Goal: Task Accomplishment & Management: Manage account settings

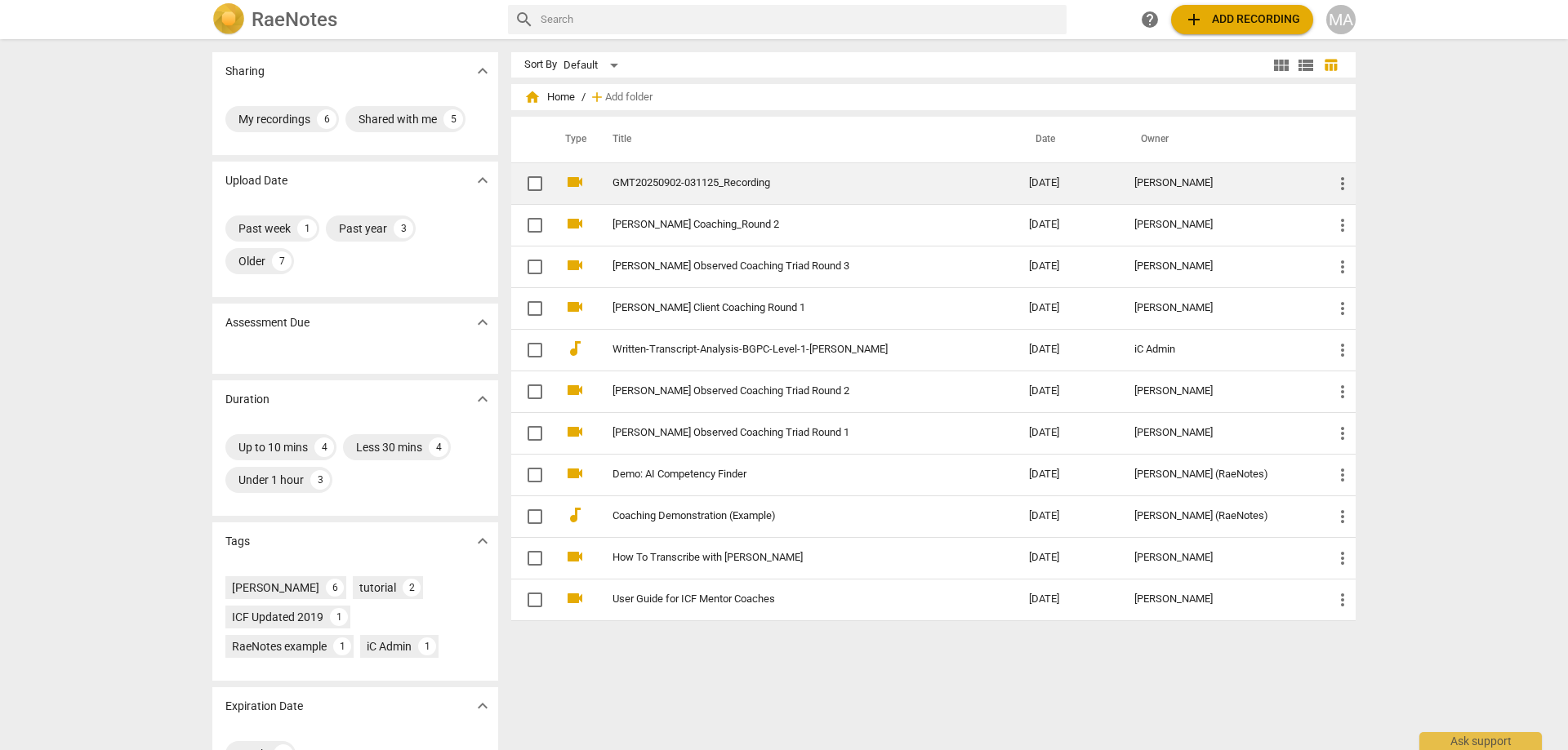
click at [757, 178] on link "GMT20250902-031125_Recording" at bounding box center [791, 183] width 357 height 12
click at [676, 178] on link "GMT20250902-031125_Recording" at bounding box center [791, 183] width 357 height 12
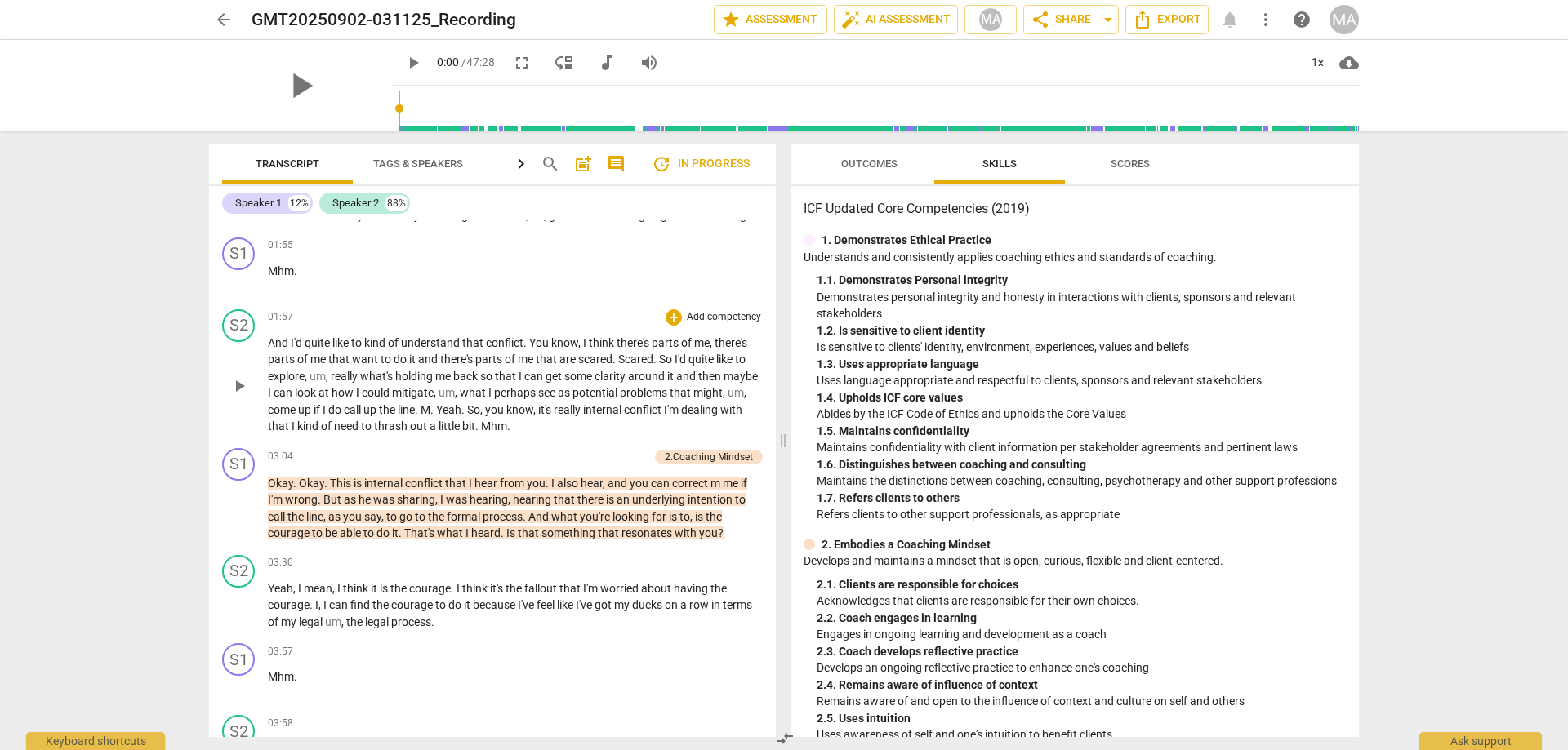
scroll to position [558, 0]
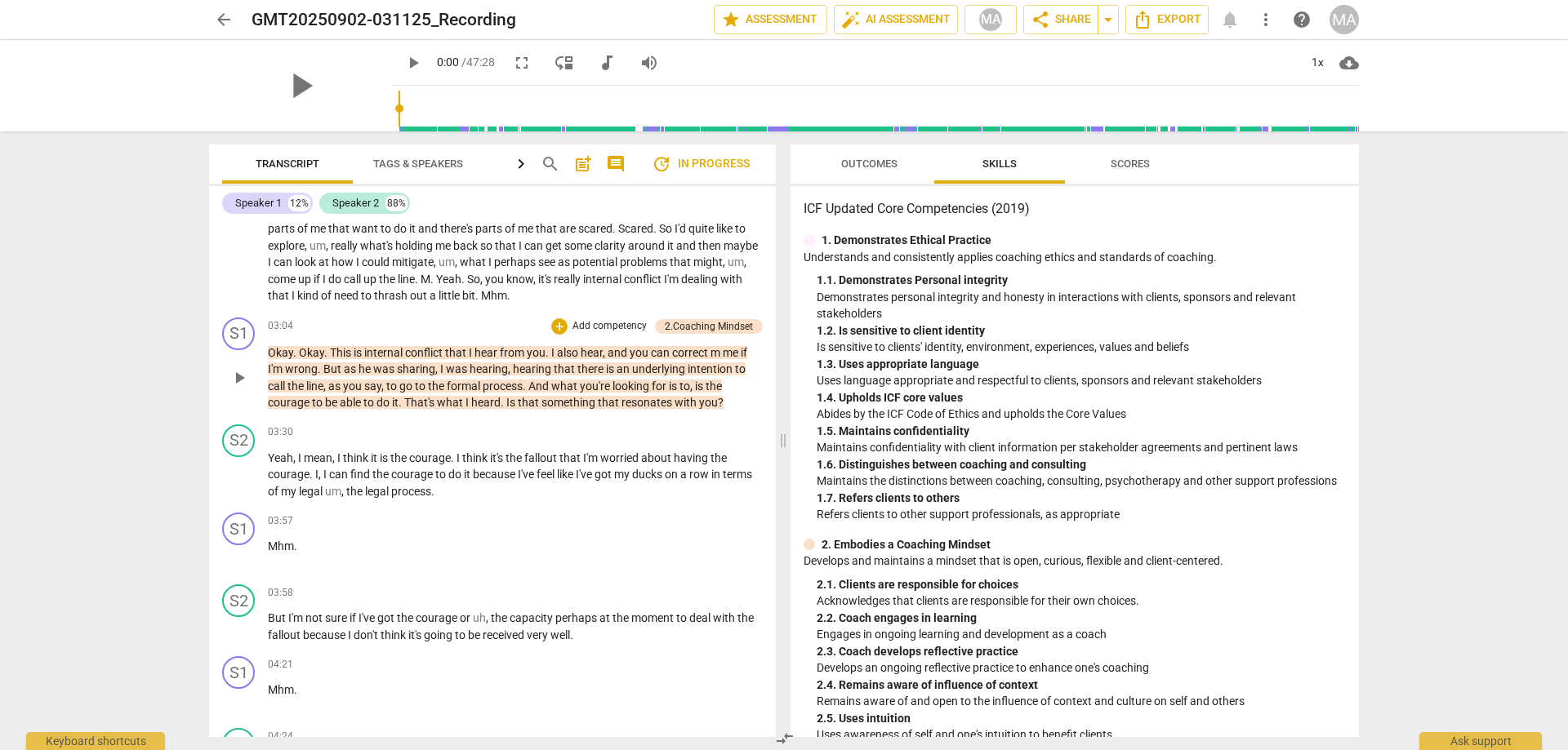
click at [267, 351] on div "play_arrow pause" at bounding box center [247, 378] width 42 height 56
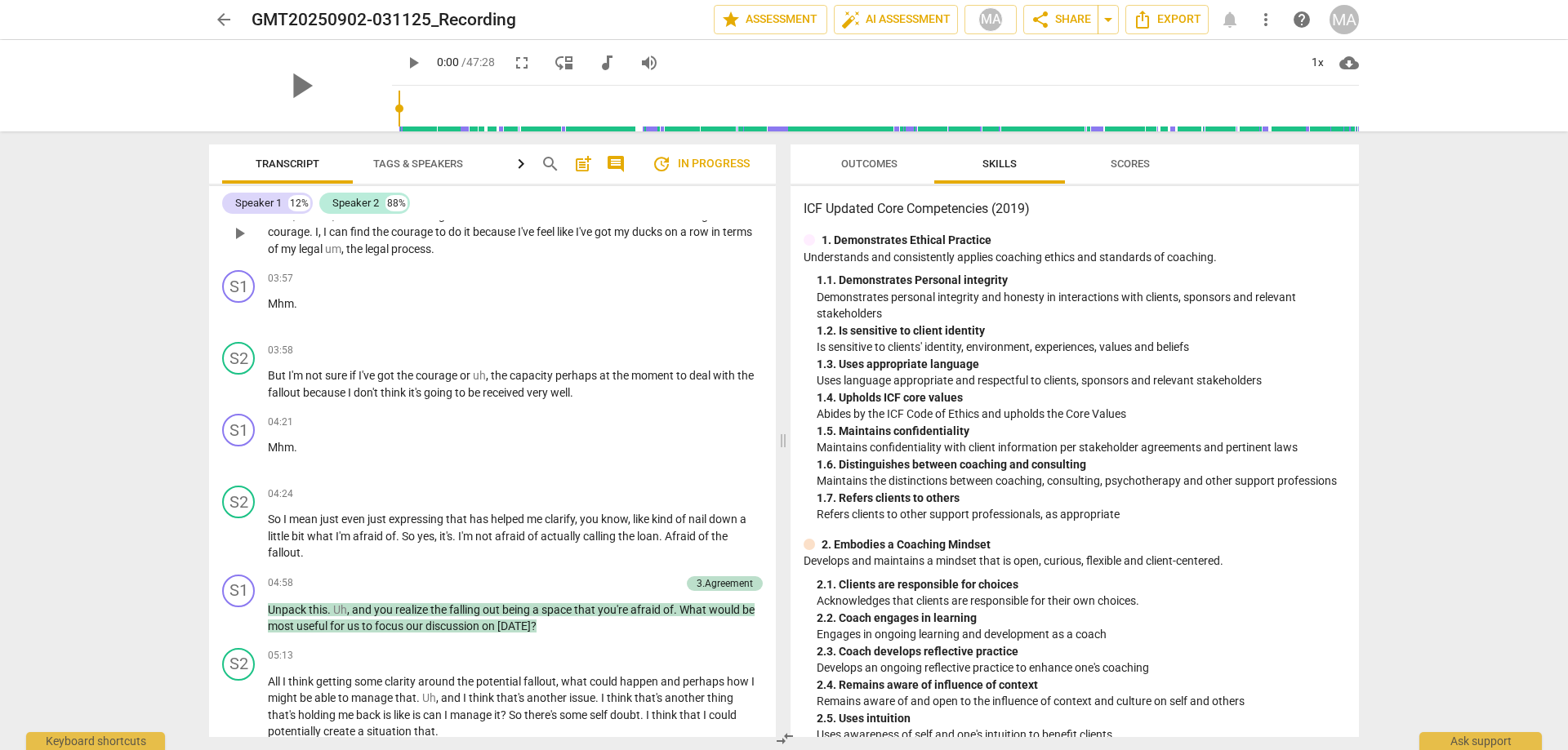
scroll to position [930, 0]
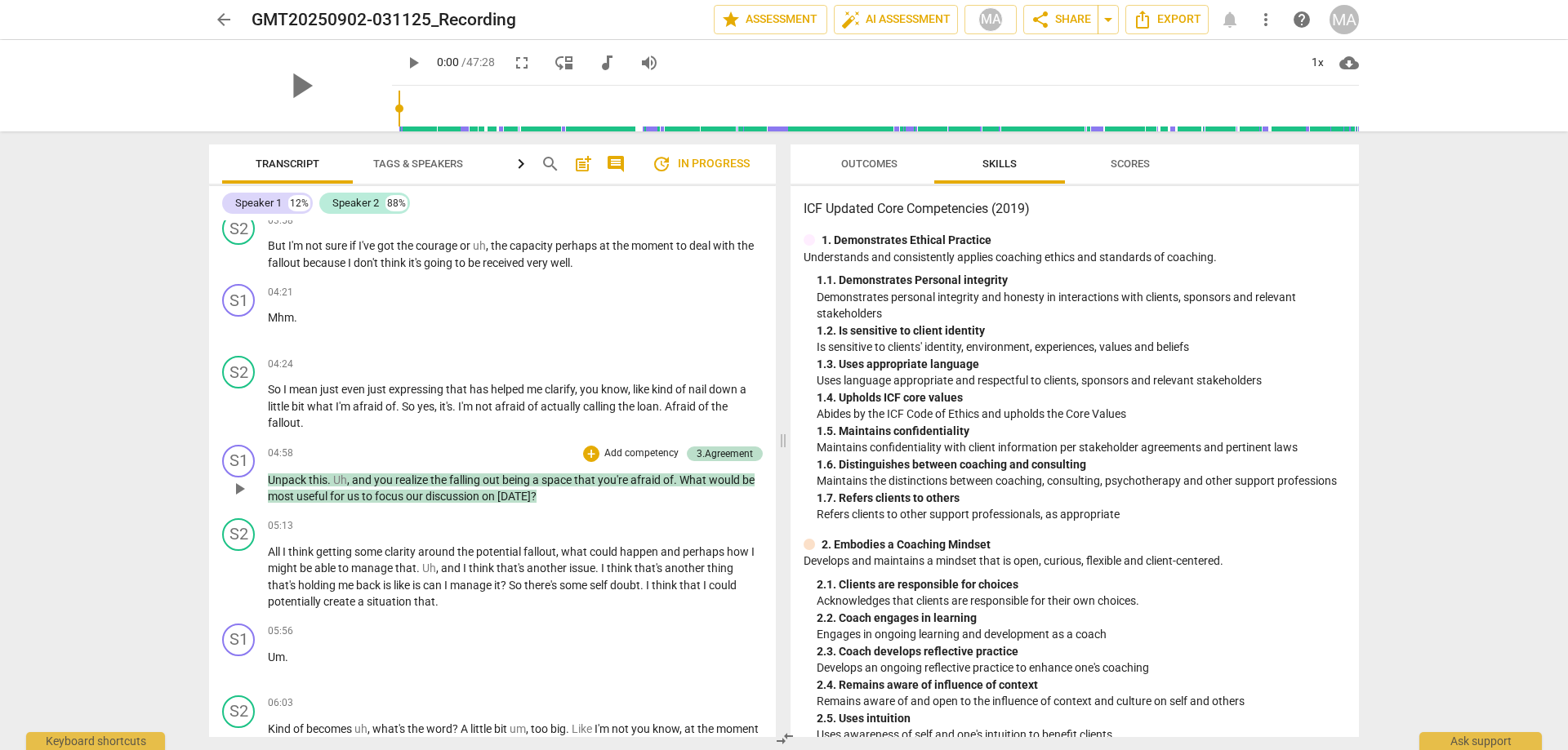
click at [551, 480] on span "space" at bounding box center [558, 479] width 33 height 13
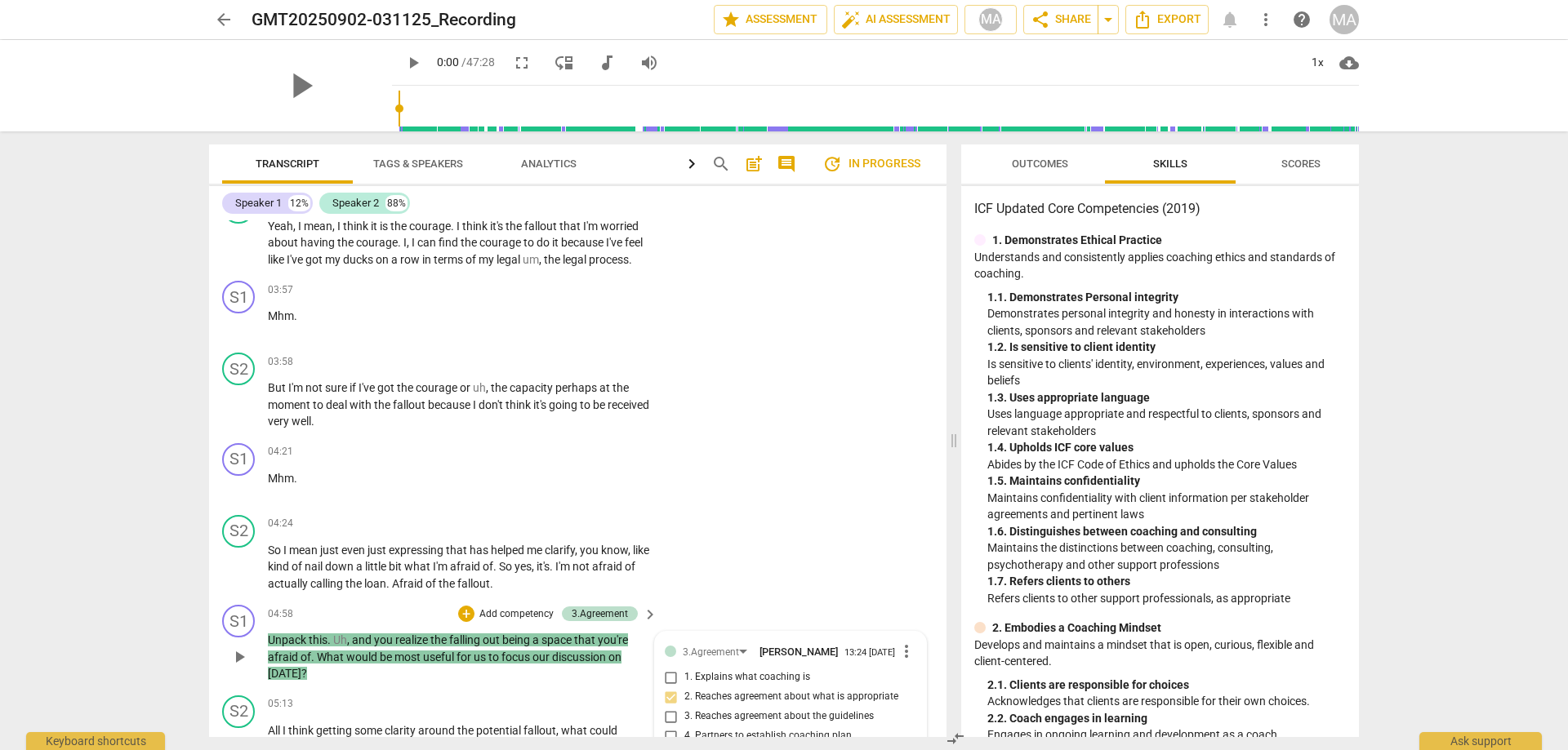
scroll to position [1435, 0]
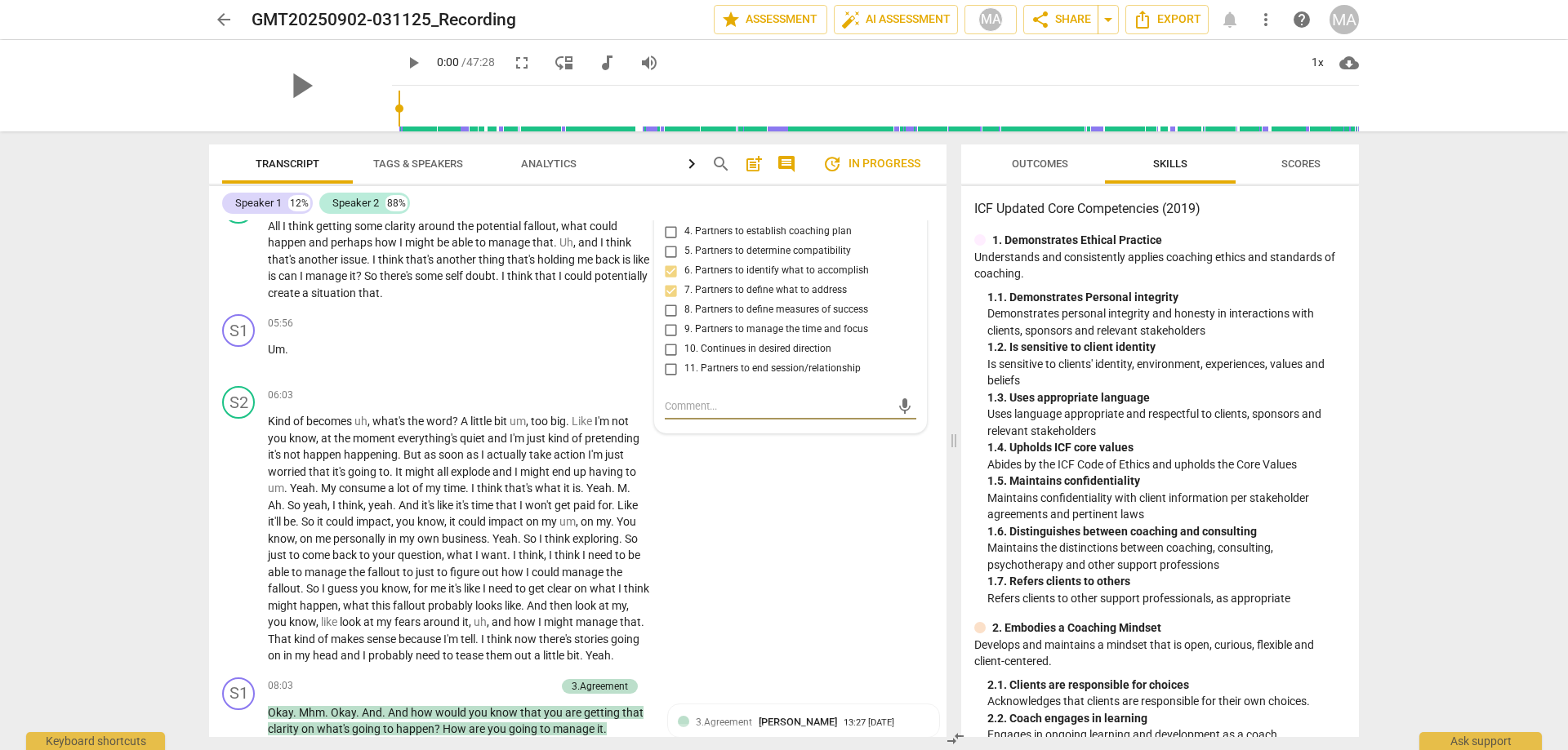
click at [412, 62] on span "play_arrow" at bounding box center [413, 62] width 20 height 20
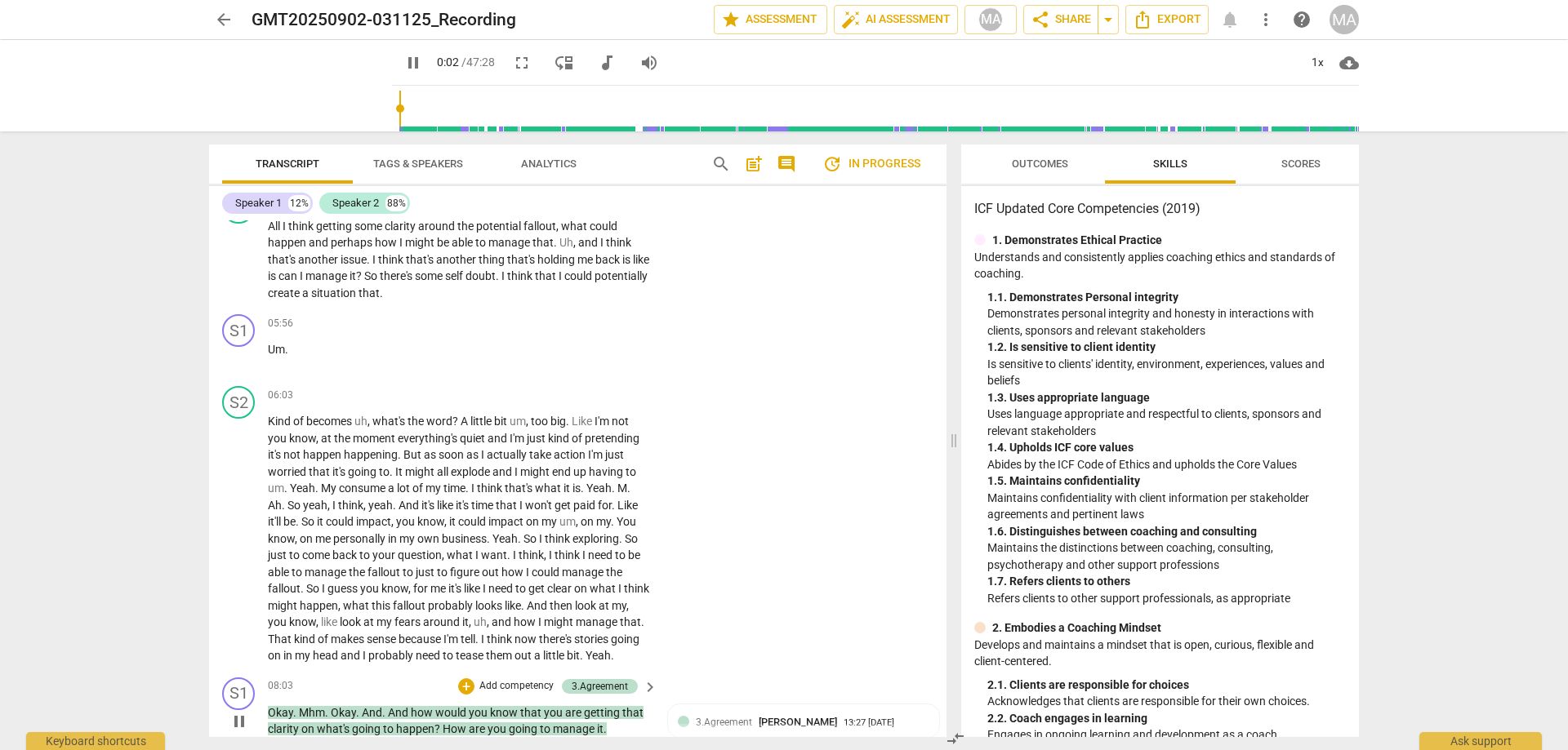
click at [293, 717] on span "." at bounding box center [296, 712] width 6 height 13
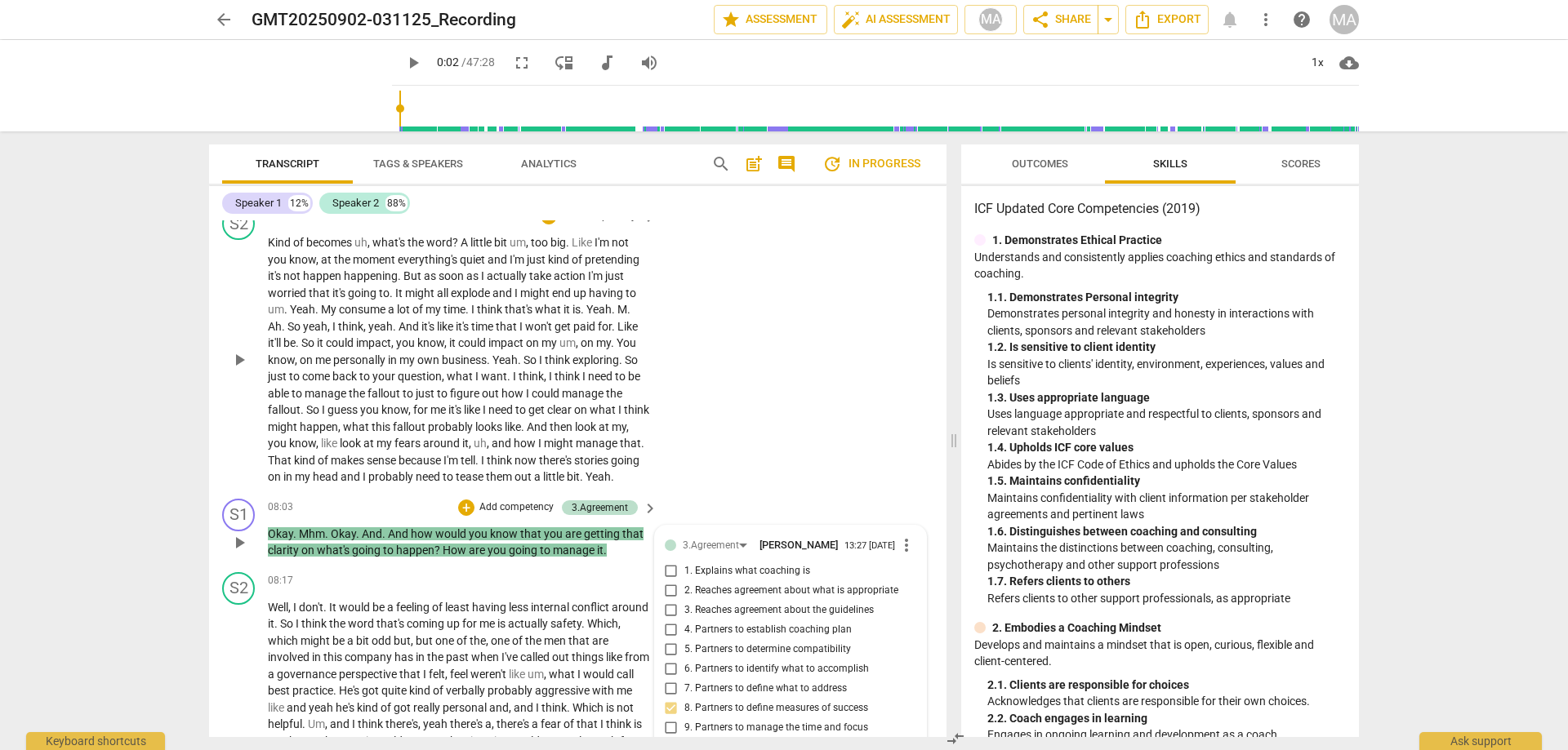
scroll to position [1571, 0]
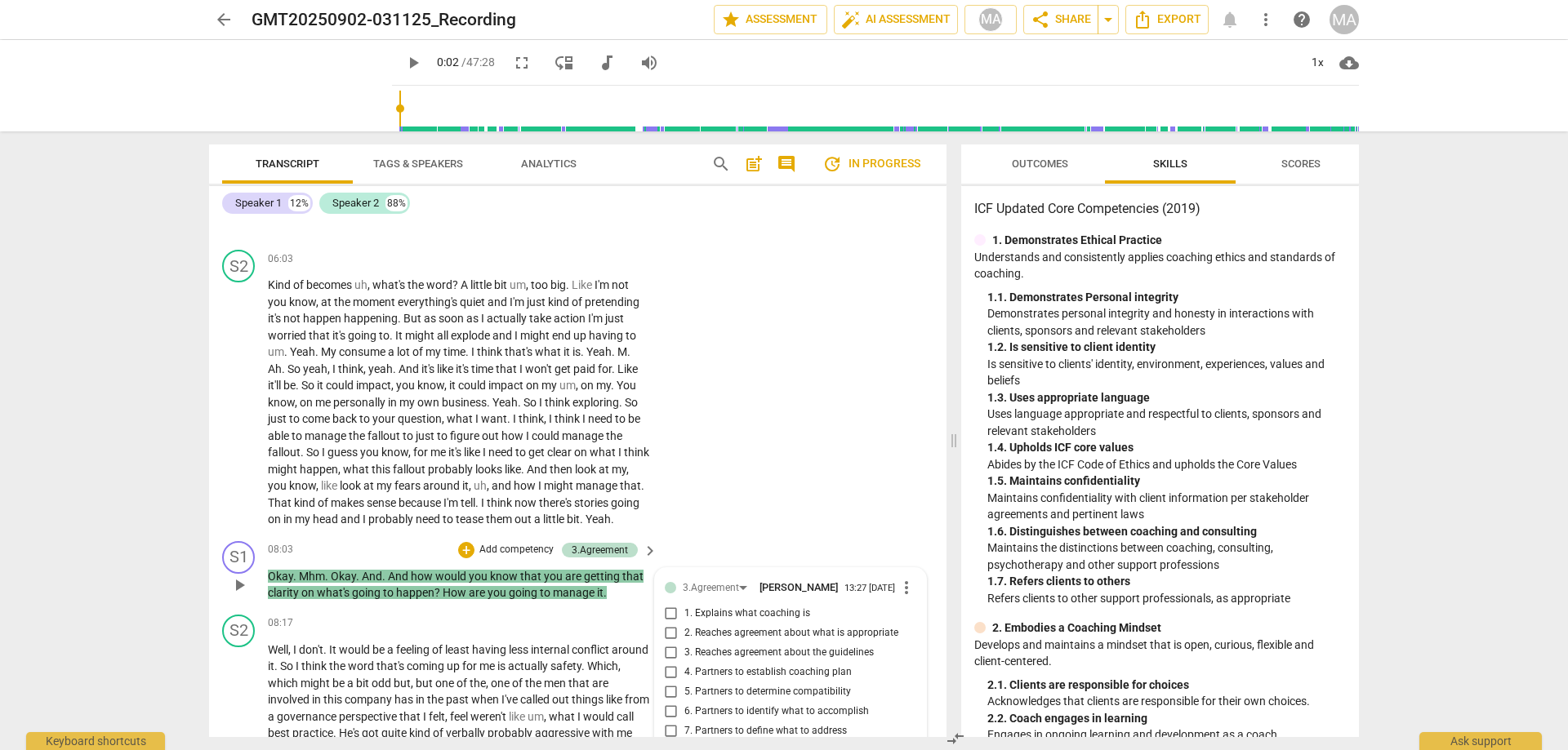
click at [238, 579] on span "play_arrow" at bounding box center [239, 585] width 20 height 20
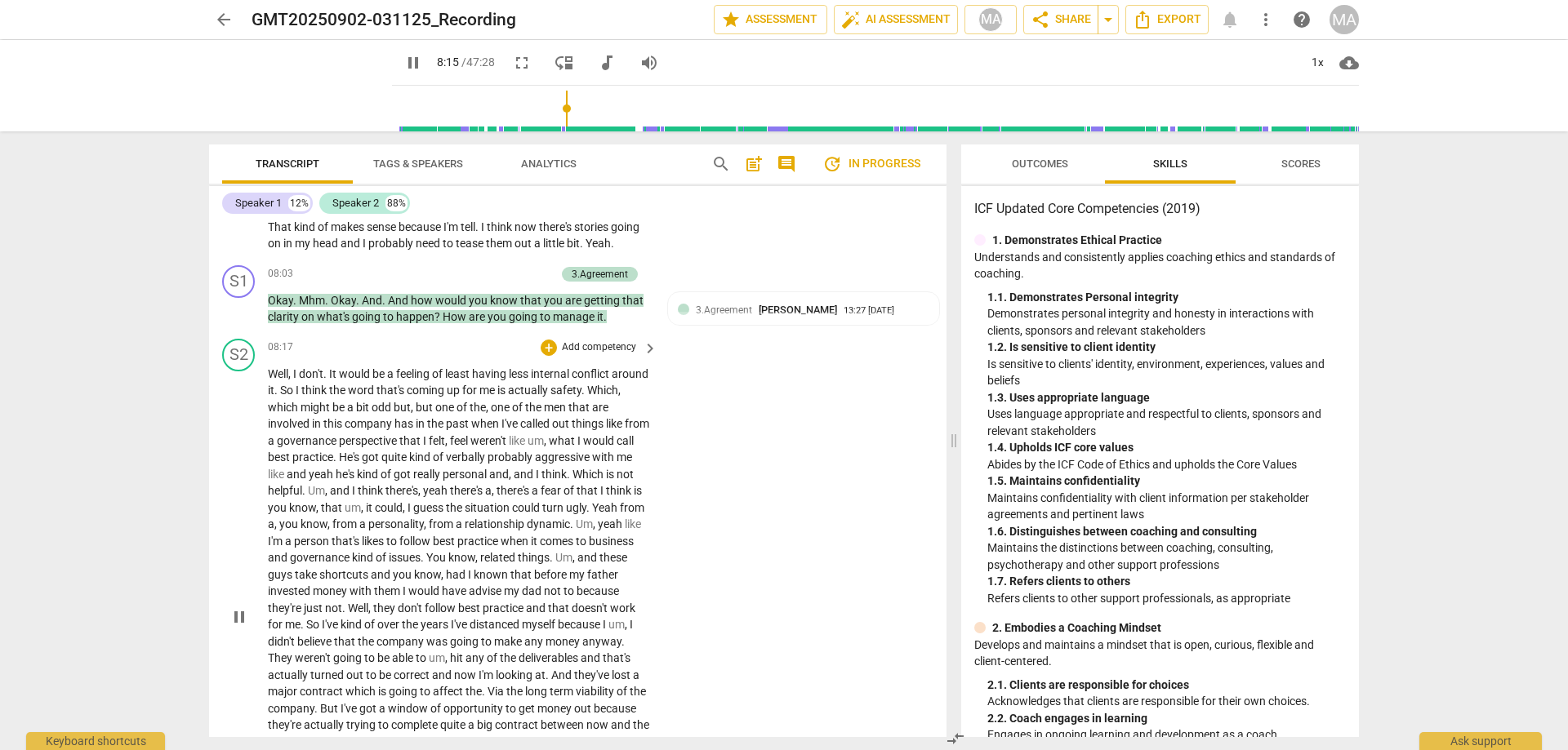
scroll to position [1850, 0]
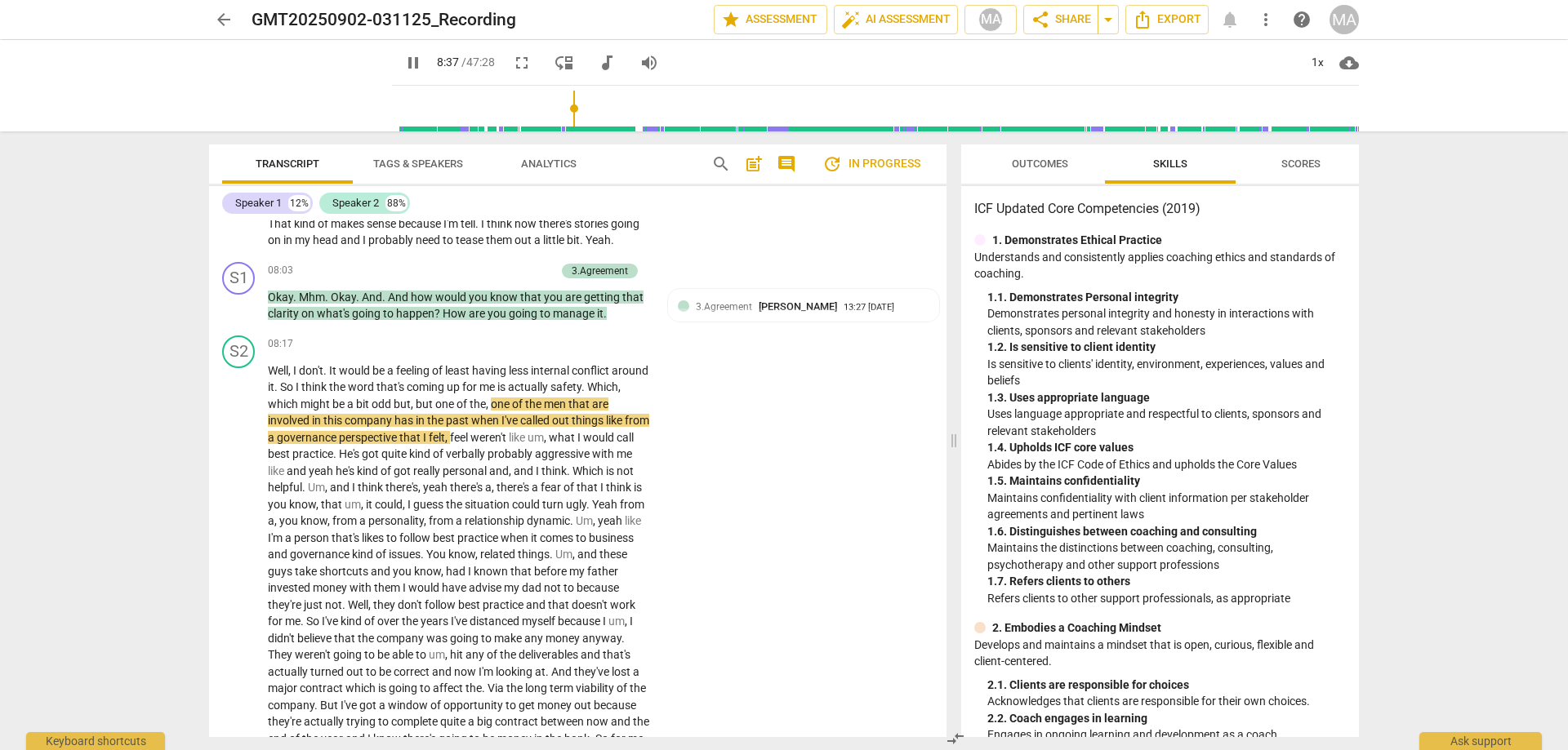
click at [121, 362] on div "arrow_back GMT20250902-031125_Recording edit star Assessment auto_fix_high AI A…" at bounding box center [784, 375] width 1568 height 750
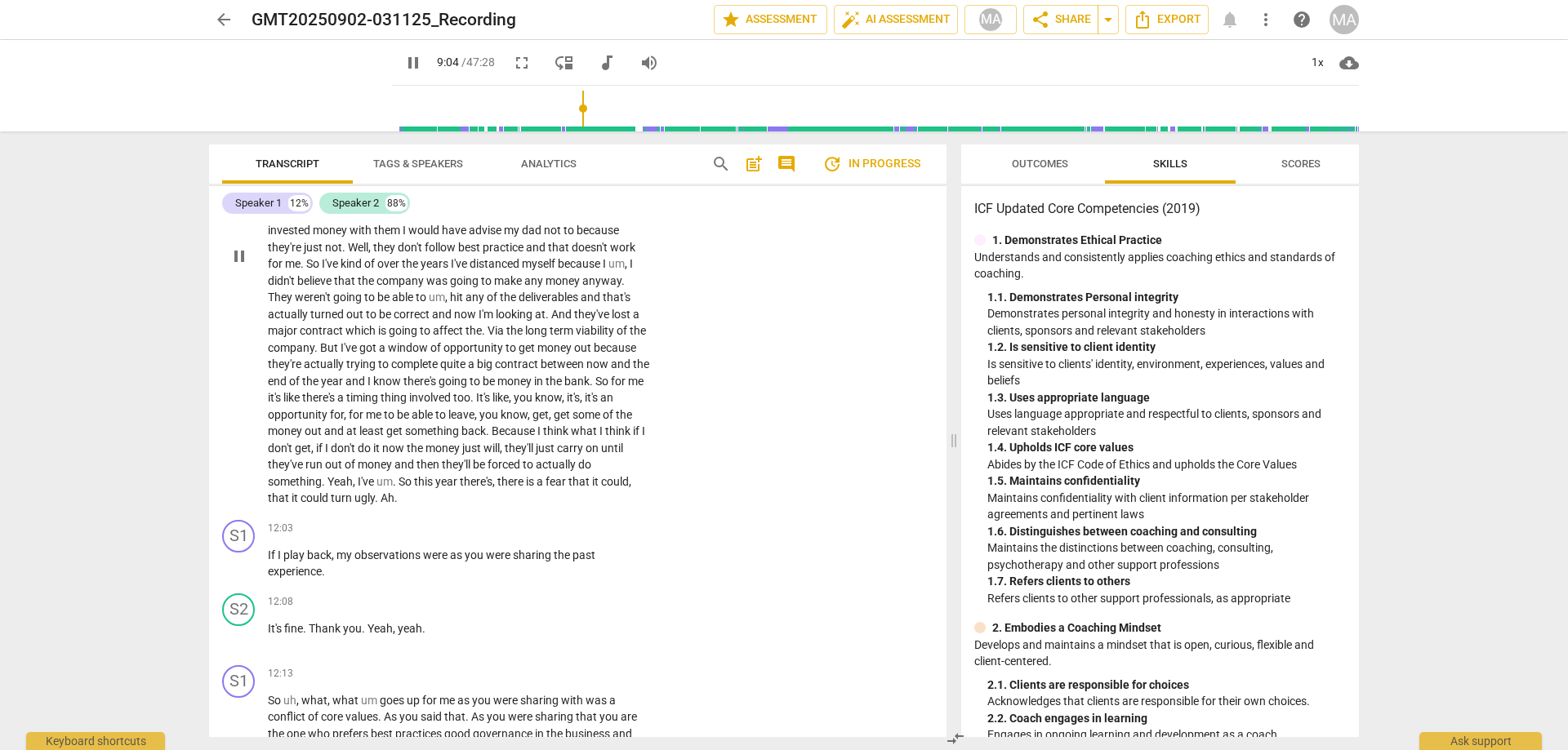
scroll to position [2223, 0]
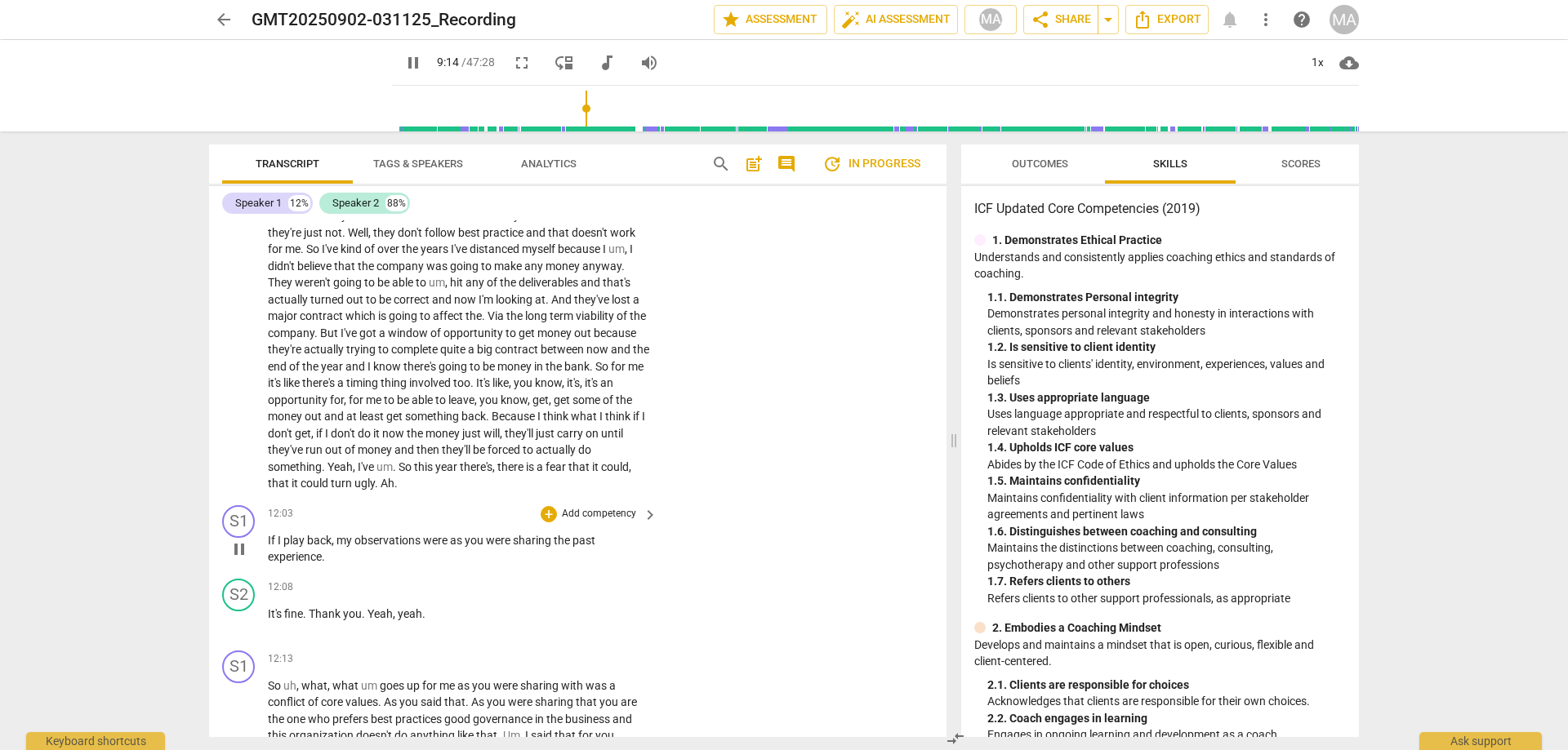
click at [617, 513] on p "Add competency" at bounding box center [598, 514] width 77 height 15
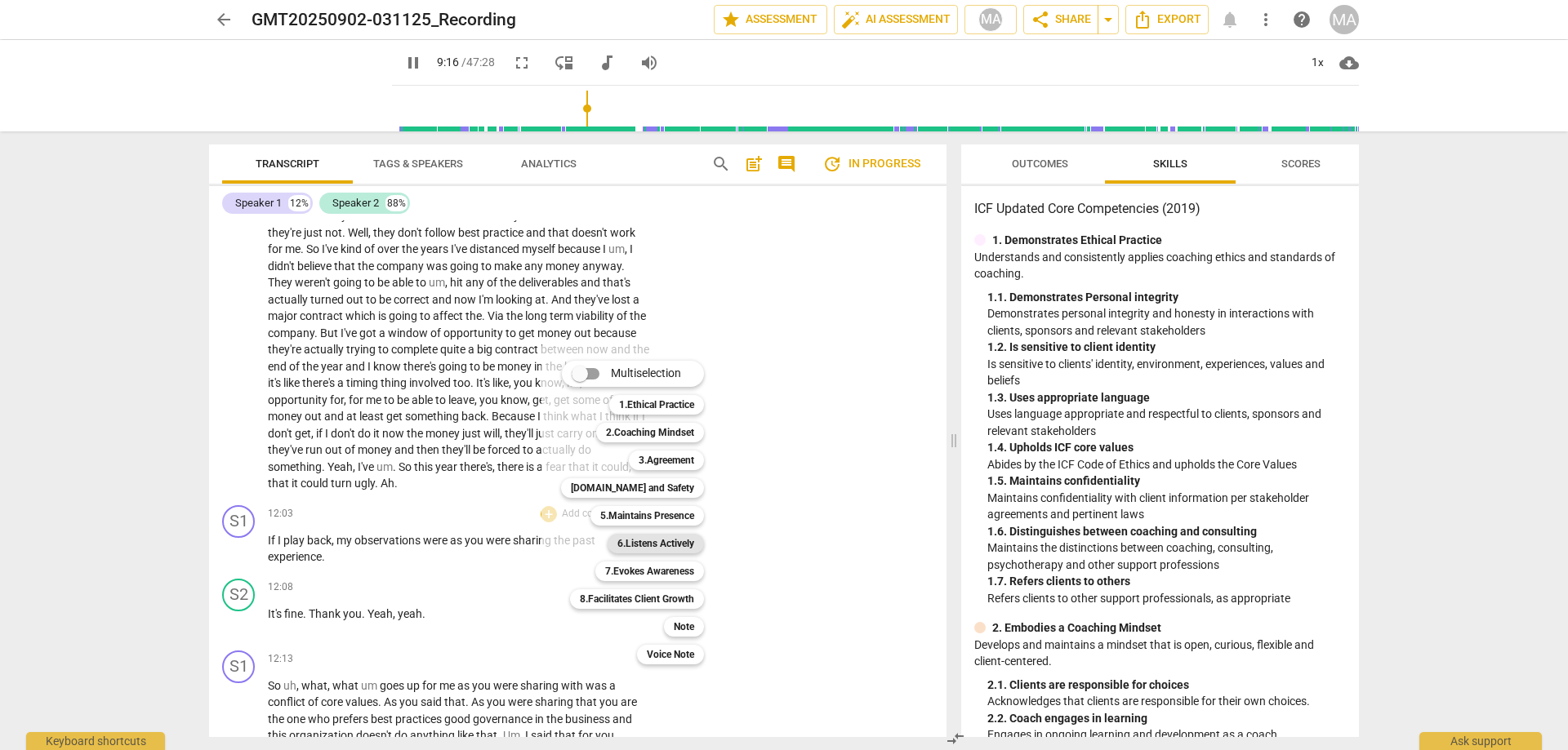
click at [638, 545] on b "6.Listens Actively" at bounding box center [656, 544] width 76 height 20
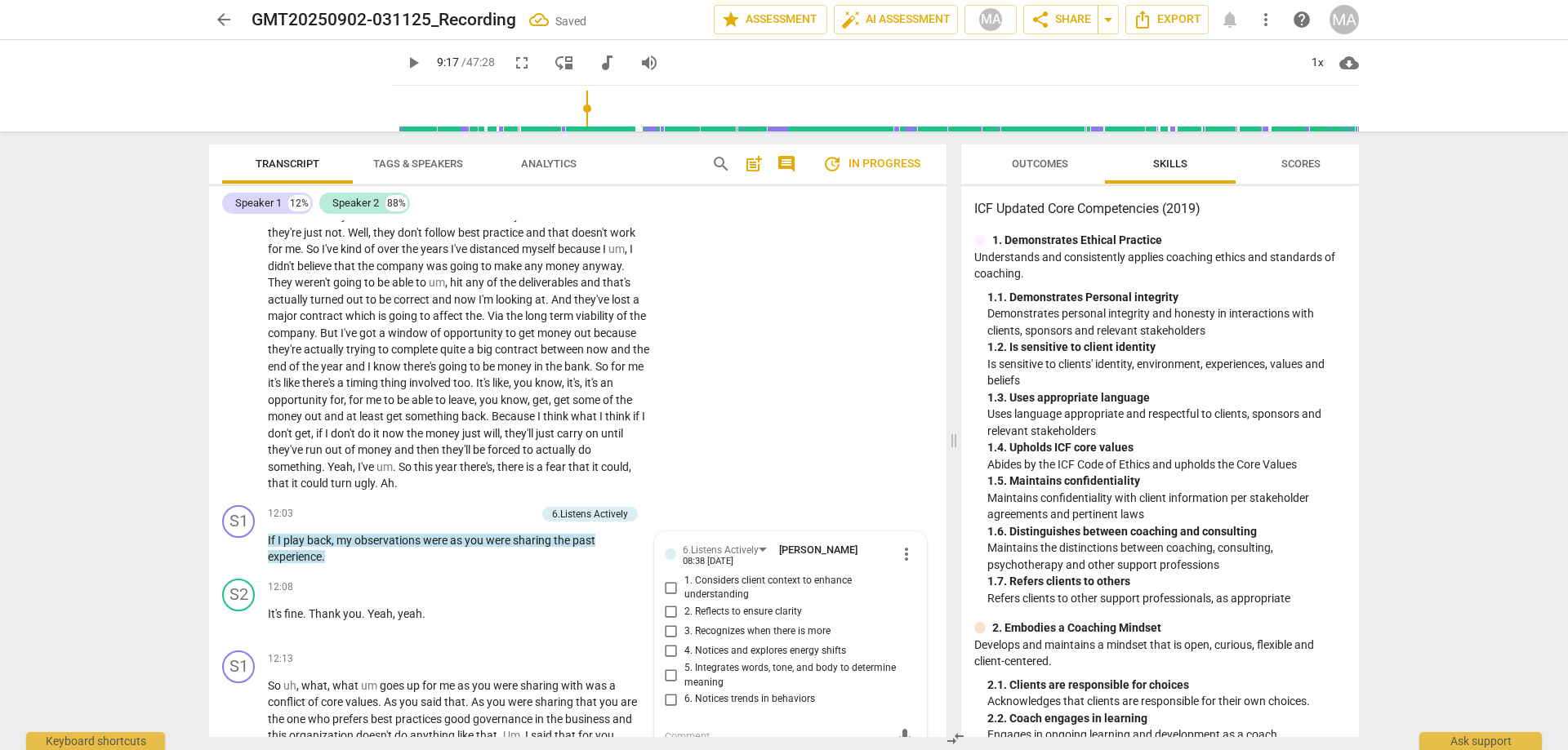
scroll to position [2479, 0]
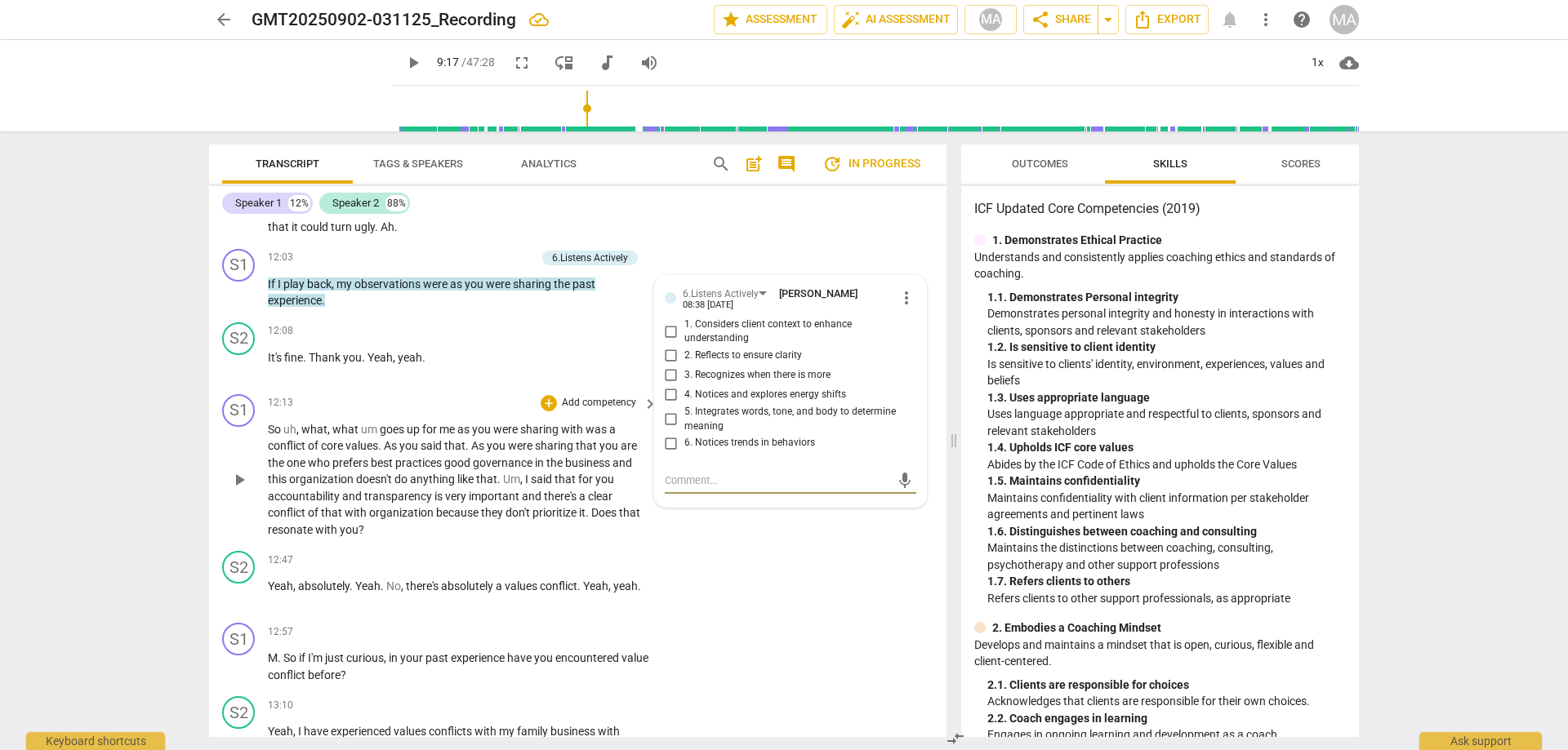
click at [359, 465] on span "prefers" at bounding box center [351, 462] width 38 height 13
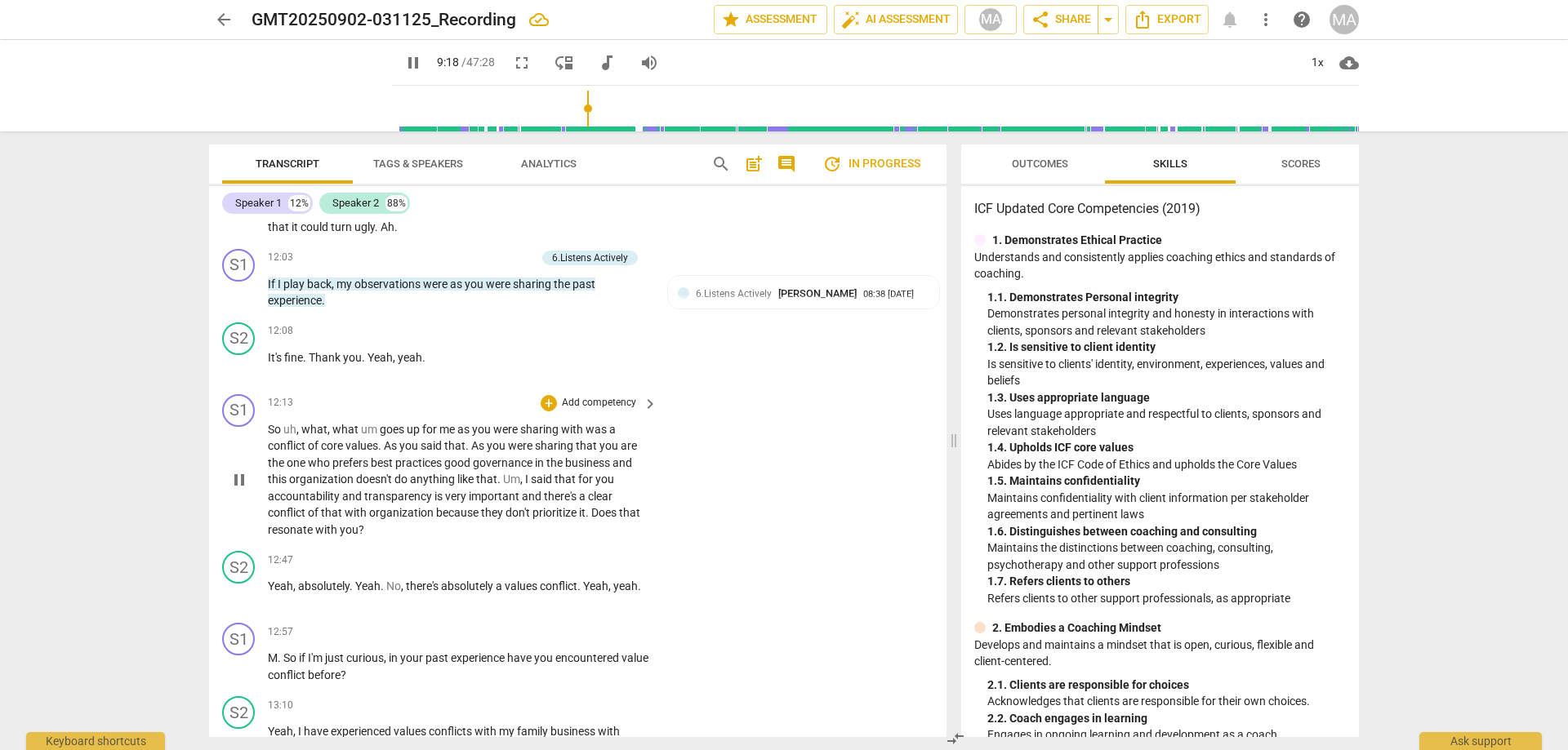
click at [594, 396] on p "Add competency" at bounding box center [598, 403] width 77 height 15
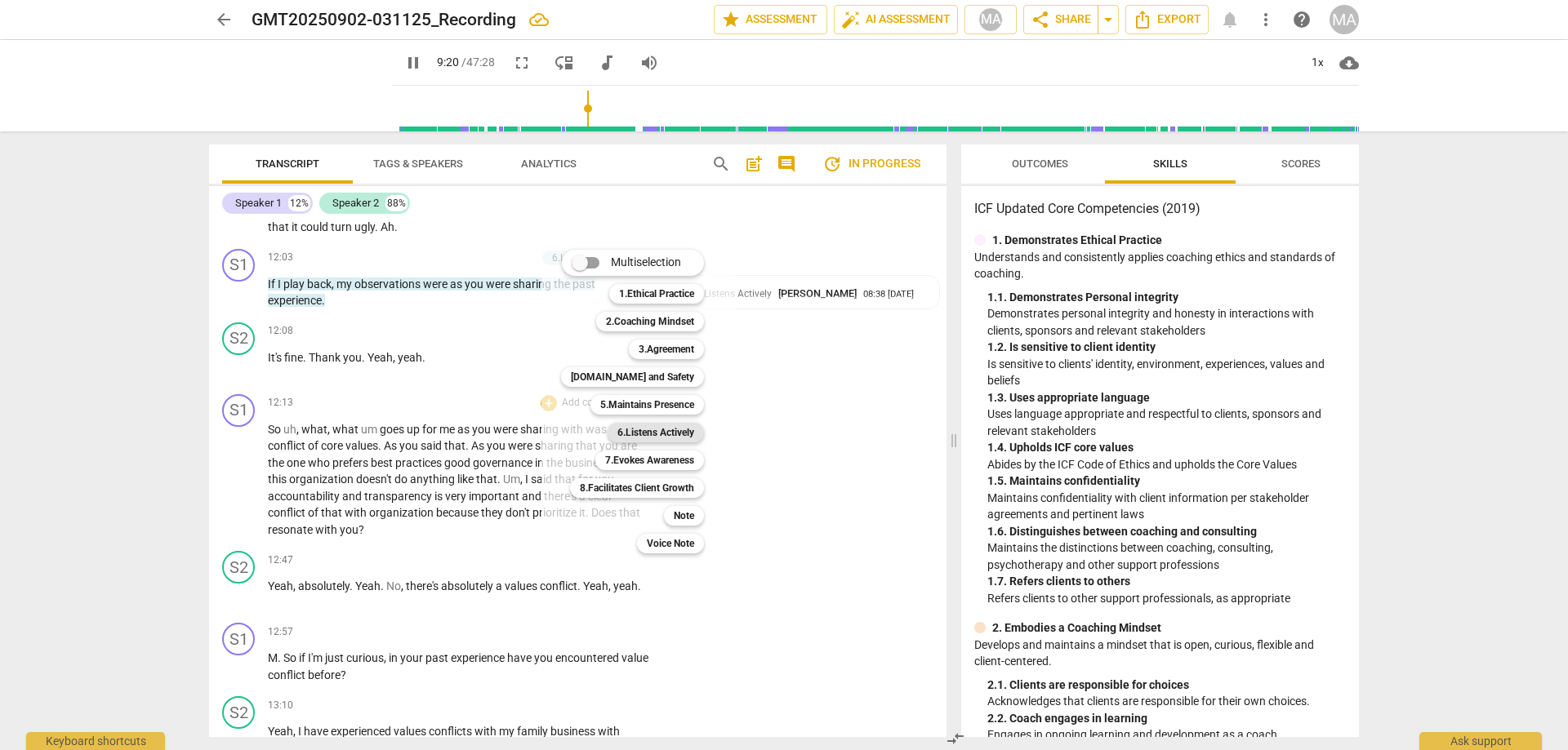
click at [687, 439] on b "6.Listens Actively" at bounding box center [656, 433] width 76 height 20
type input "561"
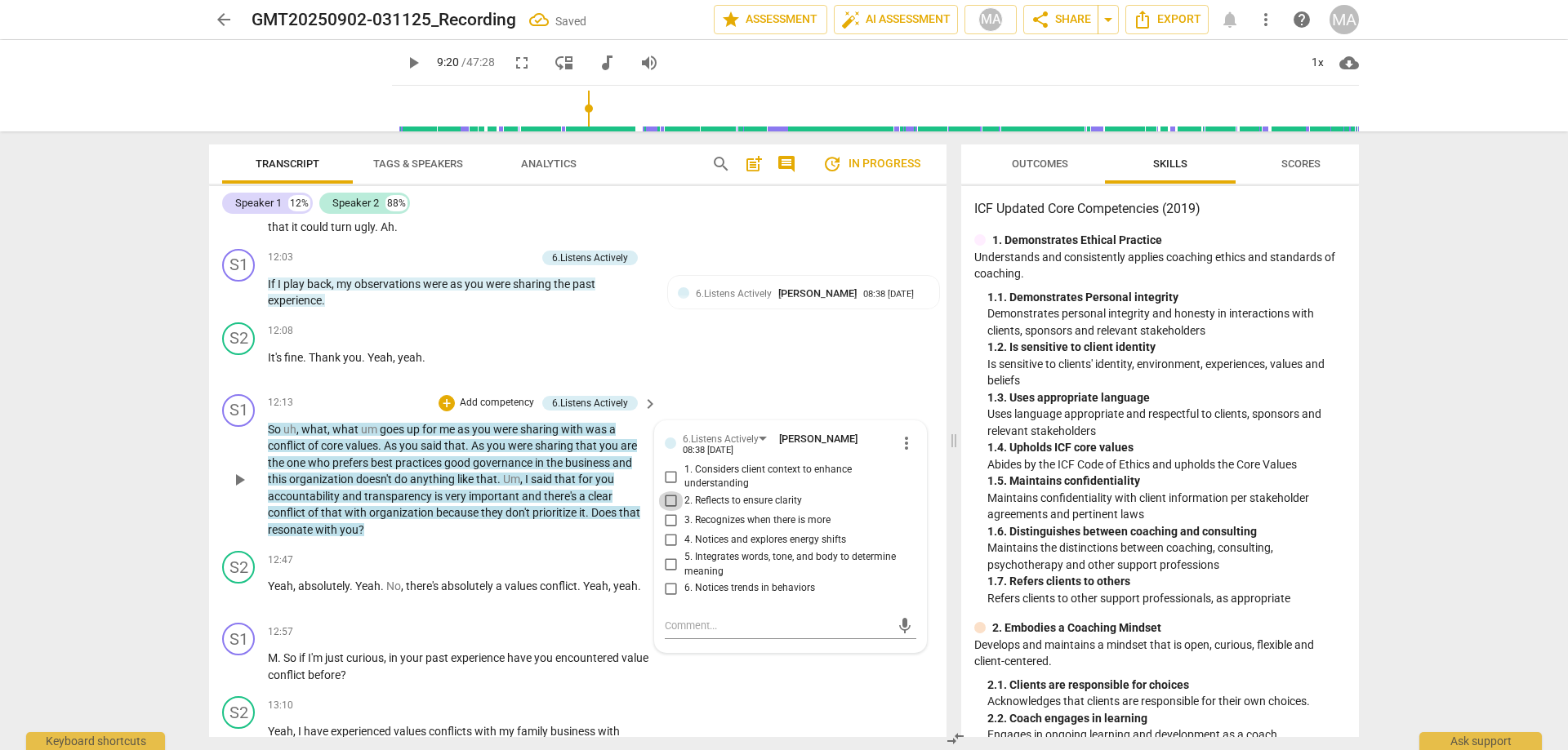
click at [670, 499] on input "2. Reflects to ensure clarity" at bounding box center [671, 501] width 26 height 20
checkbox input "true"
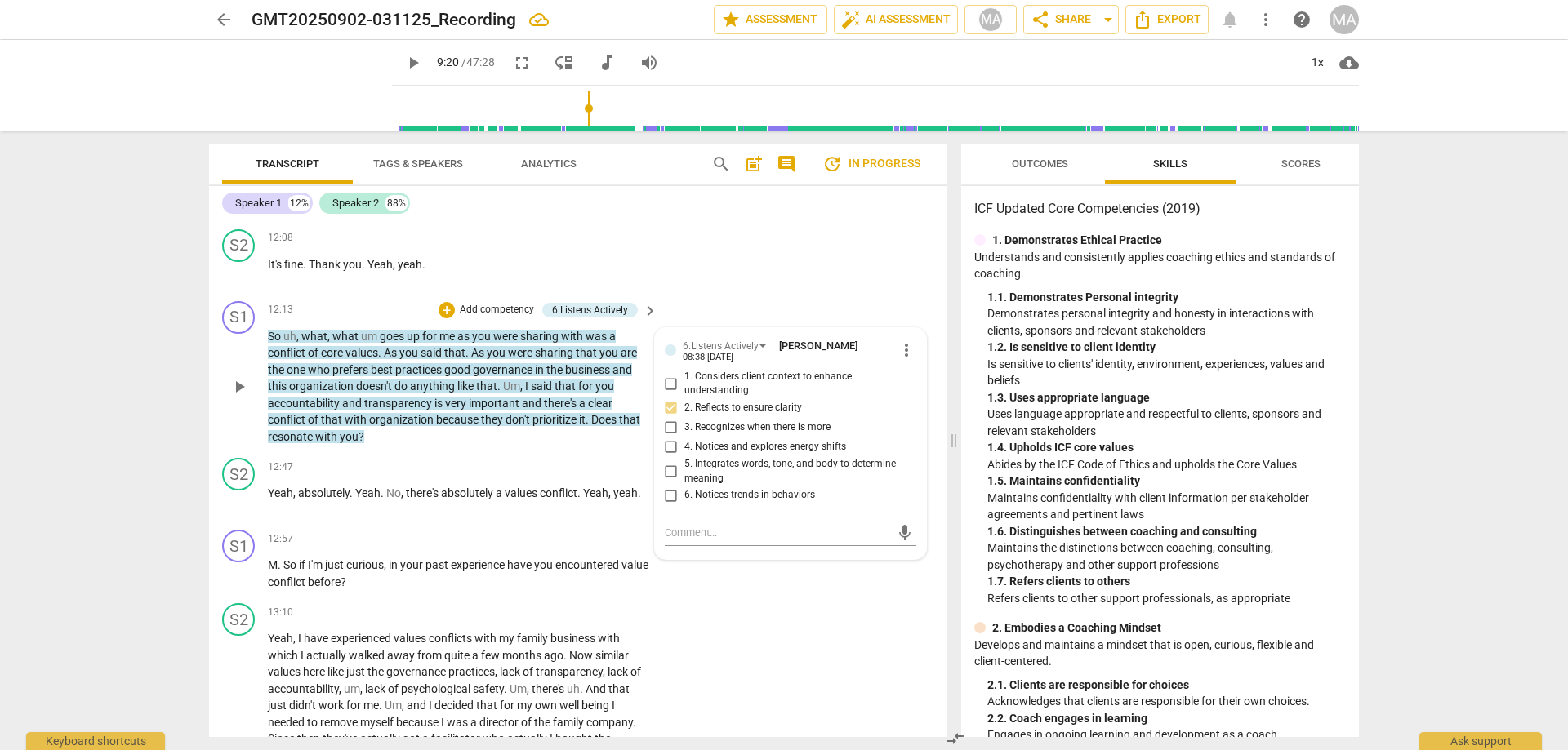
click at [669, 469] on input "5. Integrates words, tone, and body to determine meaning" at bounding box center [671, 472] width 26 height 20
checkbox input "true"
click at [238, 383] on span "play_arrow" at bounding box center [239, 387] width 20 height 20
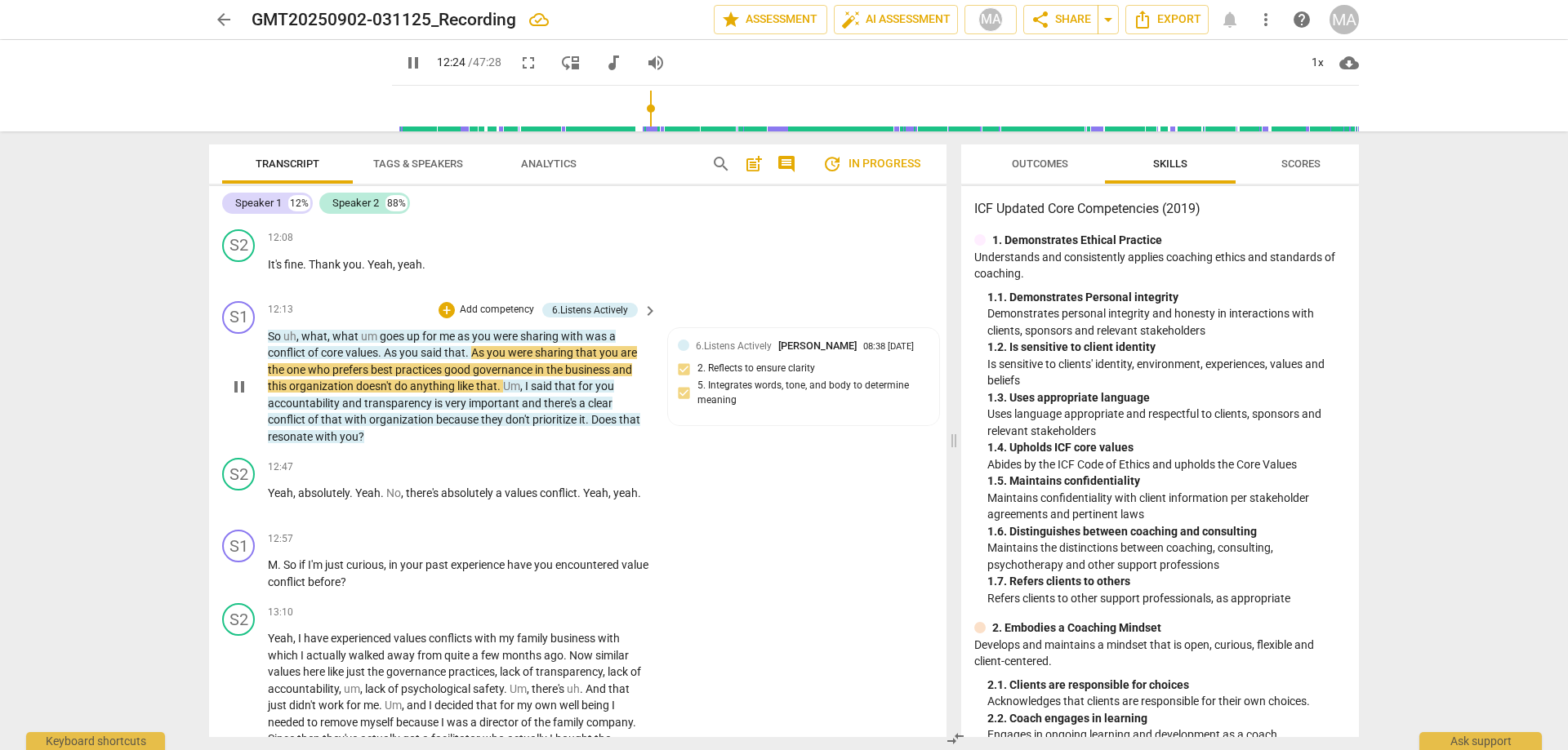
click at [654, 310] on span "keyboard_arrow_right" at bounding box center [650, 310] width 20 height 20
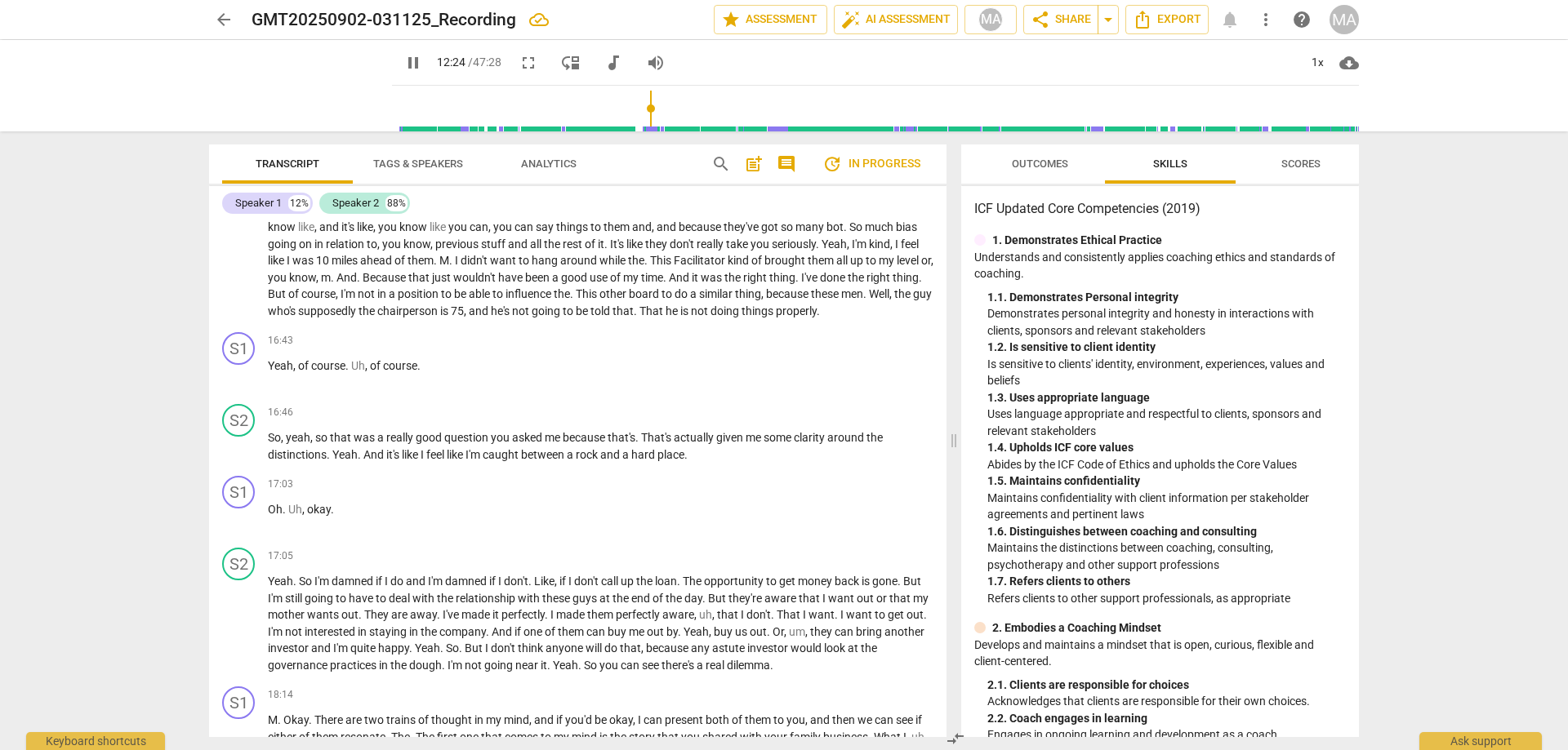
scroll to position [2208, 0]
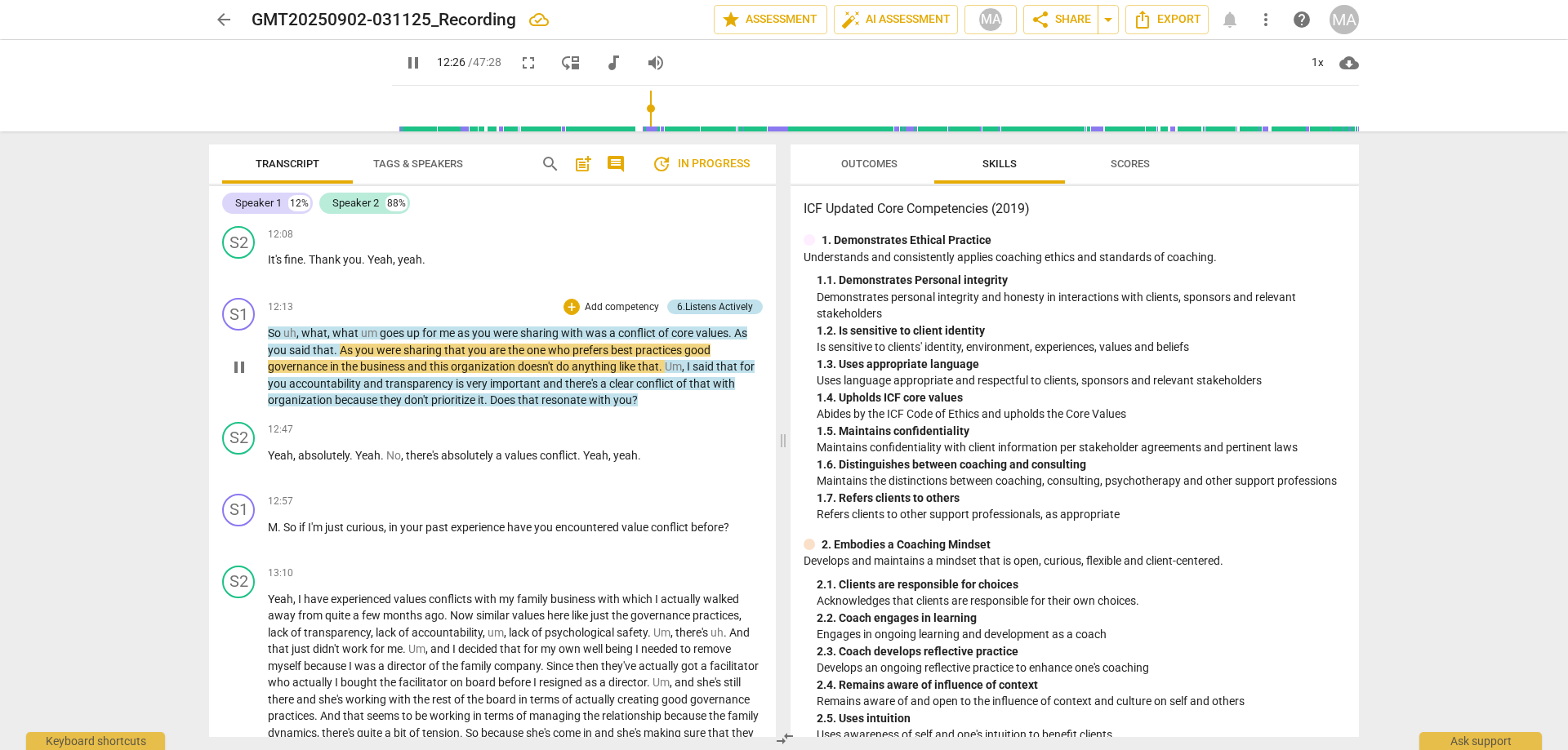
click at [722, 313] on div "6.Listens Actively" at bounding box center [715, 307] width 76 height 15
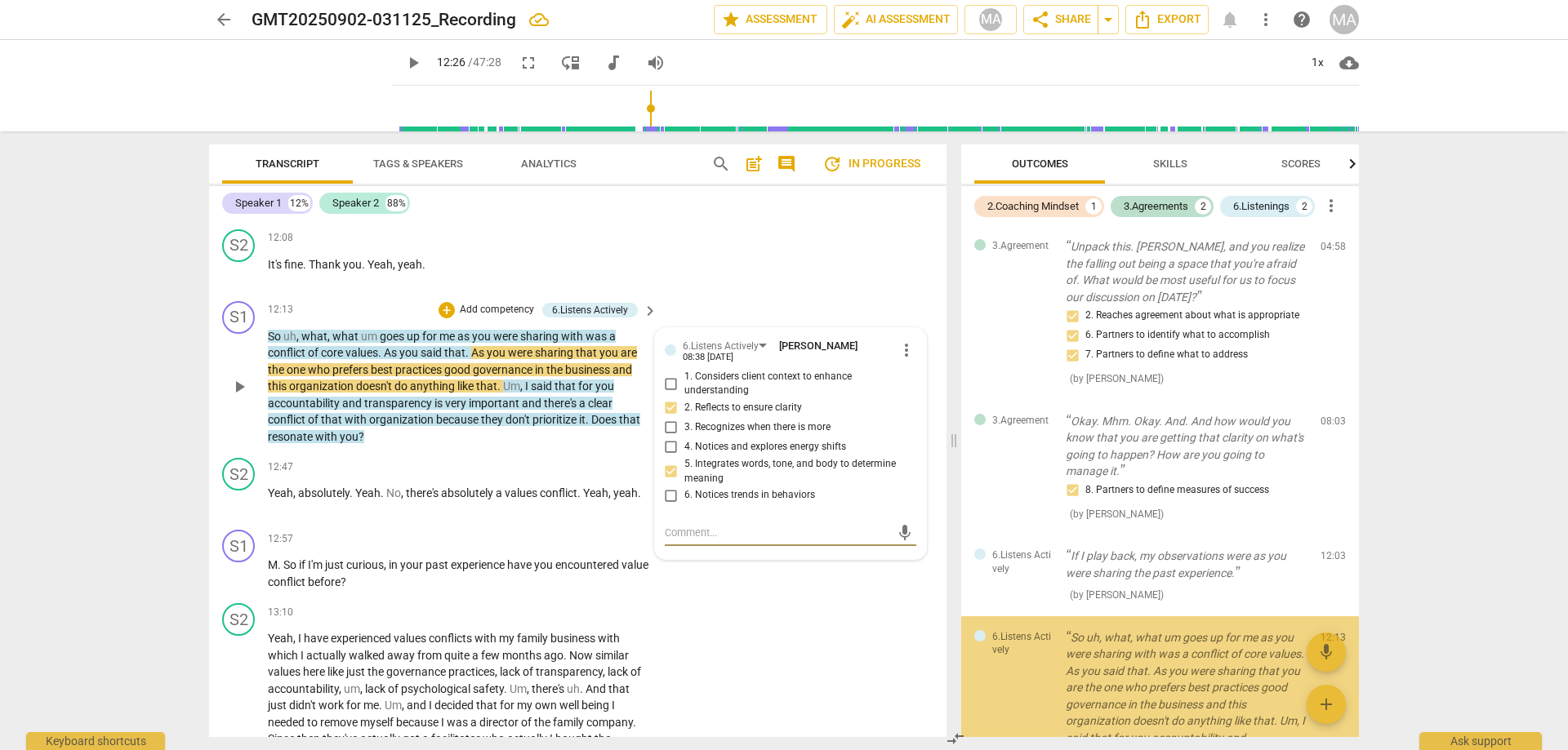
scroll to position [241, 0]
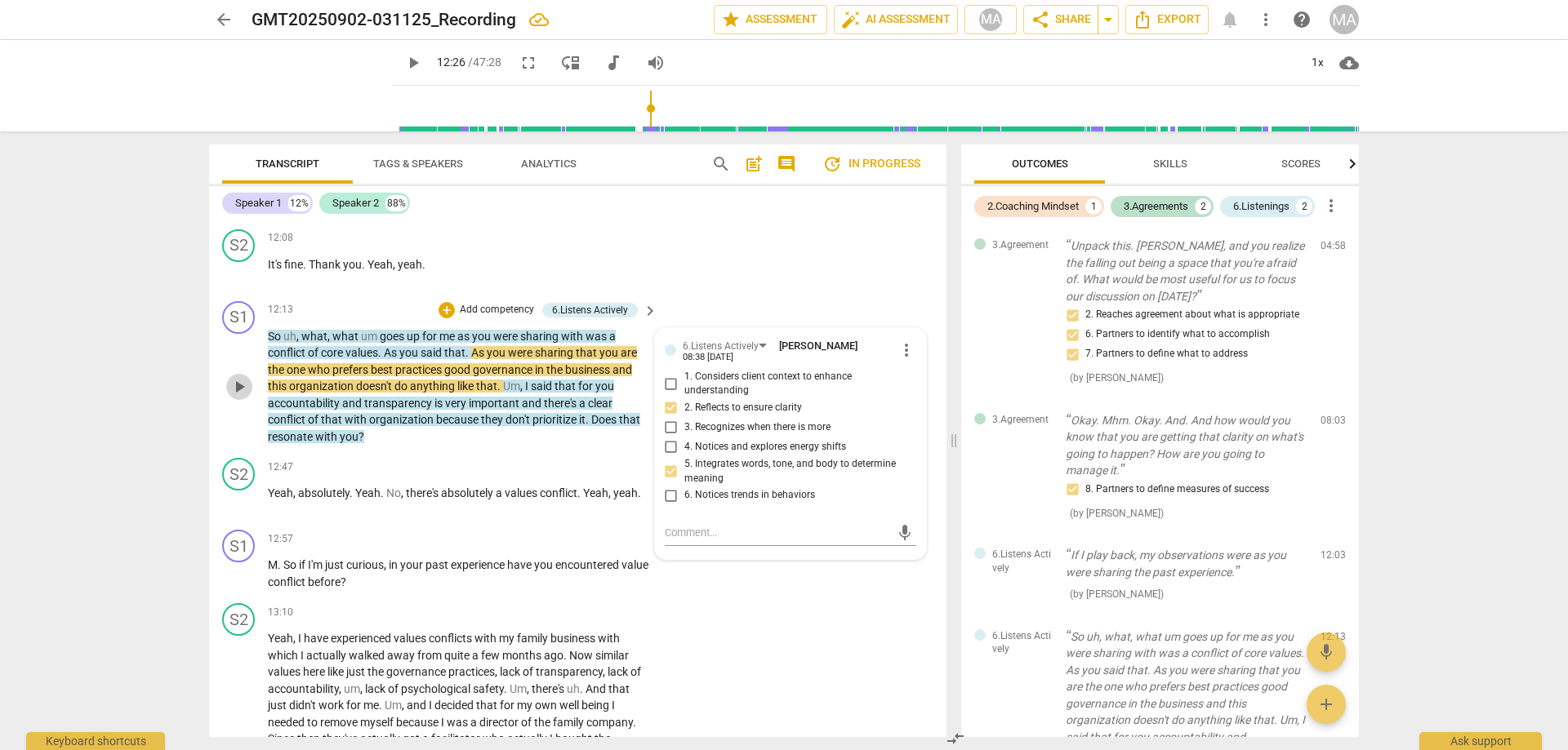
click at [238, 387] on span "play_arrow" at bounding box center [239, 387] width 20 height 20
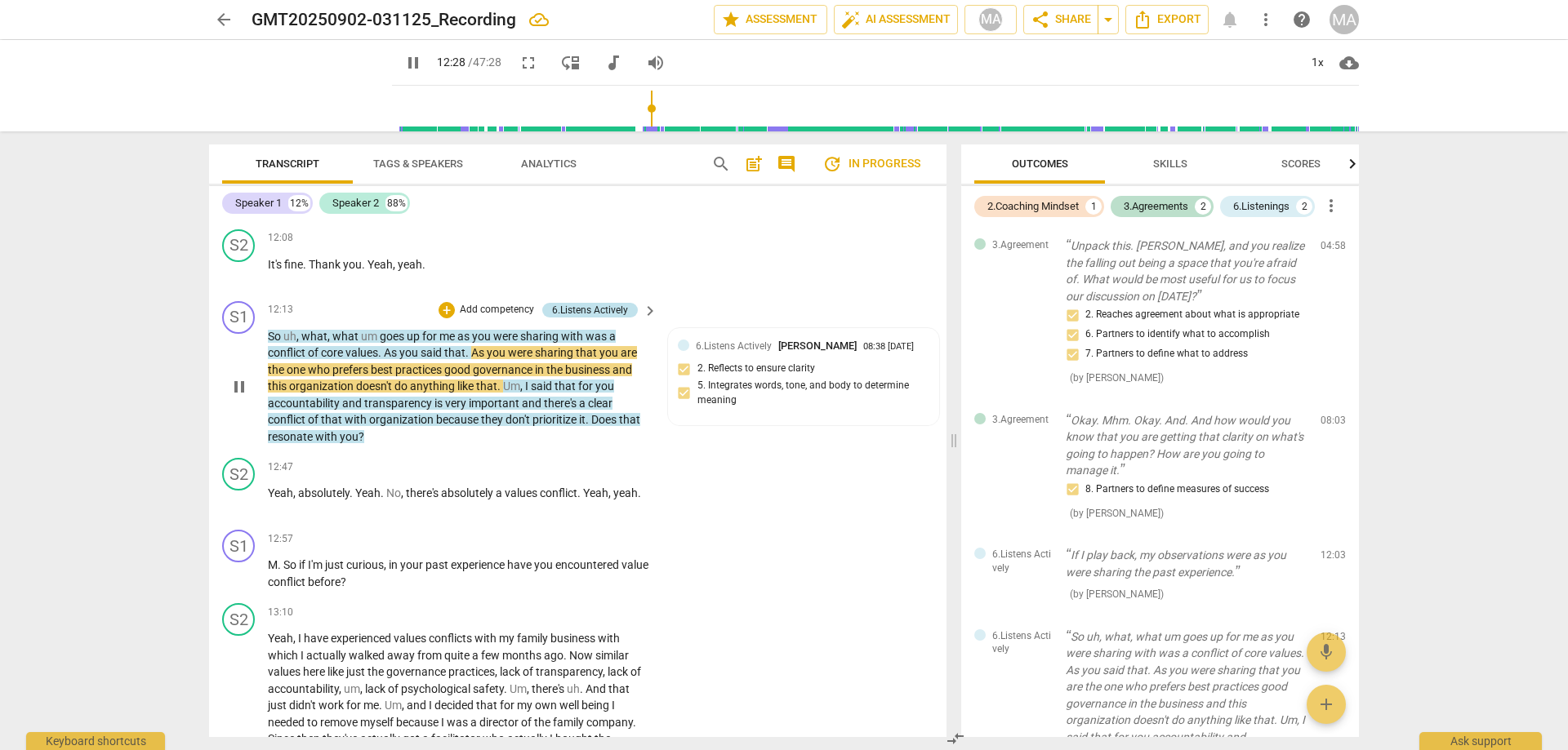
click at [615, 303] on div "6.Listens Actively" at bounding box center [590, 310] width 76 height 15
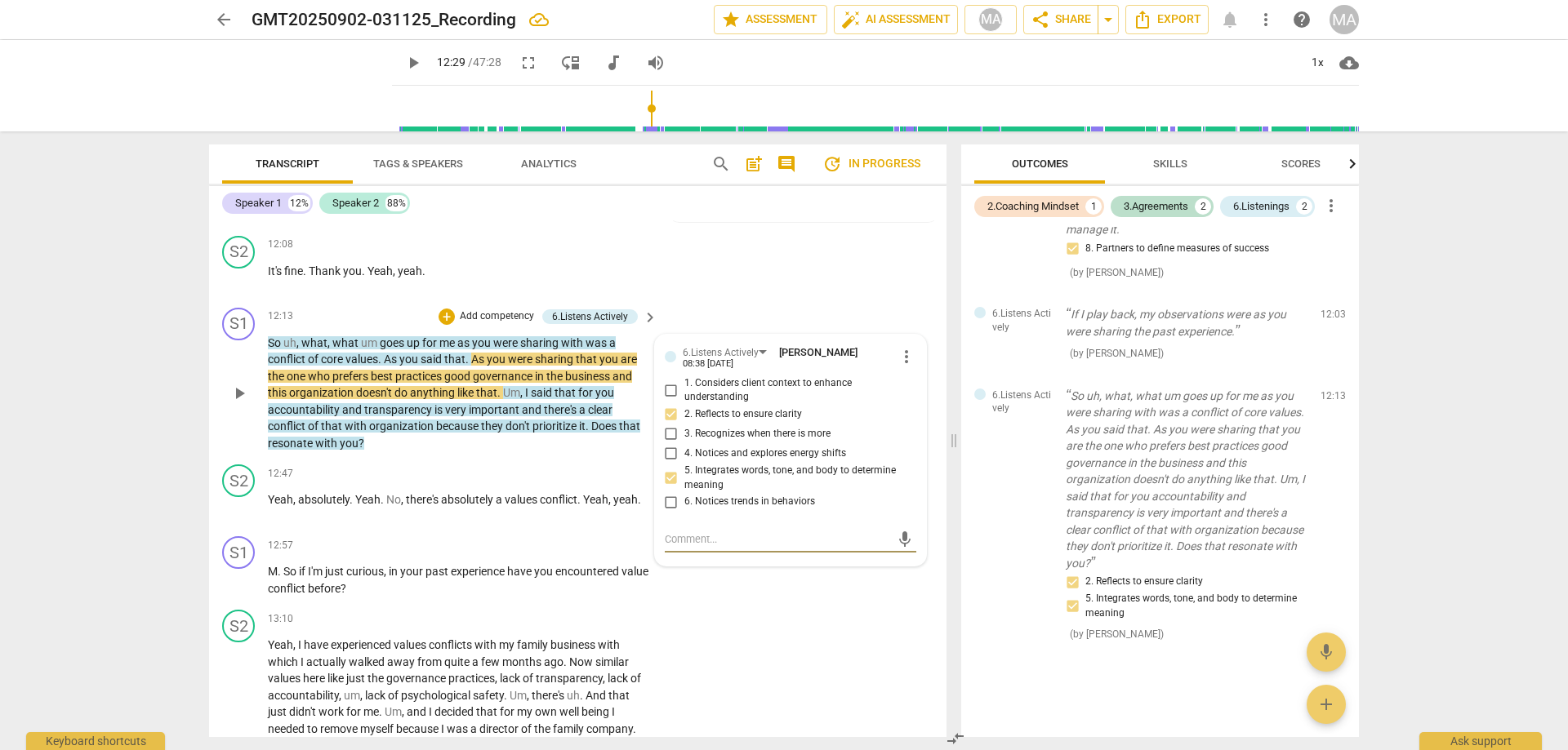
scroll to position [2573, 0]
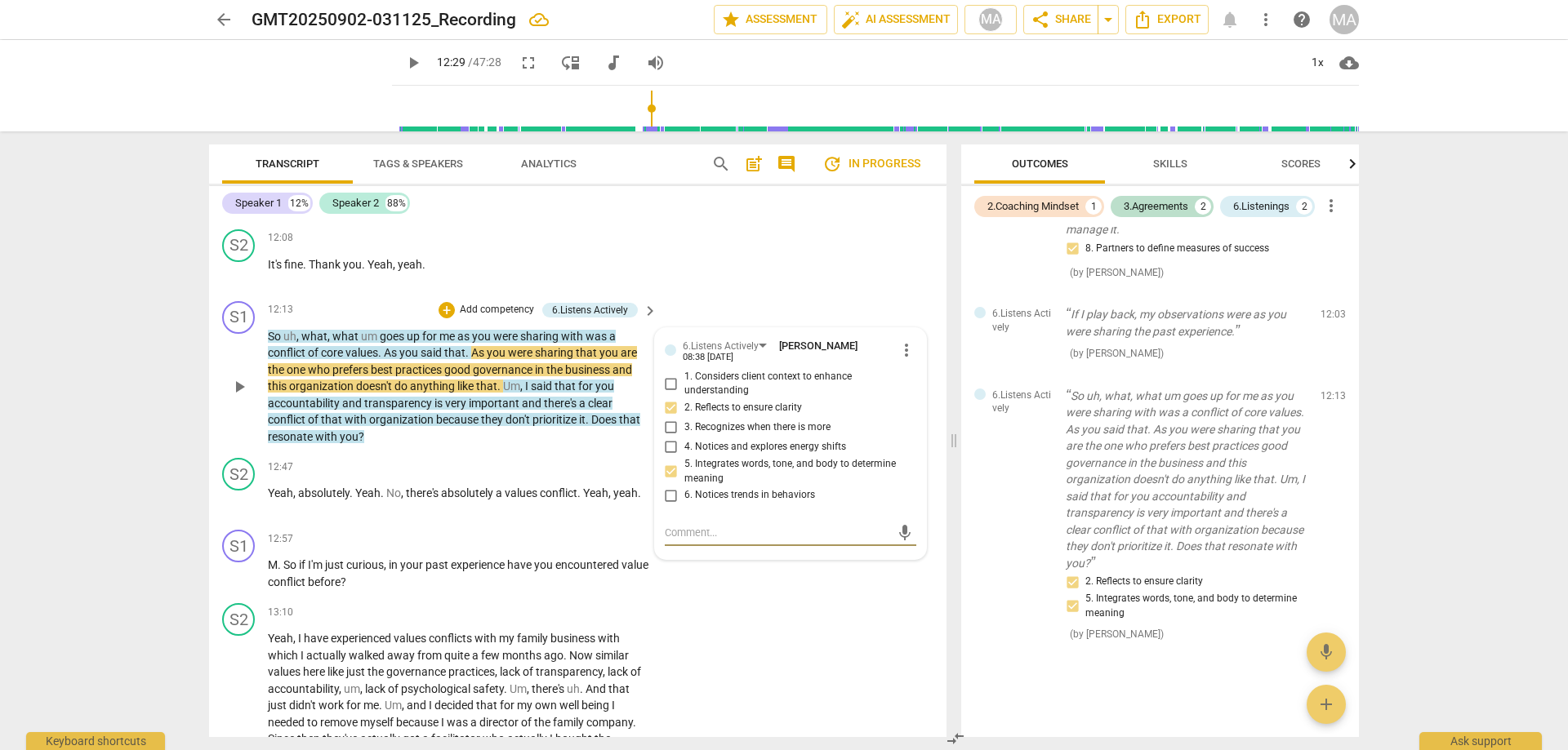
click at [481, 309] on p "Add competency" at bounding box center [496, 310] width 77 height 15
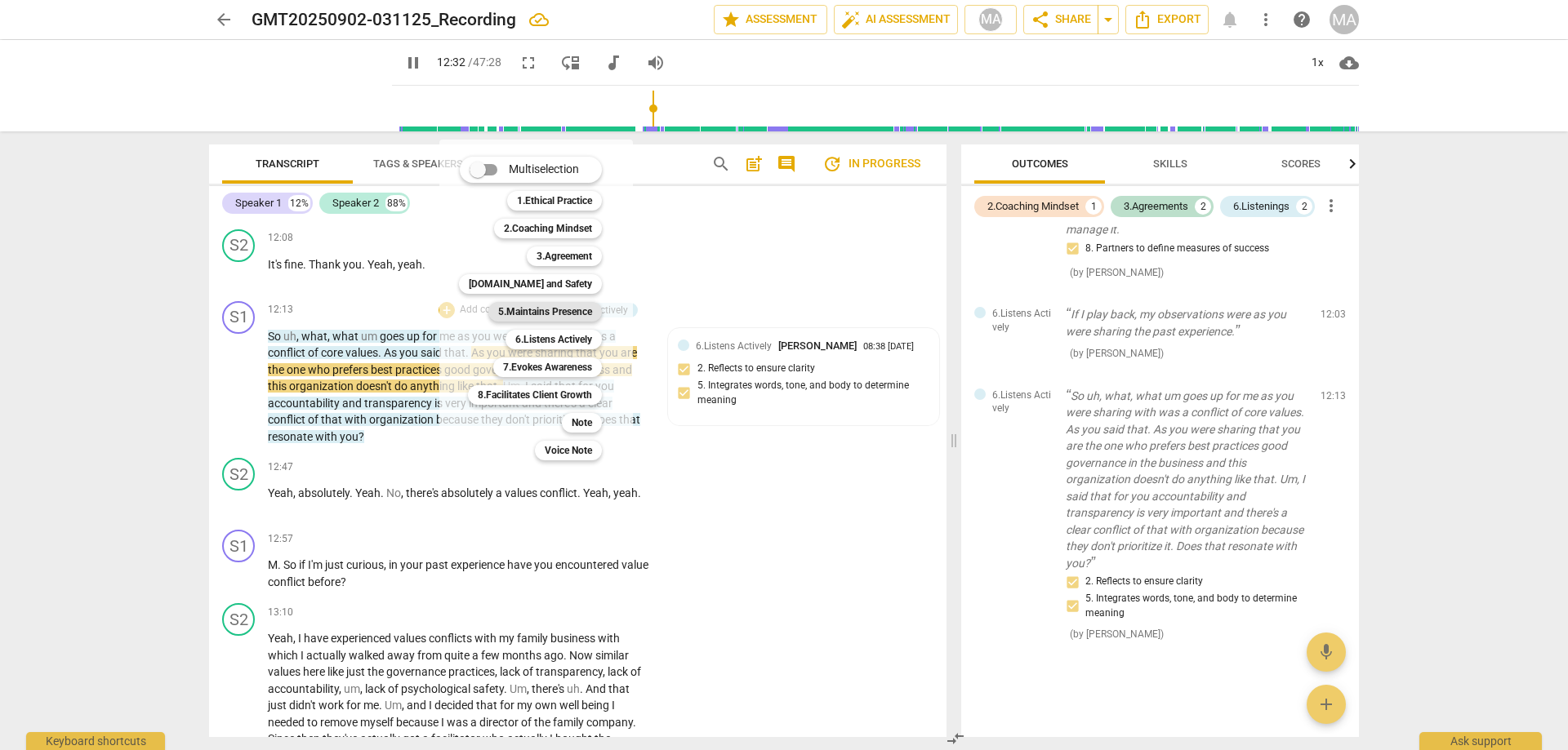
click at [562, 311] on b "5.Maintains Presence" at bounding box center [545, 311] width 94 height 20
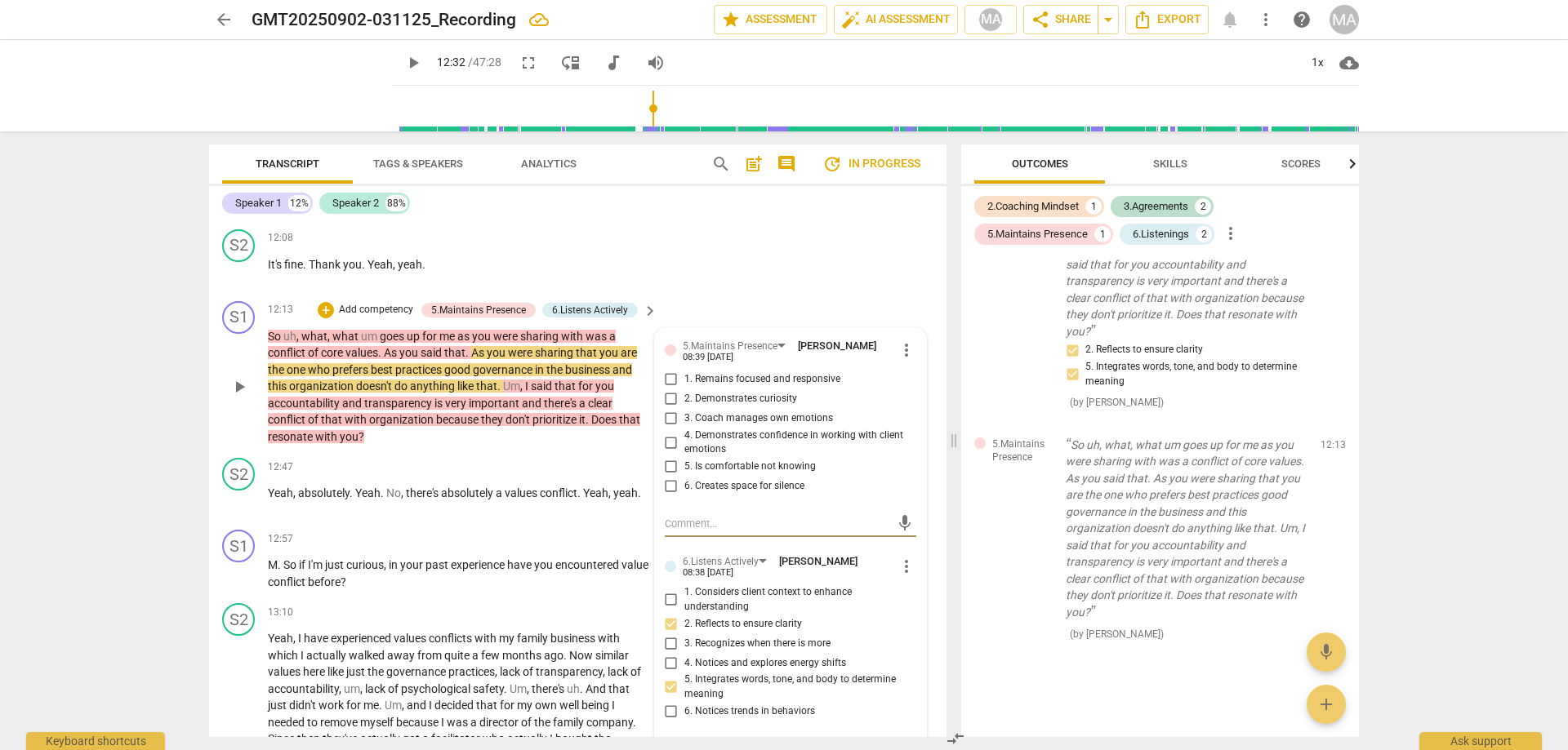
click at [900, 342] on span "more_vert" at bounding box center [906, 350] width 20 height 20
click at [922, 384] on li "Delete" at bounding box center [924, 380] width 56 height 31
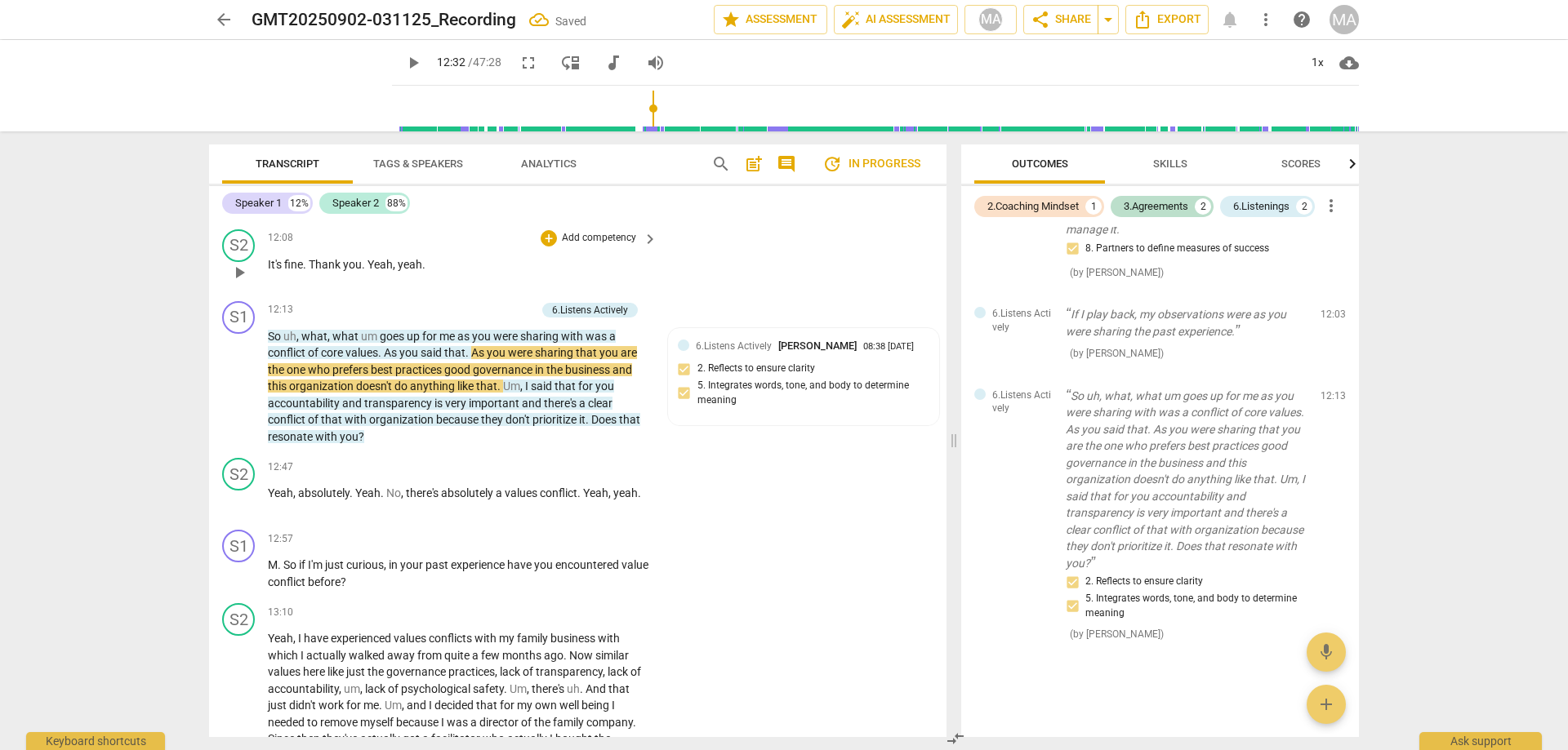
scroll to position [481, 0]
click at [519, 303] on p "Add competency" at bounding box center [496, 310] width 77 height 15
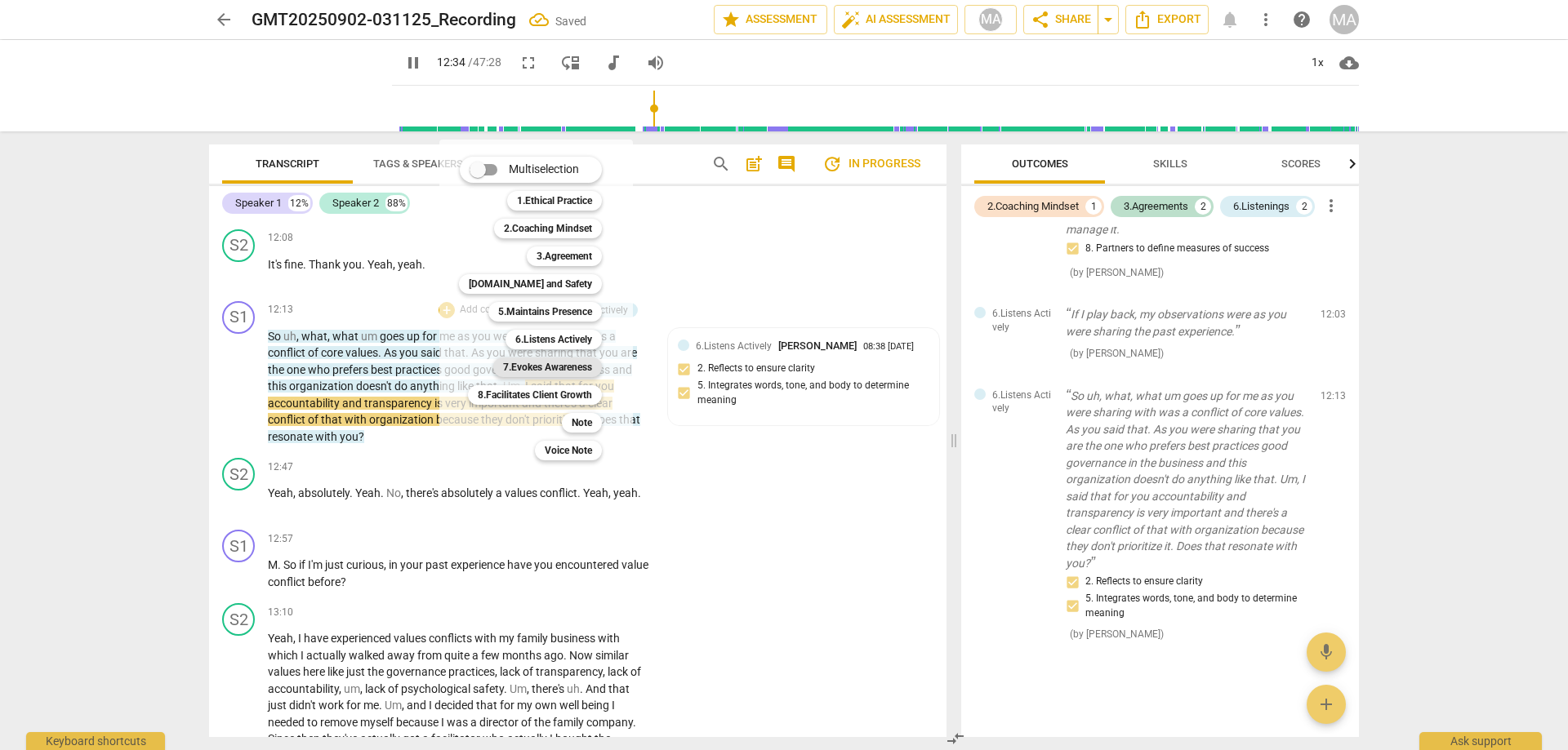
click at [577, 373] on b "7.Evokes Awareness" at bounding box center [547, 367] width 89 height 20
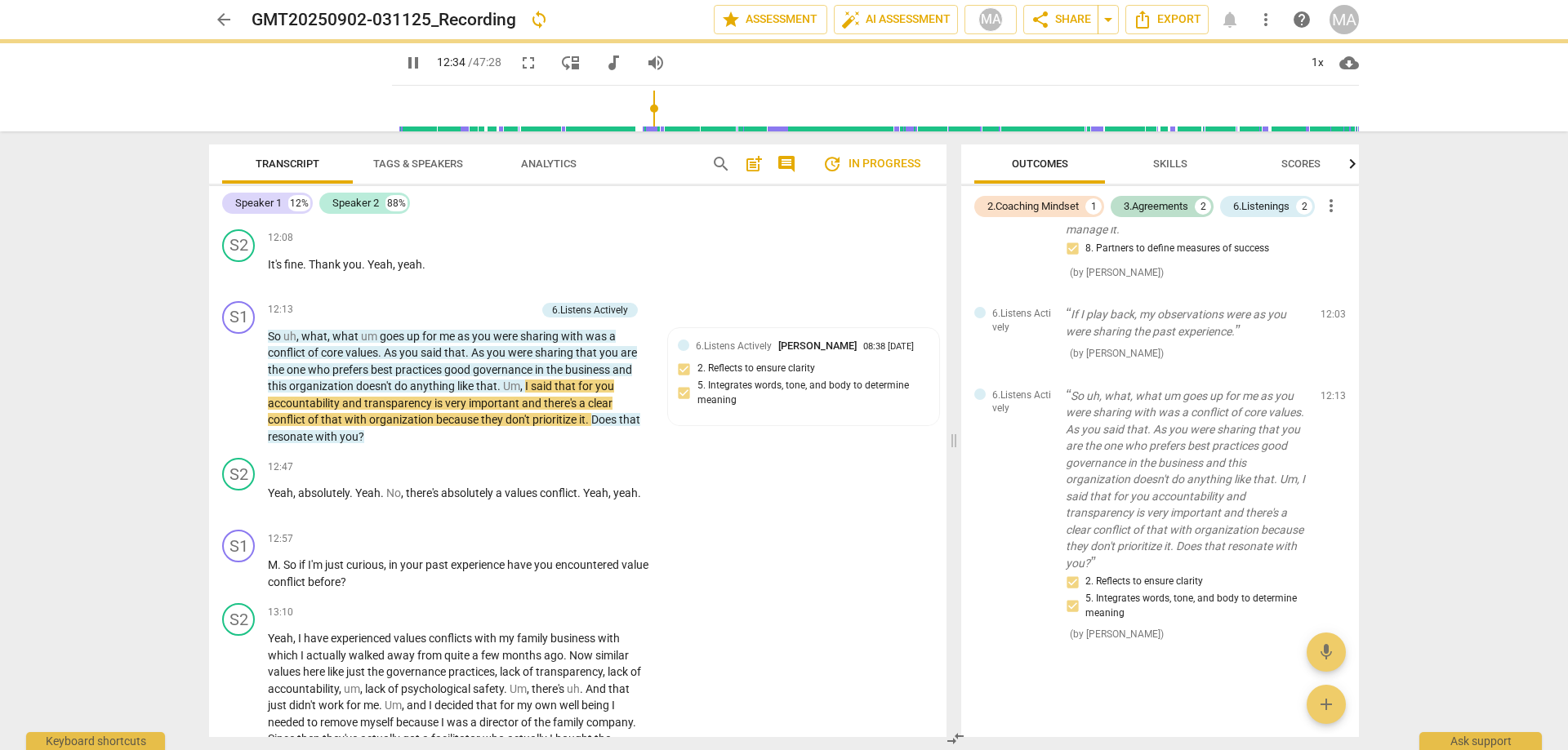
type input "755"
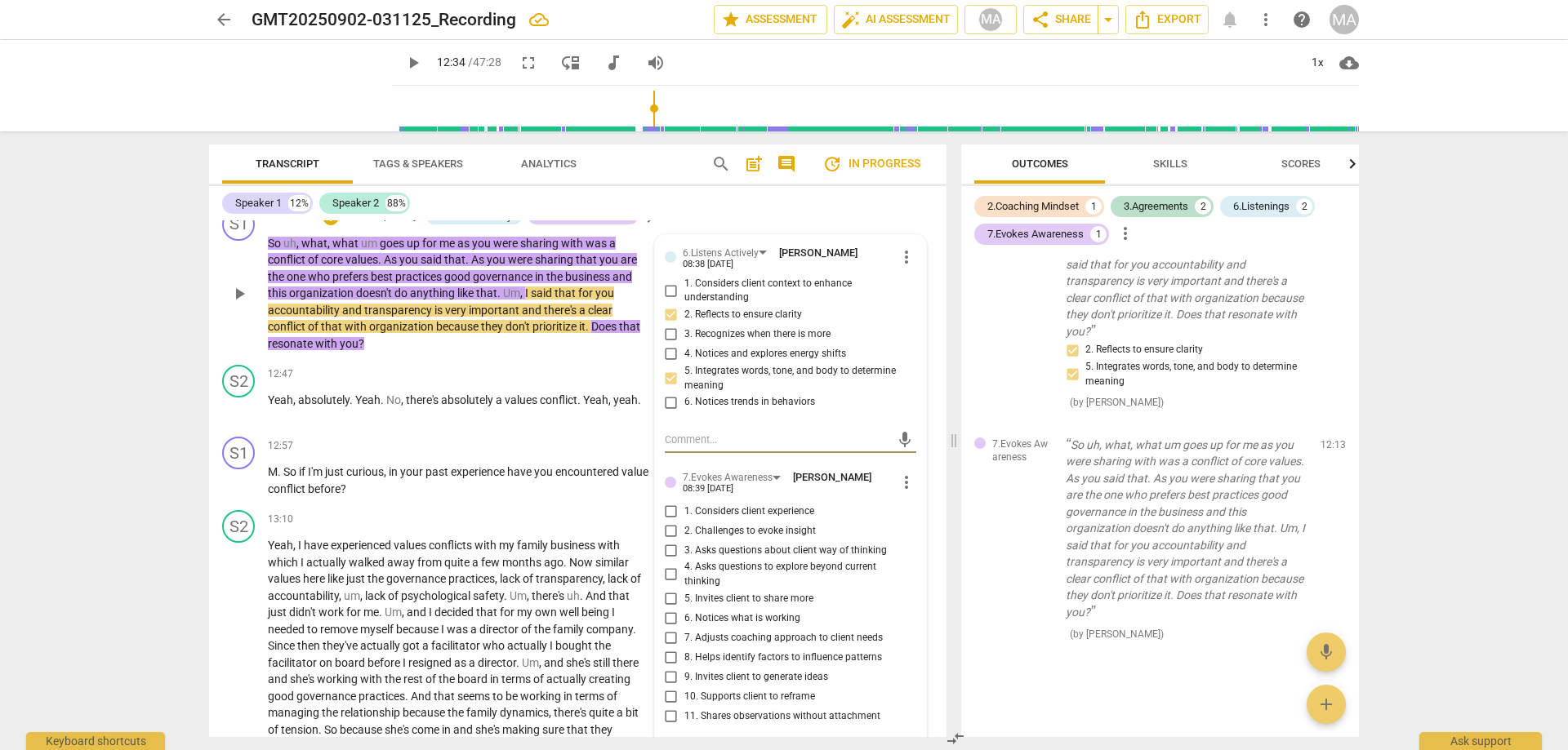
scroll to position [2758, 0]
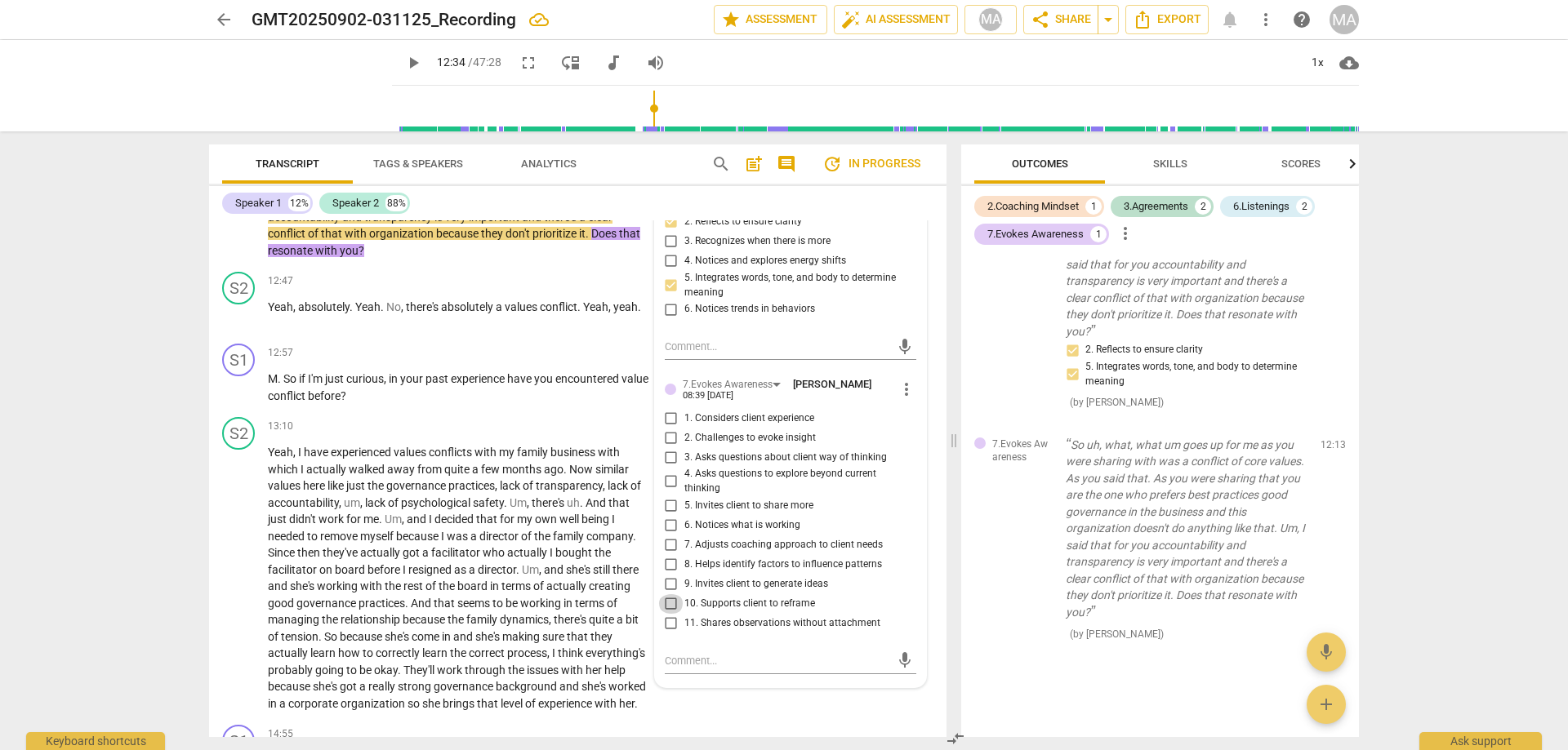
click at [670, 603] on input "10. Supports client to reframe" at bounding box center [671, 603] width 26 height 20
checkbox input "true"
click at [674, 621] on input "11. Shares observations without attachment" at bounding box center [671, 623] width 26 height 20
checkbox input "true"
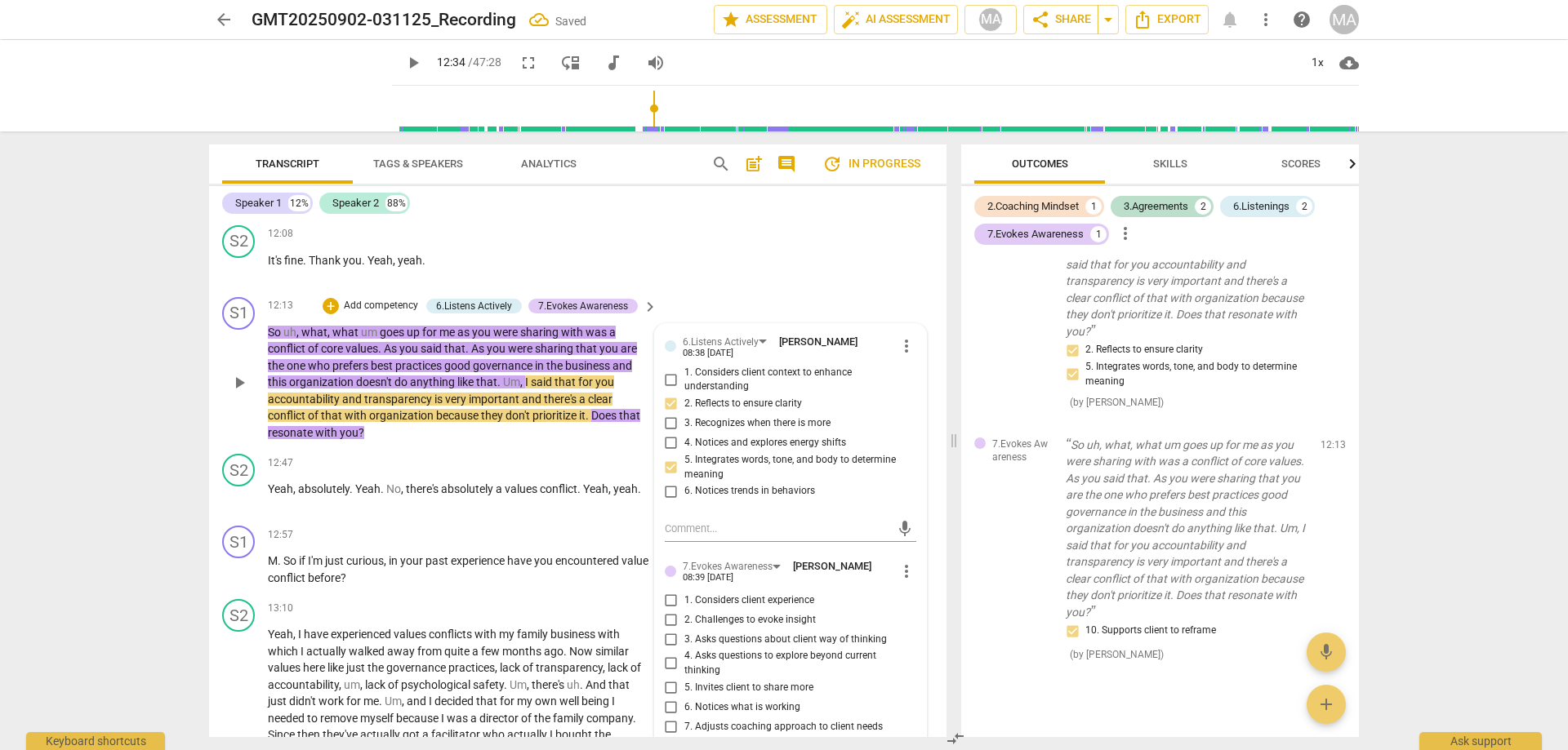
scroll to position [2573, 0]
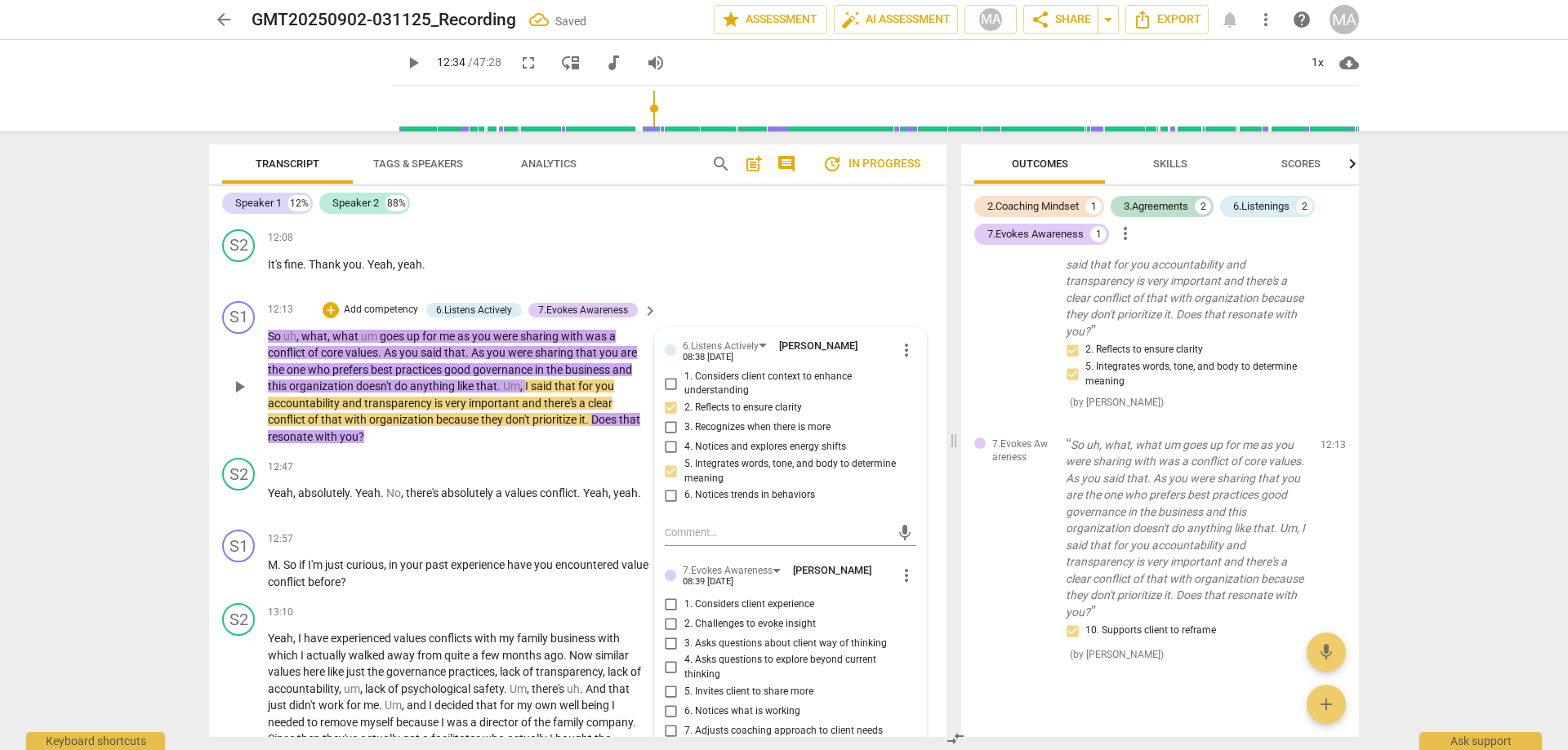
click at [246, 380] on span "play_arrow" at bounding box center [239, 387] width 20 height 20
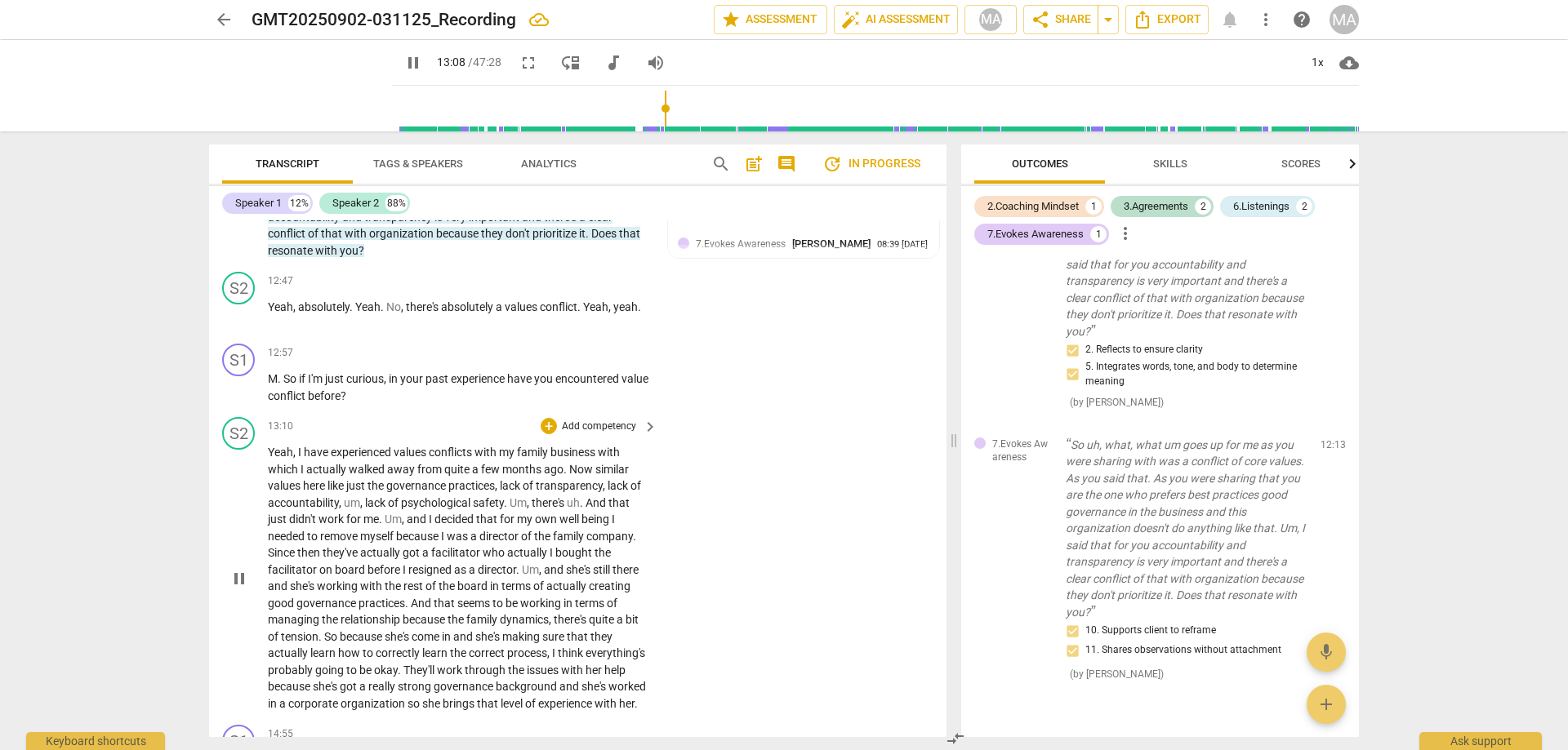
scroll to position [2852, 0]
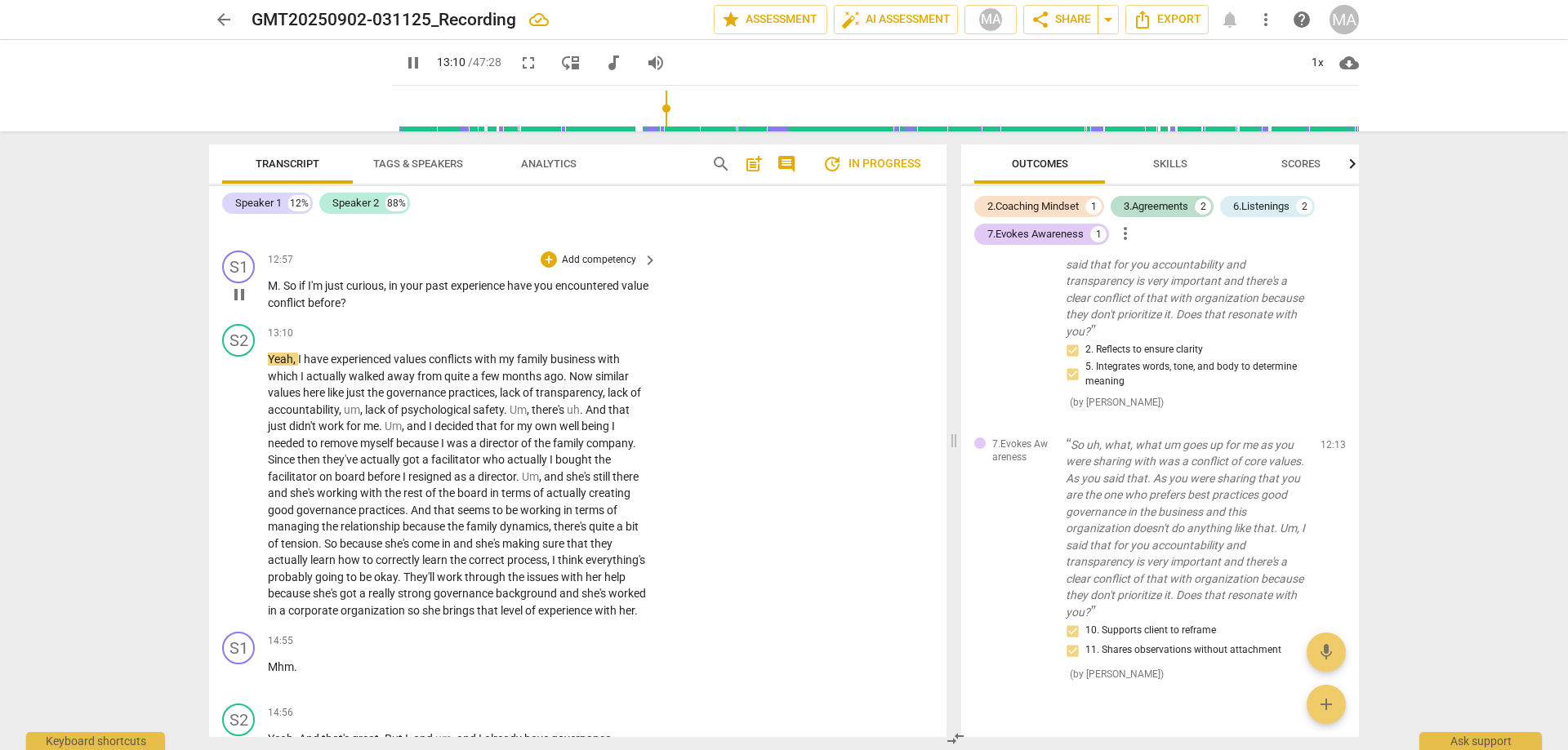
click at [598, 258] on p "Add competency" at bounding box center [598, 260] width 77 height 15
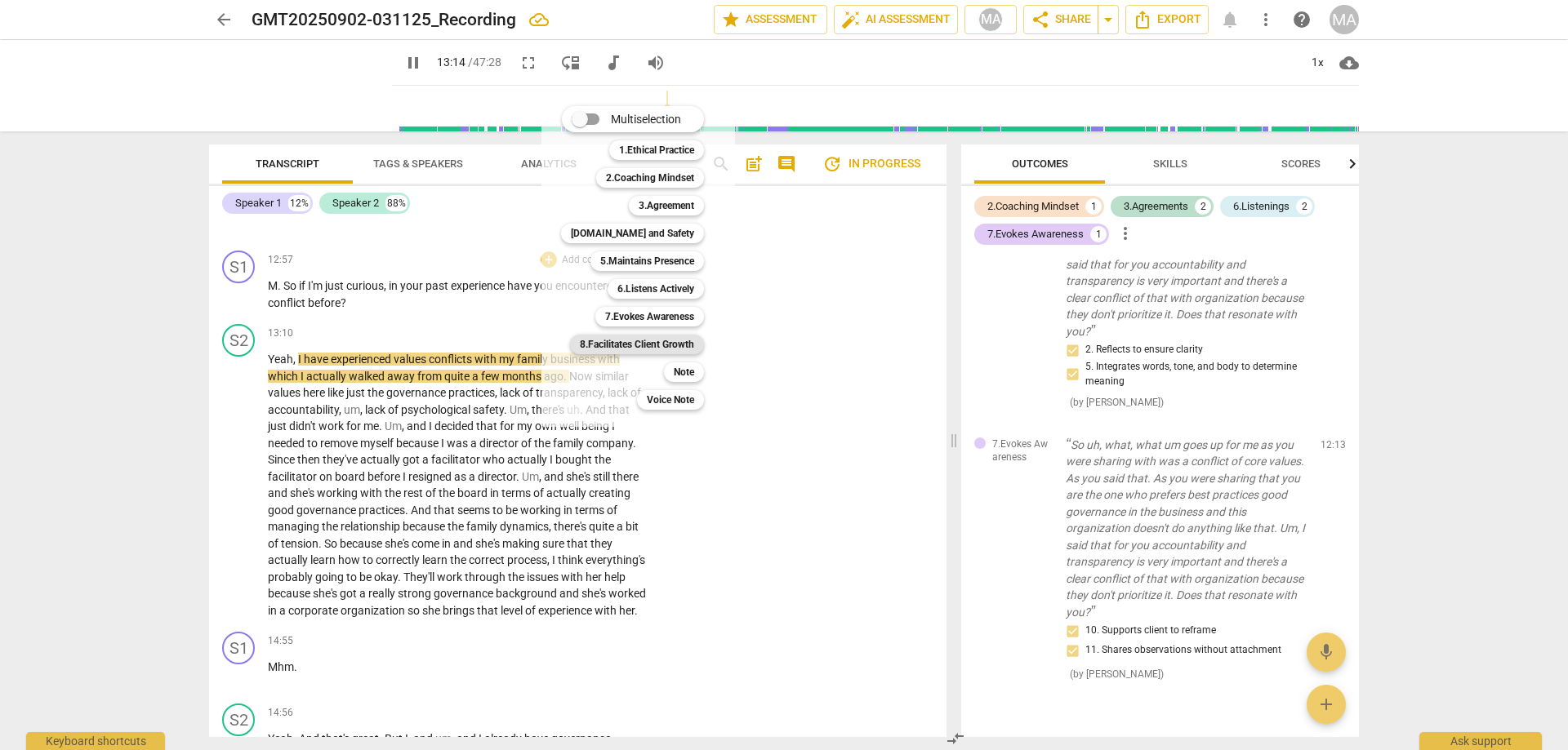
click at [671, 342] on b "8.Facilitates Client Growth" at bounding box center [637, 344] width 114 height 20
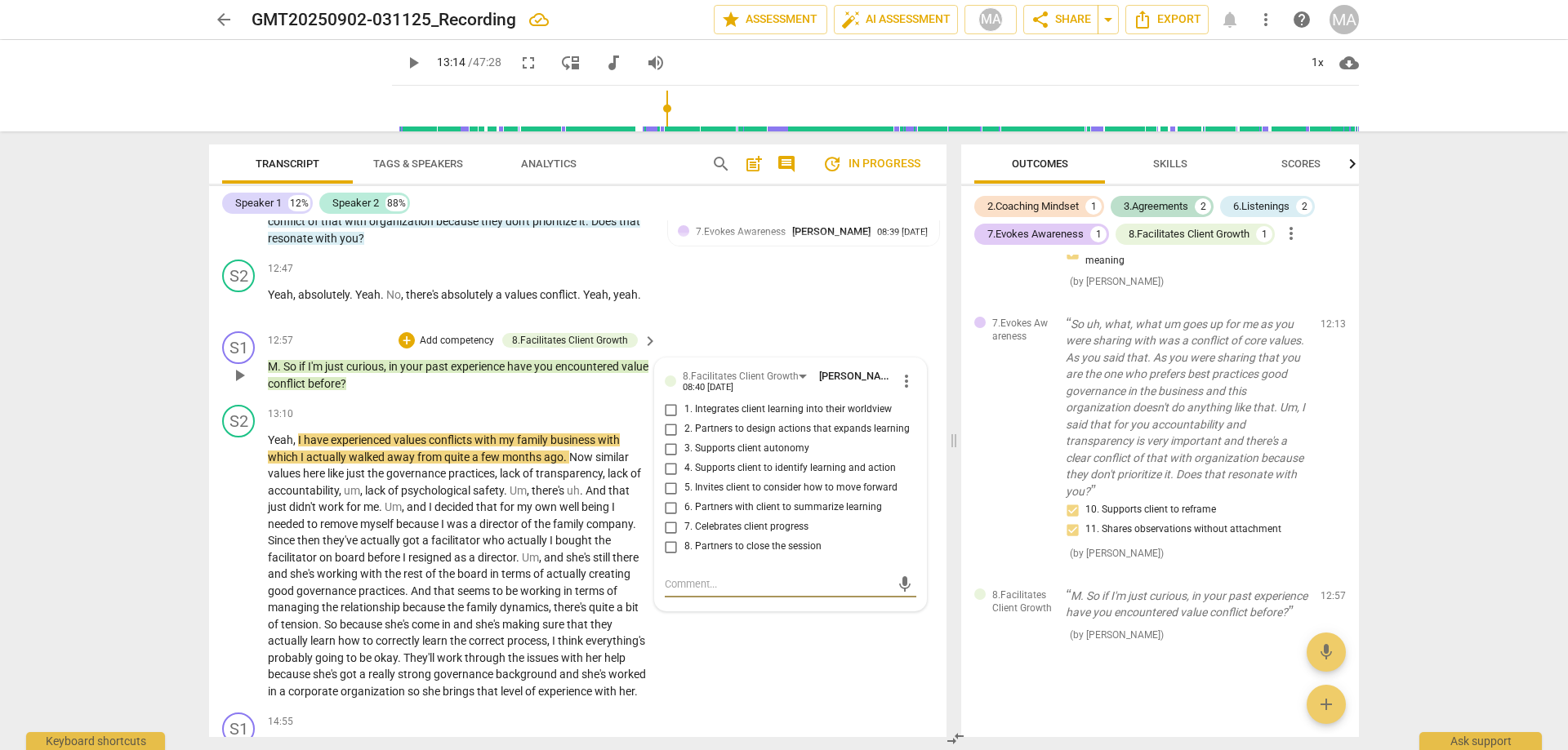
scroll to position [2758, 0]
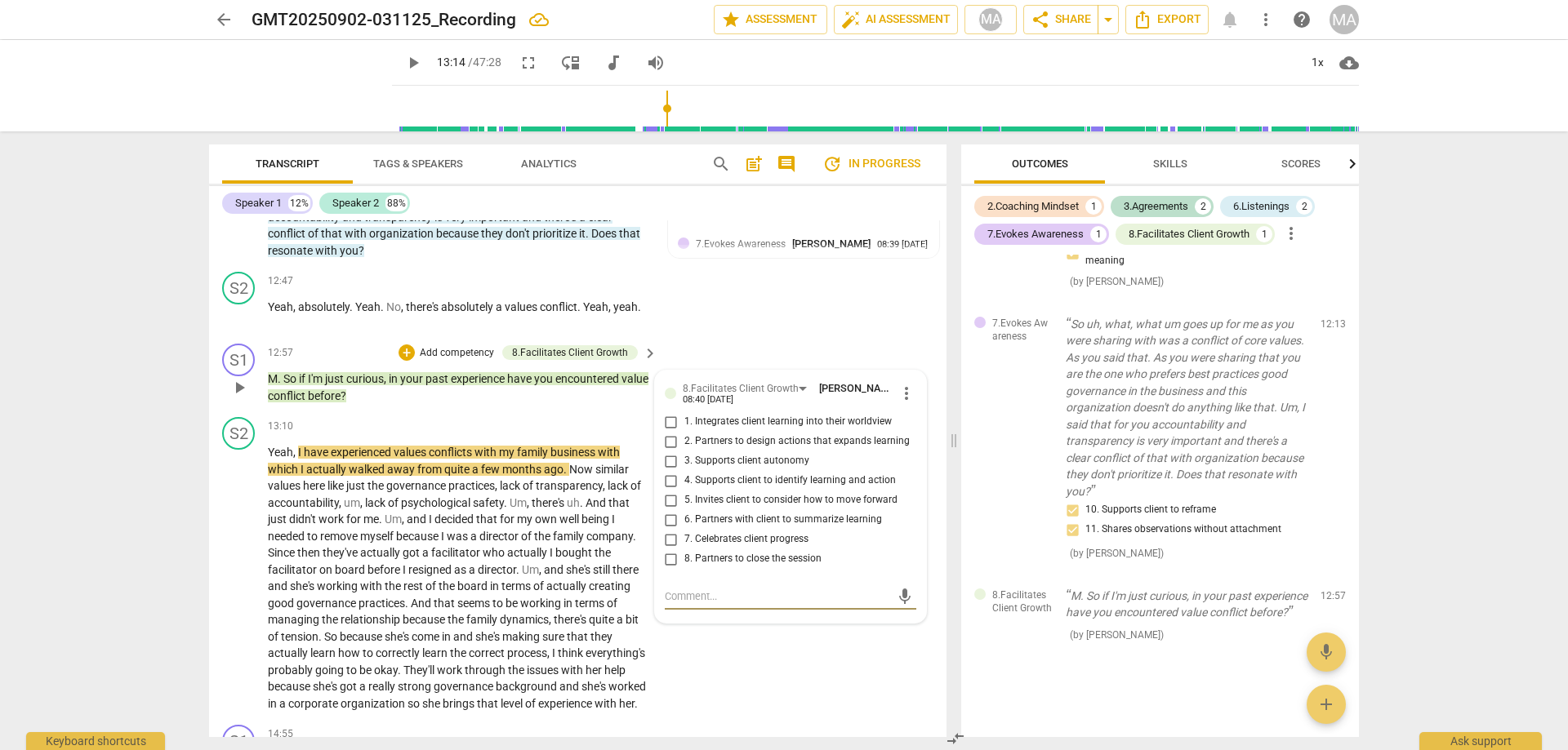
click at [907, 398] on span "more_vert" at bounding box center [906, 393] width 20 height 20
click at [922, 434] on li "Delete" at bounding box center [924, 422] width 56 height 31
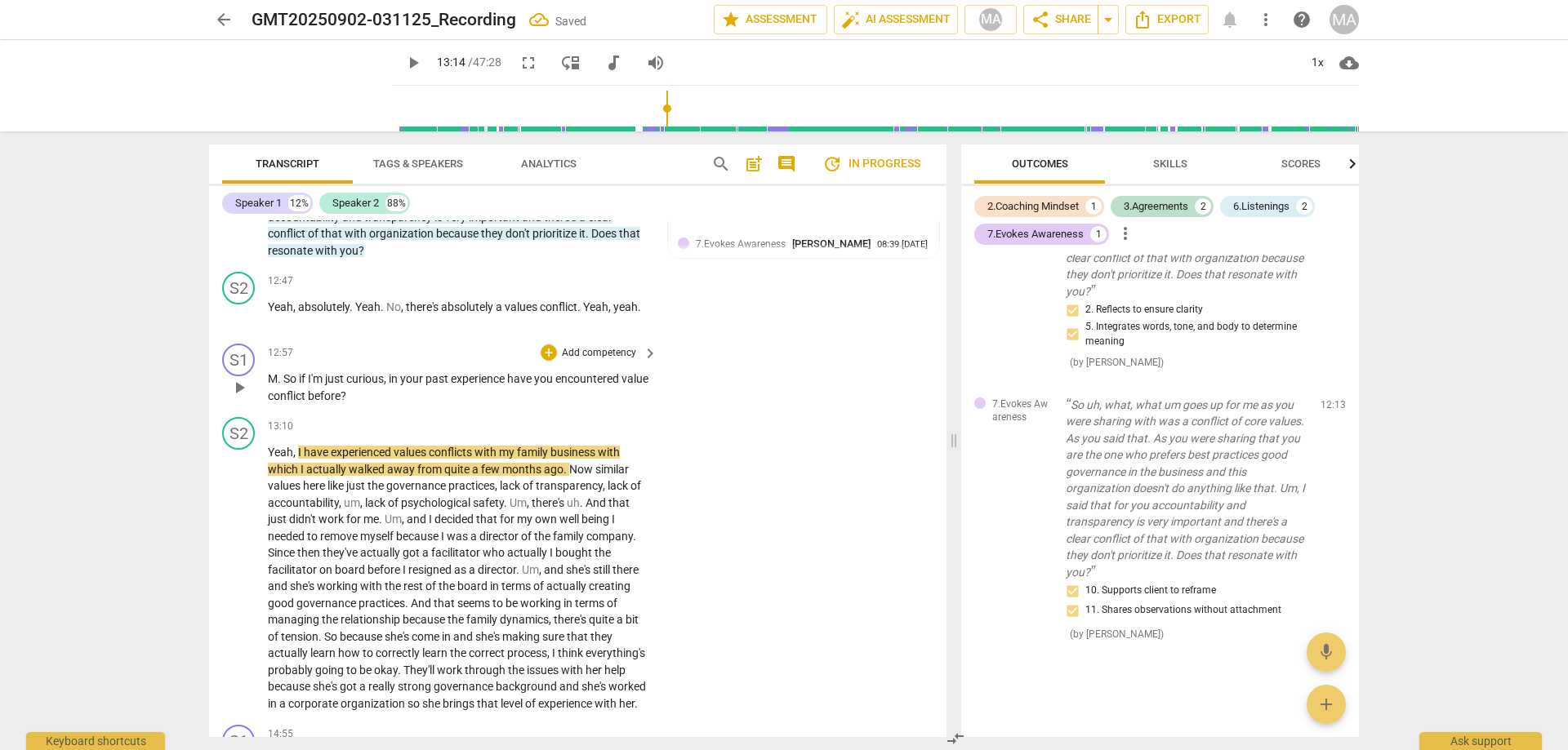
scroll to position [781, 0]
click at [564, 346] on p "Add competency" at bounding box center [598, 353] width 77 height 15
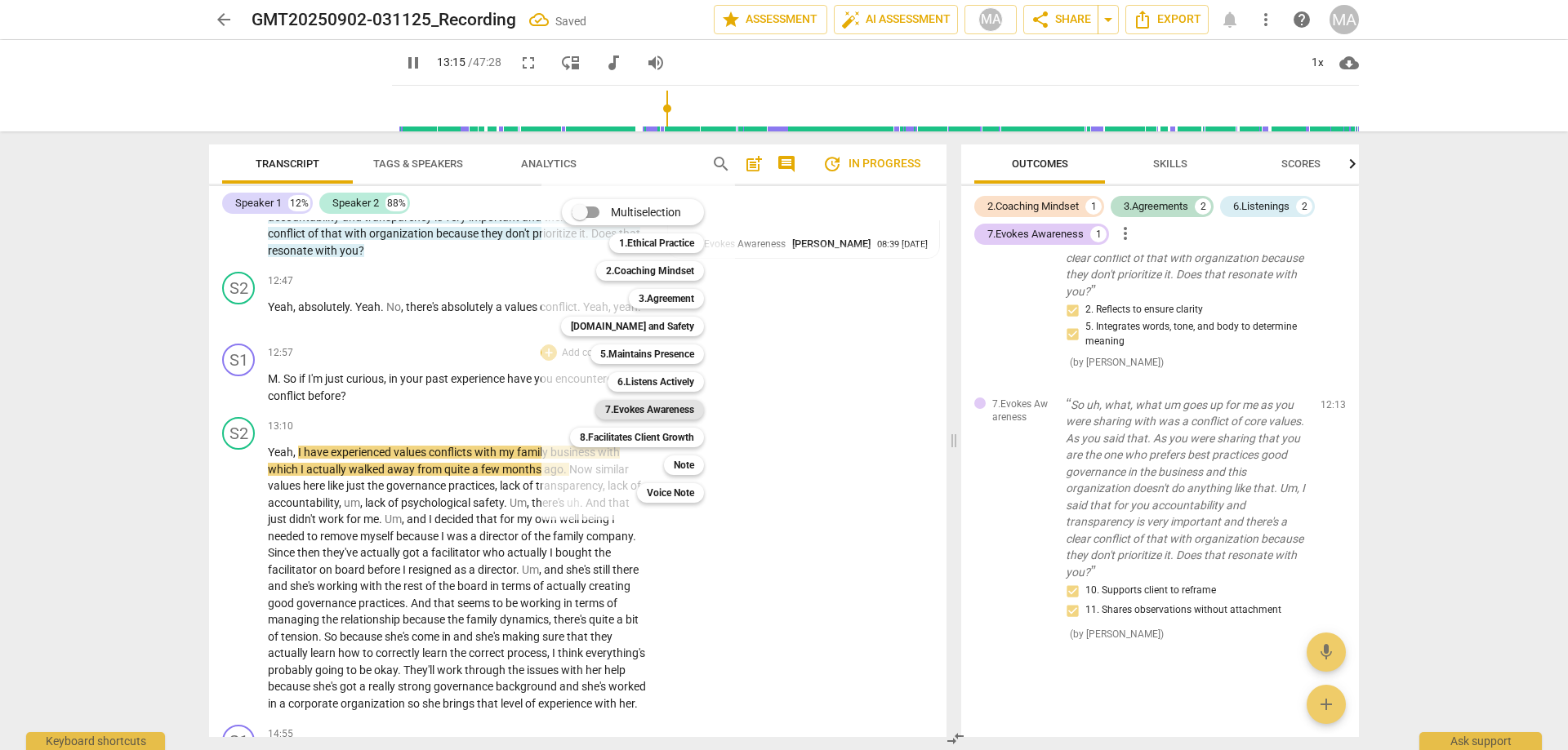
click at [683, 405] on b "7.Evokes Awareness" at bounding box center [650, 409] width 89 height 20
type input "795"
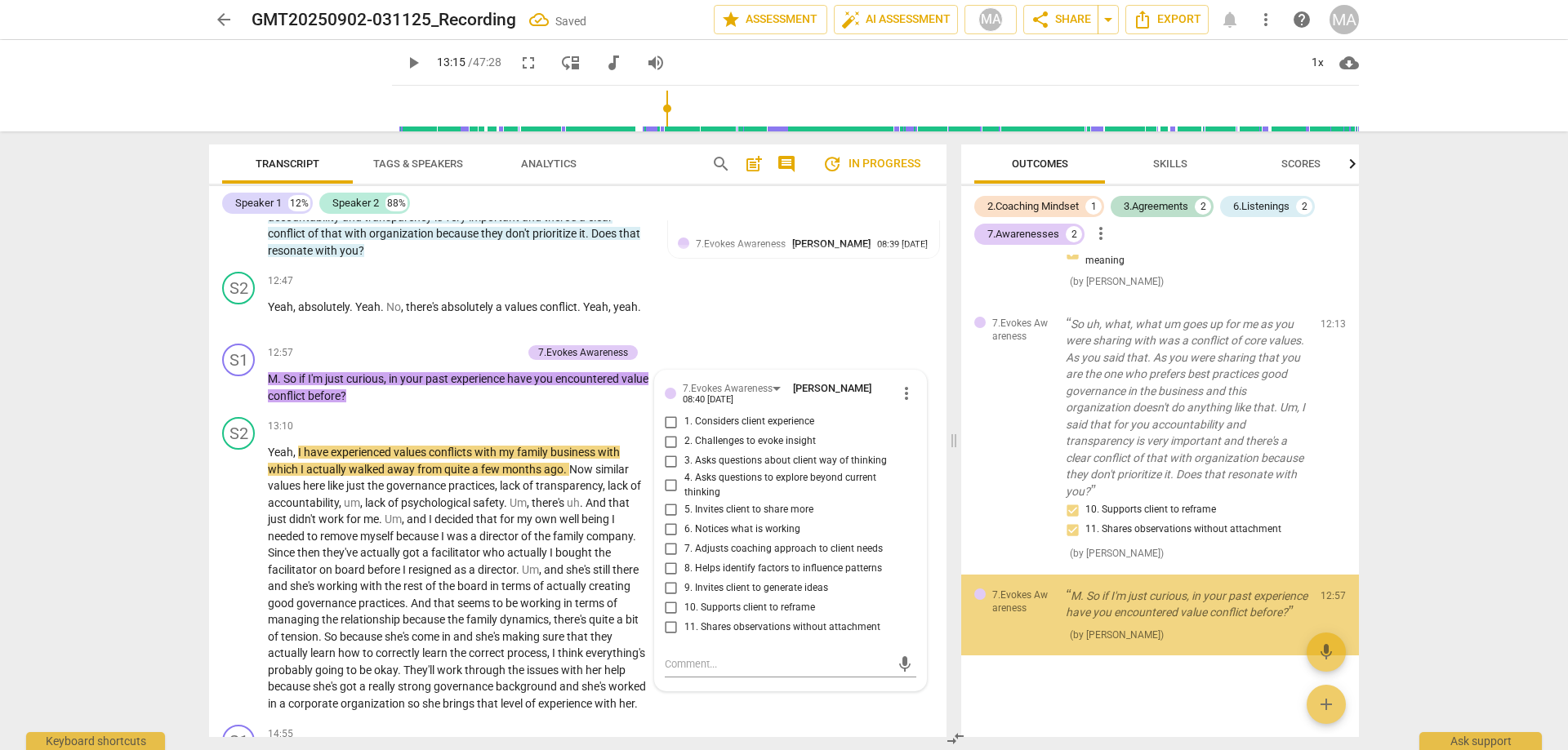
scroll to position [879, 0]
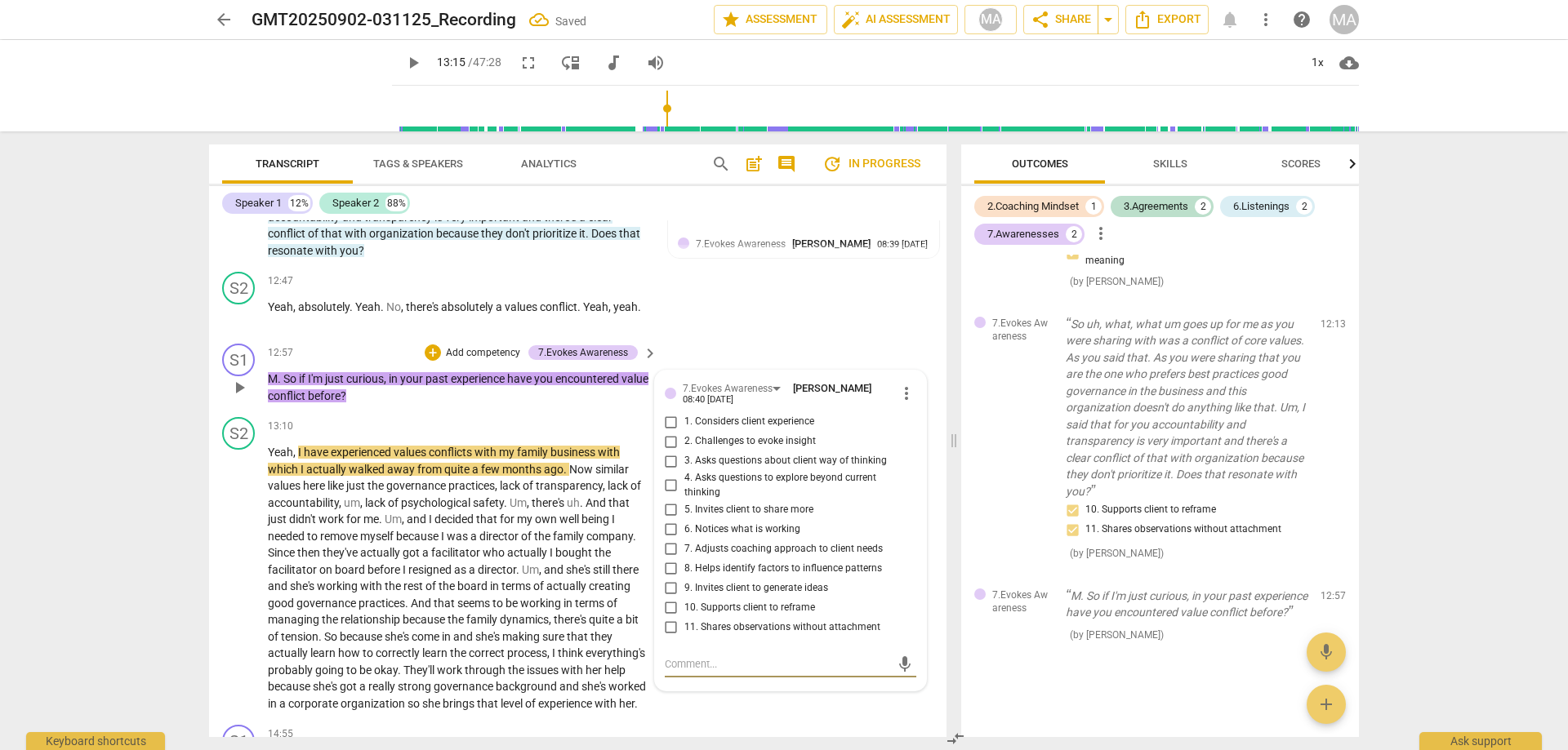
click at [670, 421] on input "1. Considers client experience" at bounding box center [671, 421] width 26 height 20
checkbox input "true"
click at [670, 485] on input "4. Asks questions to explore beyond current thinking" at bounding box center [671, 486] width 26 height 20
checkbox input "true"
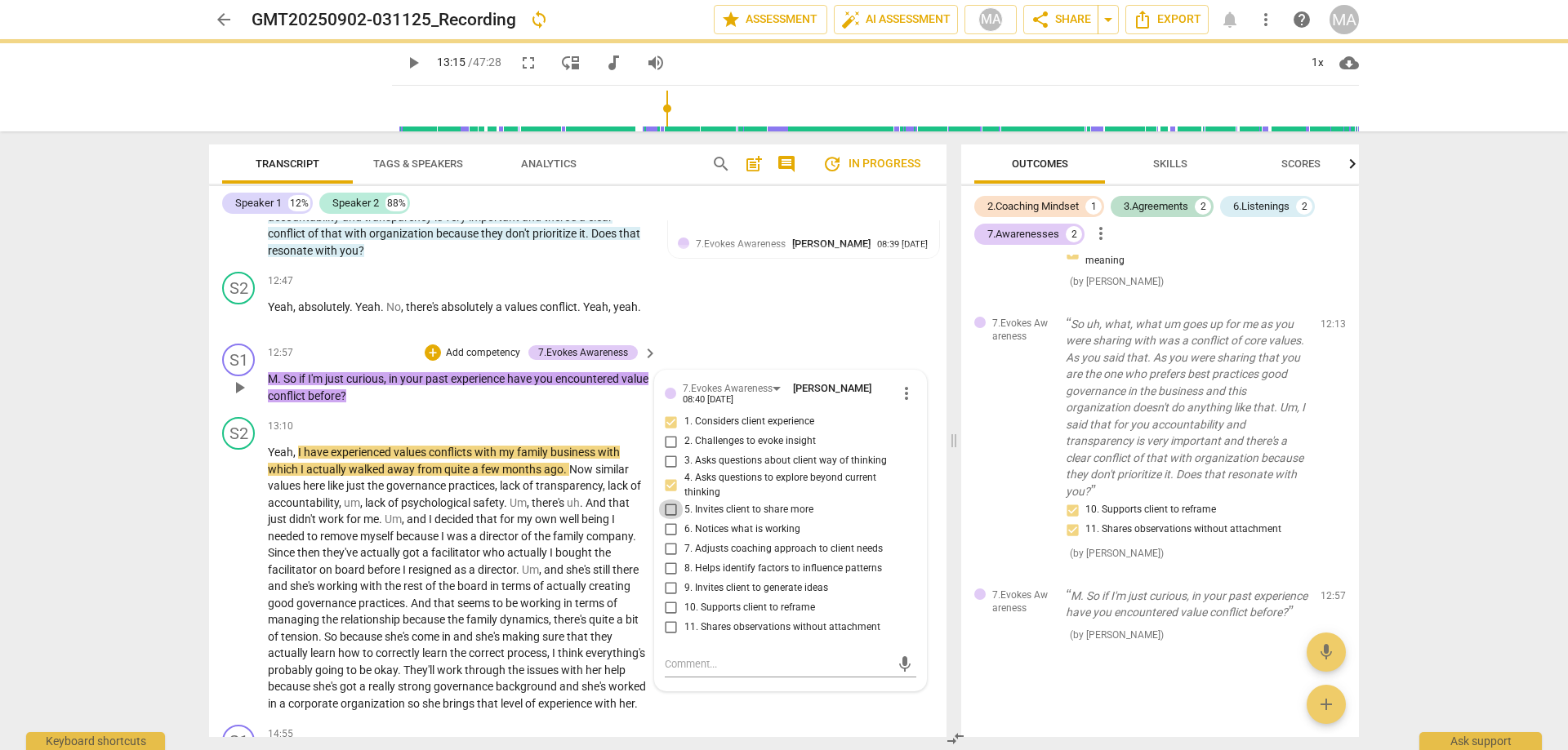
click at [673, 512] on input "5. Invites client to share more" at bounding box center [671, 509] width 26 height 20
checkbox input "true"
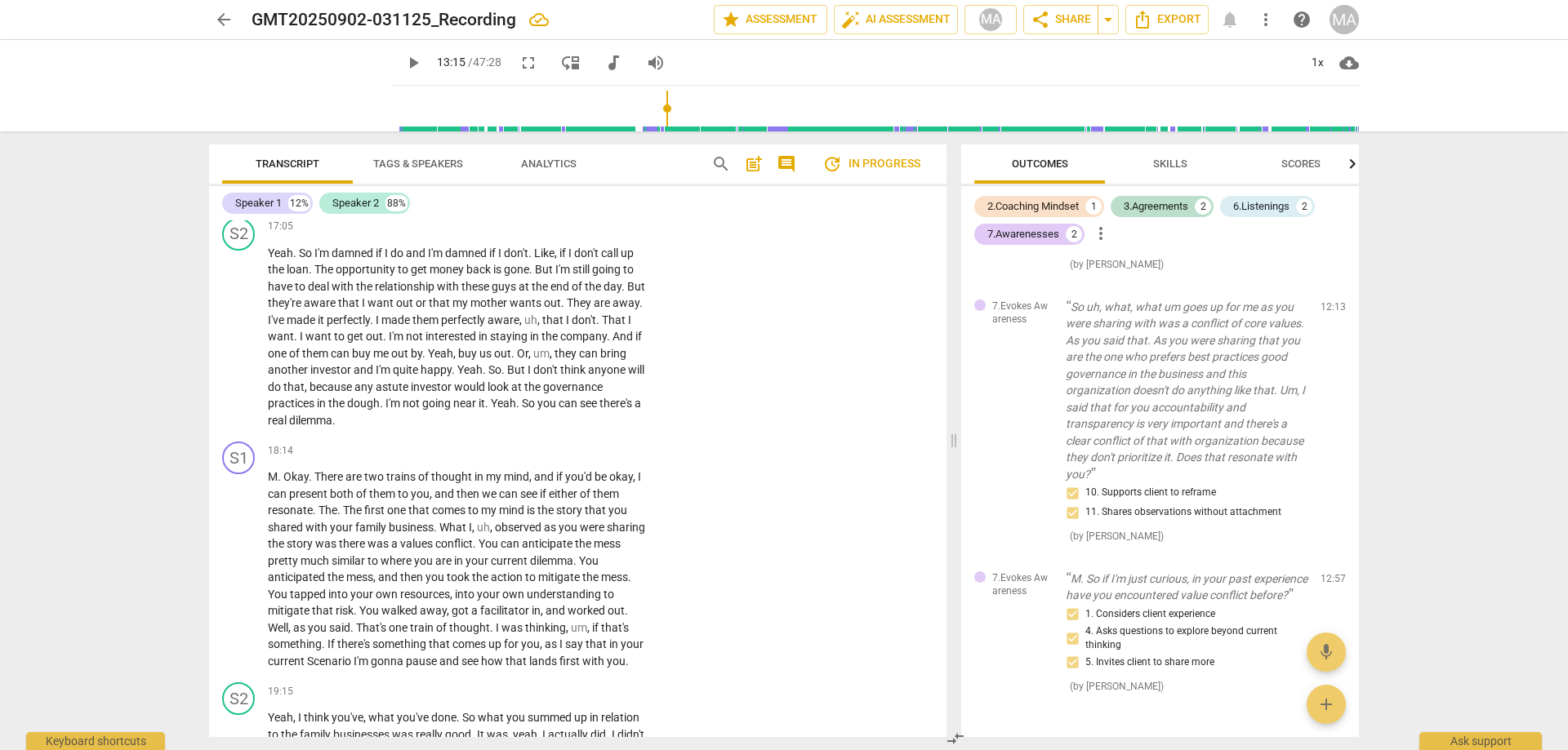
scroll to position [3875, 0]
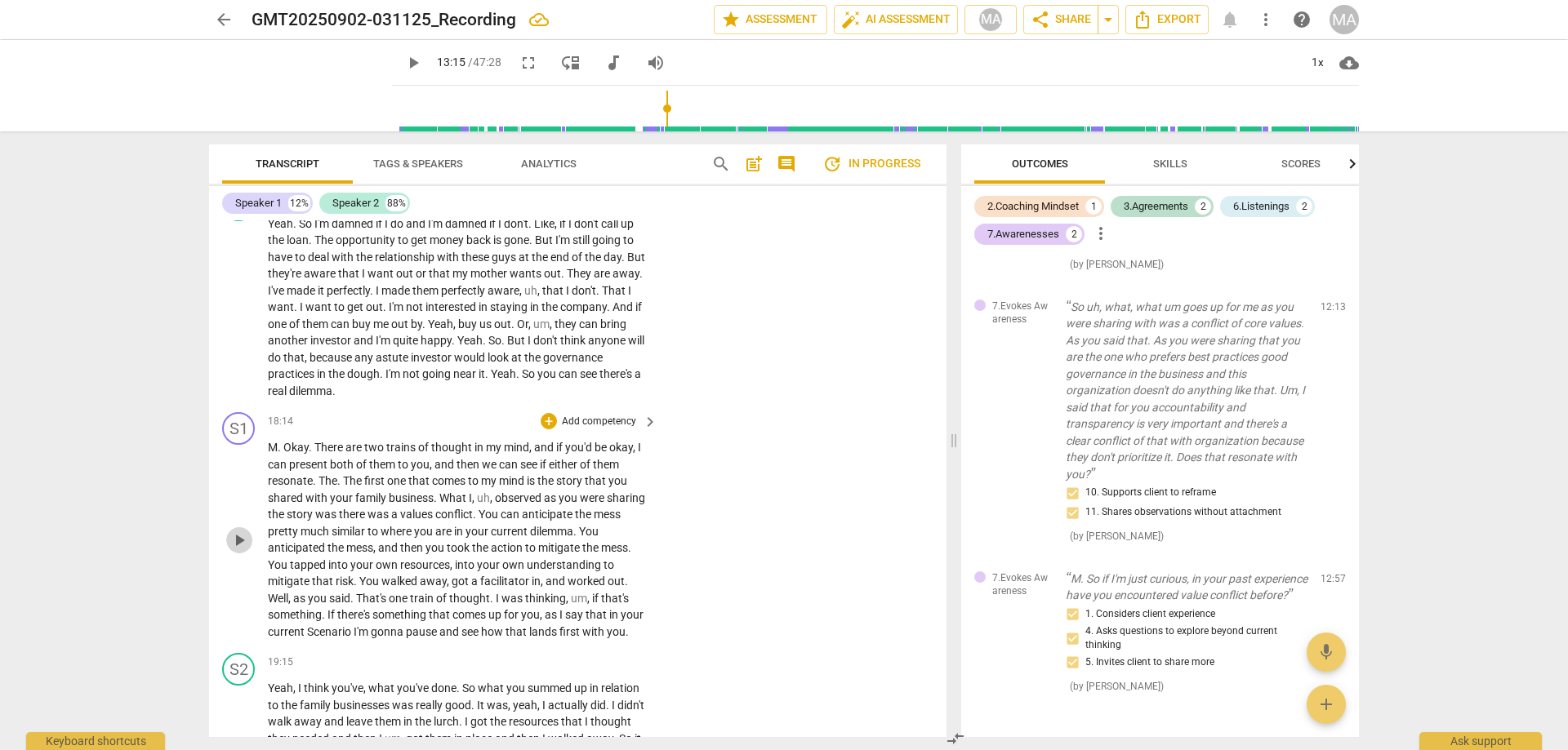
click at [241, 551] on span "play_arrow" at bounding box center [239, 540] width 20 height 20
click at [603, 429] on p "Add competency" at bounding box center [598, 421] width 77 height 15
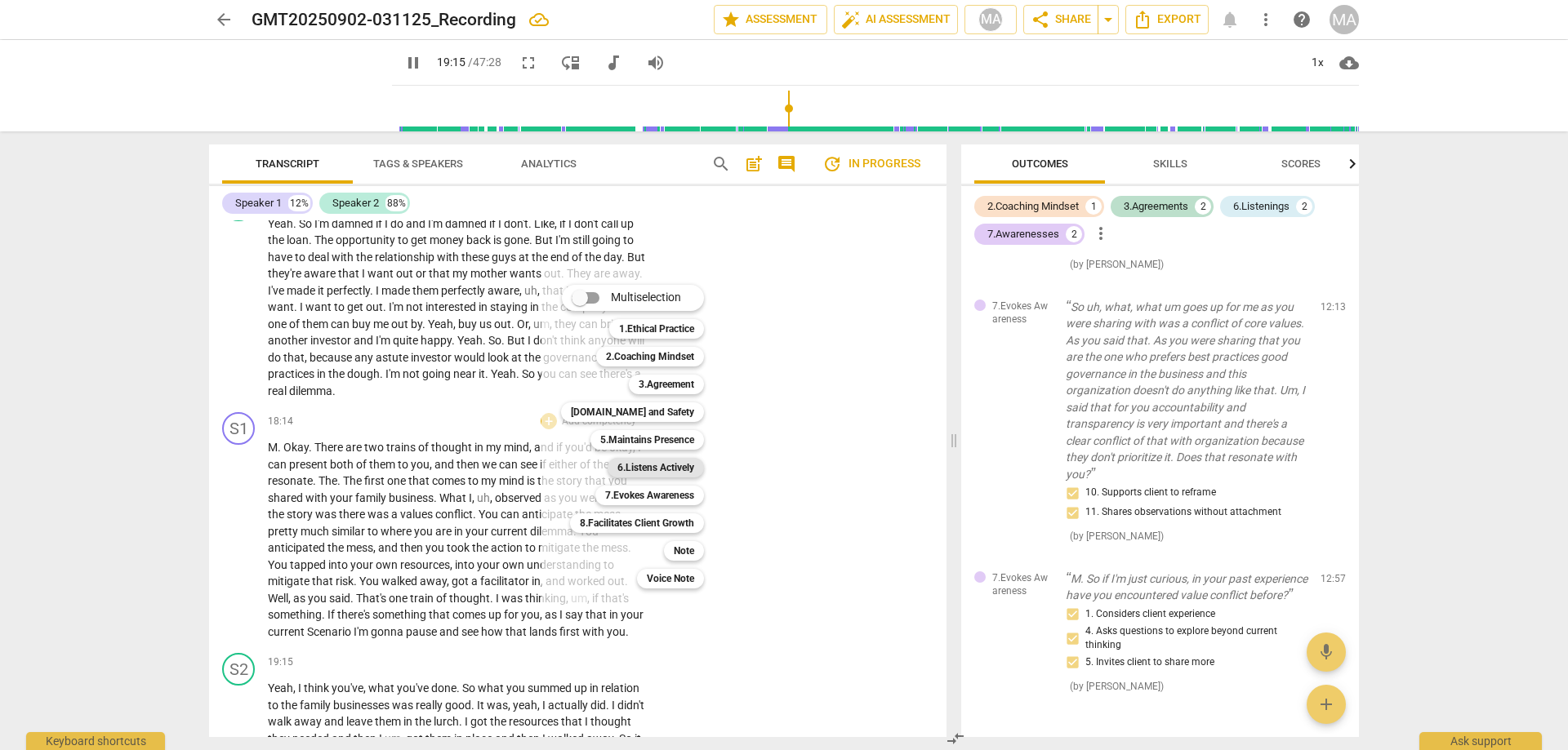
click at [644, 466] on b "6.Listens Actively" at bounding box center [656, 467] width 76 height 20
type input "1156"
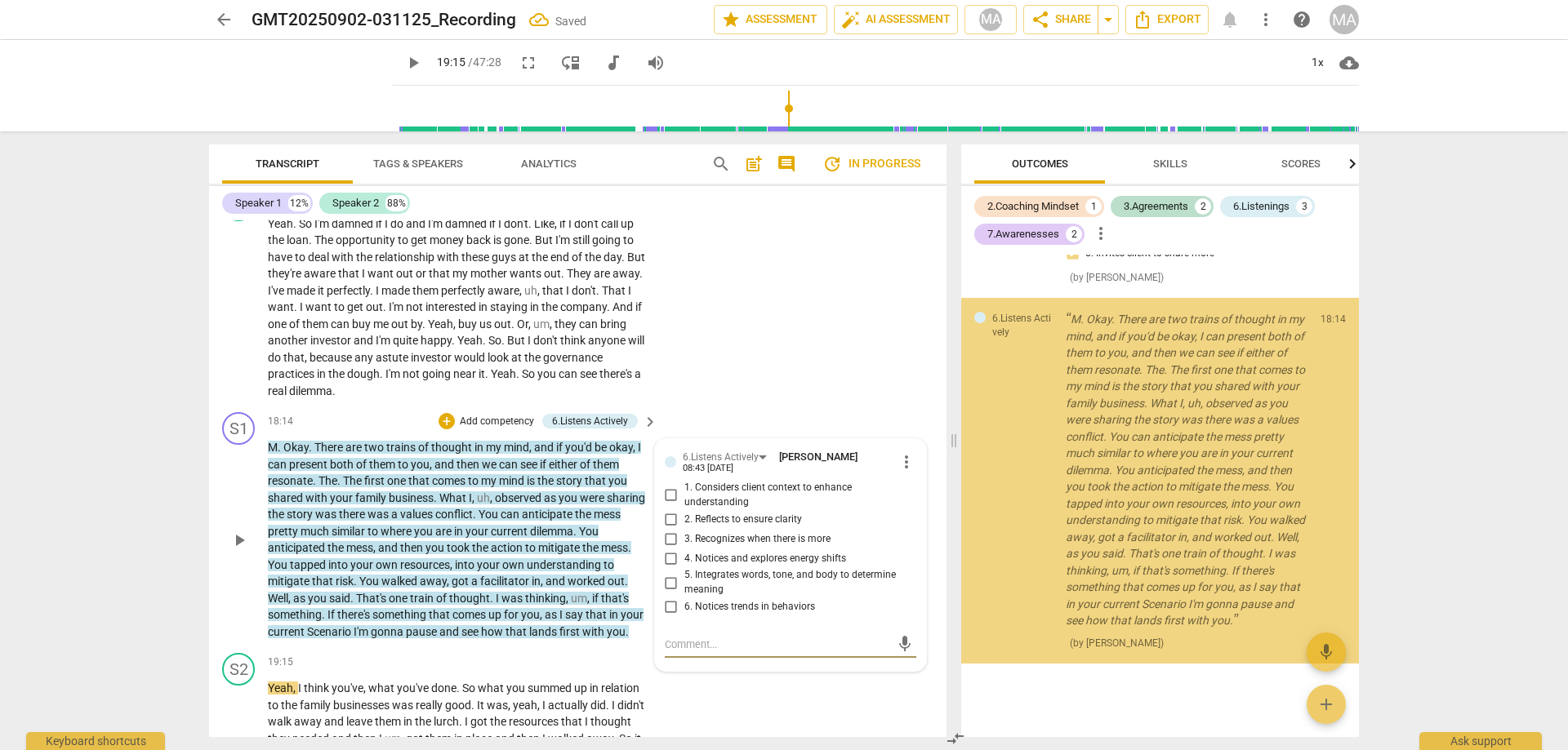
scroll to position [1290, 0]
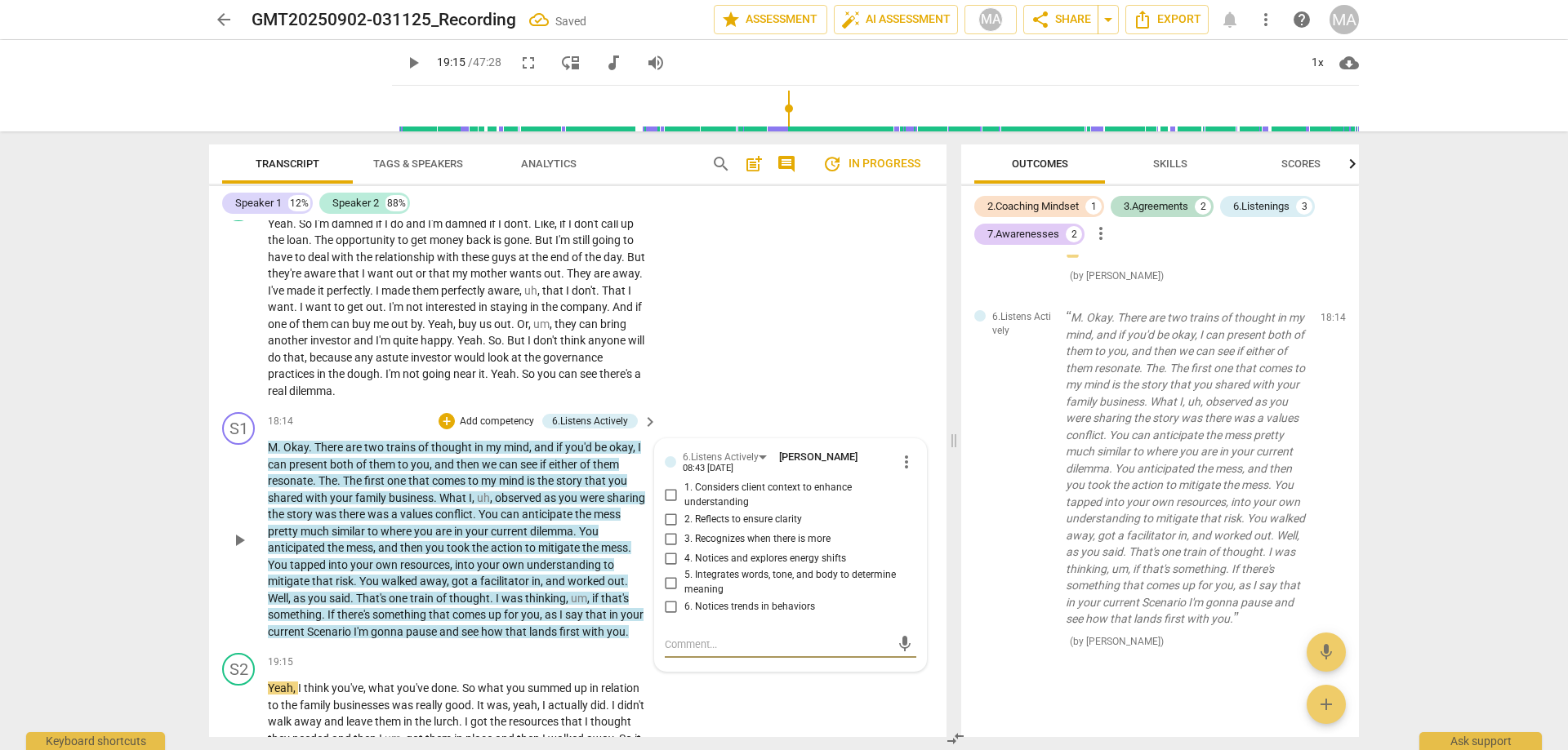
click at [670, 505] on input "1. Considers client context to enhance understanding" at bounding box center [671, 495] width 26 height 20
checkbox input "true"
click at [667, 529] on input "2. Reflects to ensure clarity" at bounding box center [671, 518] width 26 height 20
checkbox input "true"
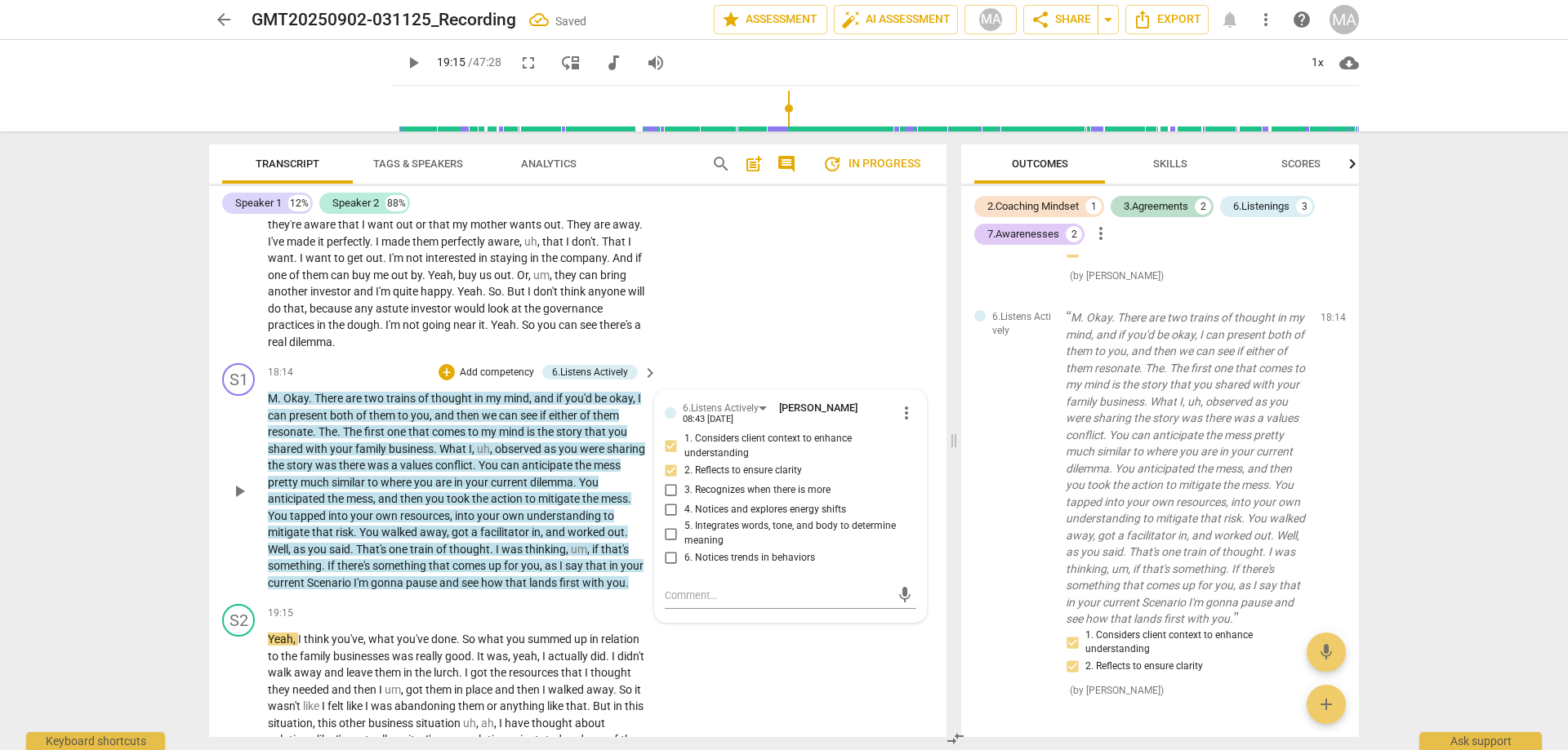
scroll to position [3968, 0]
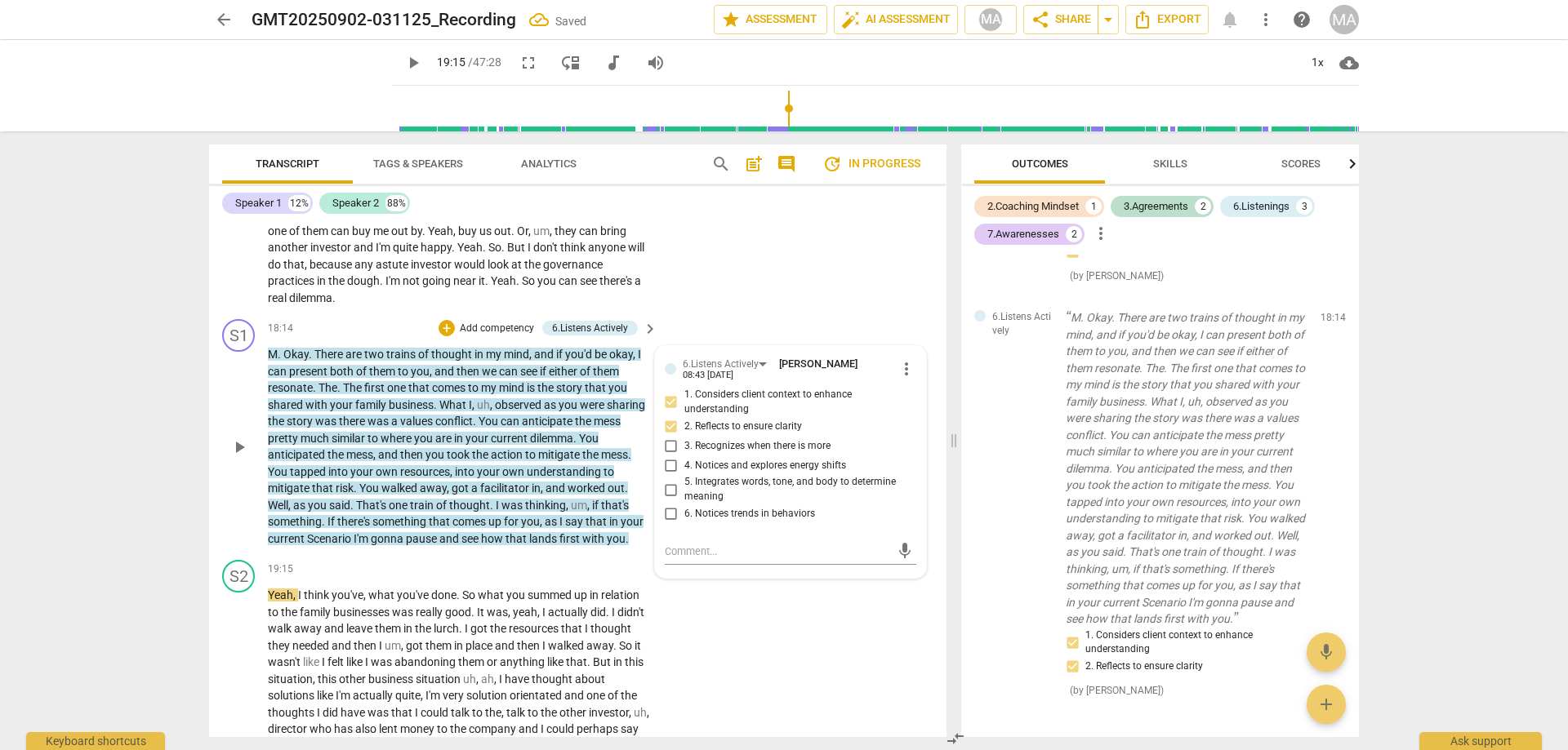
click at [512, 336] on p "Add competency" at bounding box center [496, 329] width 77 height 15
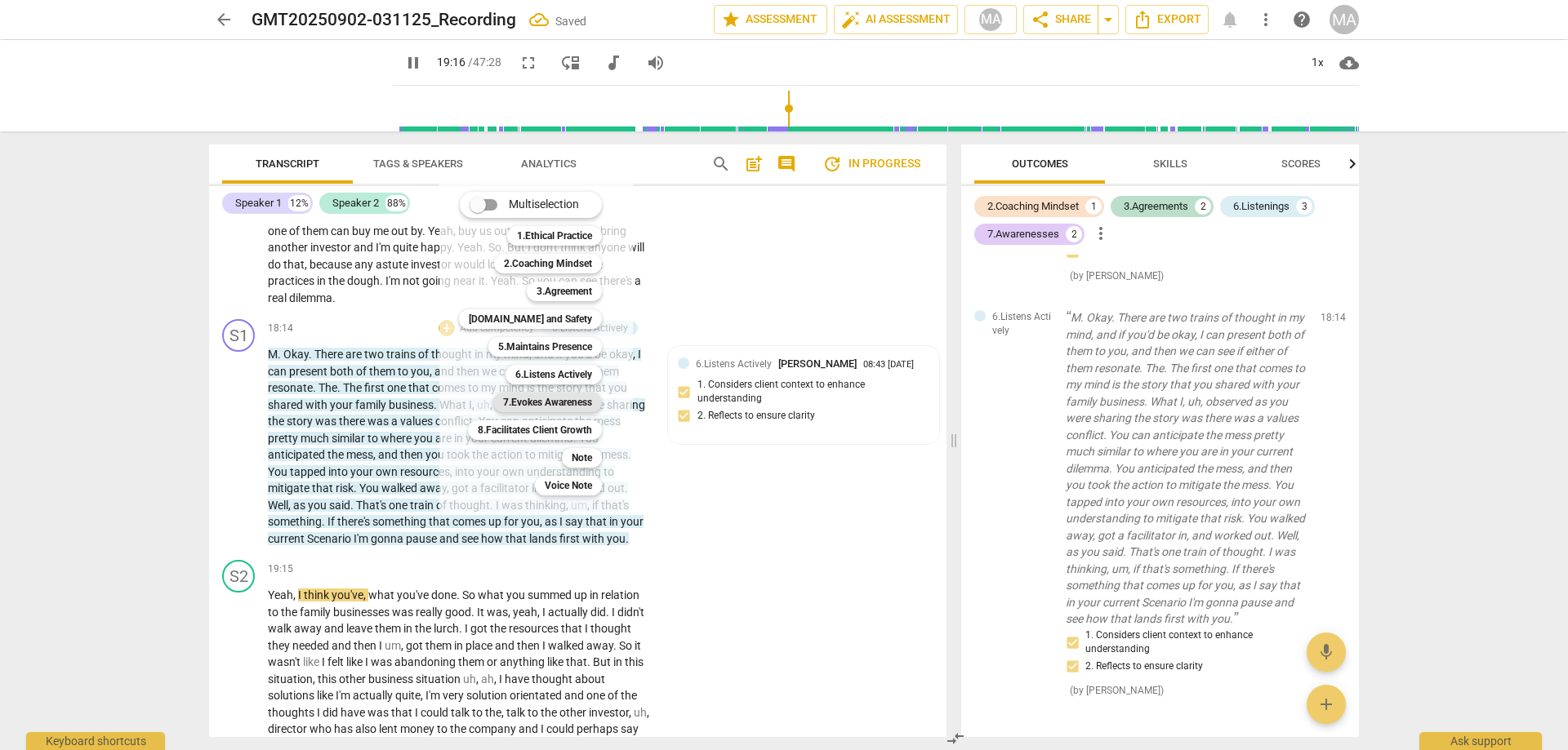
click at [557, 407] on b "7.Evokes Awareness" at bounding box center [547, 402] width 89 height 20
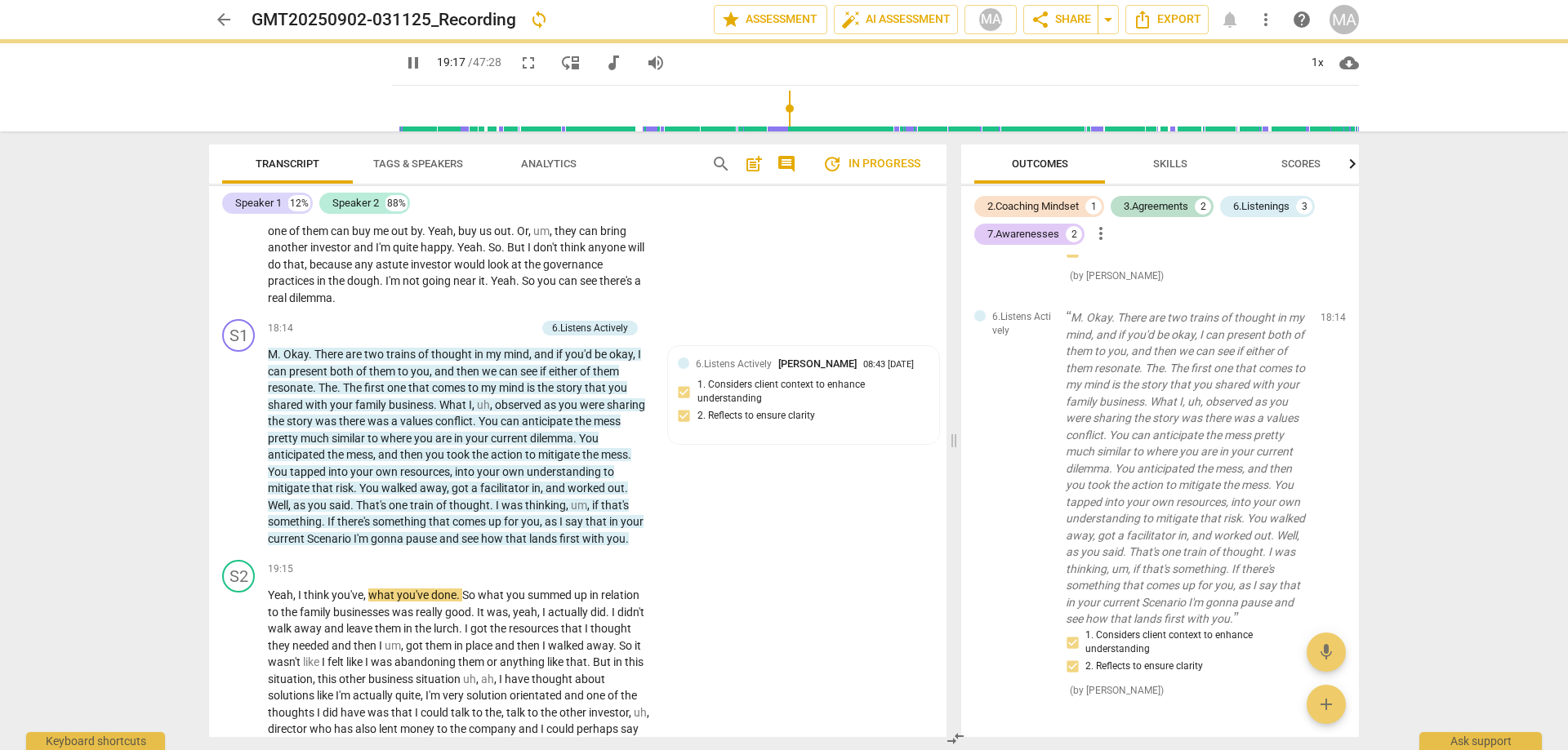
type input "1157"
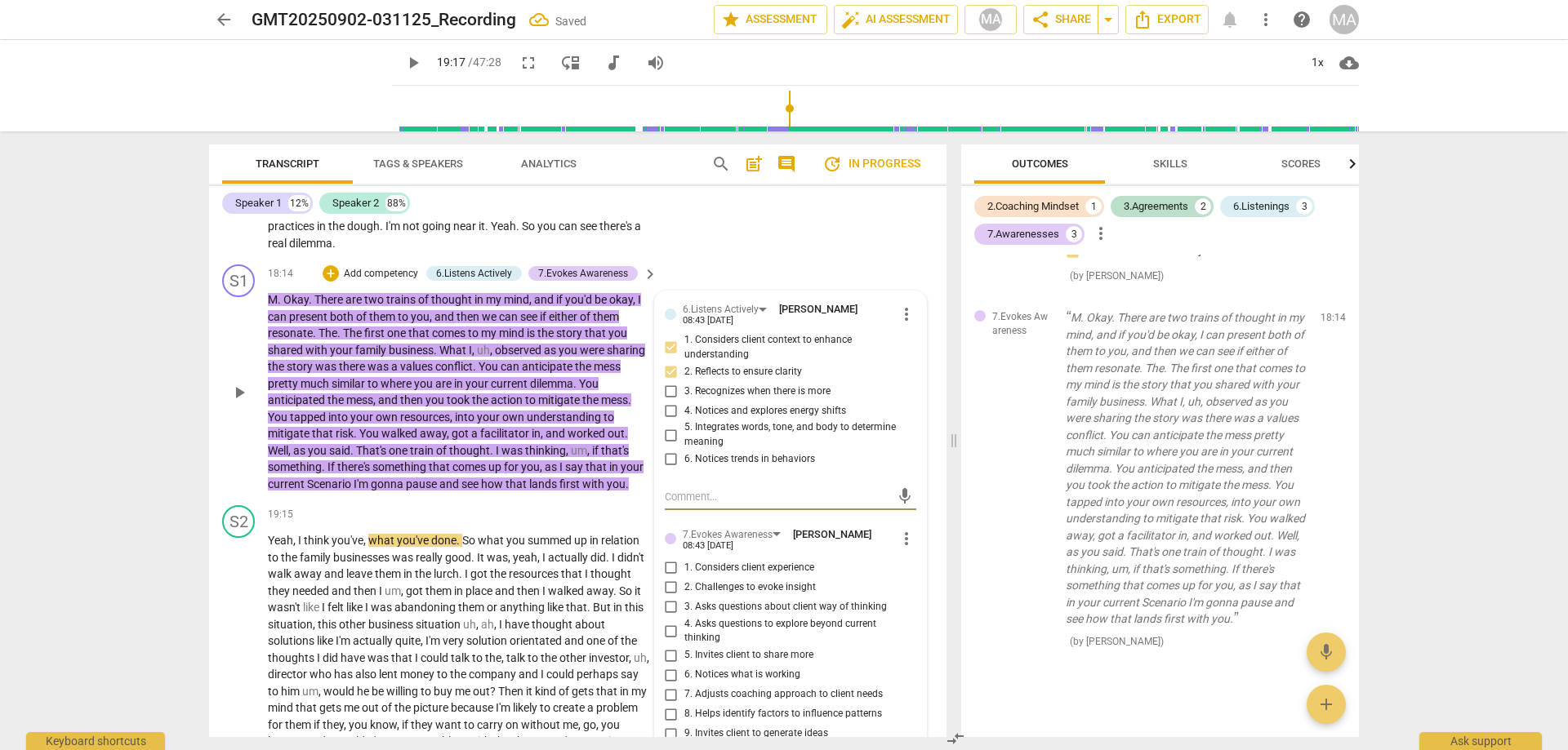
scroll to position [4061, 0]
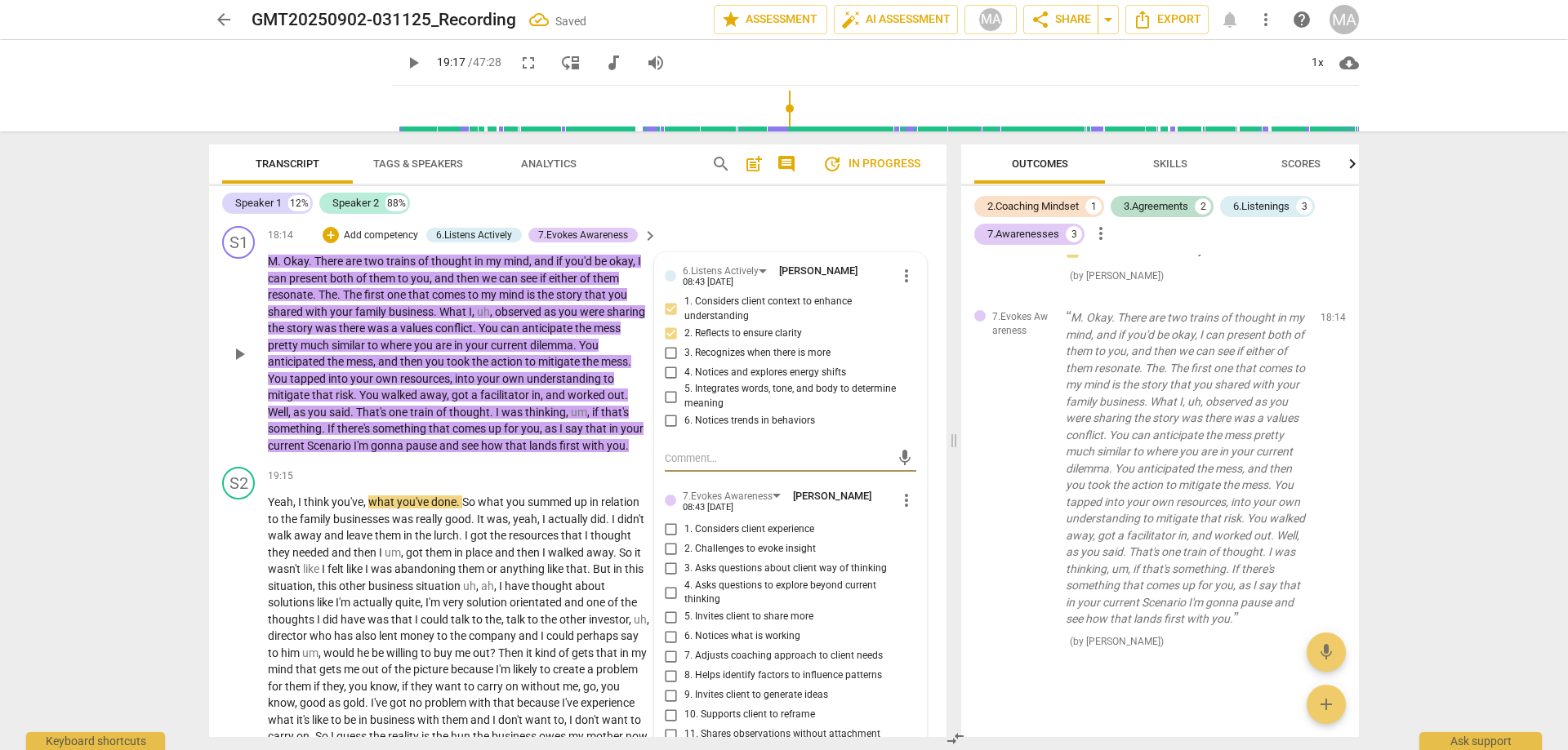
click at [667, 539] on input "1. Considers client experience" at bounding box center [671, 530] width 26 height 20
checkbox input "true"
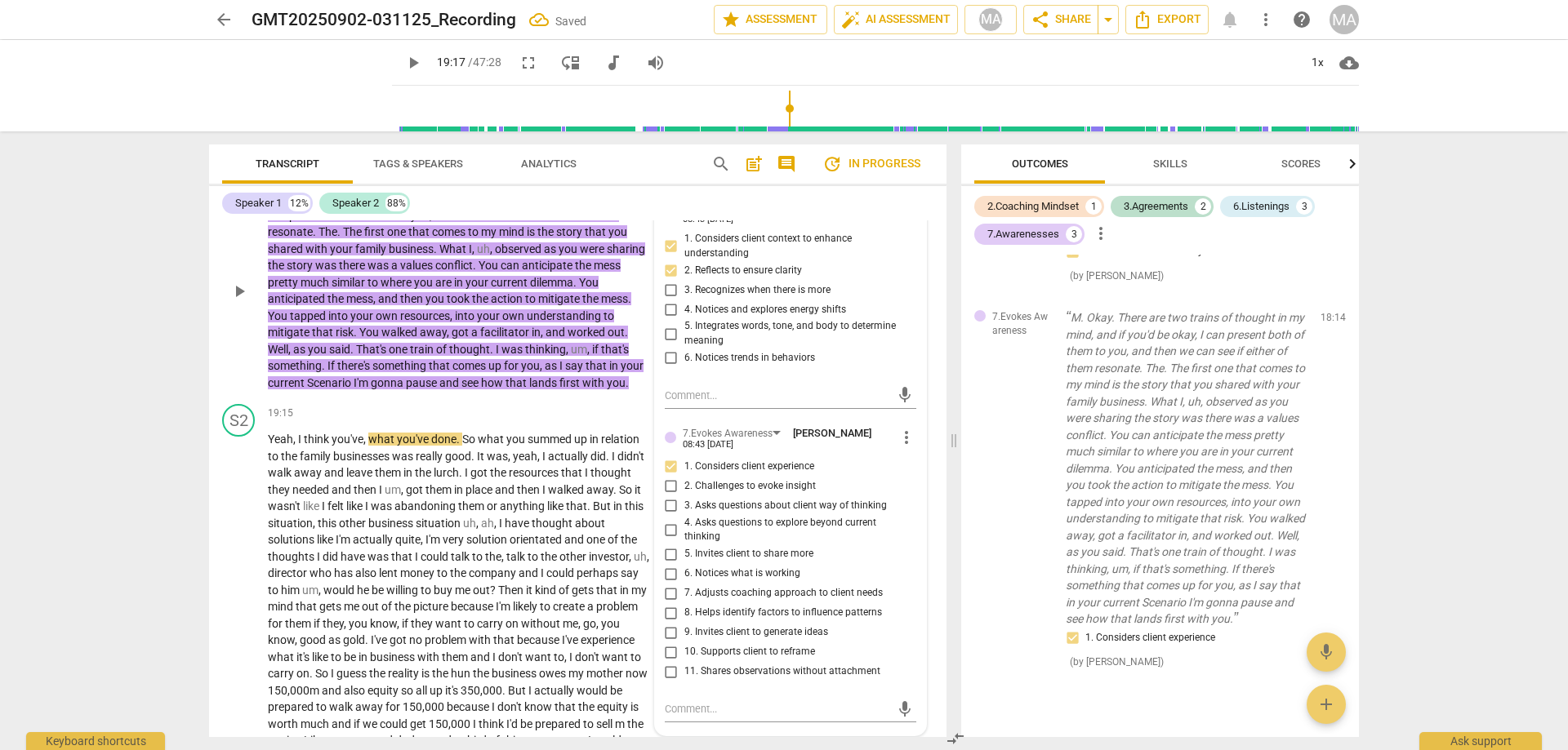
scroll to position [4154, 0]
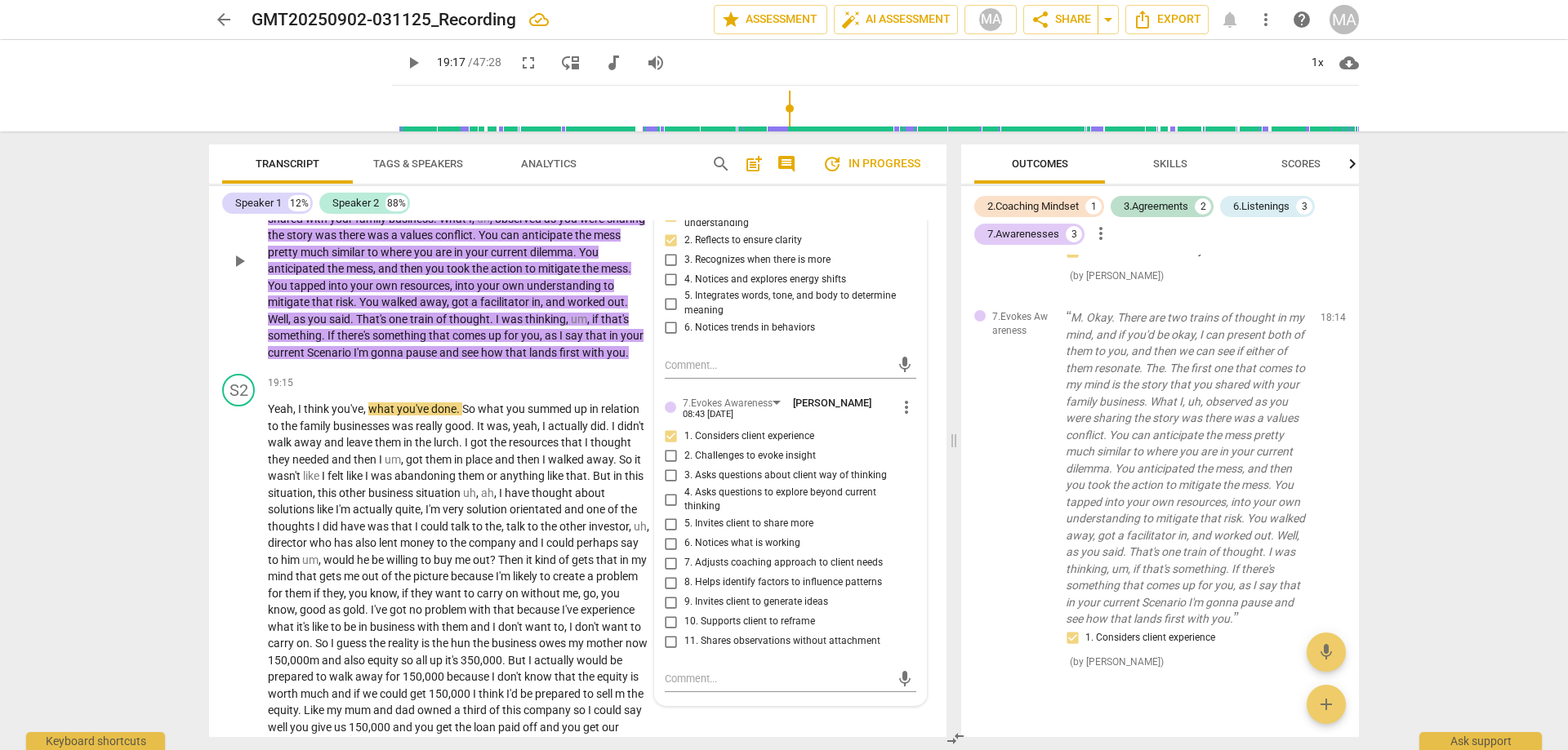
click at [673, 553] on input "6. Notices what is working" at bounding box center [671, 544] width 26 height 20
checkbox input "true"
click at [676, 651] on input "11. Shares observations without attachment" at bounding box center [671, 642] width 26 height 20
checkbox input "true"
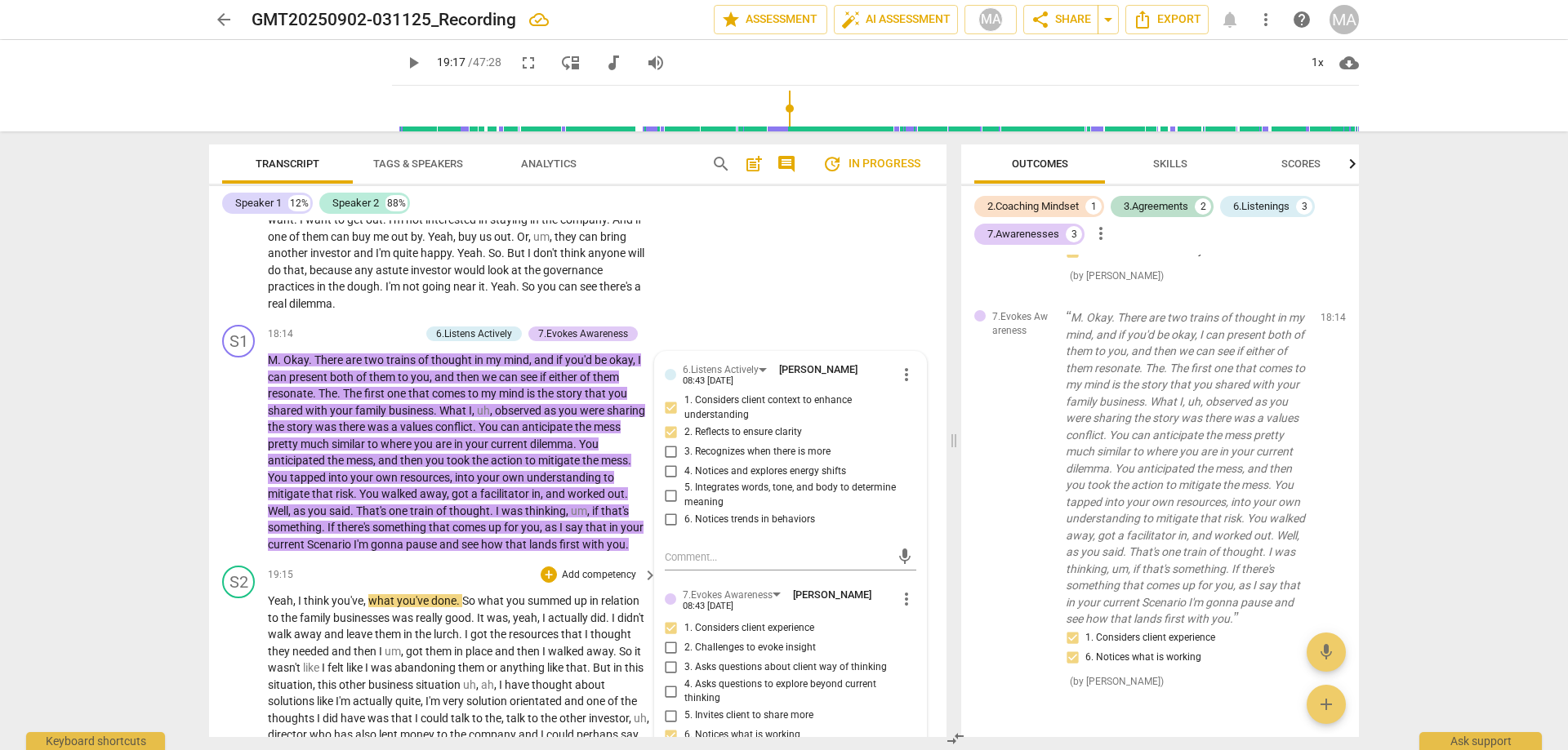
scroll to position [3782, 0]
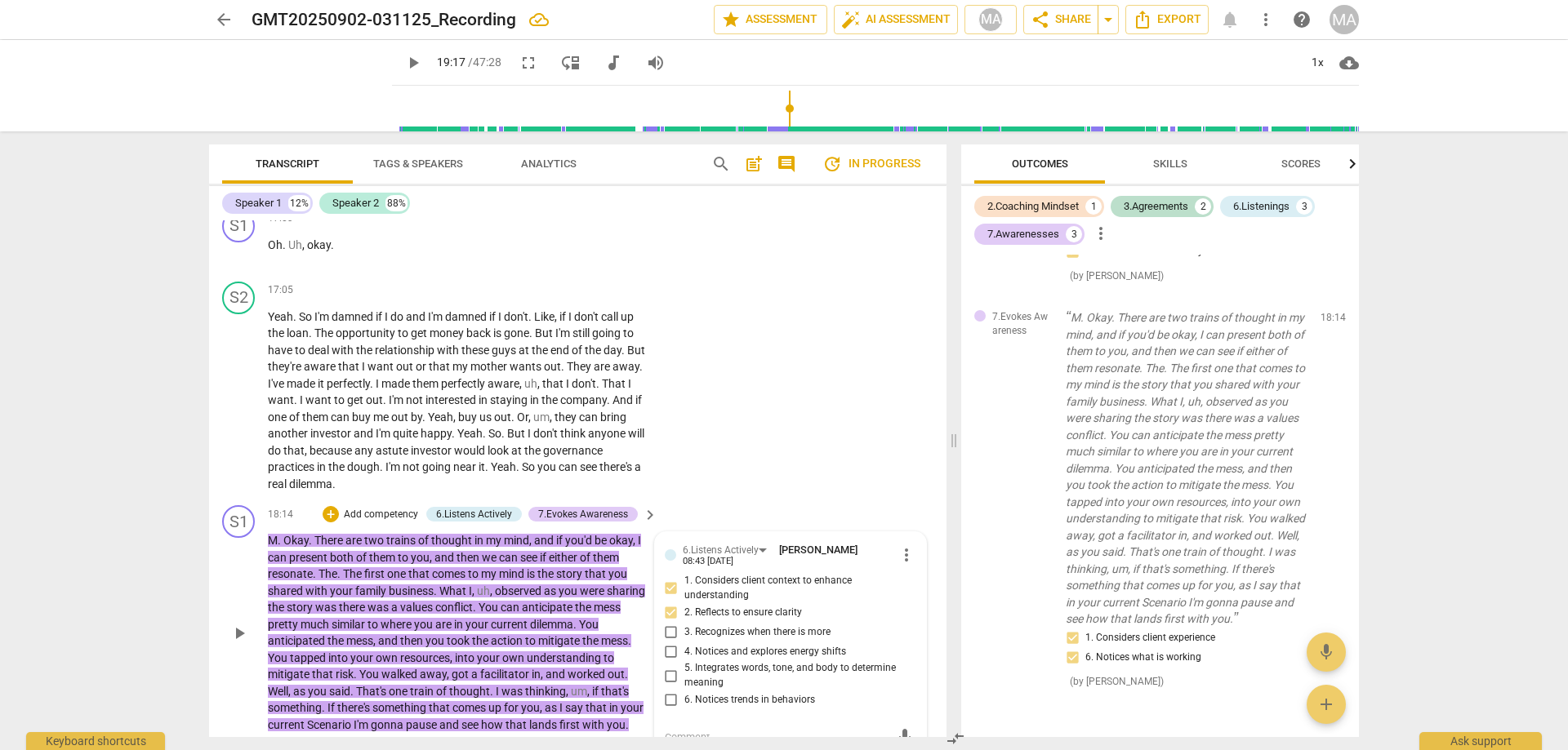
click at [395, 523] on p "Add competency" at bounding box center [380, 515] width 77 height 15
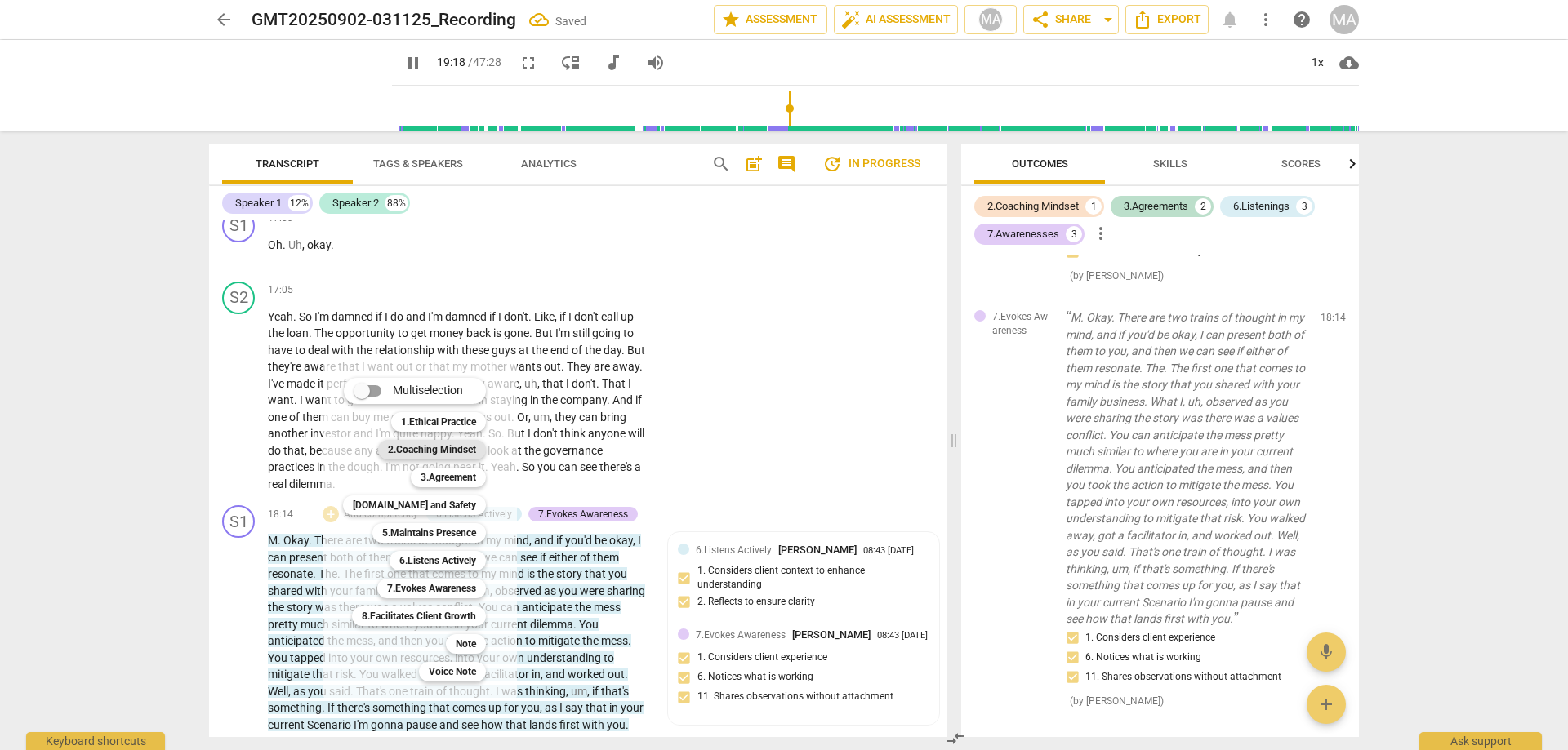
click at [471, 444] on b "2.Coaching Mindset" at bounding box center [432, 449] width 88 height 20
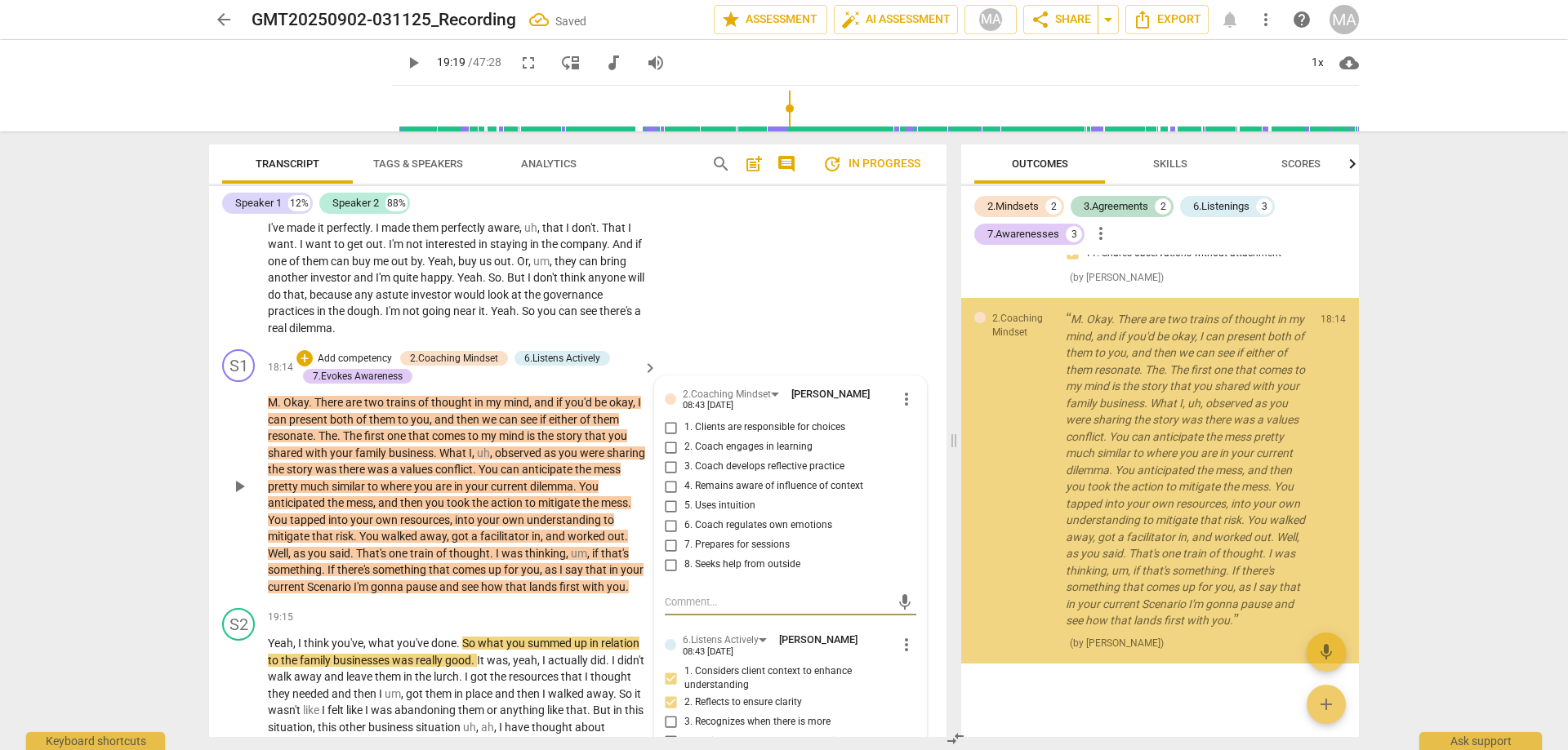
scroll to position [2129, 0]
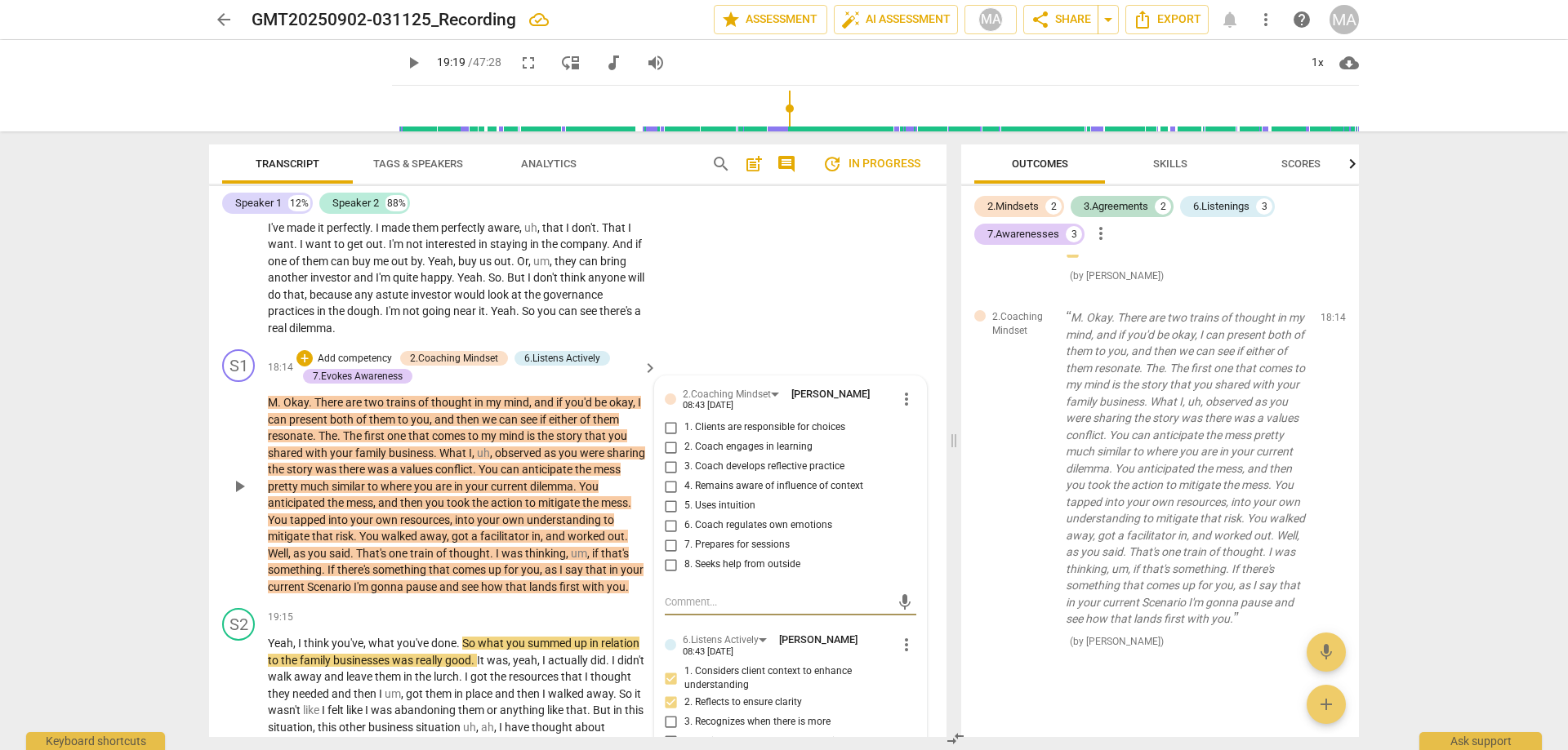
click at [908, 409] on span "more_vert" at bounding box center [906, 399] width 20 height 20
click at [910, 447] on li "Delete" at bounding box center [924, 445] width 56 height 31
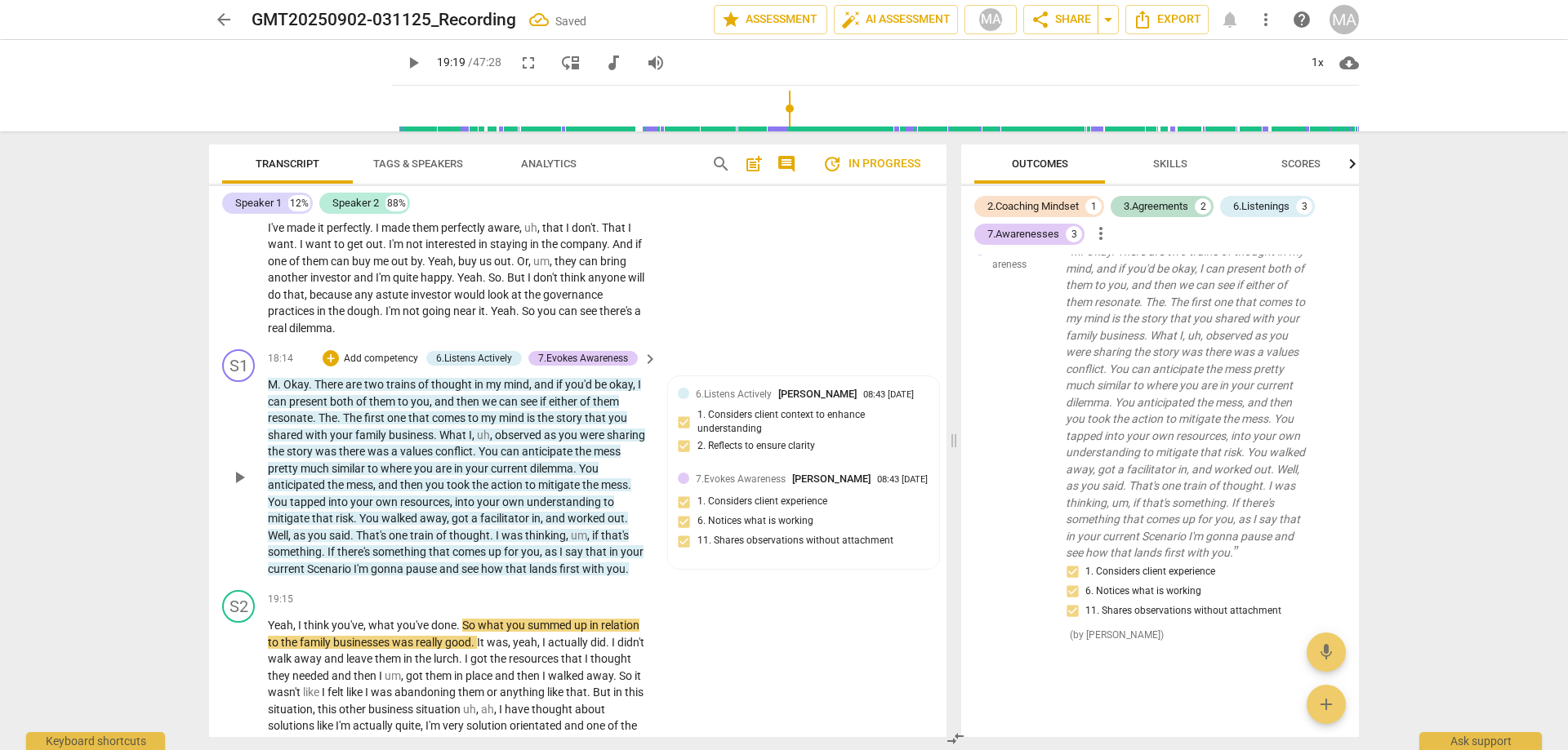
scroll to position [1788, 0]
click at [357, 367] on p "Add competency" at bounding box center [380, 359] width 77 height 15
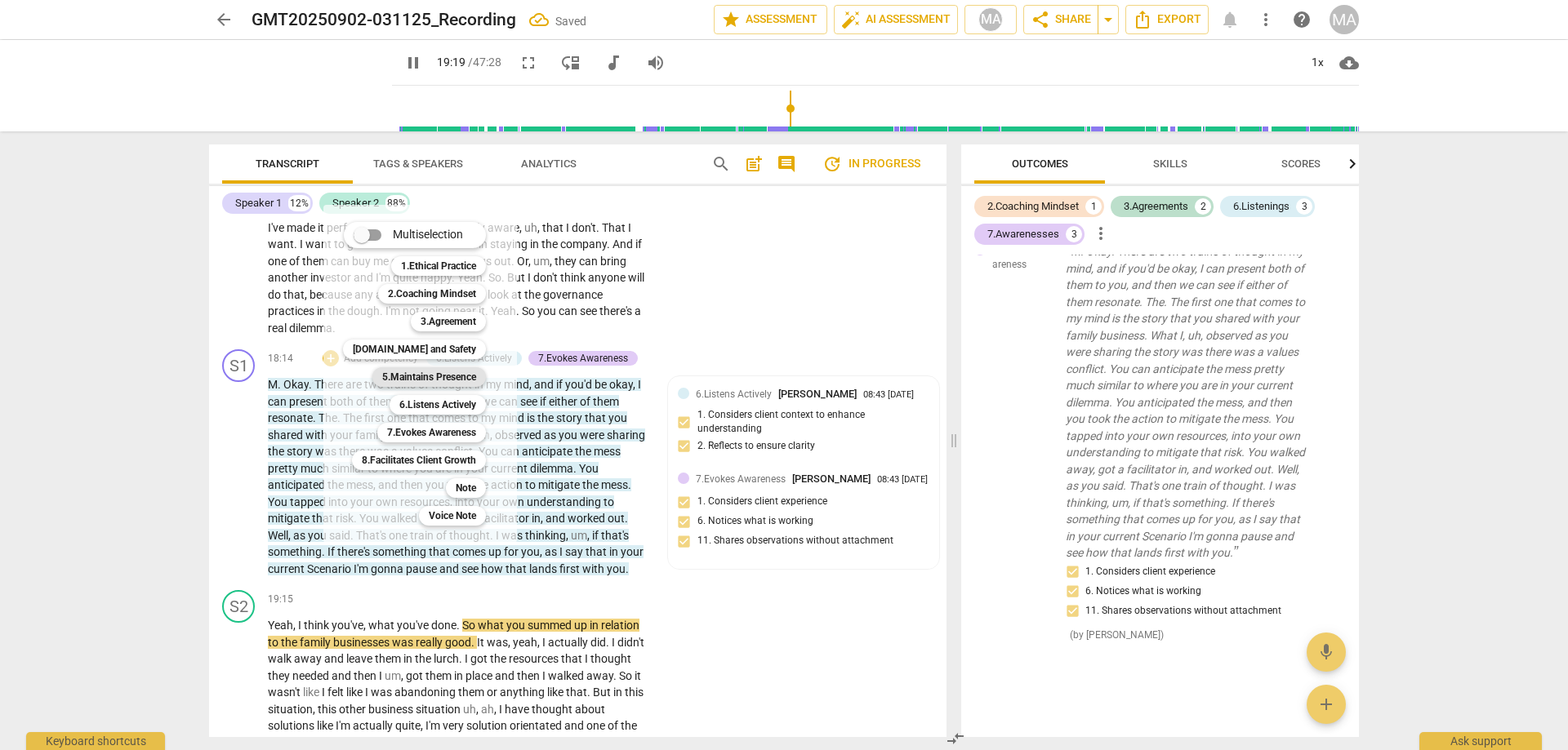
click at [415, 372] on b "5.Maintains Presence" at bounding box center [429, 377] width 94 height 20
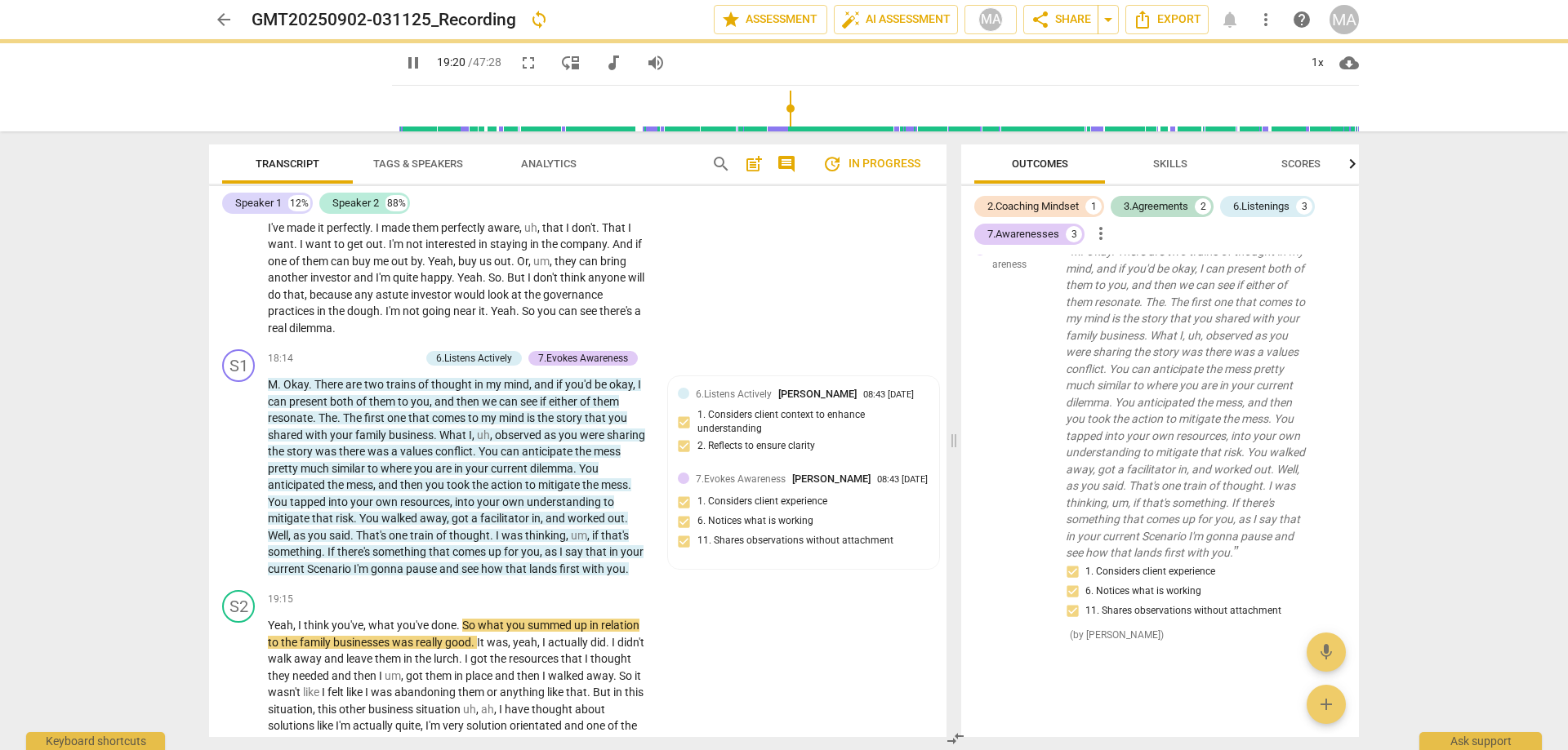
type input "1160"
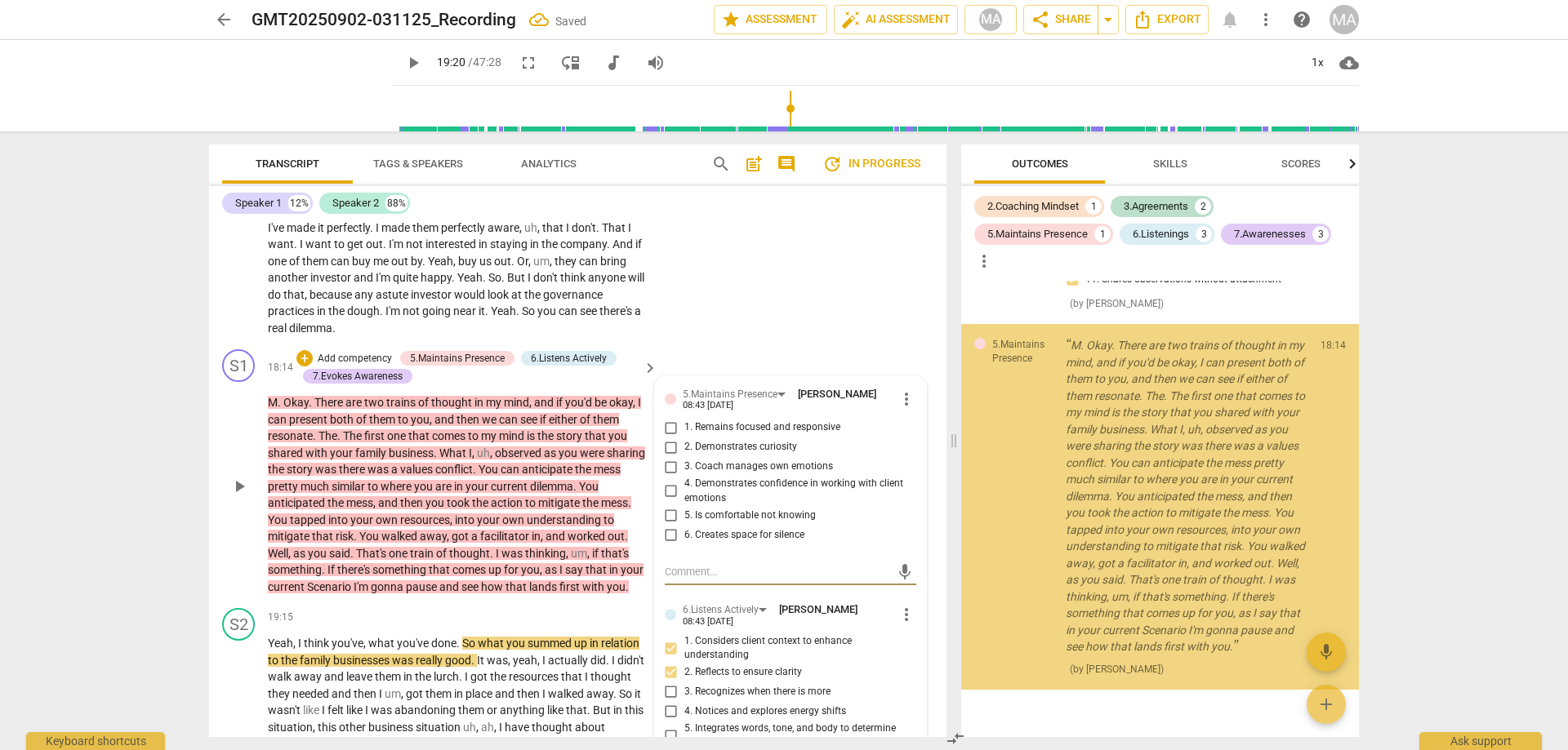
scroll to position [2142, 0]
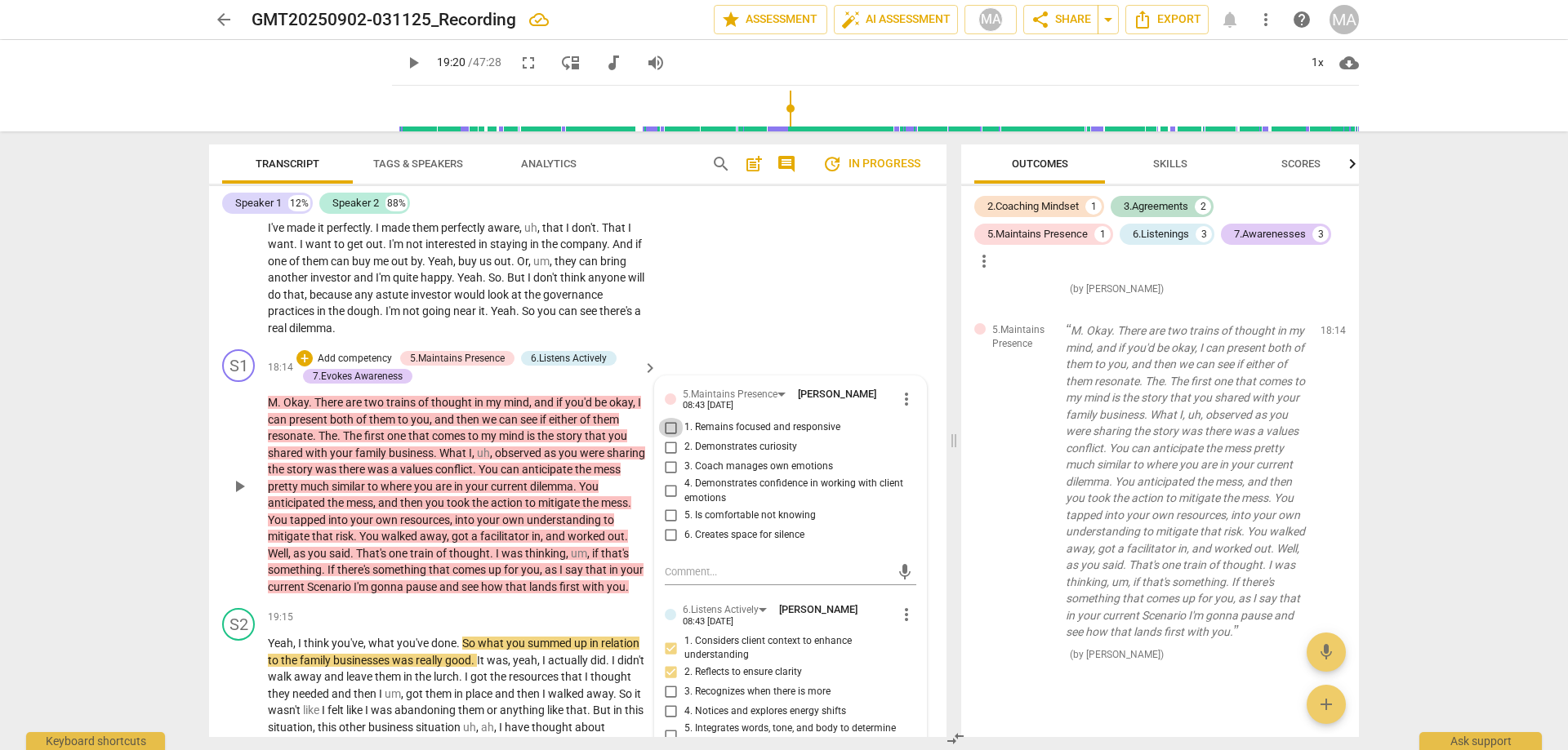
click at [670, 438] on input "1. Remains focused and responsive" at bounding box center [671, 427] width 26 height 20
checkbox input "true"
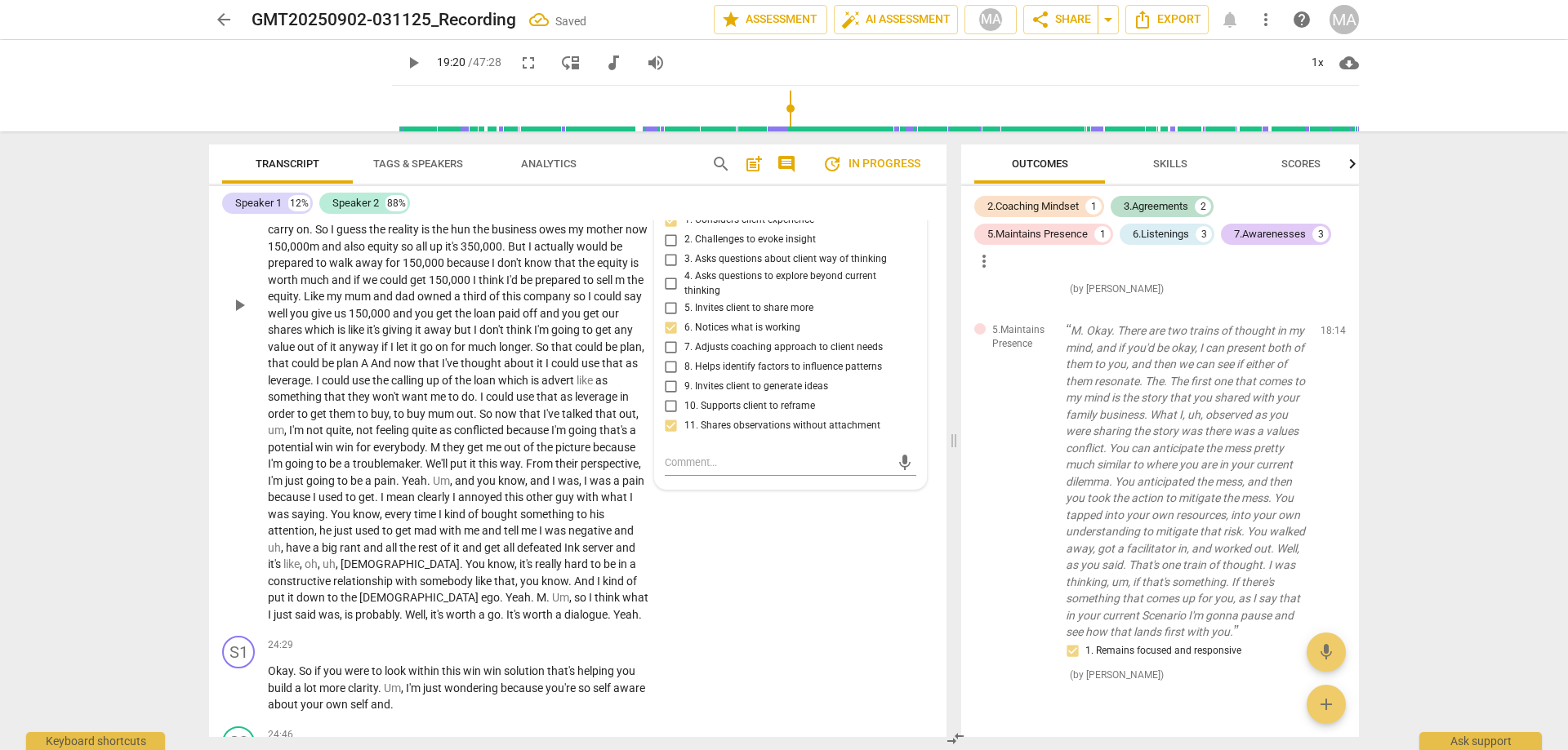
scroll to position [4682, 0]
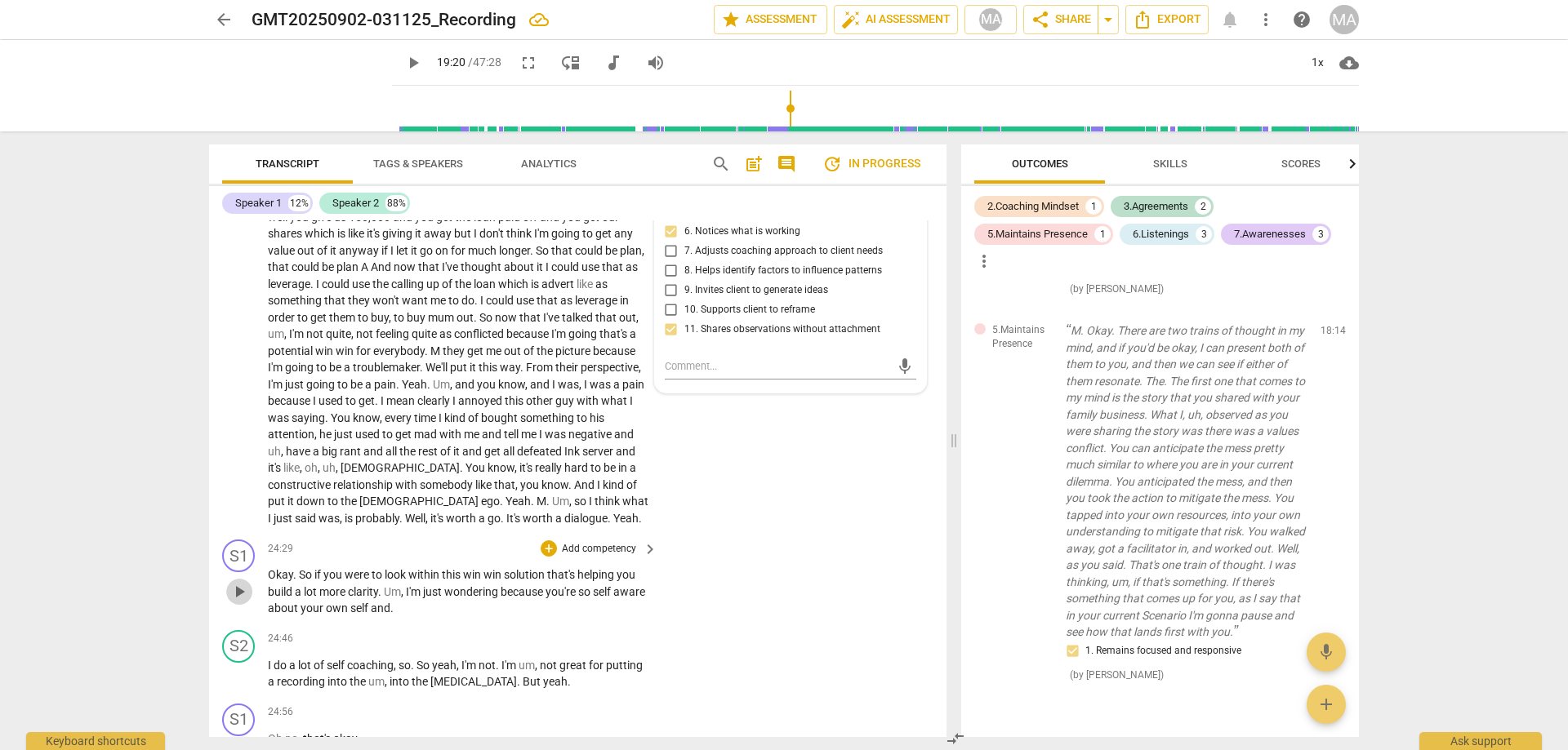
click at [240, 602] on span "play_arrow" at bounding box center [239, 591] width 20 height 20
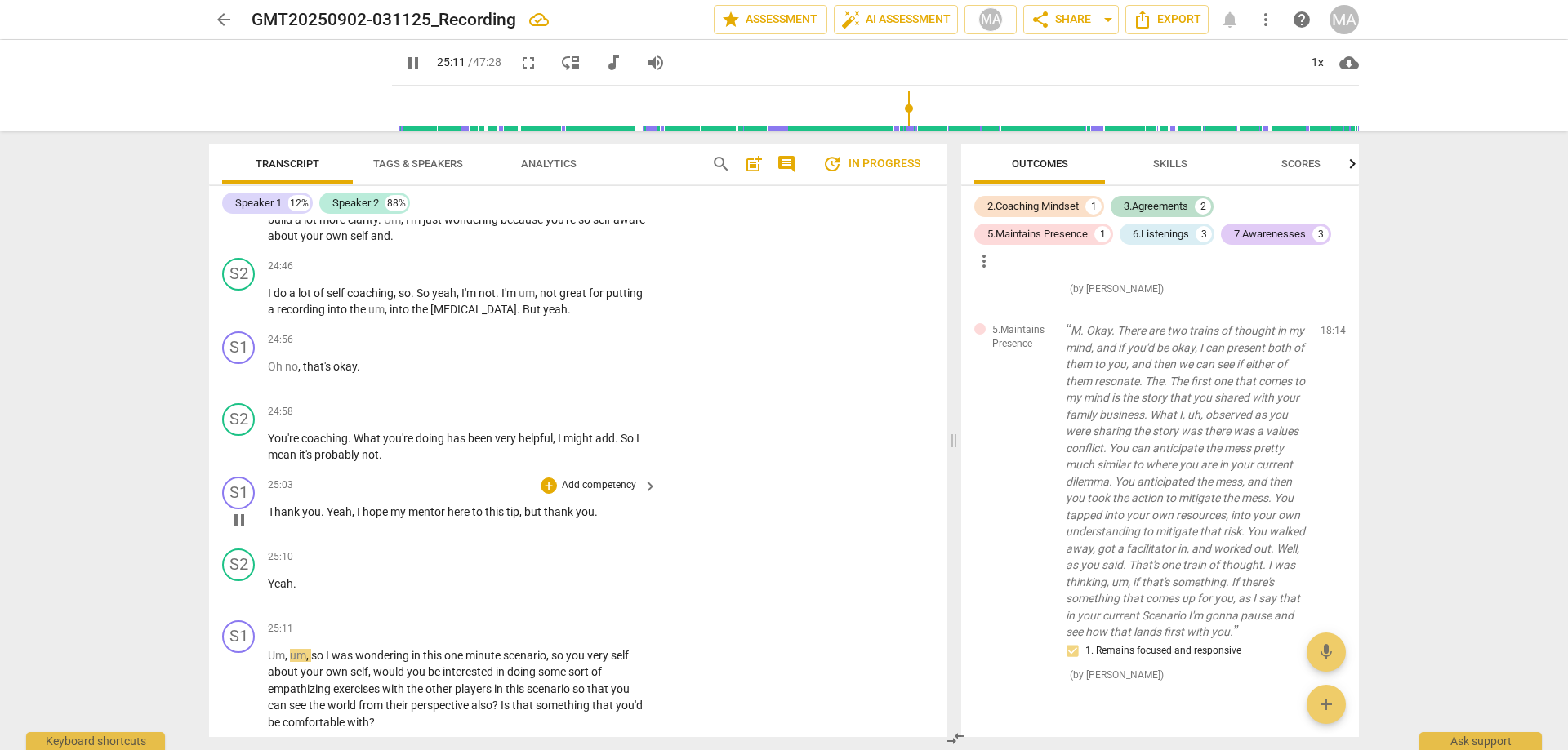
scroll to position [5148, 0]
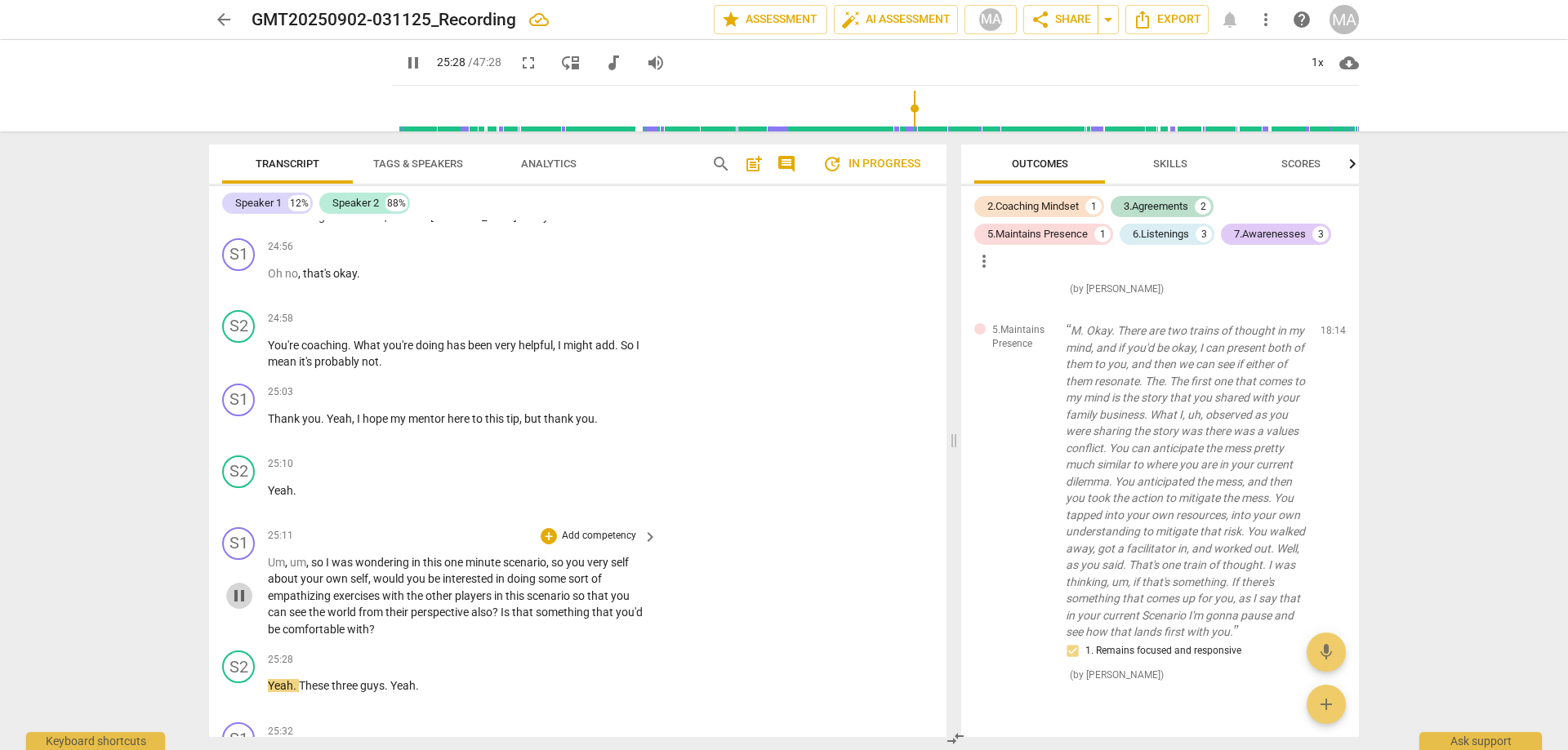
click at [238, 606] on span "pause" at bounding box center [239, 596] width 20 height 20
type input "1529"
click at [568, 544] on p "Add competency" at bounding box center [598, 536] width 77 height 15
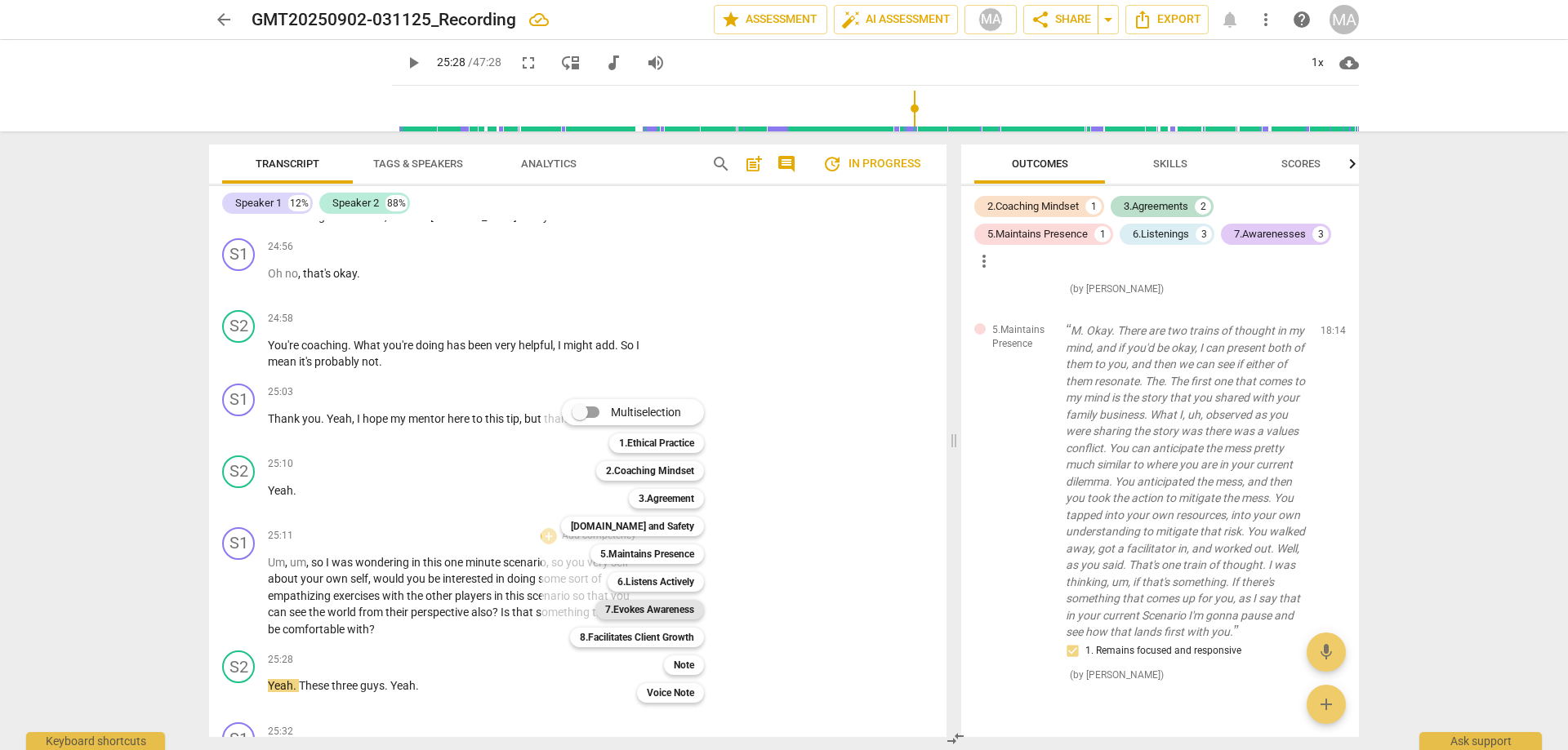
click at [623, 603] on b "7.Evokes Awareness" at bounding box center [650, 610] width 89 height 20
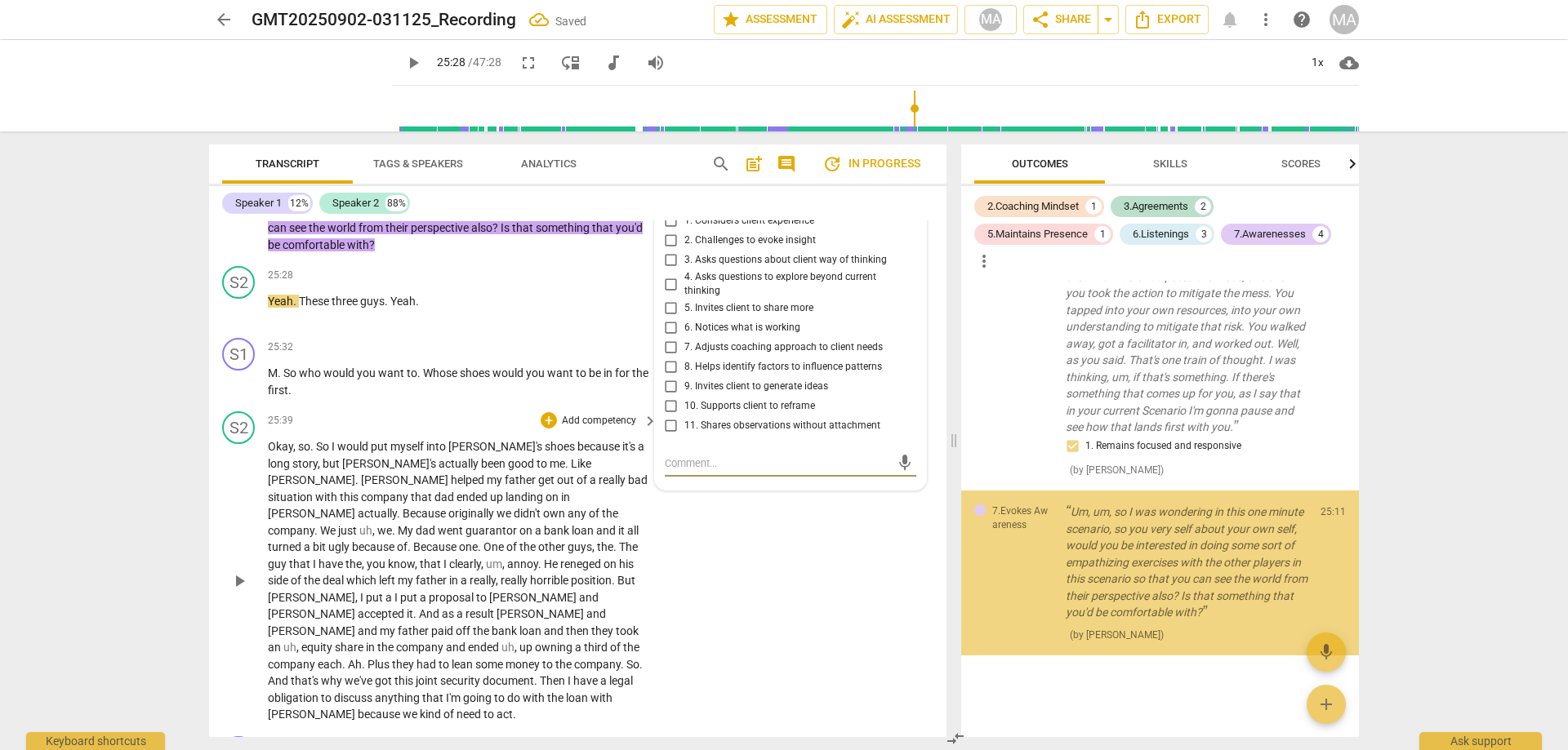
scroll to position [2364, 0]
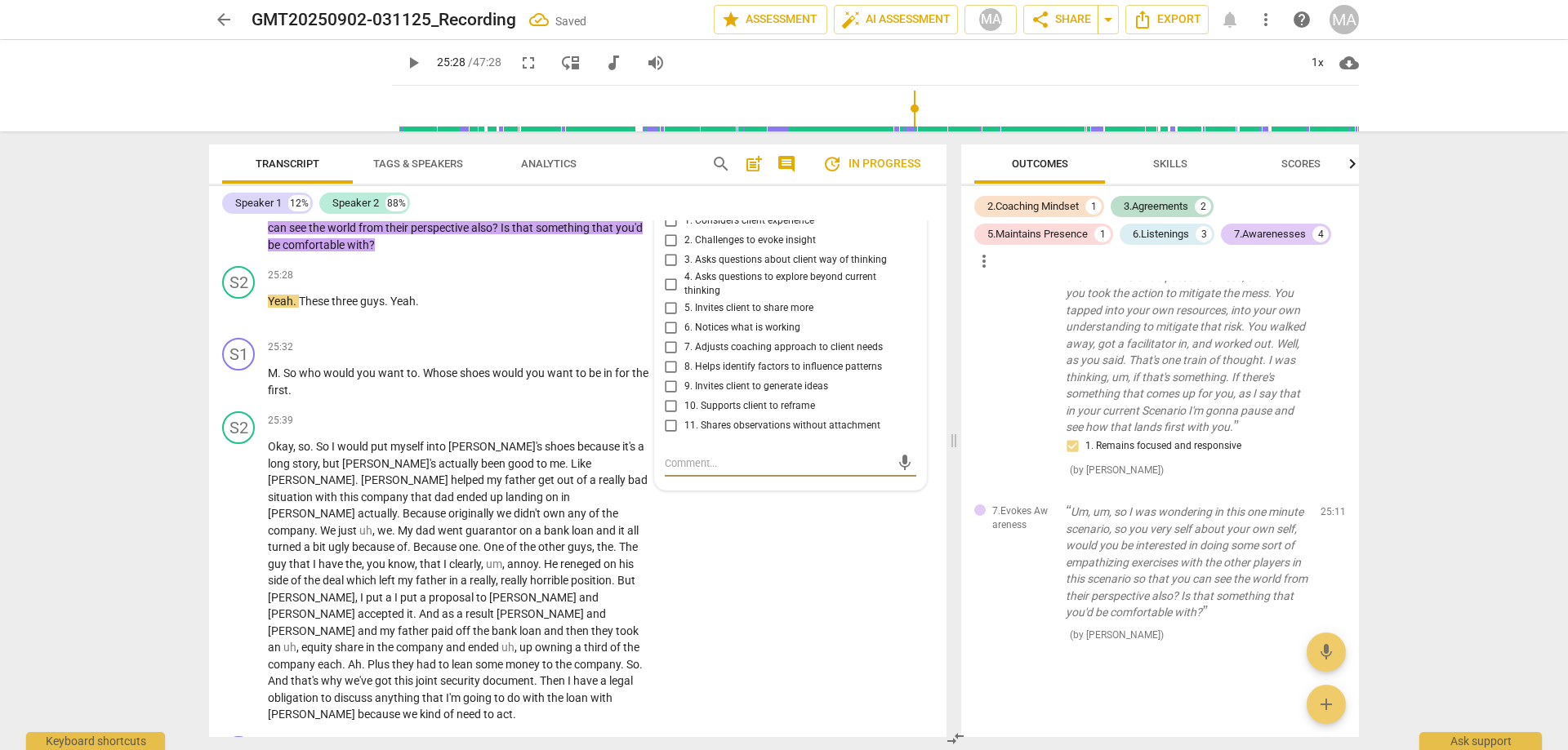
click at [669, 416] on input "10. Supports client to reframe" at bounding box center [671, 407] width 26 height 20
checkbox input "true"
click at [665, 294] on input "4. Asks questions to explore beyond current thinking" at bounding box center [671, 284] width 26 height 20
checkbox input "true"
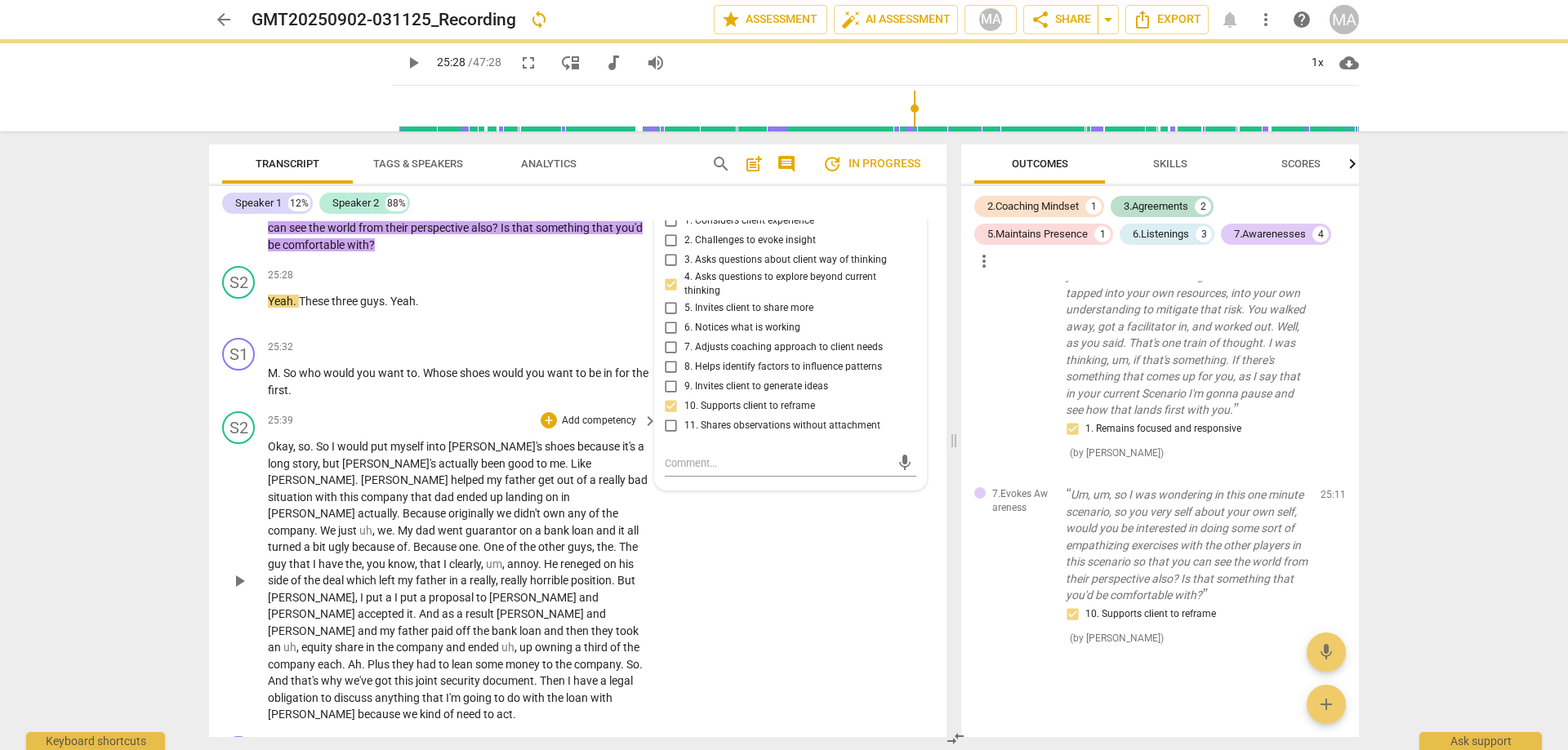
click at [779, 584] on div "S2 play_arrow pause 25:39 + Add competency keyboard_arrow_right Okay , so . So …" at bounding box center [578, 567] width 737 height 325
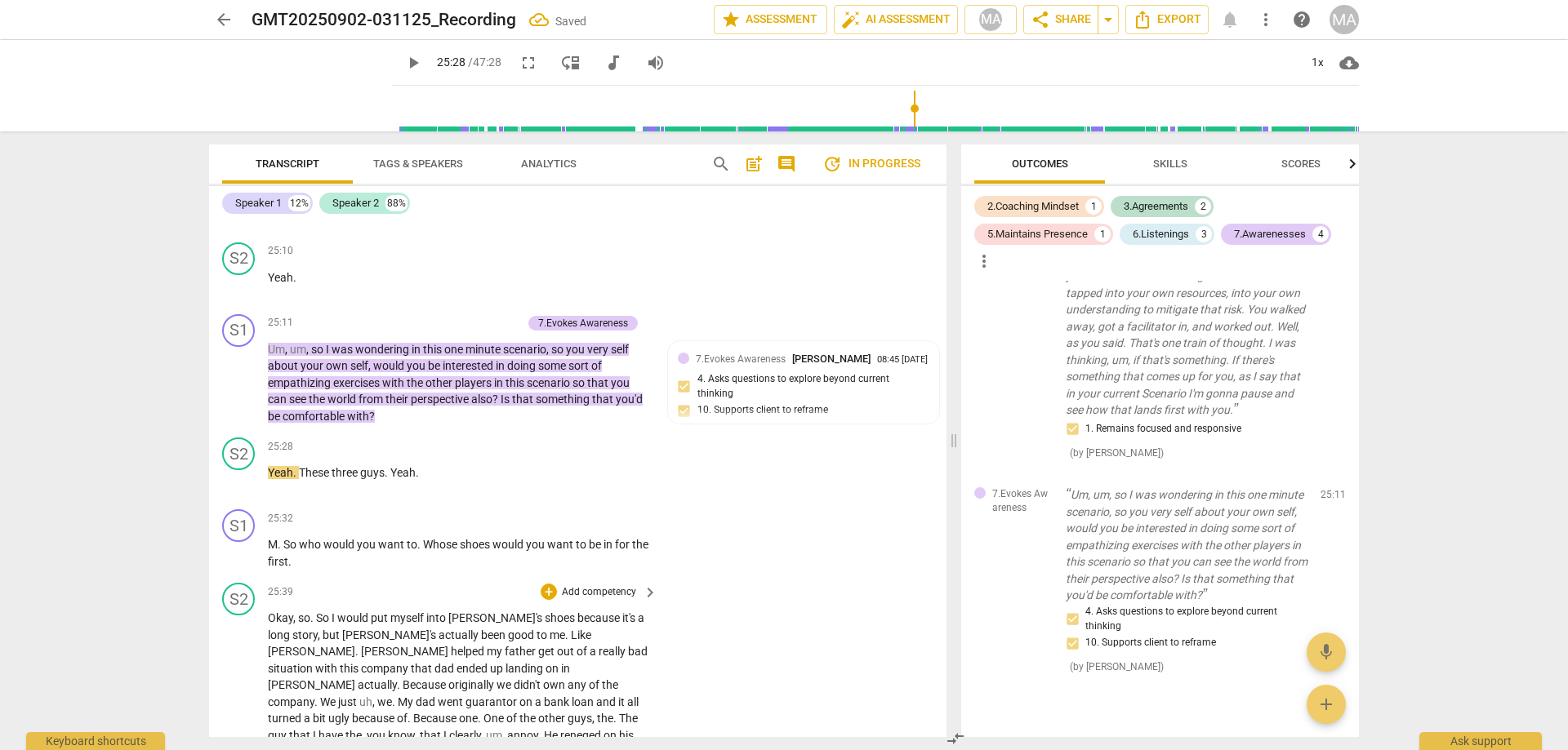
scroll to position [5346, 0]
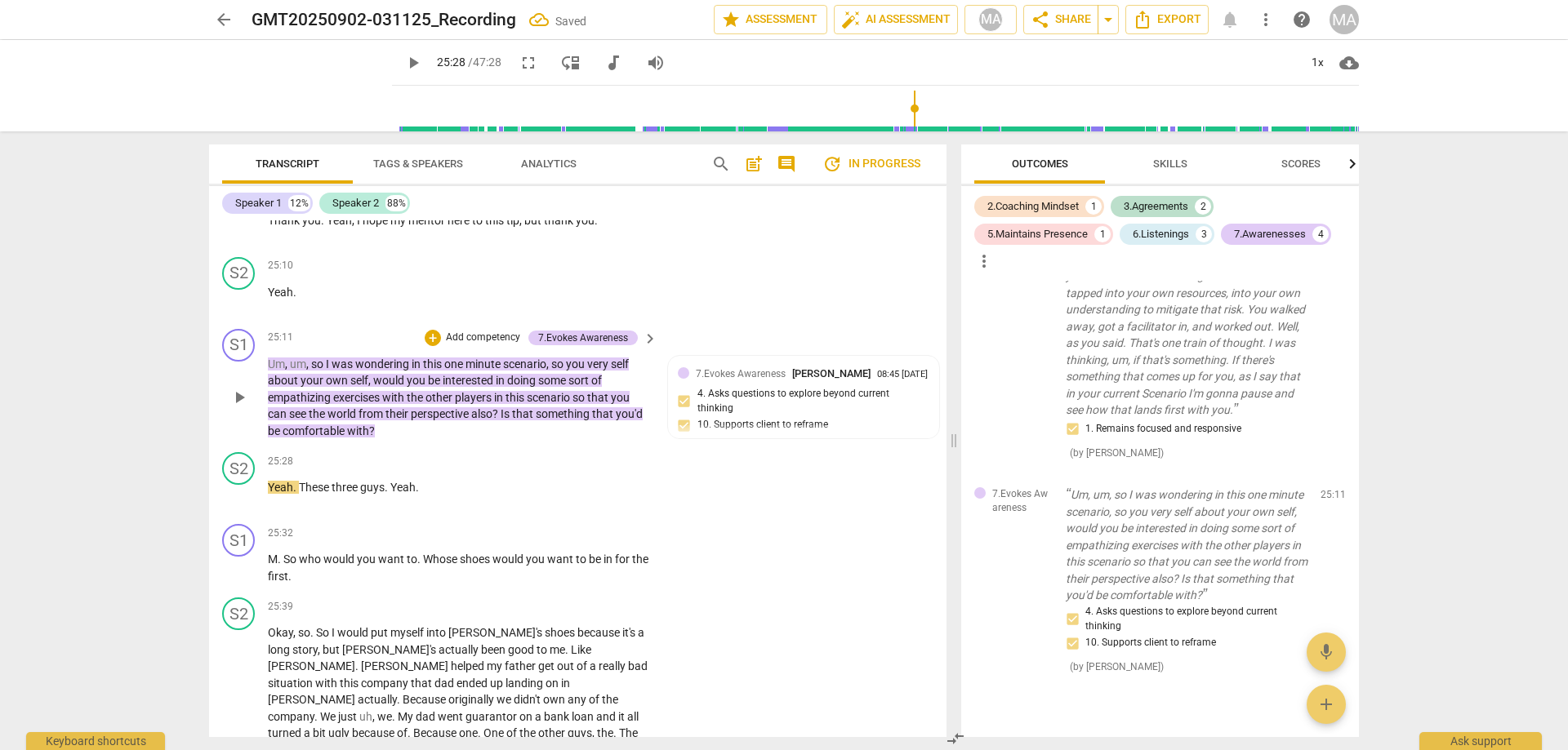
click at [462, 345] on p "Add competency" at bounding box center [482, 337] width 77 height 15
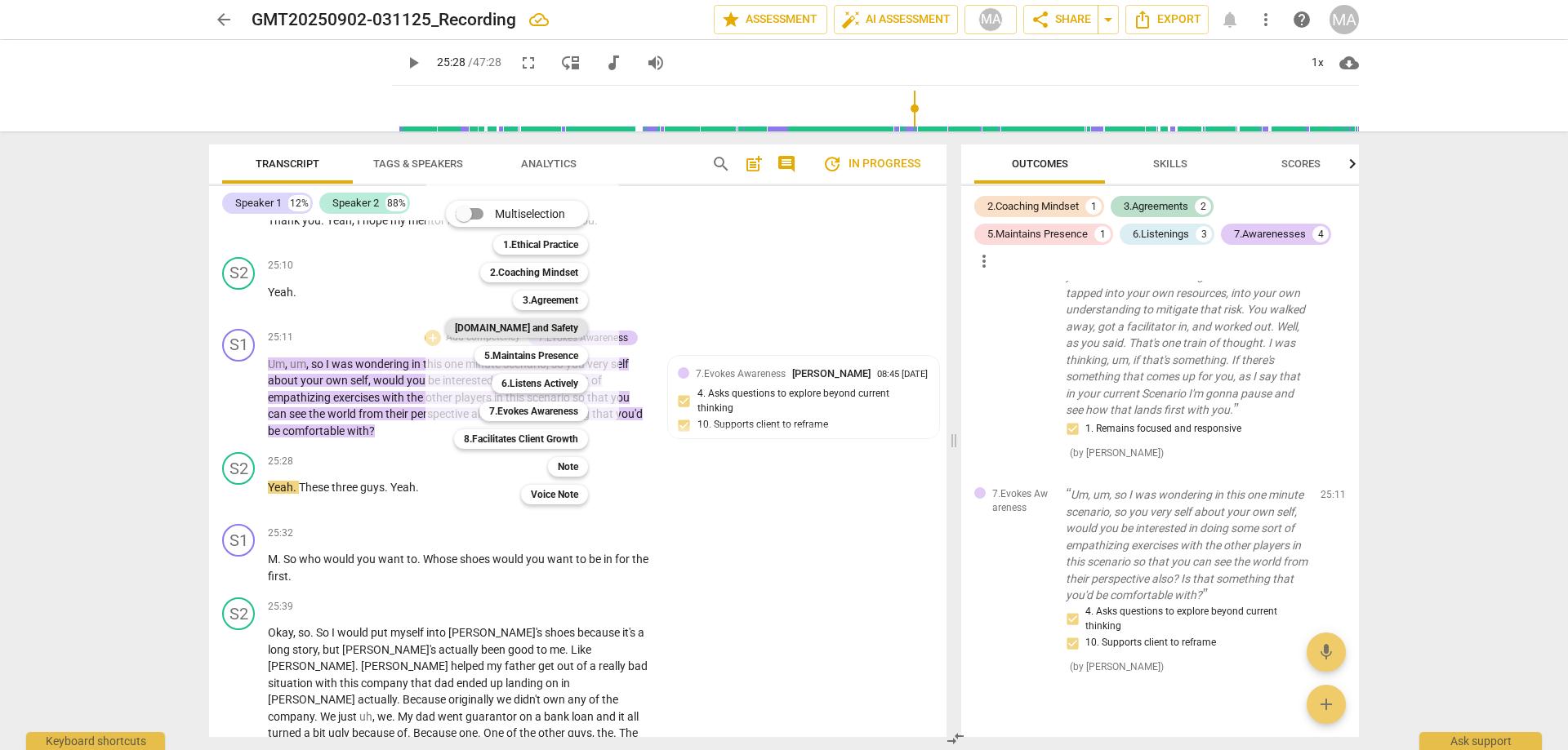
click at [553, 330] on b "[DOMAIN_NAME] and Safety" at bounding box center [516, 328] width 123 height 20
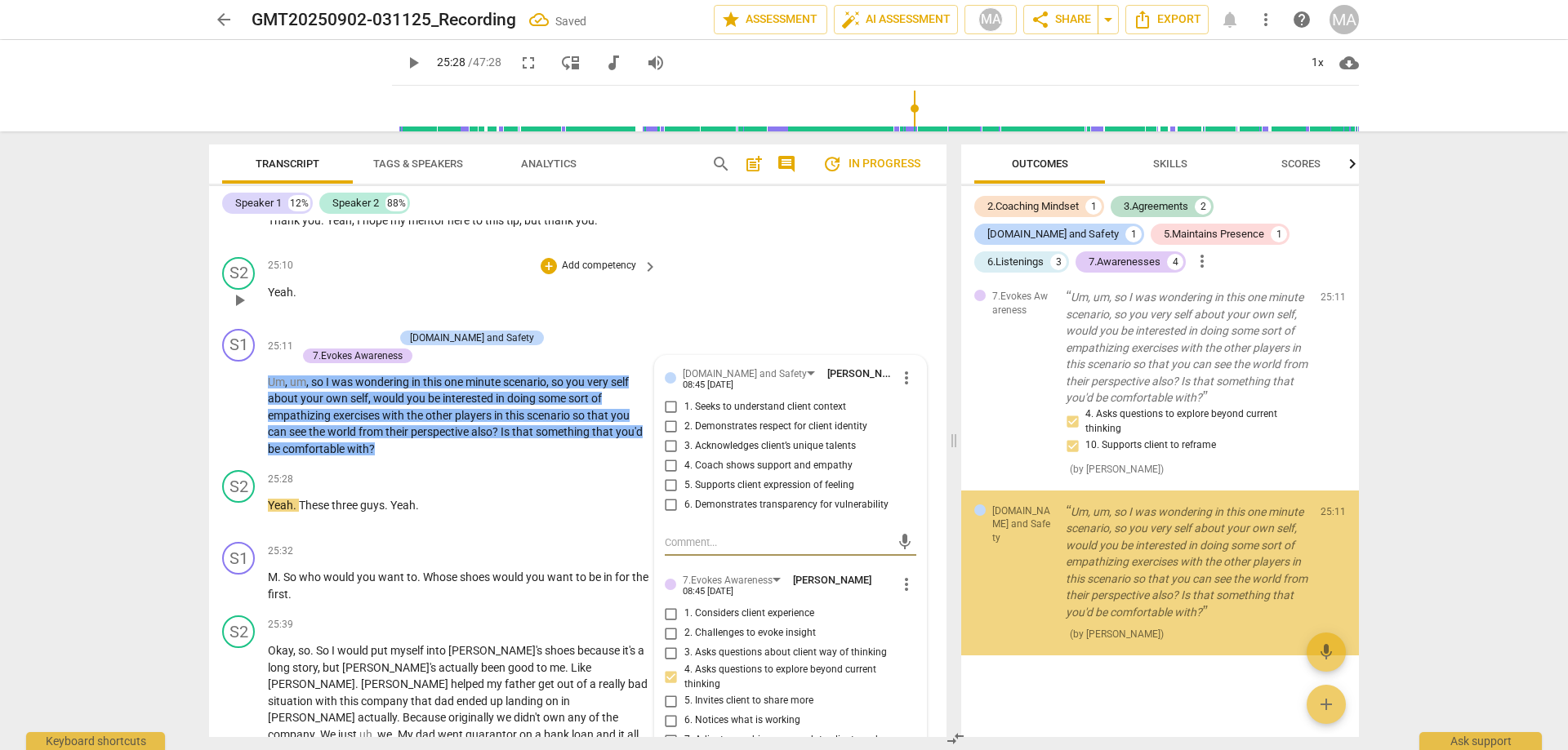
scroll to position [2579, 0]
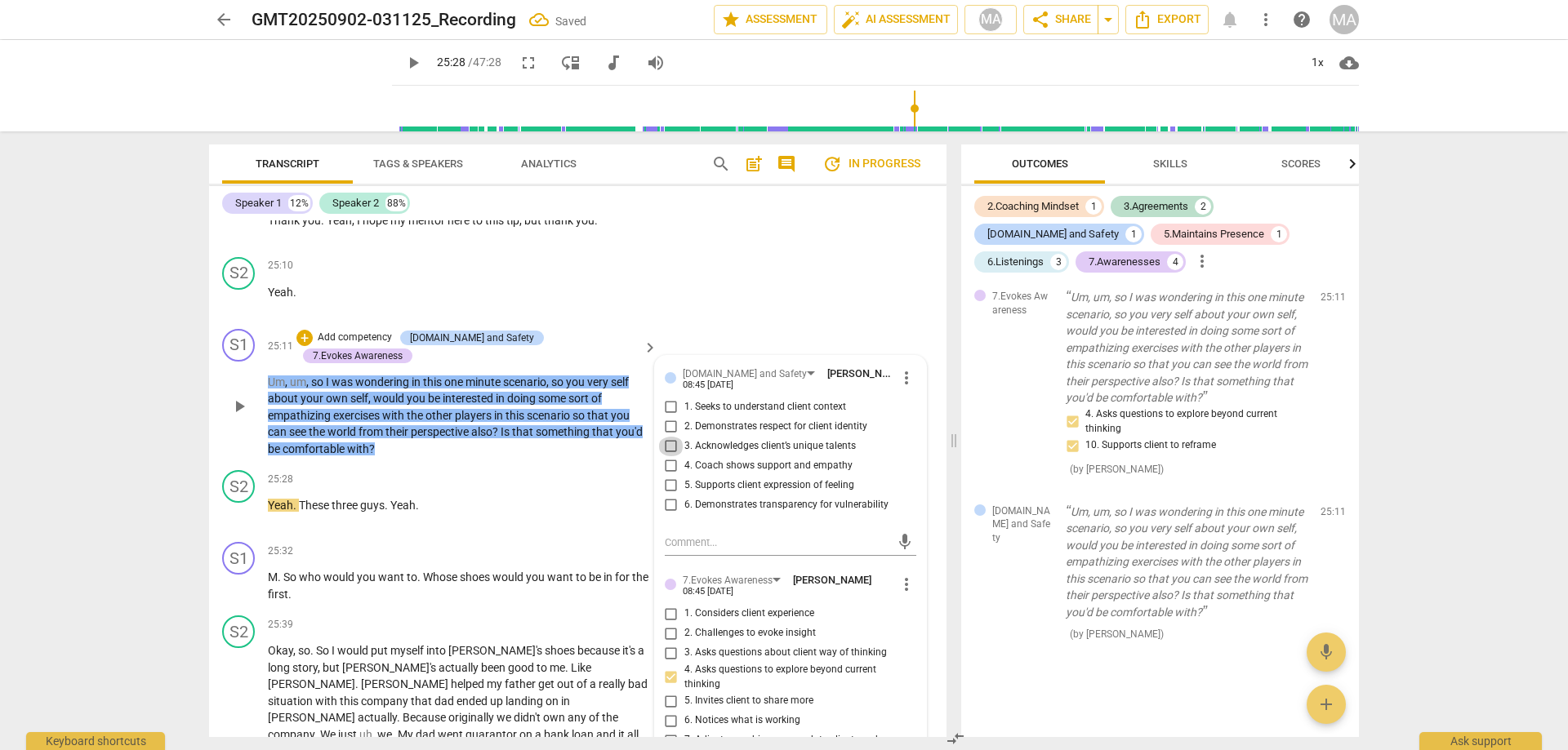
click at [670, 456] on input "3. Acknowledges client’s unique talents" at bounding box center [671, 447] width 26 height 20
checkbox input "true"
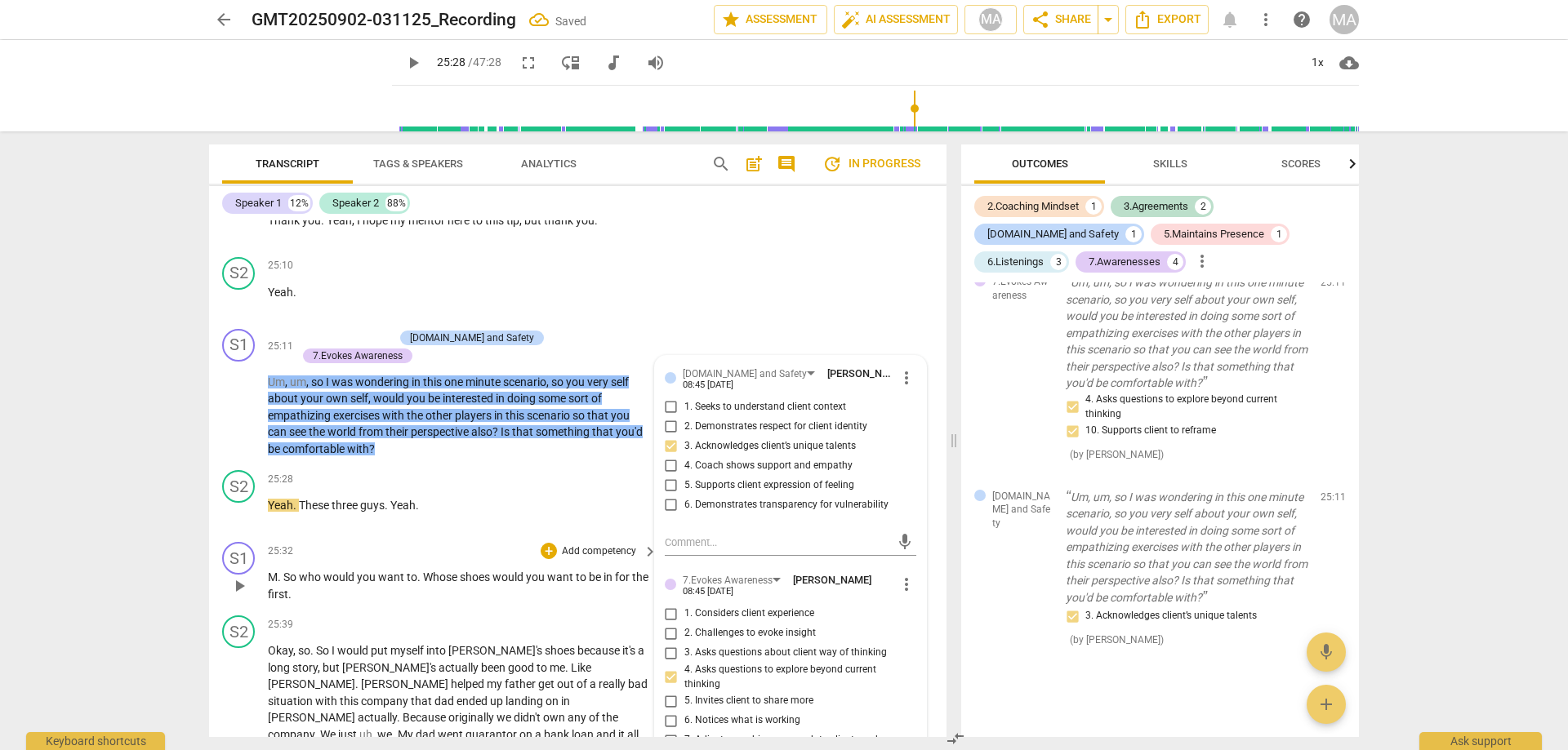
click at [512, 594] on p "M . So who would you want to . Whose shoes would you want to be in for the firs…" at bounding box center [459, 585] width 382 height 34
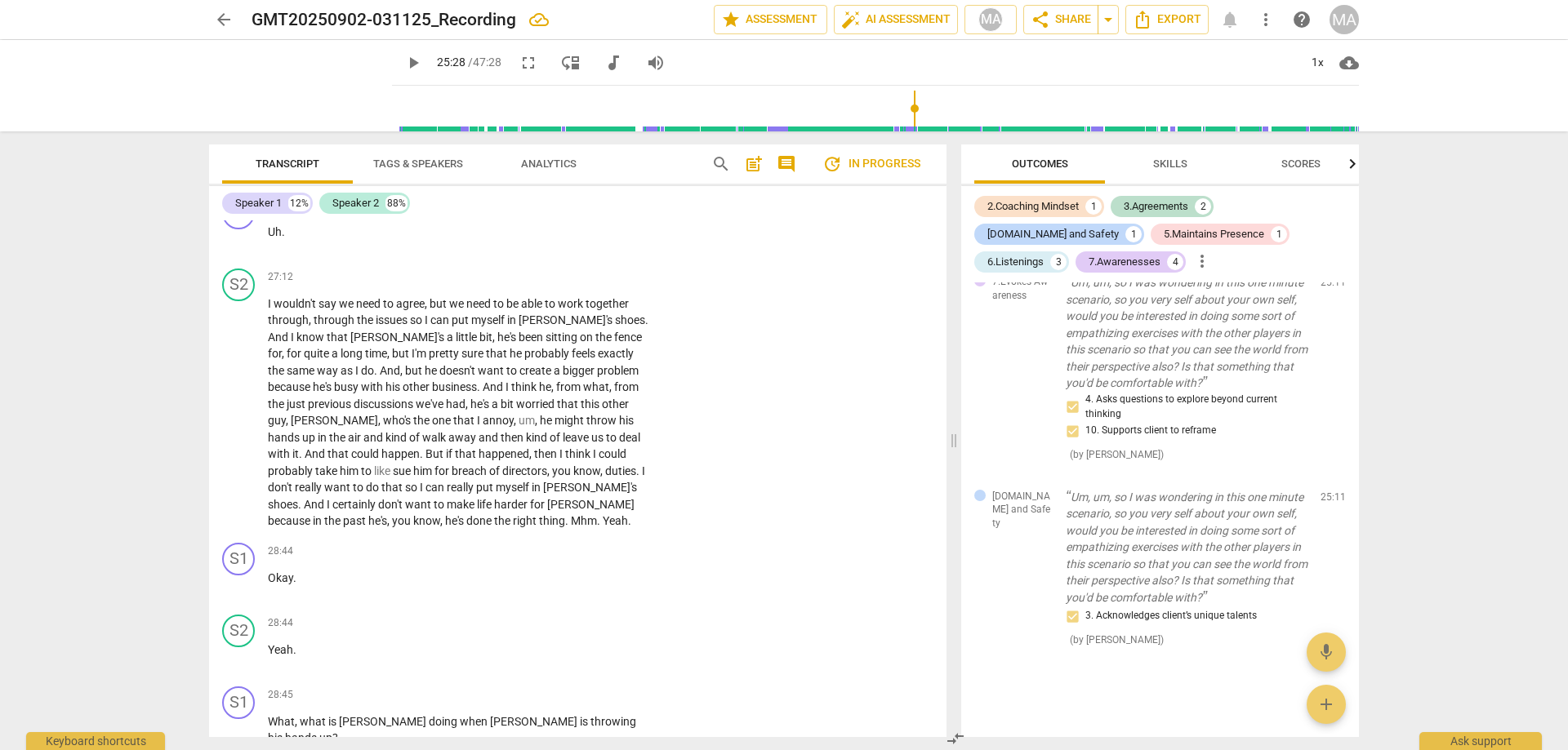
scroll to position [6090, 0]
click at [585, 688] on p "Add competency" at bounding box center [598, 695] width 77 height 15
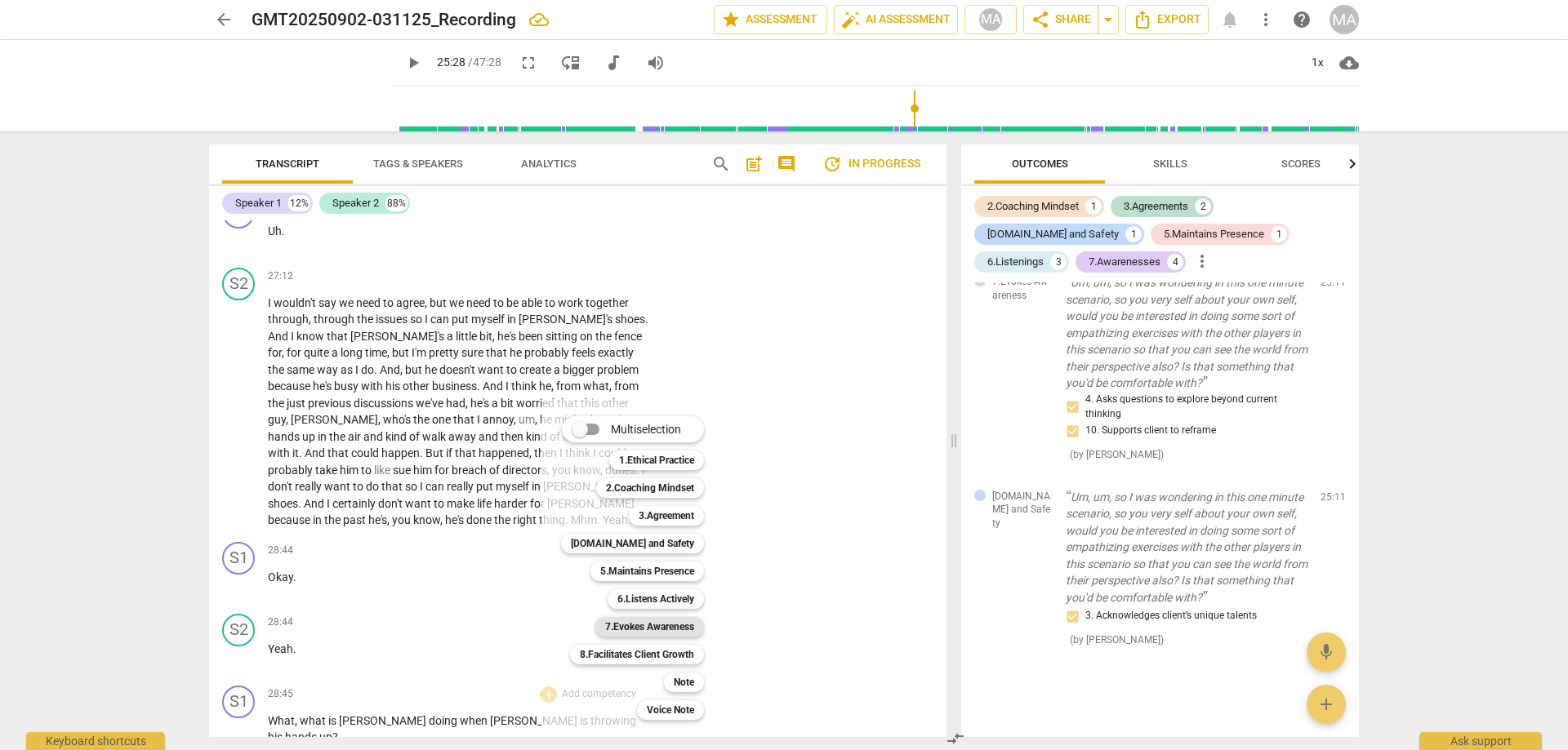
click at [632, 628] on b "7.Evokes Awareness" at bounding box center [650, 627] width 89 height 20
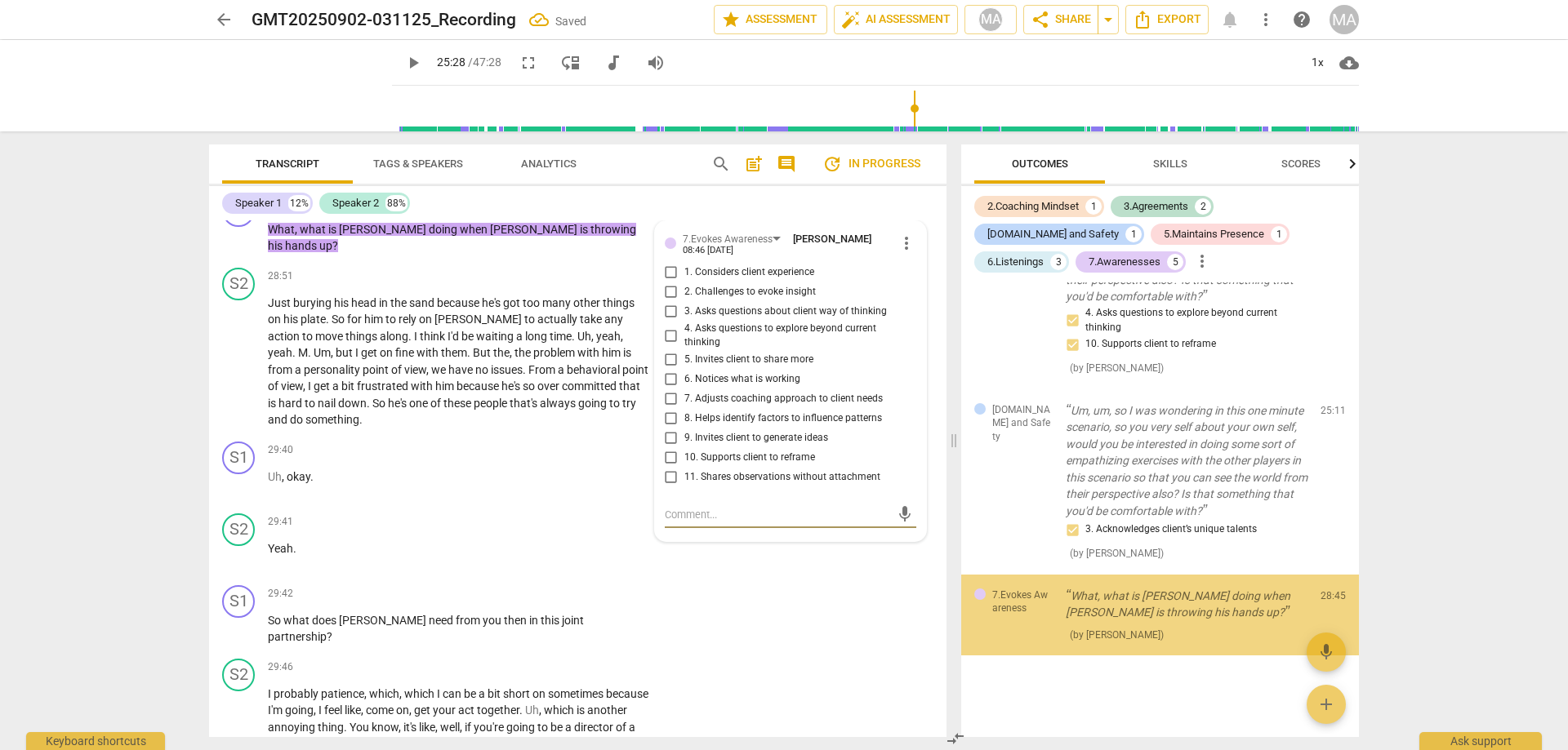
scroll to position [2681, 0]
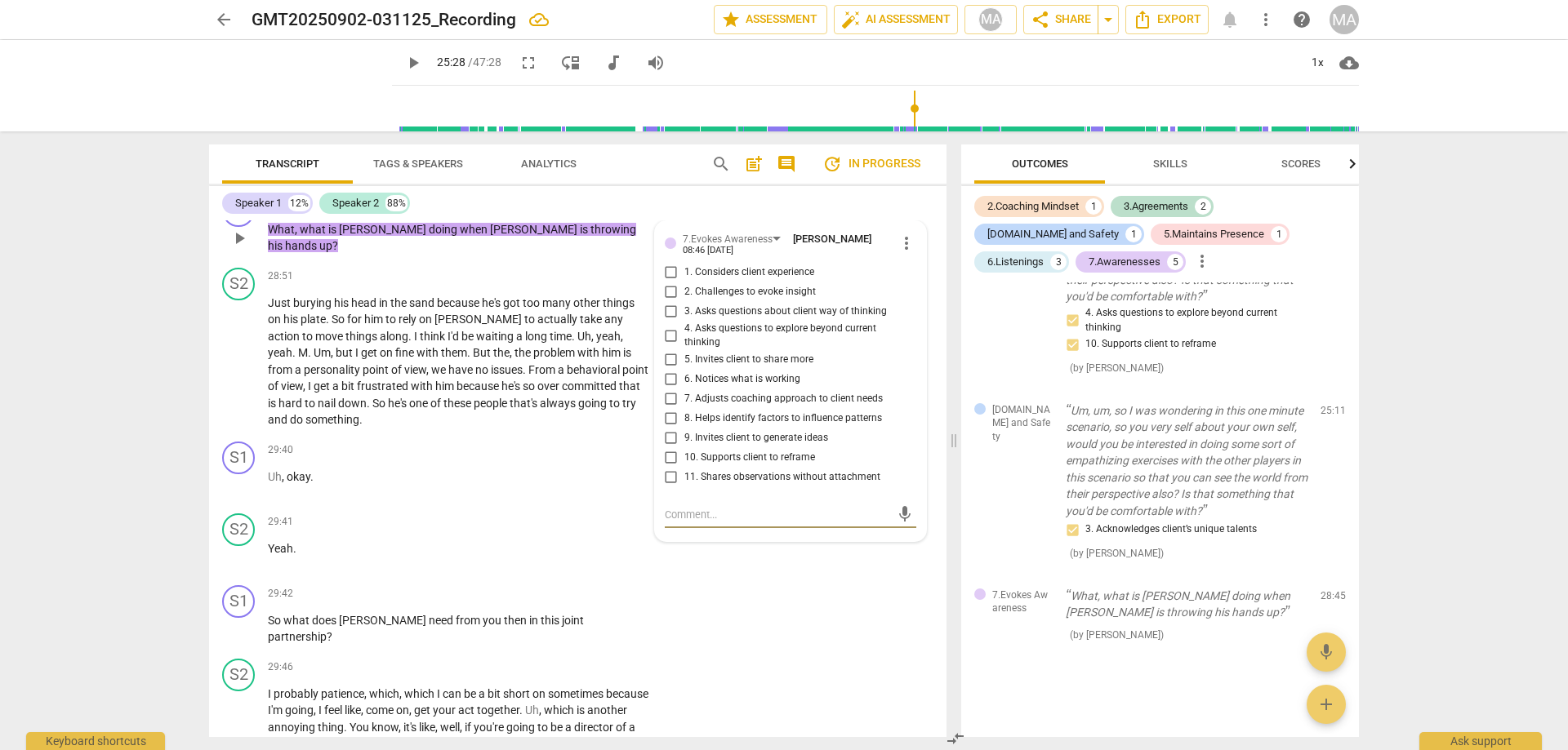
click at [674, 283] on input "2. Challenges to evoke insight" at bounding box center [671, 292] width 26 height 20
checkbox input "true"
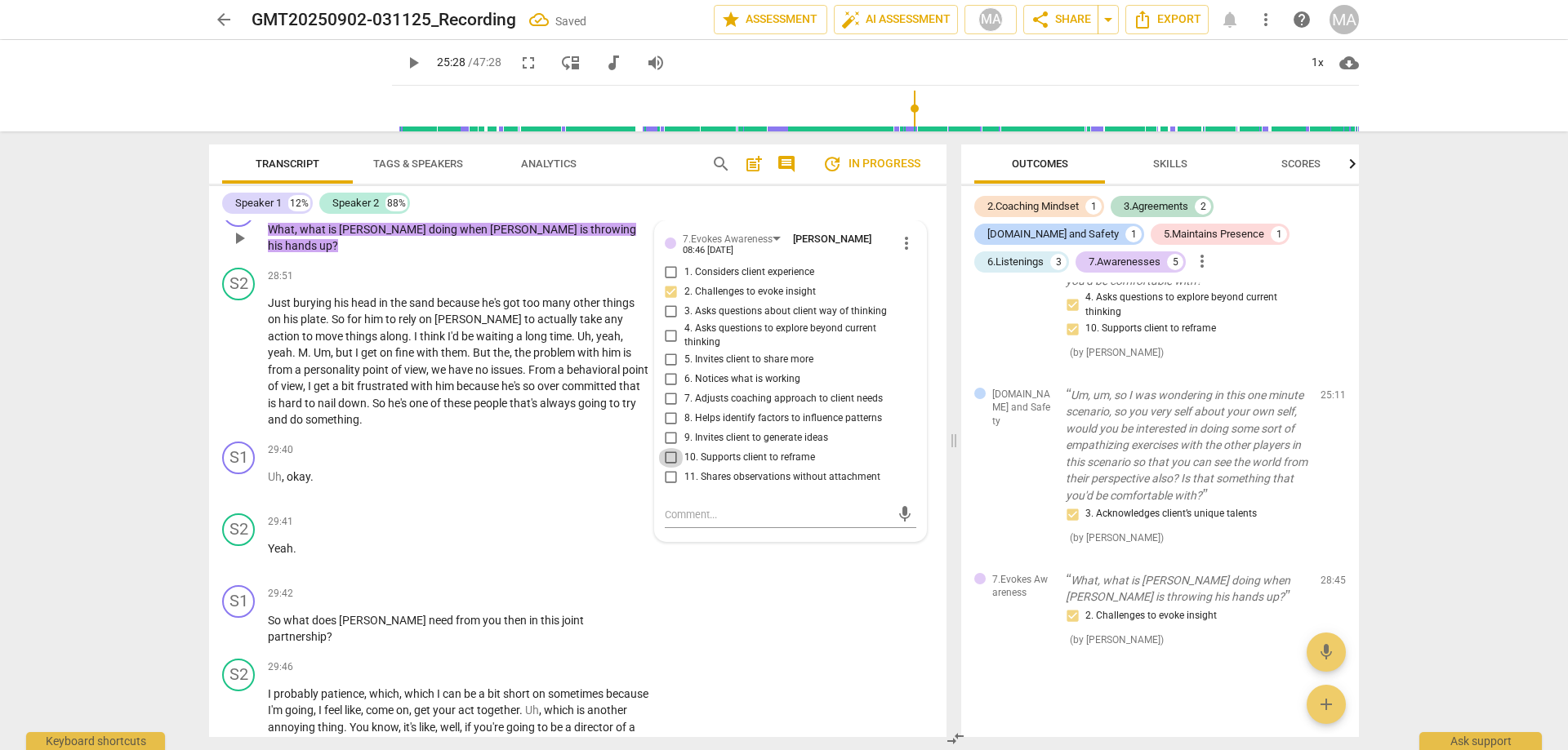
click at [668, 448] on input "10. Supports client to reframe" at bounding box center [671, 458] width 26 height 20
checkbox input "true"
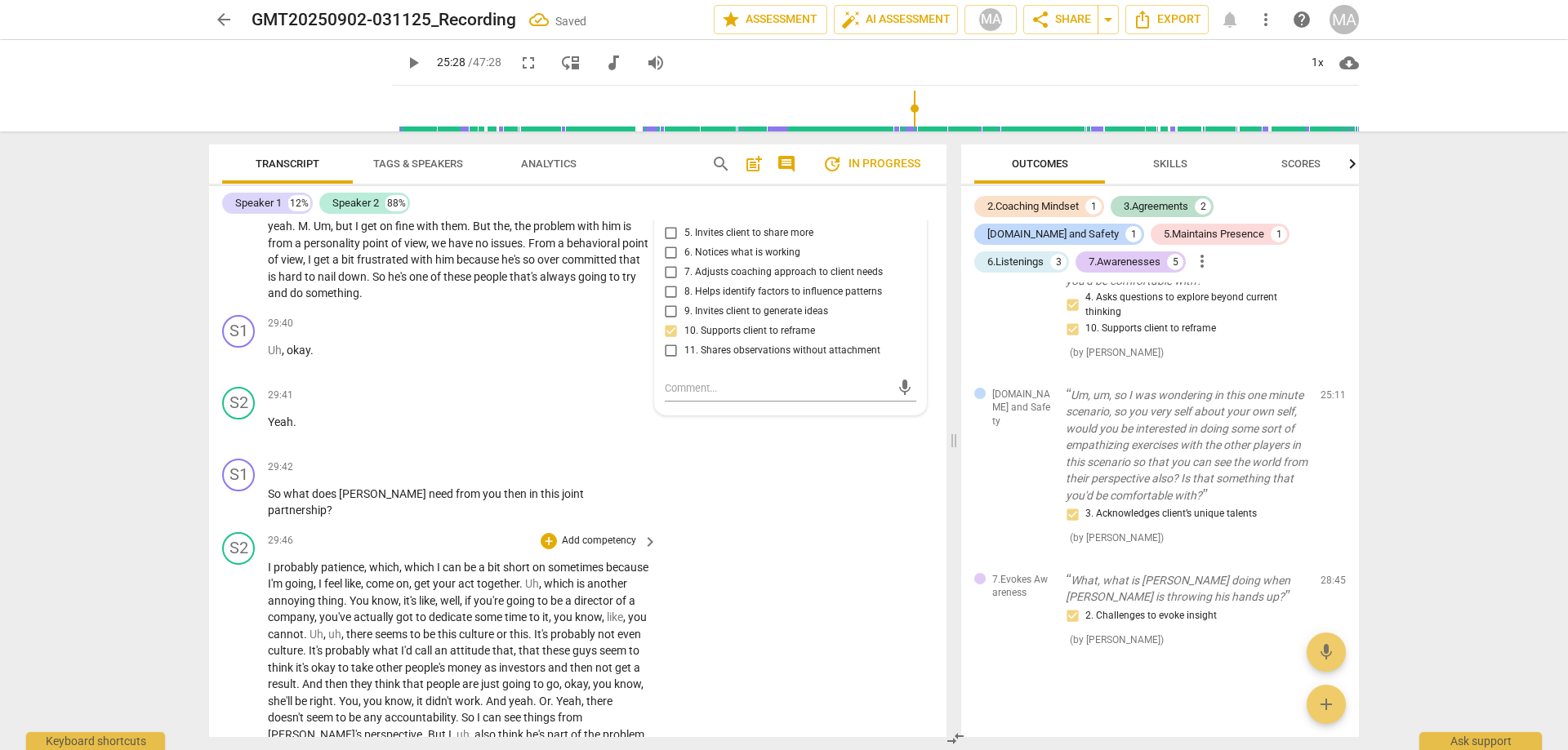
scroll to position [6768, 0]
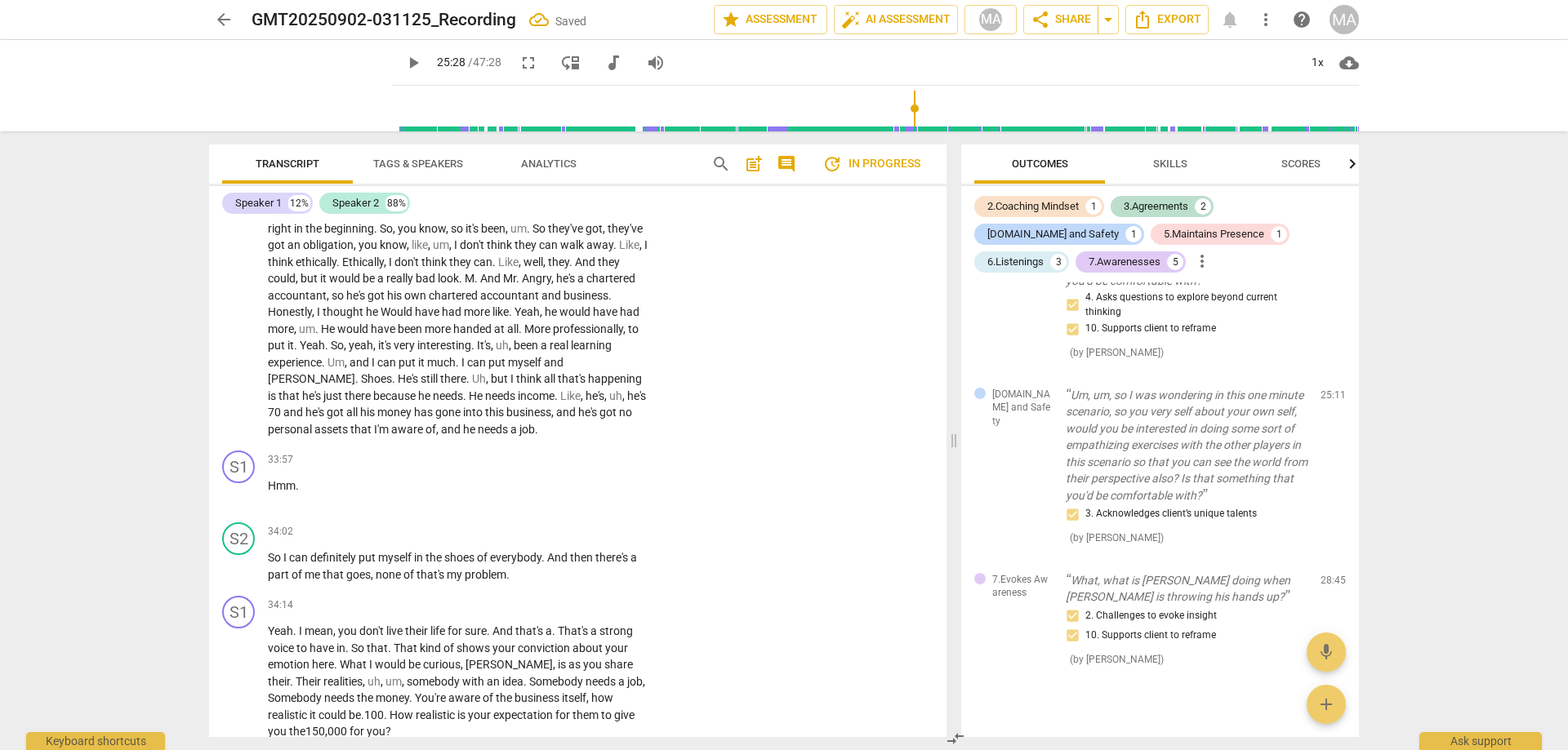
scroll to position [7512, 0]
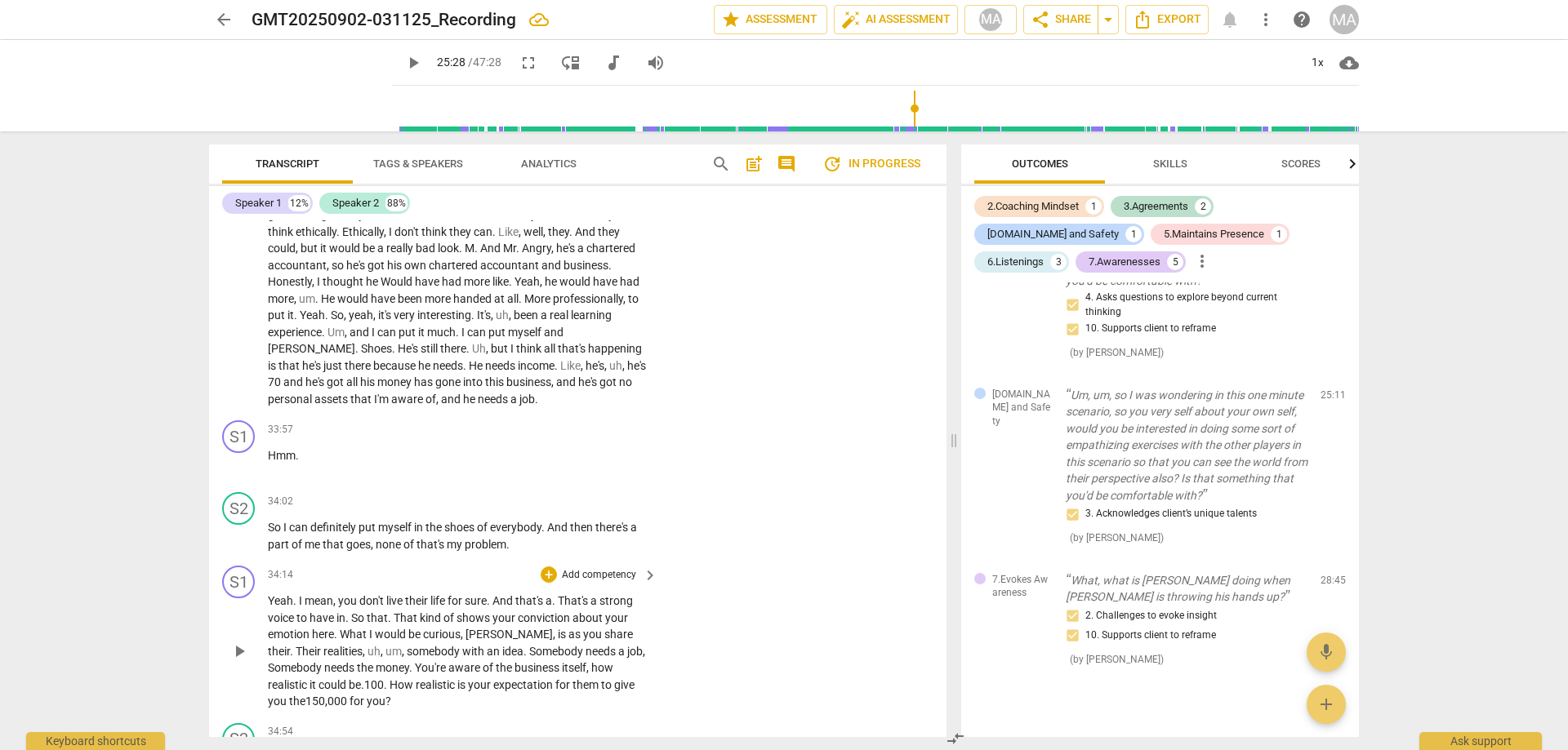
click at [241, 642] on span "play_arrow" at bounding box center [239, 651] width 20 height 20
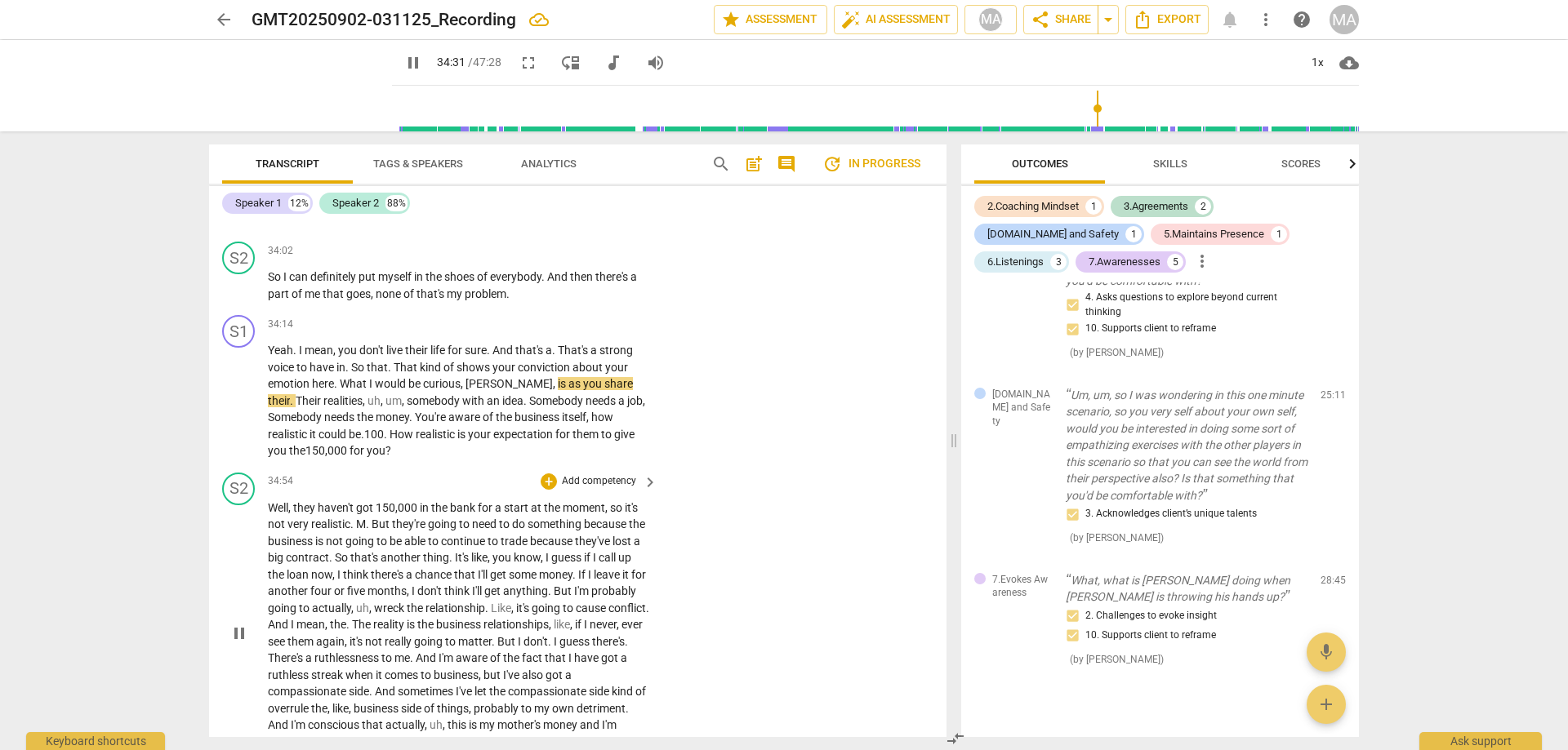
scroll to position [7791, 0]
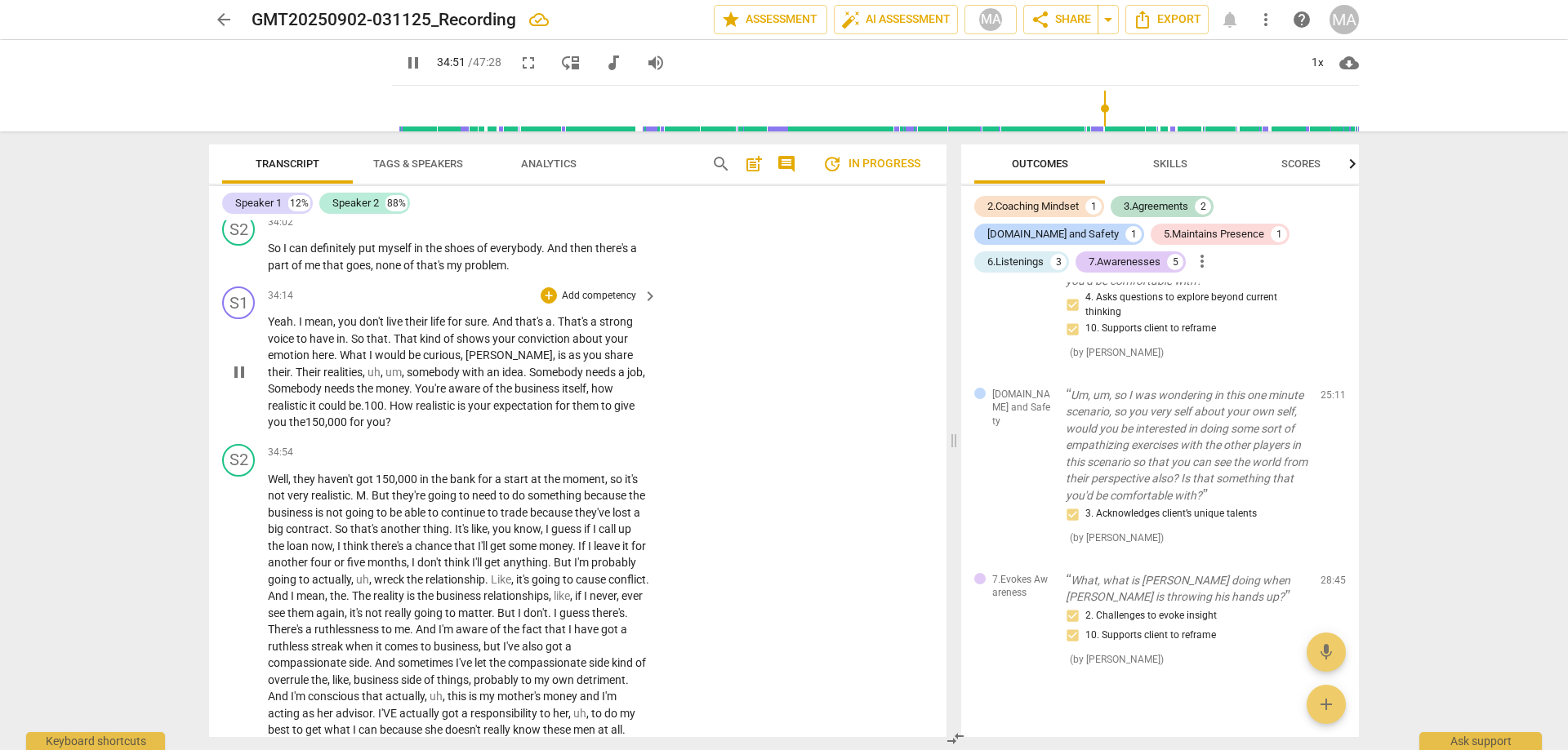
click at [572, 289] on p "Add competency" at bounding box center [598, 296] width 77 height 15
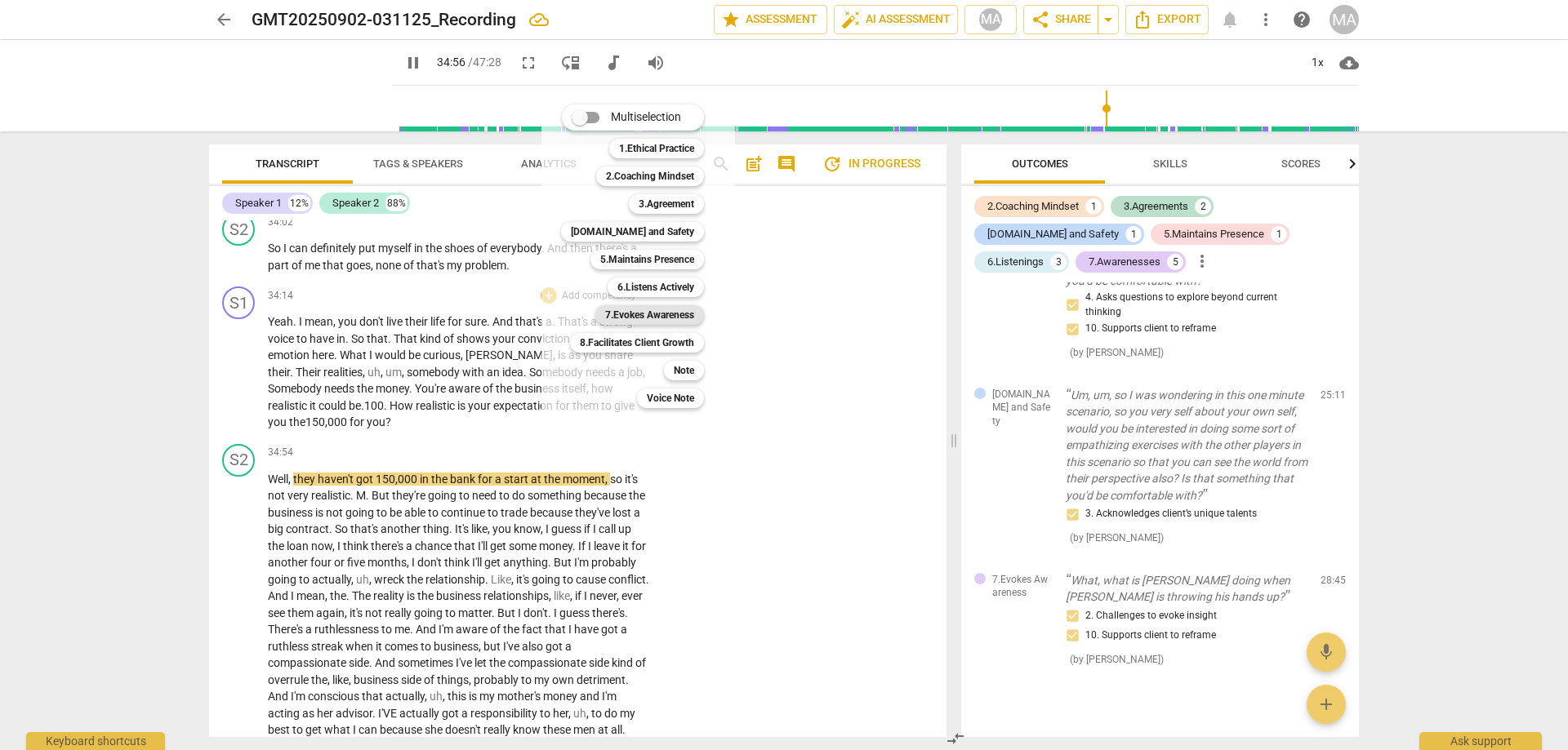
click at [651, 316] on b "7.Evokes Awareness" at bounding box center [650, 315] width 89 height 20
type input "2097"
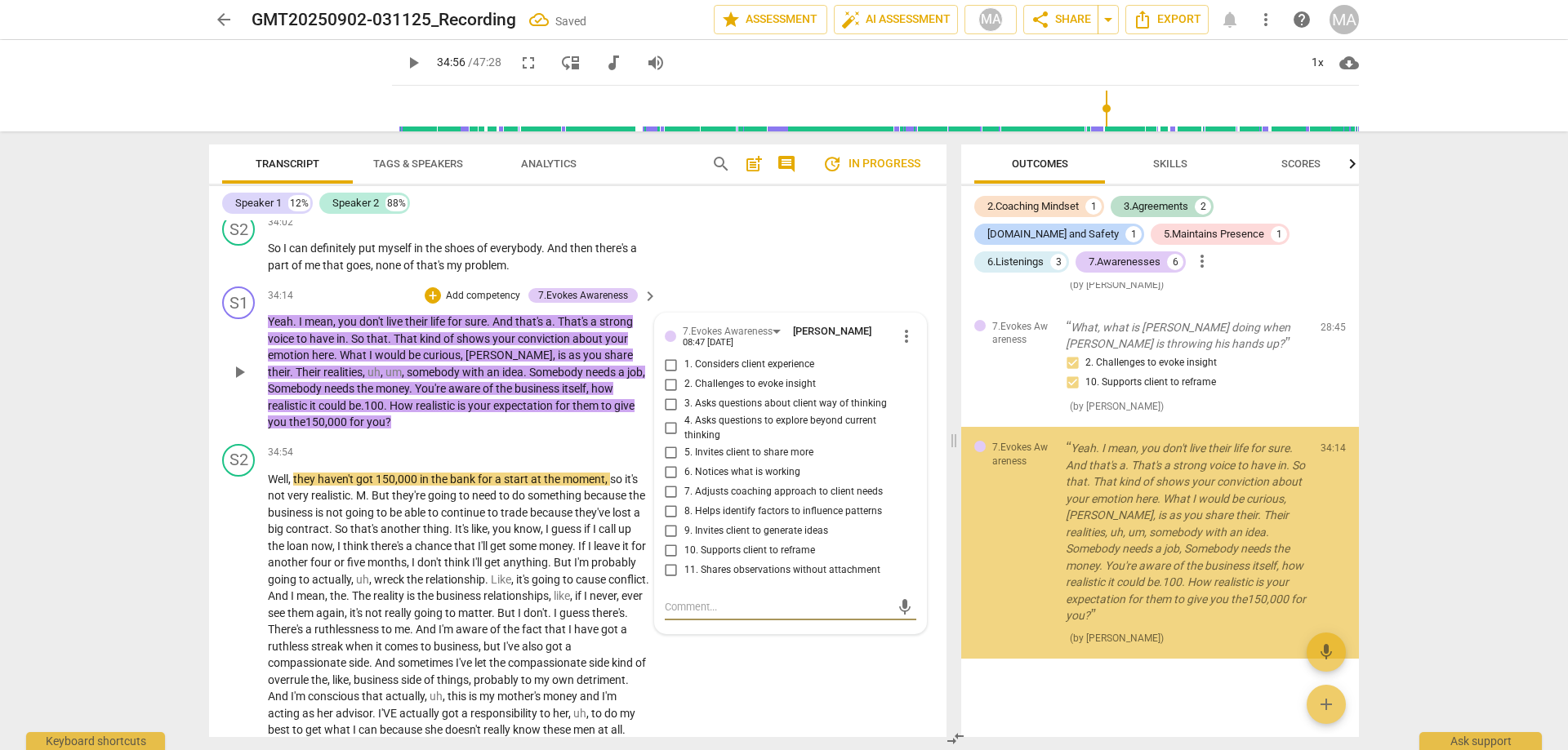
scroll to position [2936, 0]
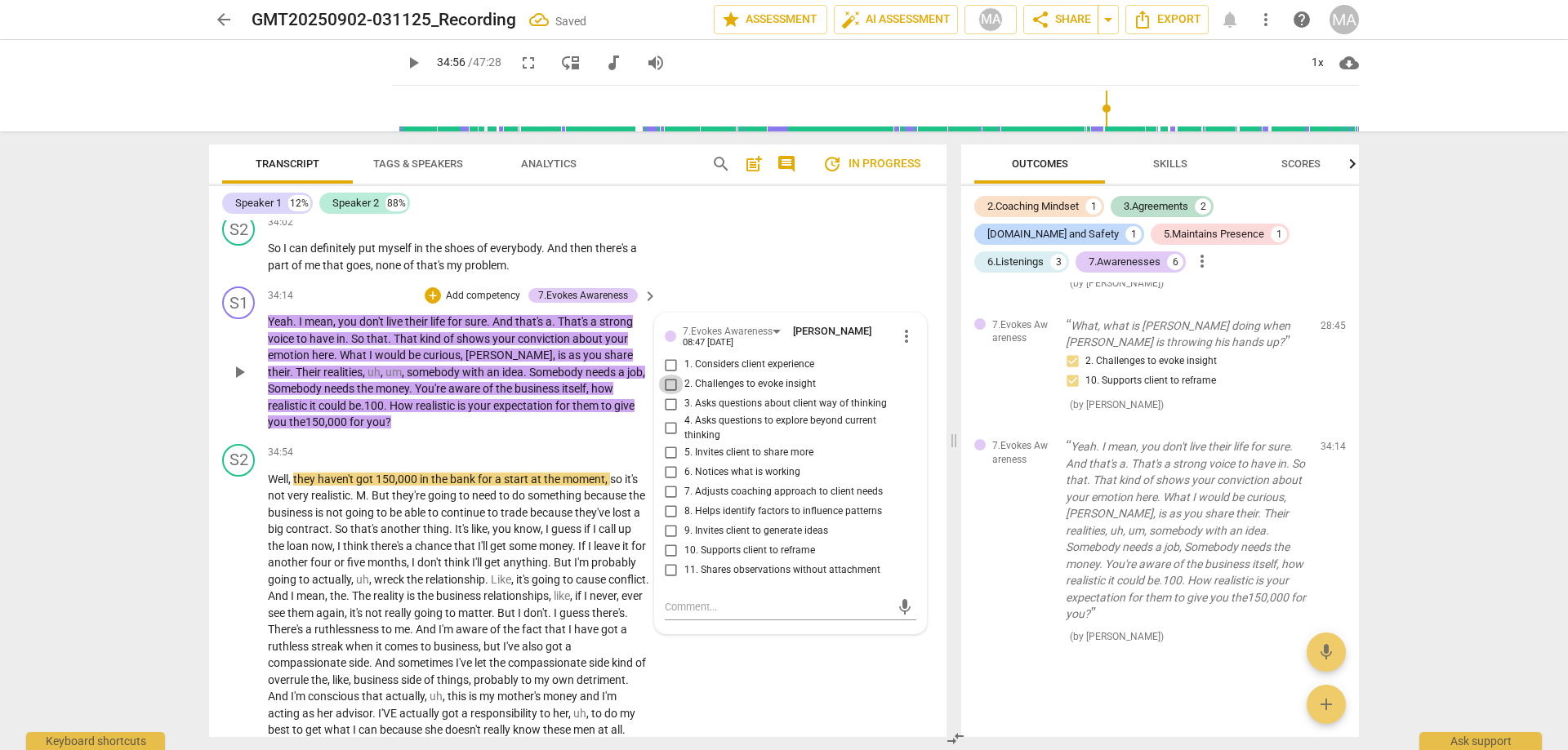
click at [671, 375] on input "2. Challenges to evoke insight" at bounding box center [671, 384] width 26 height 20
checkbox input "true"
click at [487, 289] on p "Add competency" at bounding box center [482, 296] width 77 height 15
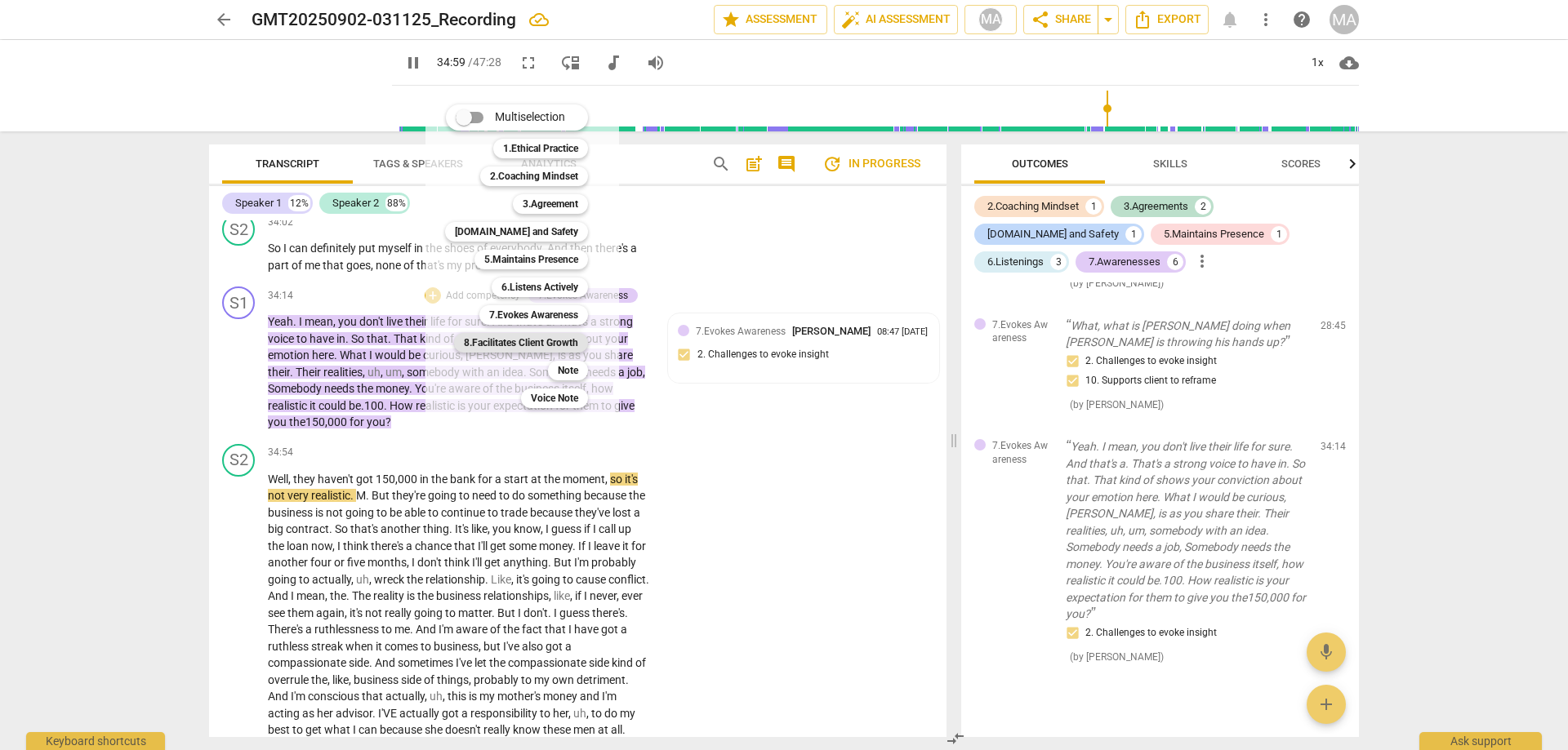
click at [515, 343] on b "8.Facilitates Client Growth" at bounding box center [521, 342] width 114 height 20
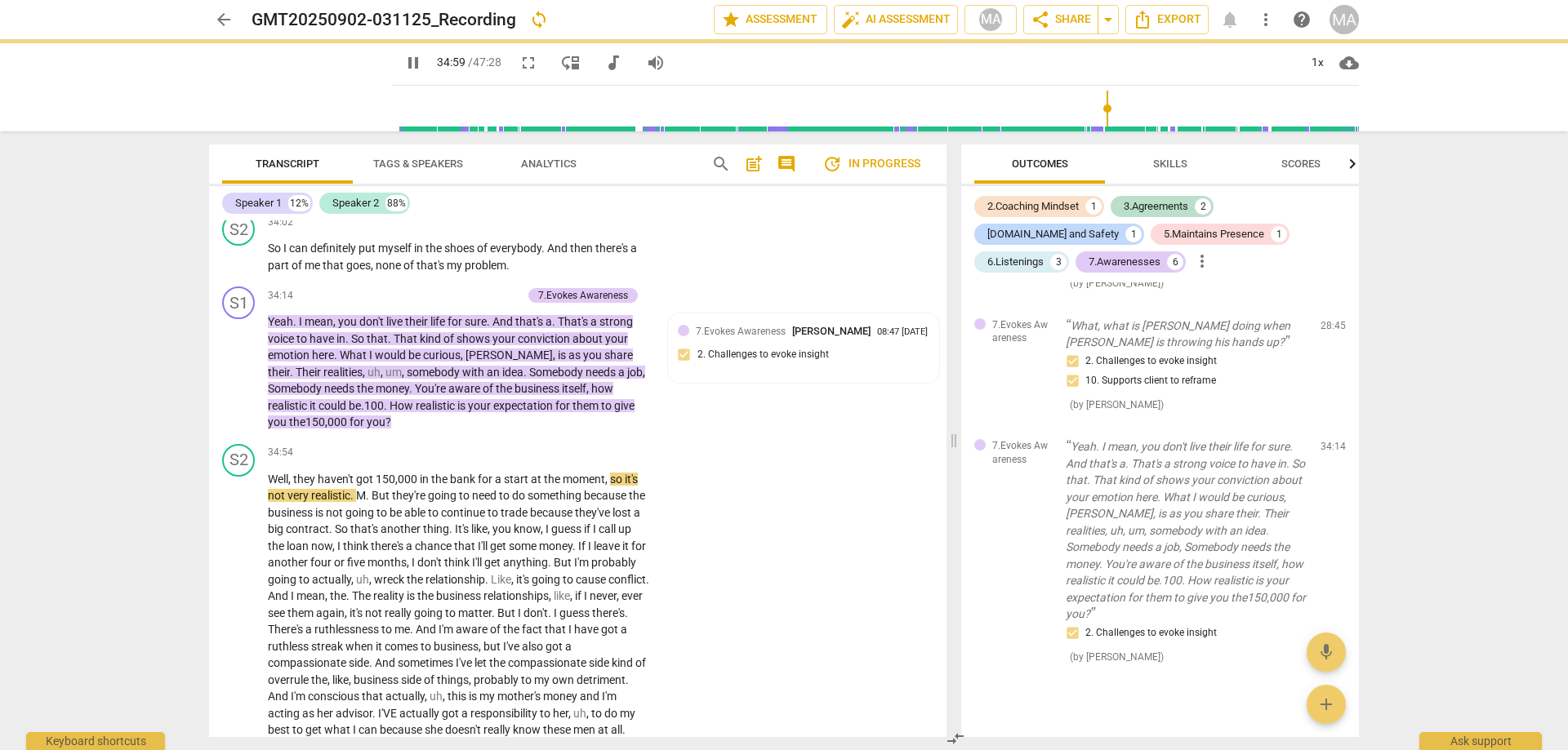
type input "2100"
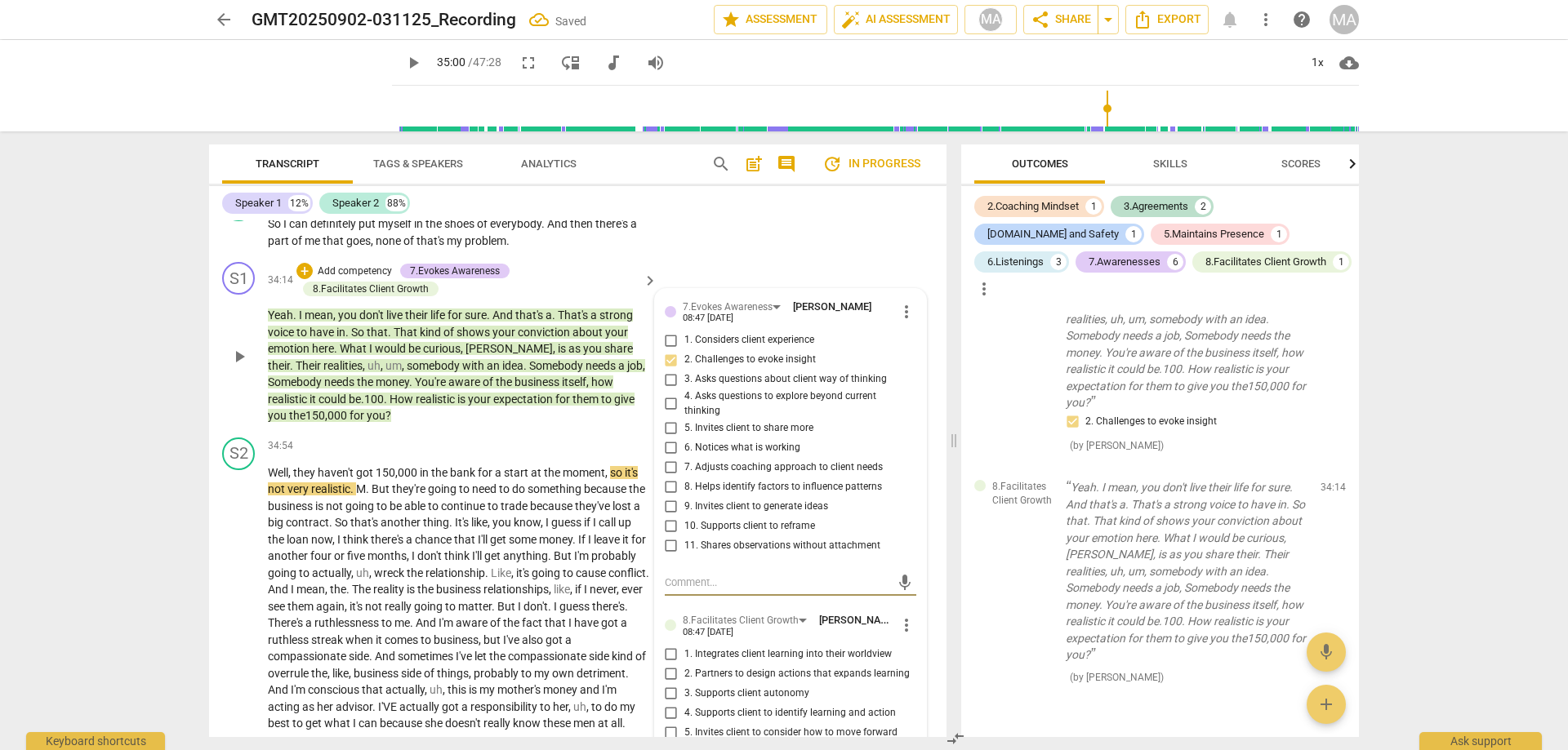
scroll to position [7885, 0]
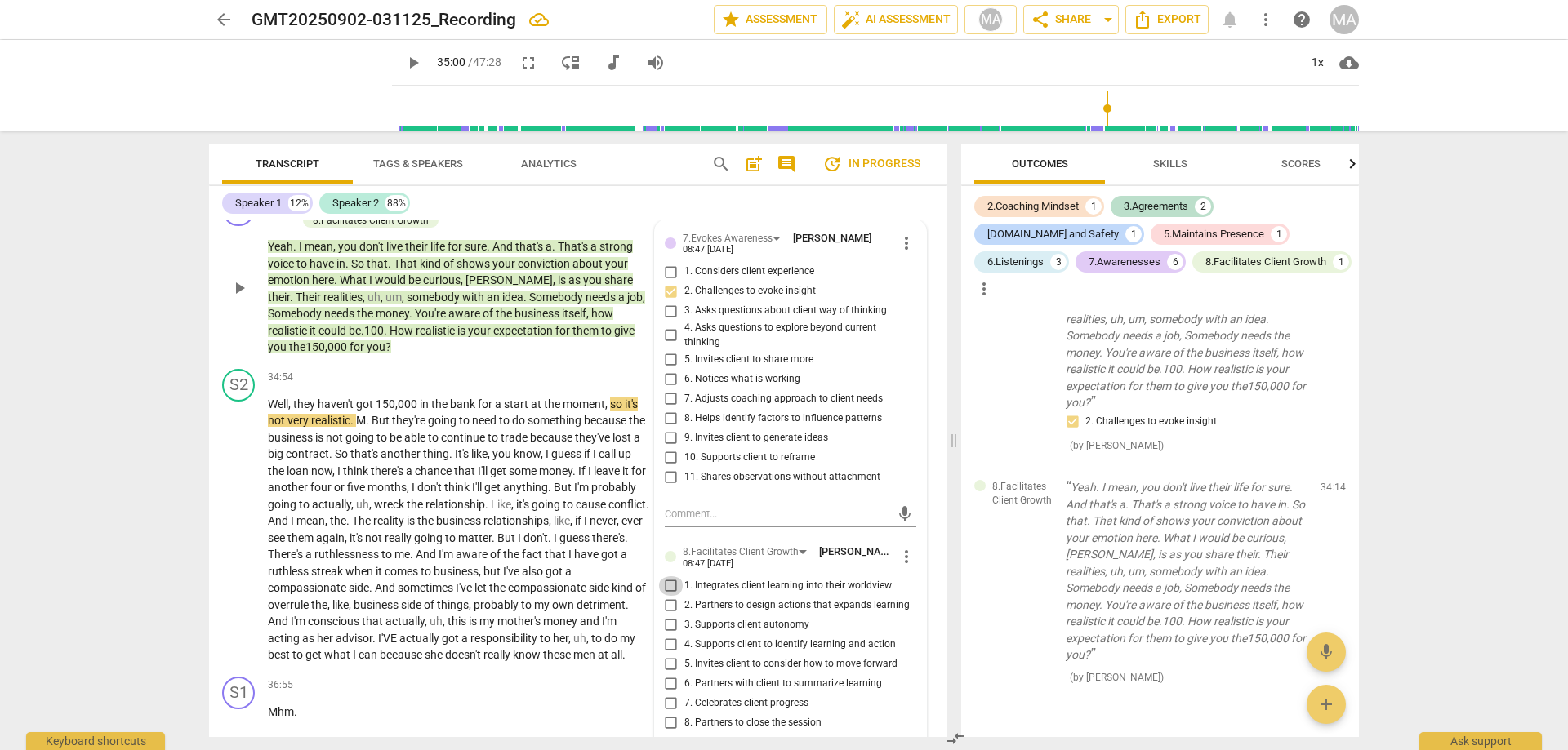
click at [674, 577] on input "1. Integrates client learning into their worldview" at bounding box center [671, 586] width 26 height 20
checkbox input "true"
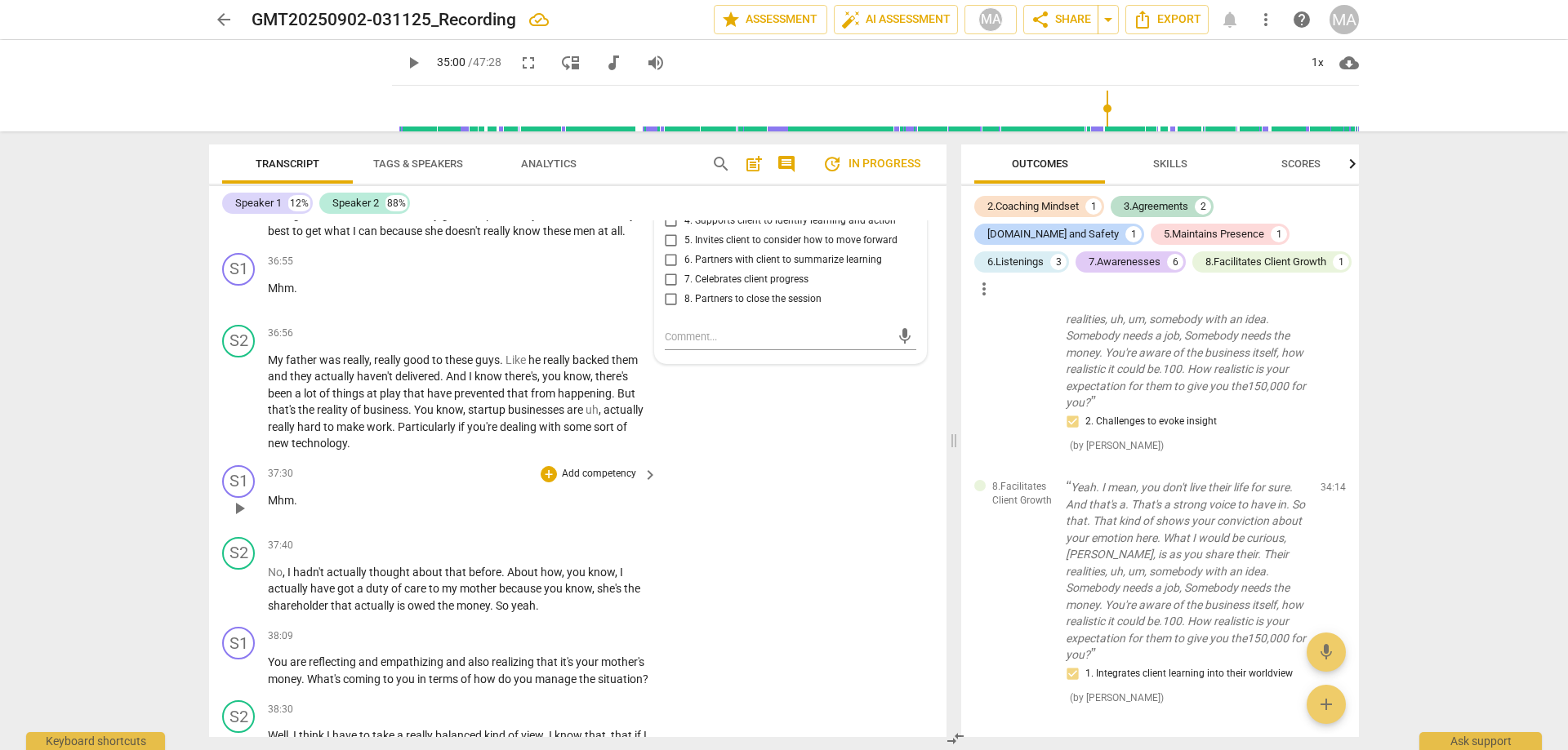
scroll to position [8350, 0]
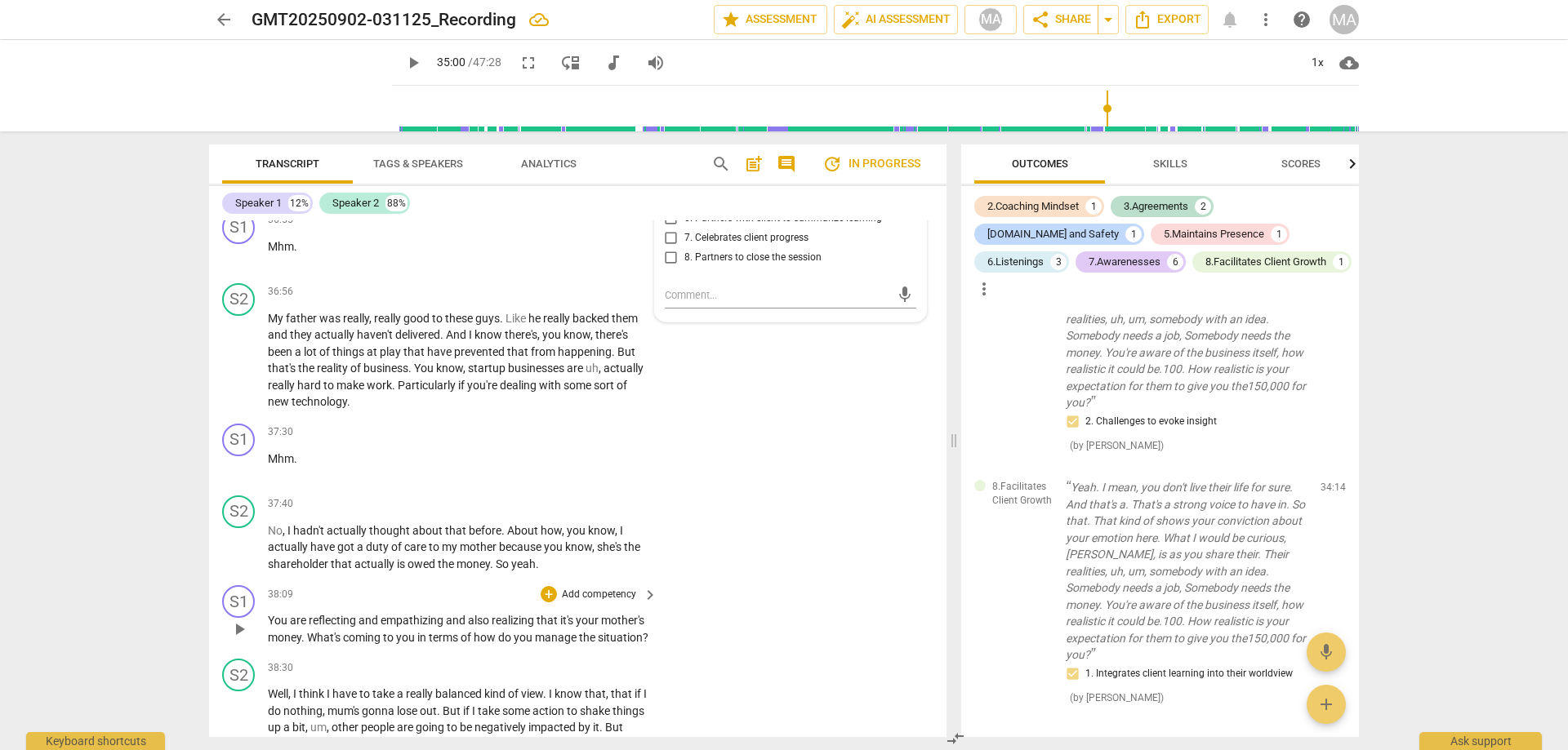
click at [241, 620] on span "play_arrow" at bounding box center [239, 629] width 20 height 20
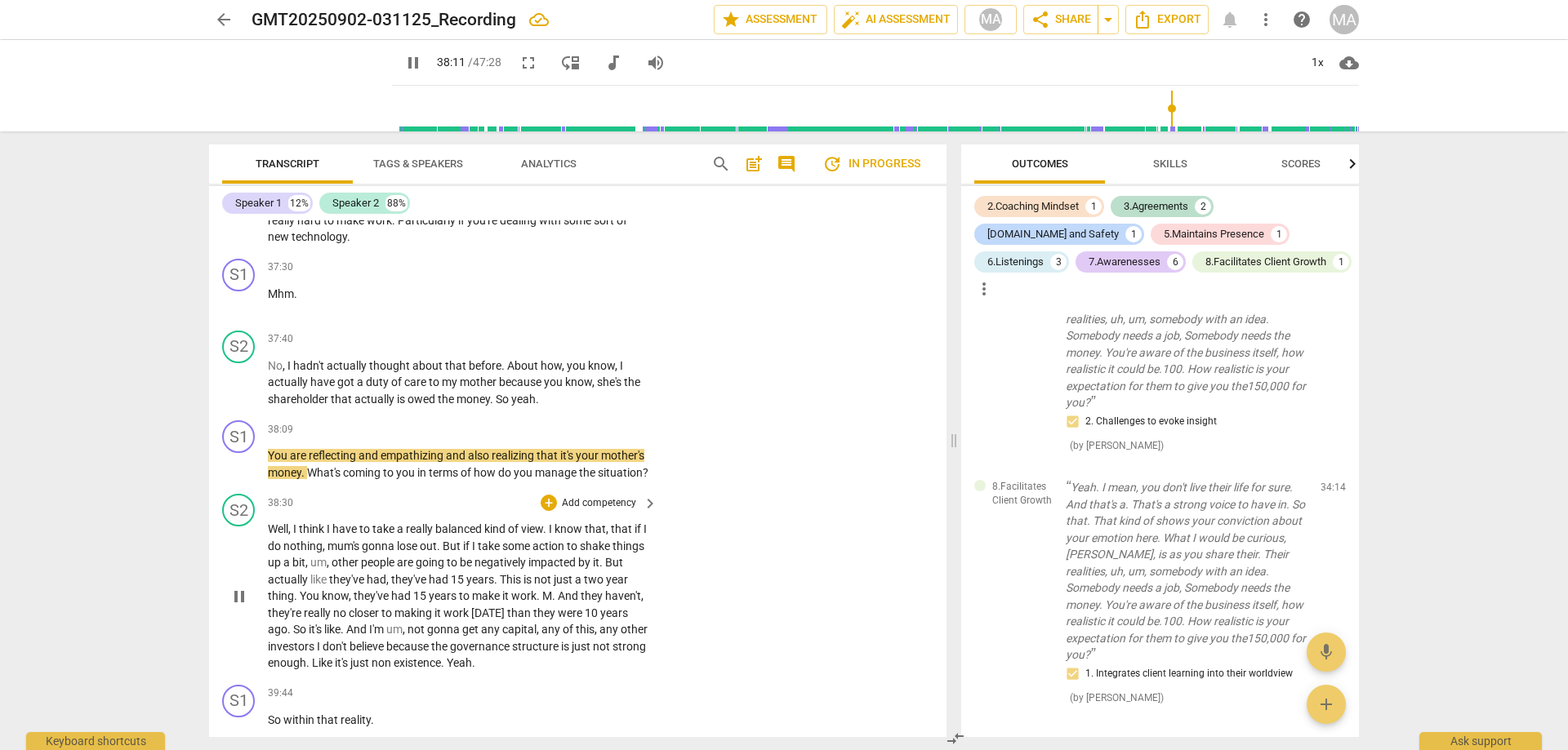
scroll to position [8536, 0]
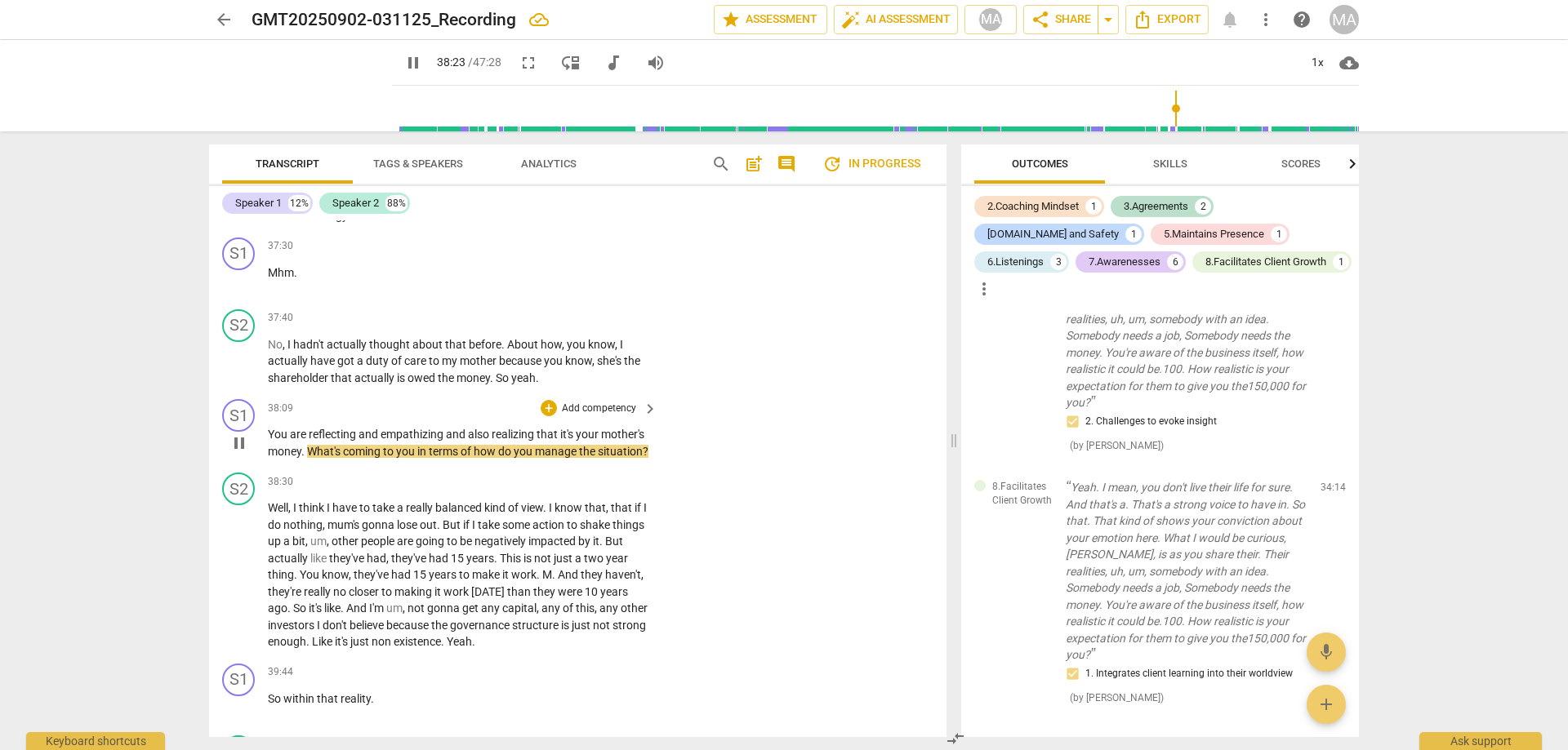
click at [618, 401] on p "Add competency" at bounding box center [598, 408] width 77 height 15
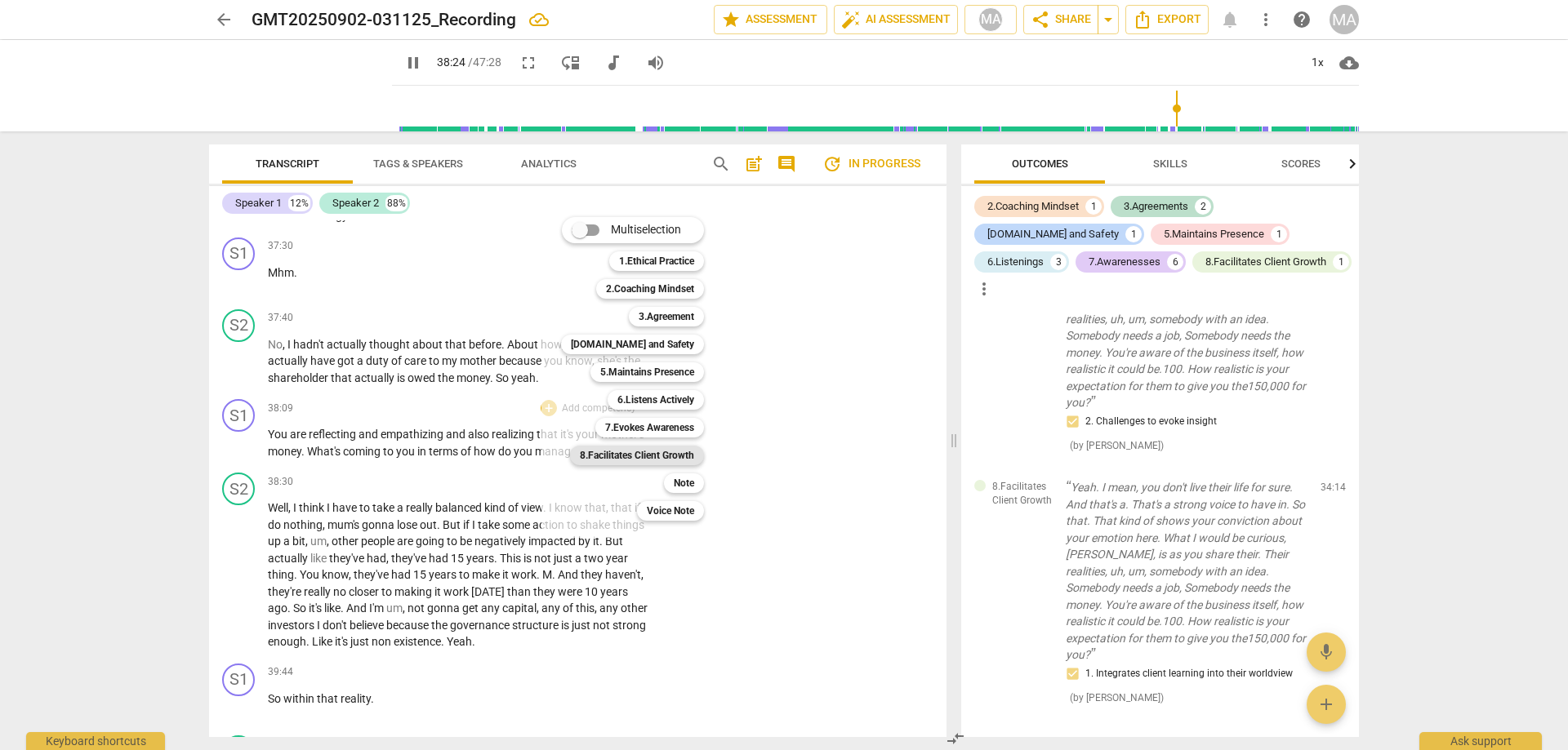
click at [650, 452] on b "8.Facilitates Client Growth" at bounding box center [637, 455] width 114 height 20
type input "2305"
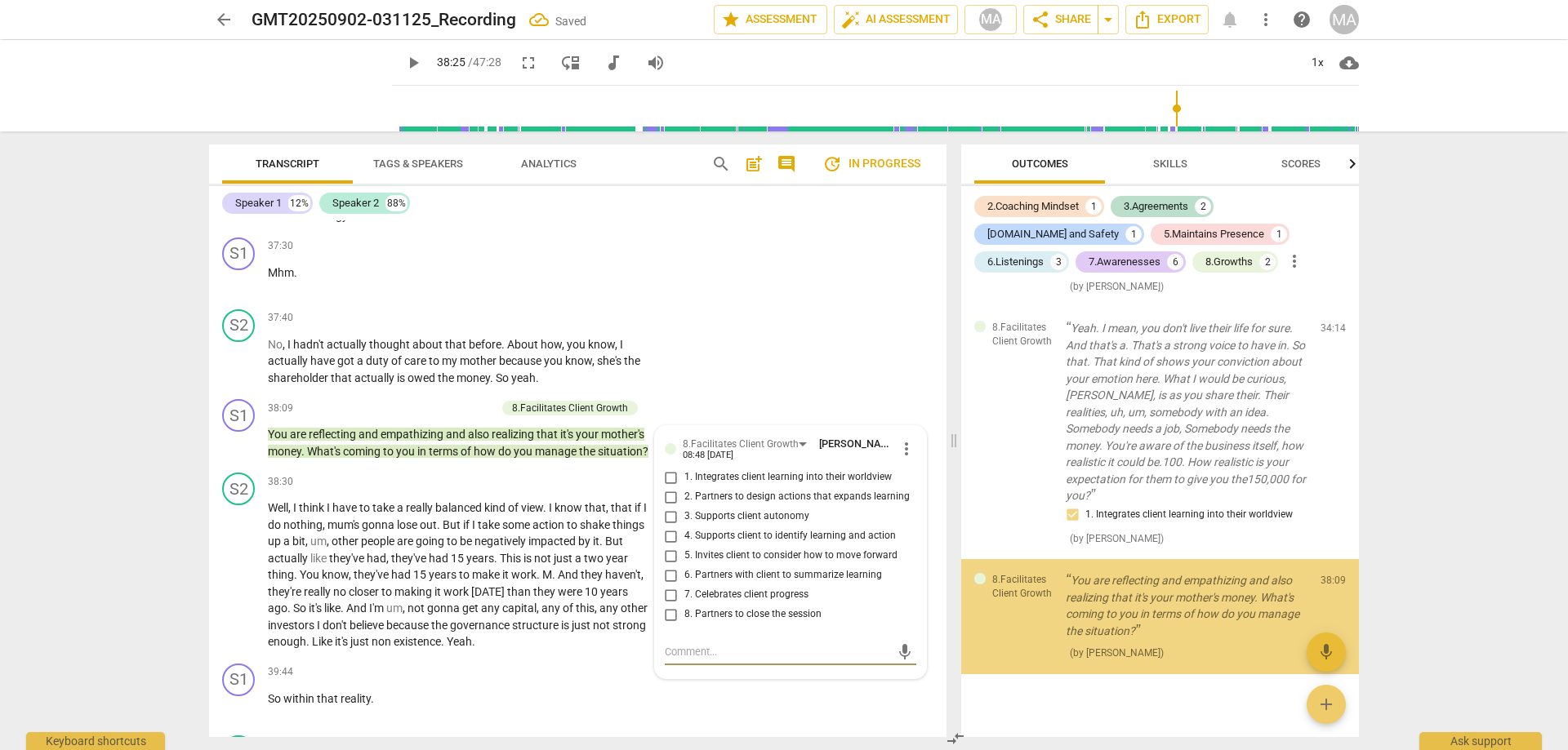
scroll to position [3308, 0]
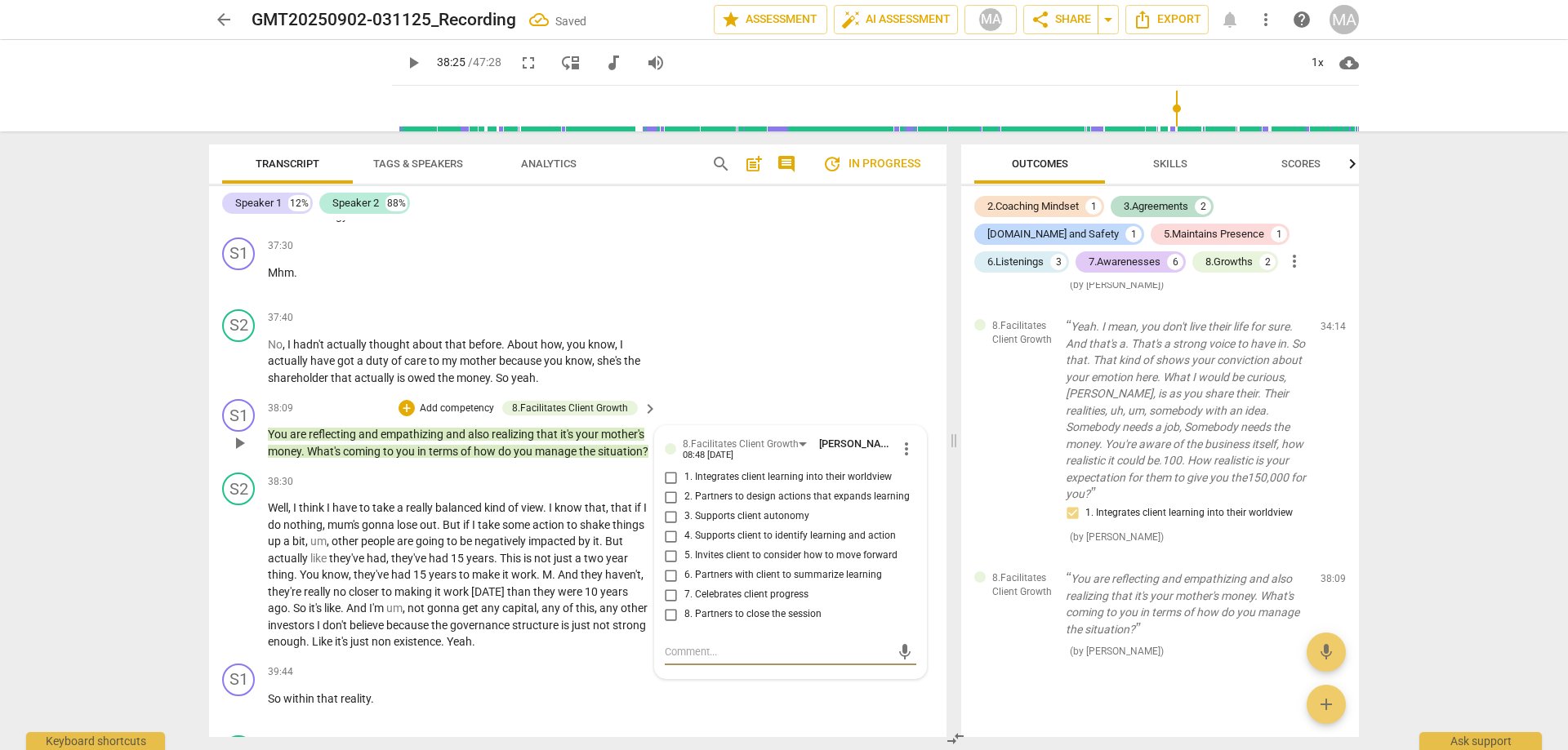
click at [672, 487] on input "2. Partners to design actions that expands learning" at bounding box center [671, 497] width 26 height 20
checkbox input "true"
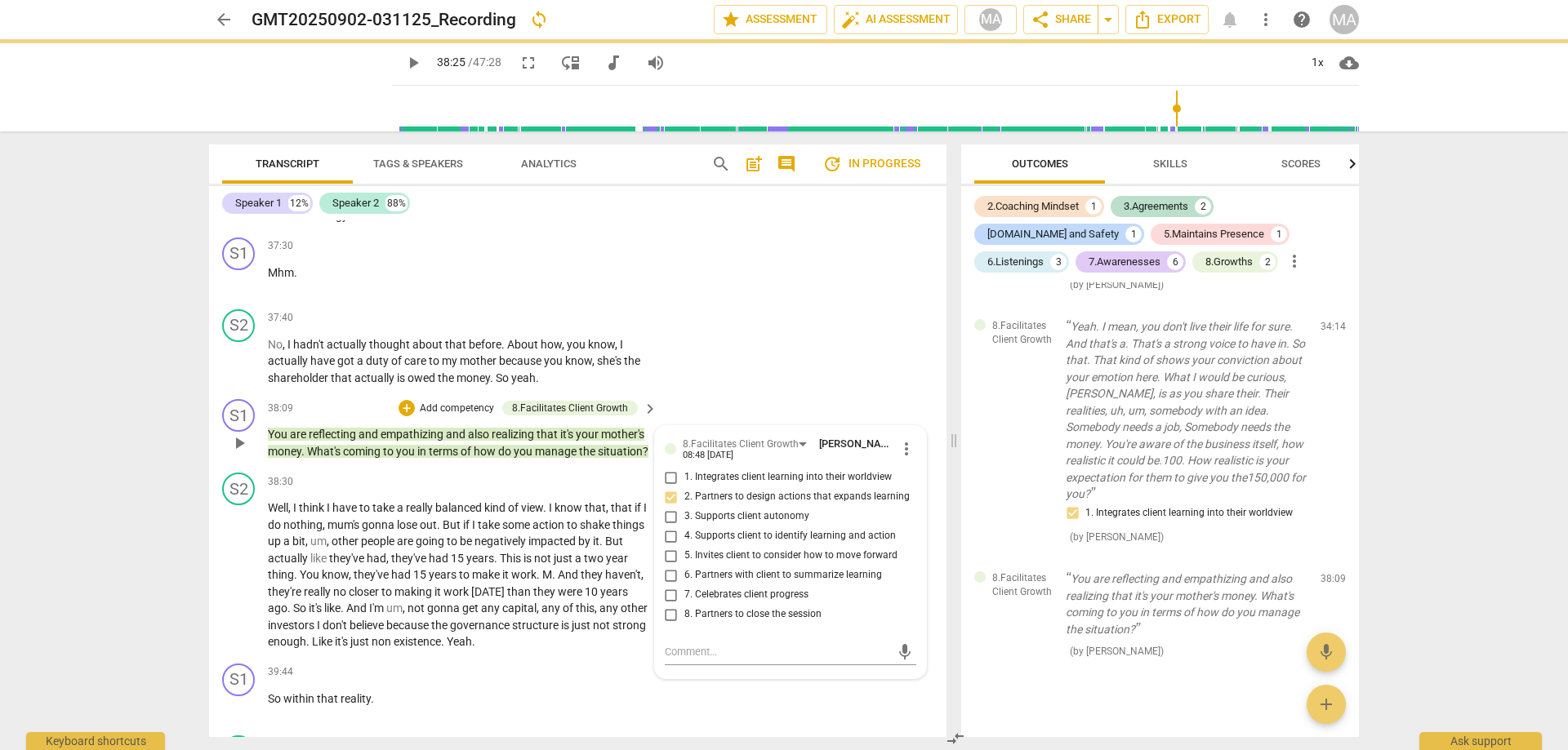
click at [670, 507] on input "3. Supports client autonomy" at bounding box center [671, 517] width 26 height 20
checkbox input "true"
click at [670, 526] on input "4. Supports client to identify learning and action" at bounding box center [671, 536] width 26 height 20
checkbox input "true"
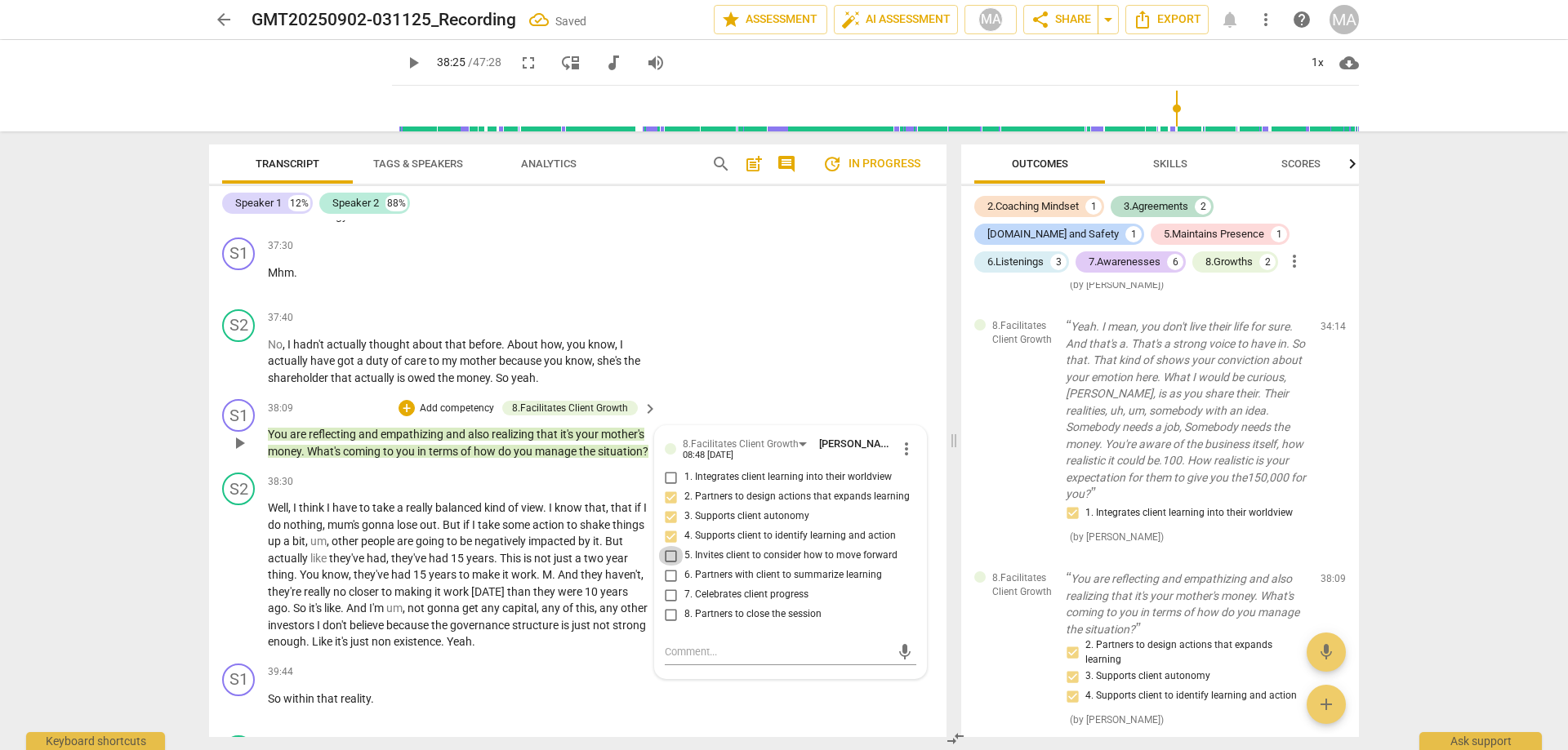
click at [673, 546] on input "5. Invites client to consider how to move forward" at bounding box center [671, 556] width 26 height 20
checkbox input "true"
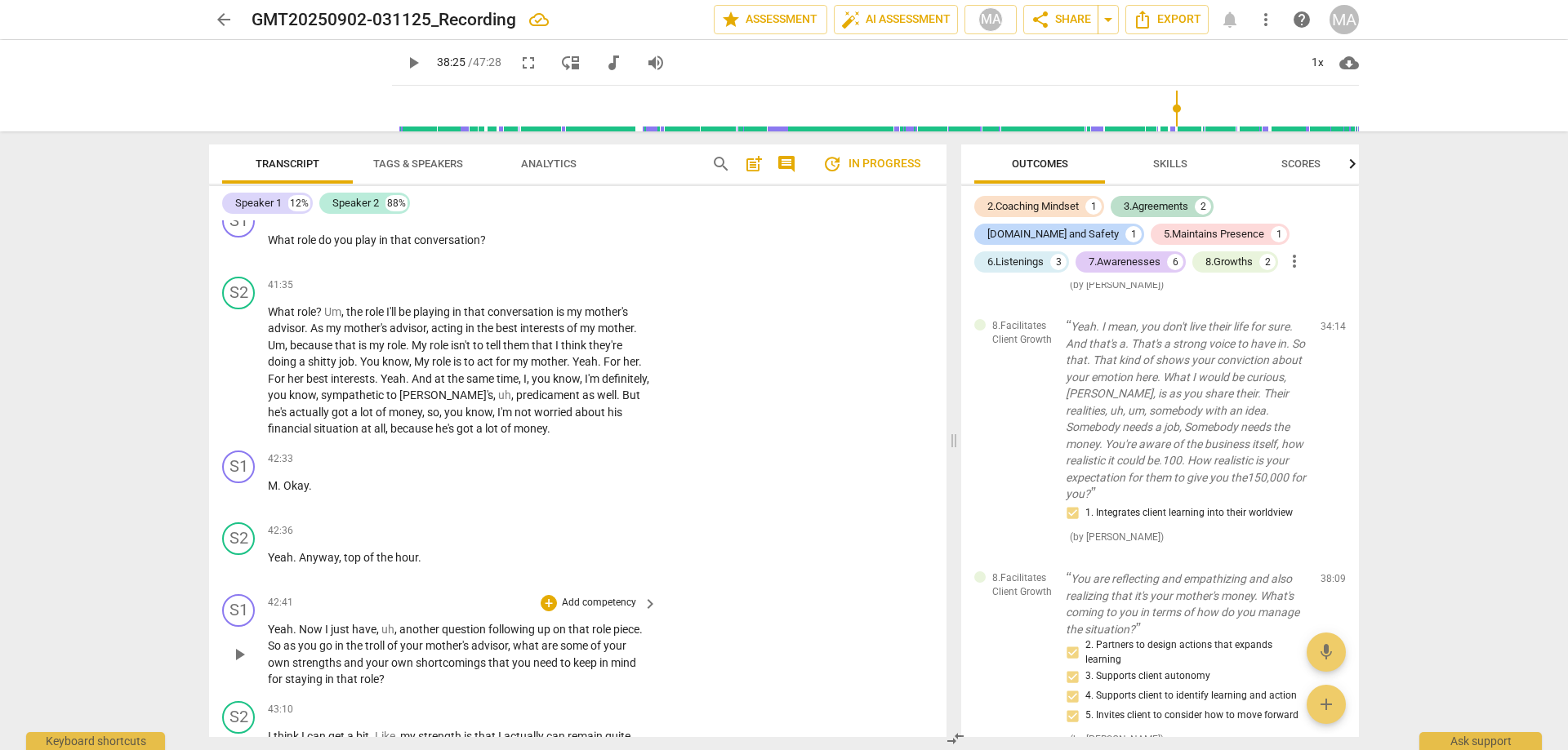
scroll to position [9560, 0]
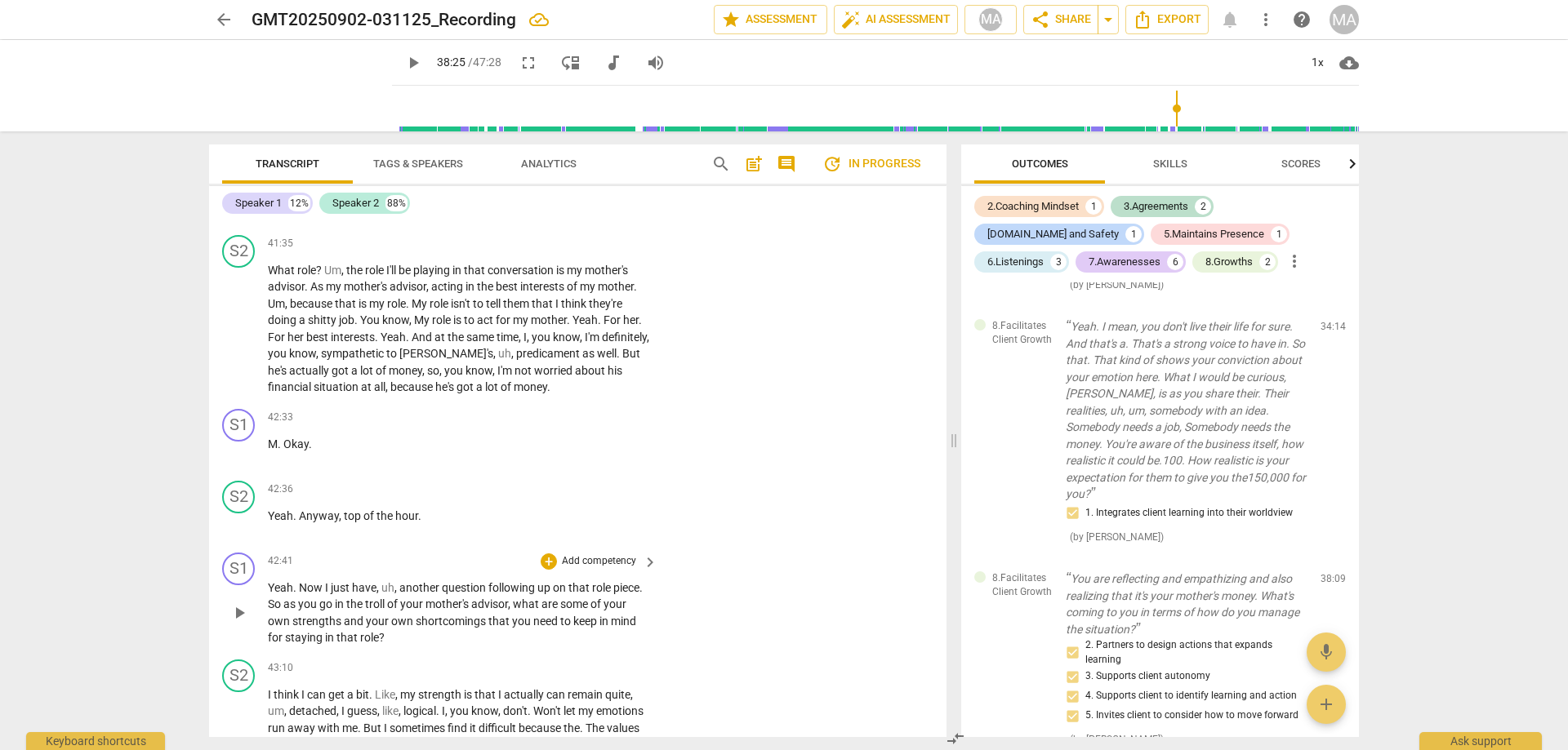
click at [373, 597] on span "troll" at bounding box center [376, 603] width 22 height 13
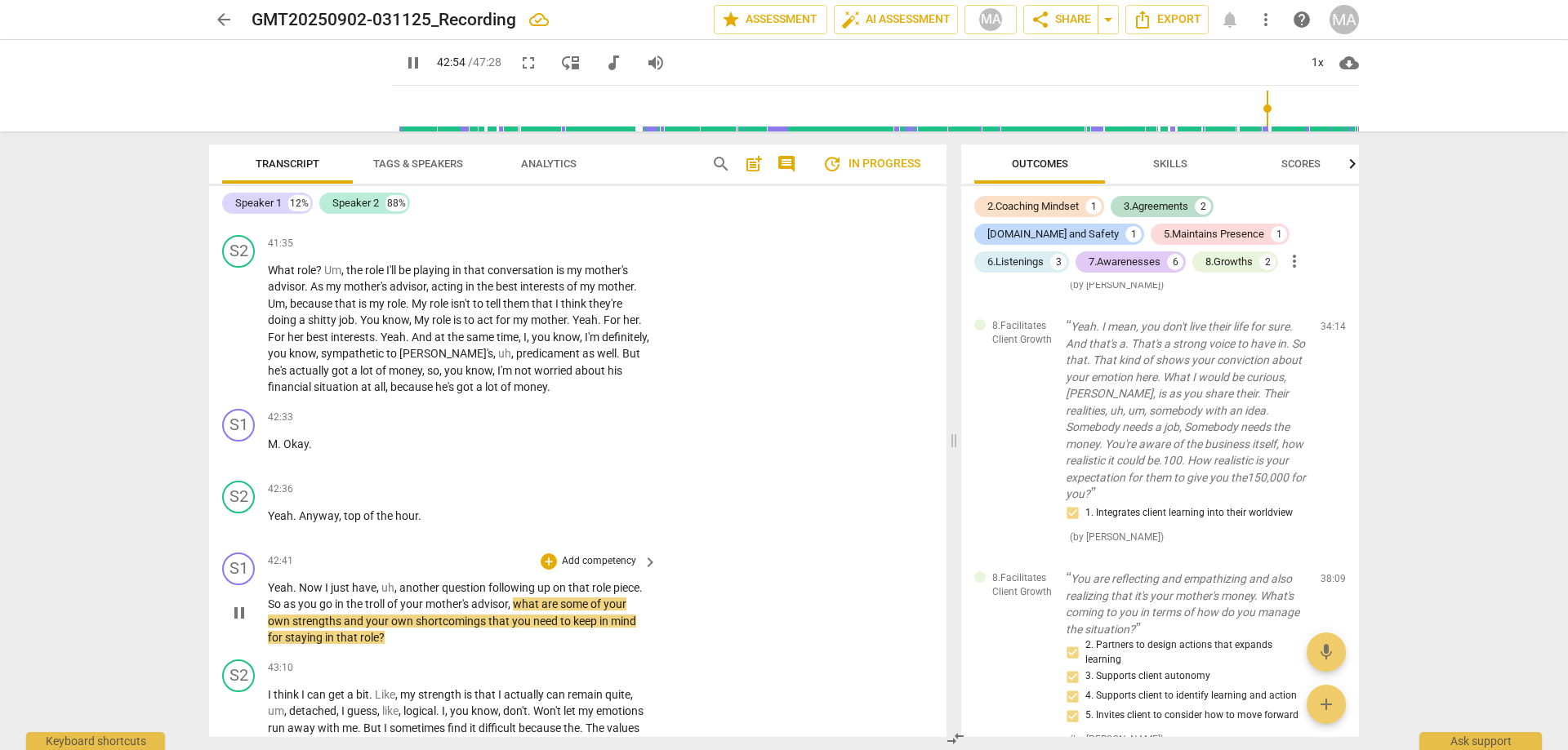
scroll to position [9653, 0]
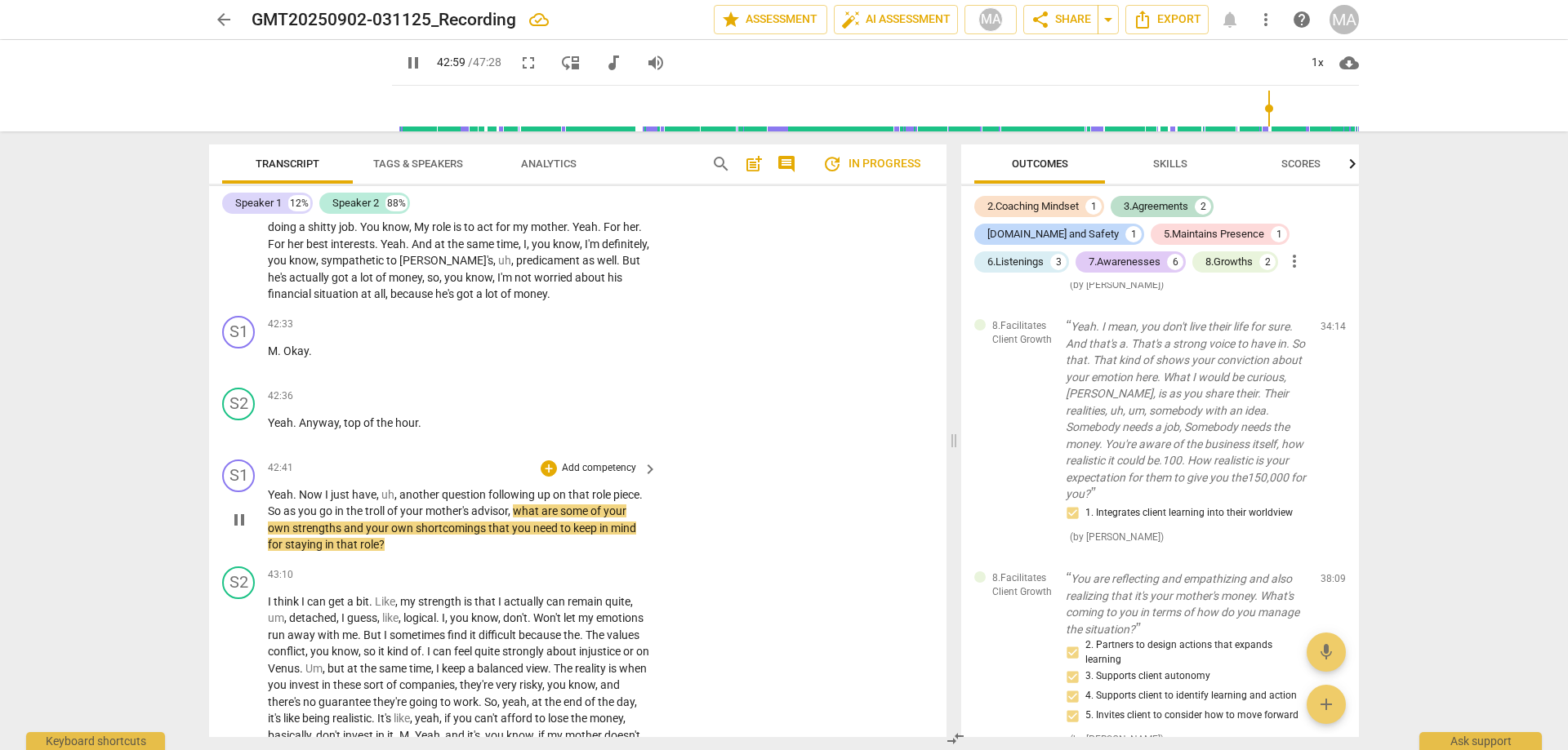
click at [238, 510] on span "pause" at bounding box center [239, 519] width 20 height 20
type input "2580"
click at [604, 461] on p "Add competency" at bounding box center [598, 468] width 77 height 15
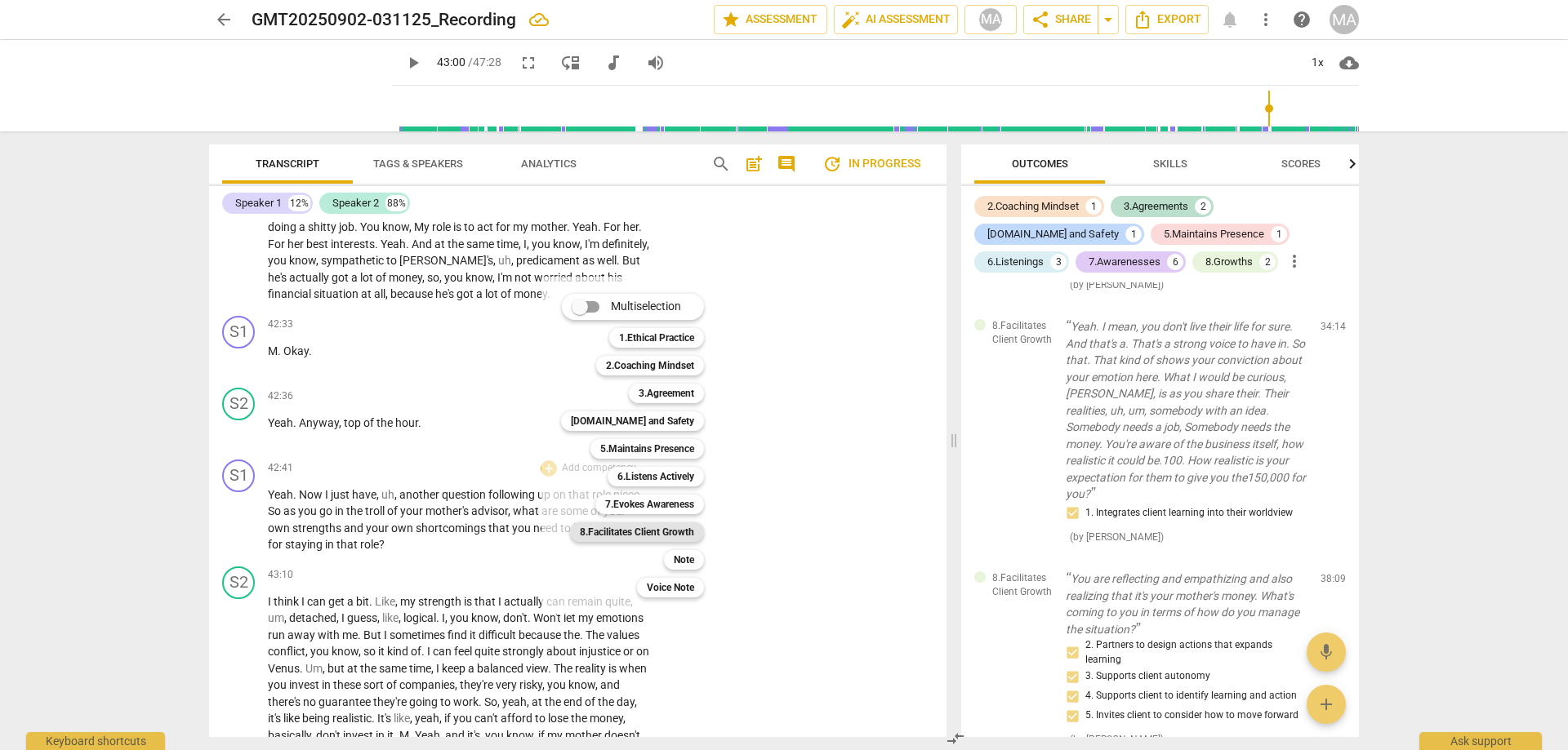
click at [676, 532] on b "8.Facilitates Client Growth" at bounding box center [637, 532] width 114 height 20
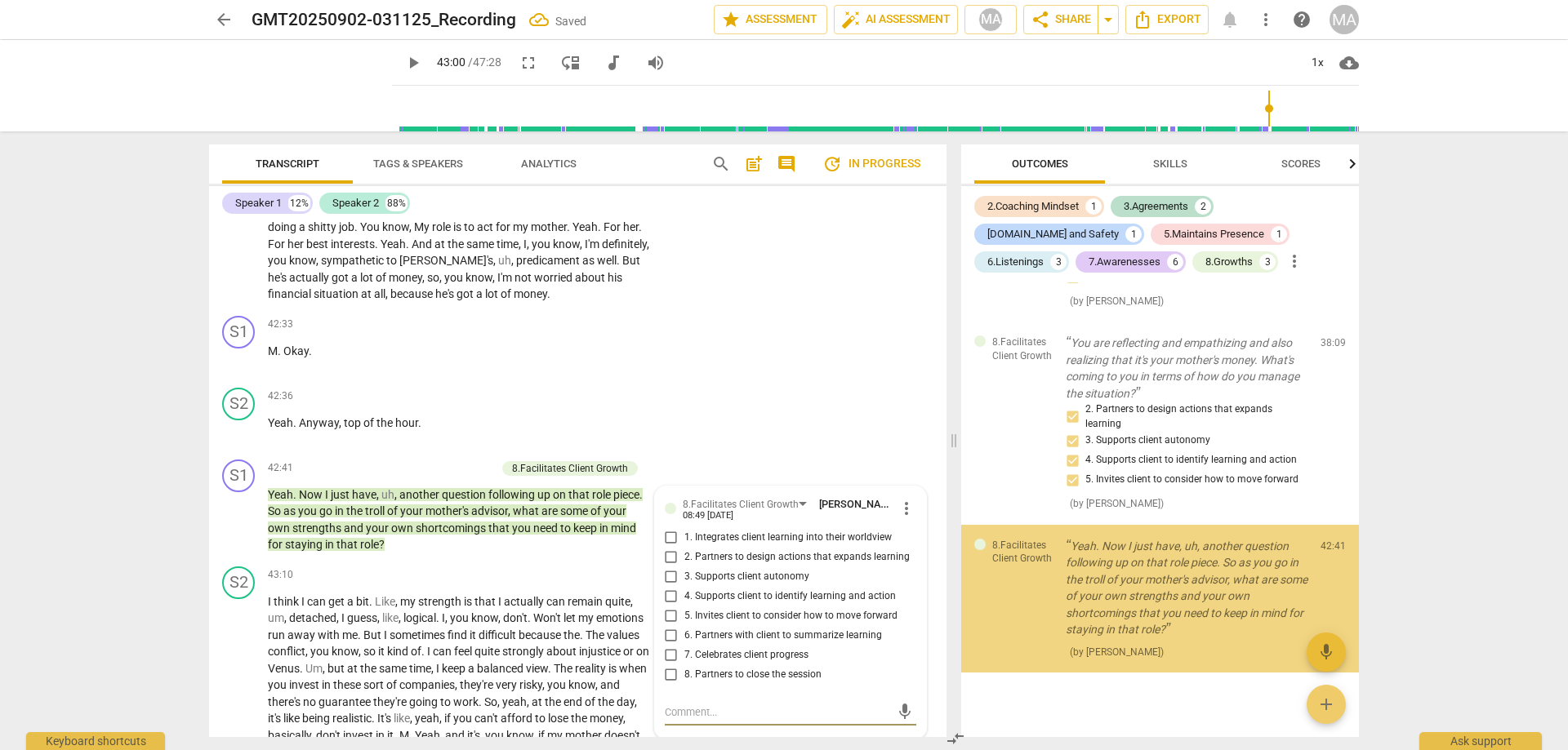
scroll to position [3545, 0]
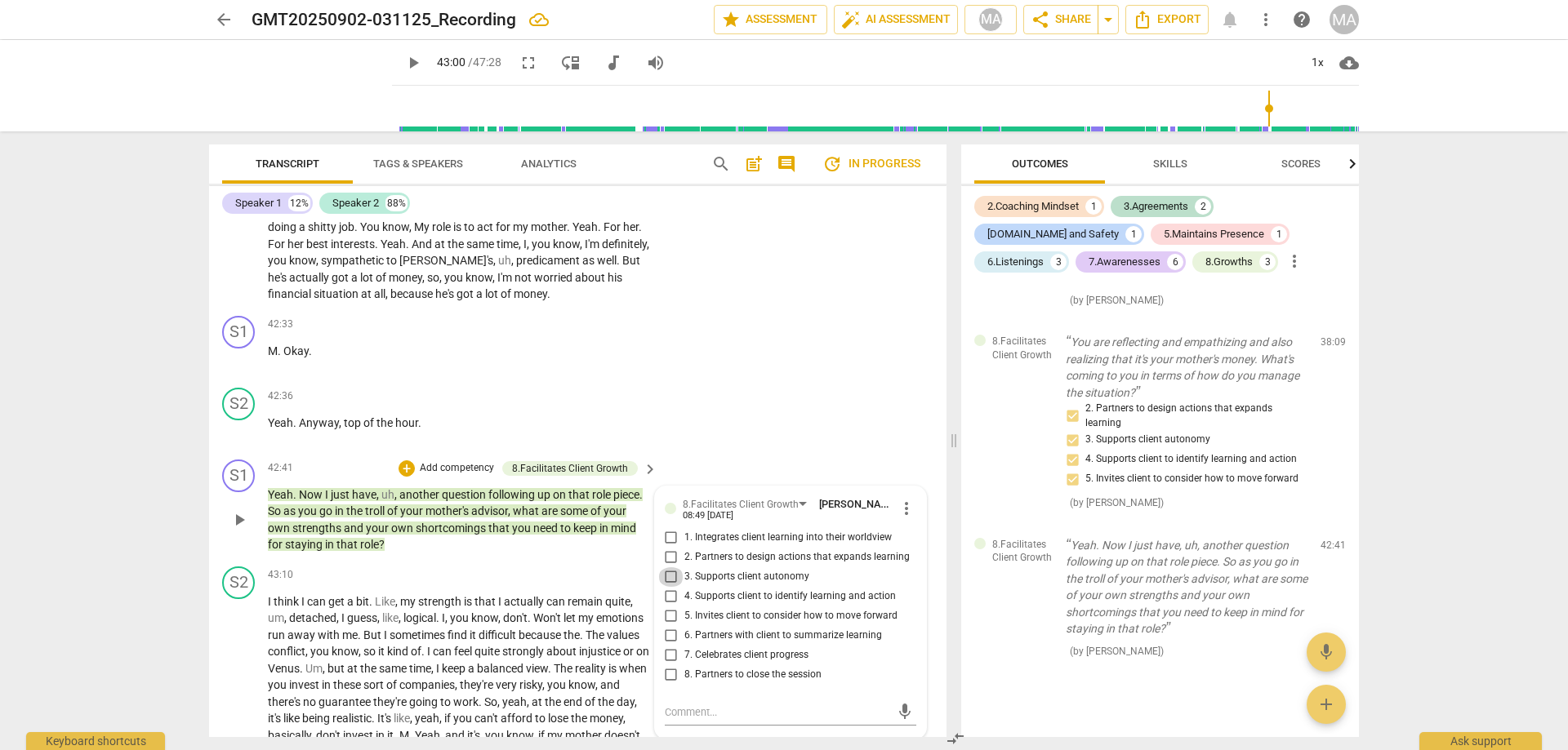
click at [675, 567] on input "3. Supports client autonomy" at bounding box center [671, 577] width 26 height 20
checkbox input "true"
click at [350, 621] on p "I think I can get a bit . Like , my strength is that I actually can remain quit…" at bounding box center [459, 719] width 382 height 251
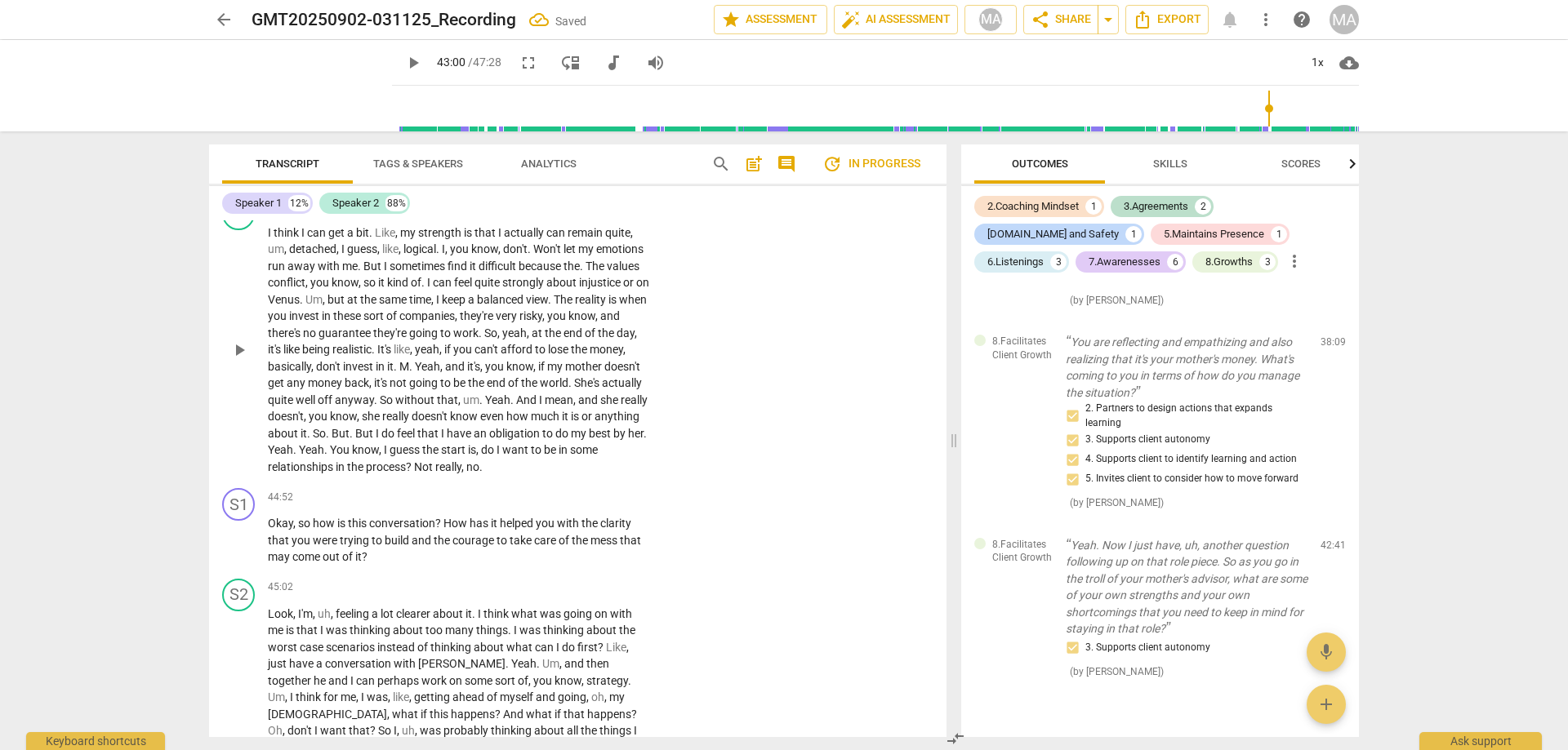
scroll to position [10025, 0]
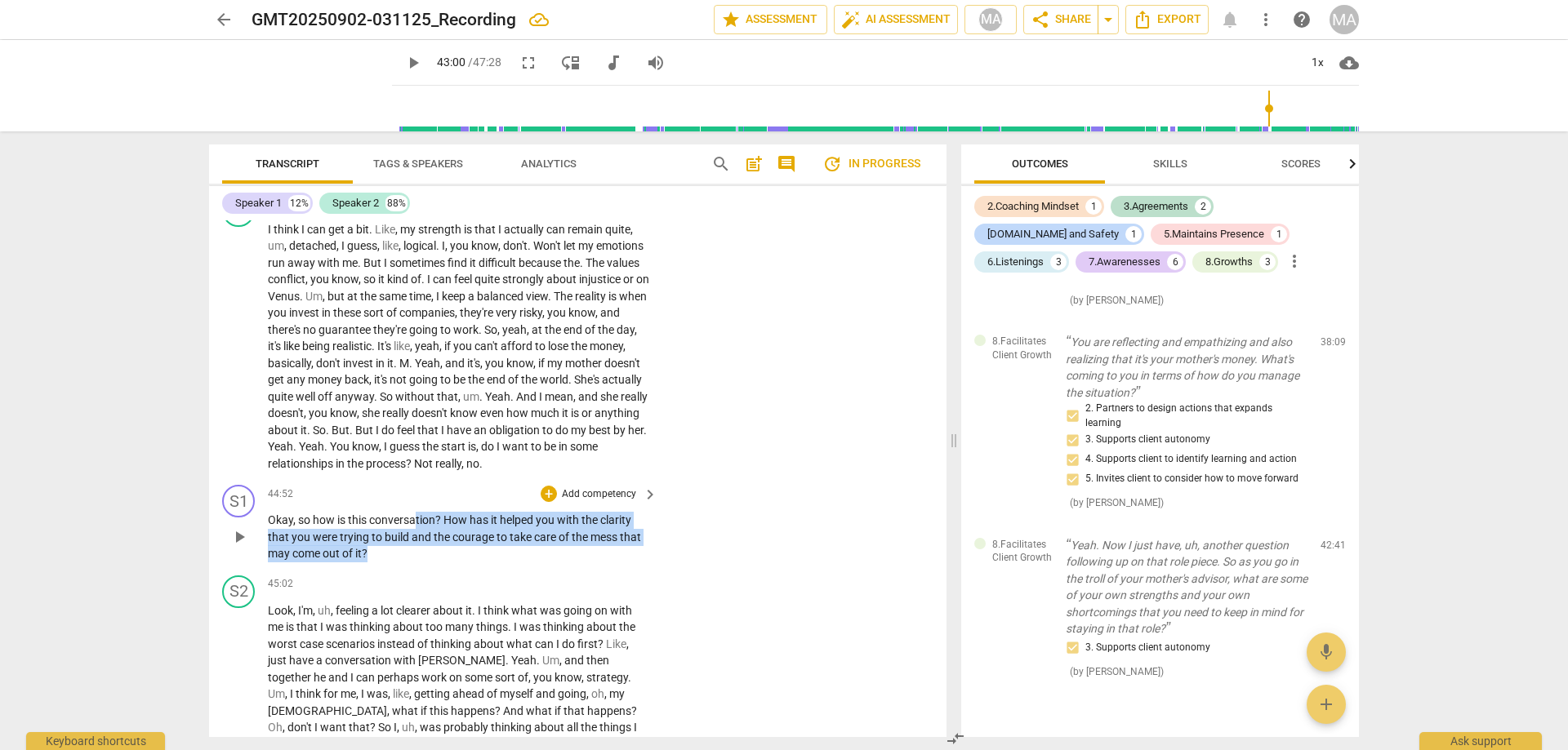
drag, startPoint x: 418, startPoint y: 495, endPoint x: 405, endPoint y: 542, distance: 48.8
click at [405, 542] on div "S1 play_arrow pause 44:52 + Add competency keyboard_arrow_right Okay , so how i…" at bounding box center [578, 524] width 737 height 91
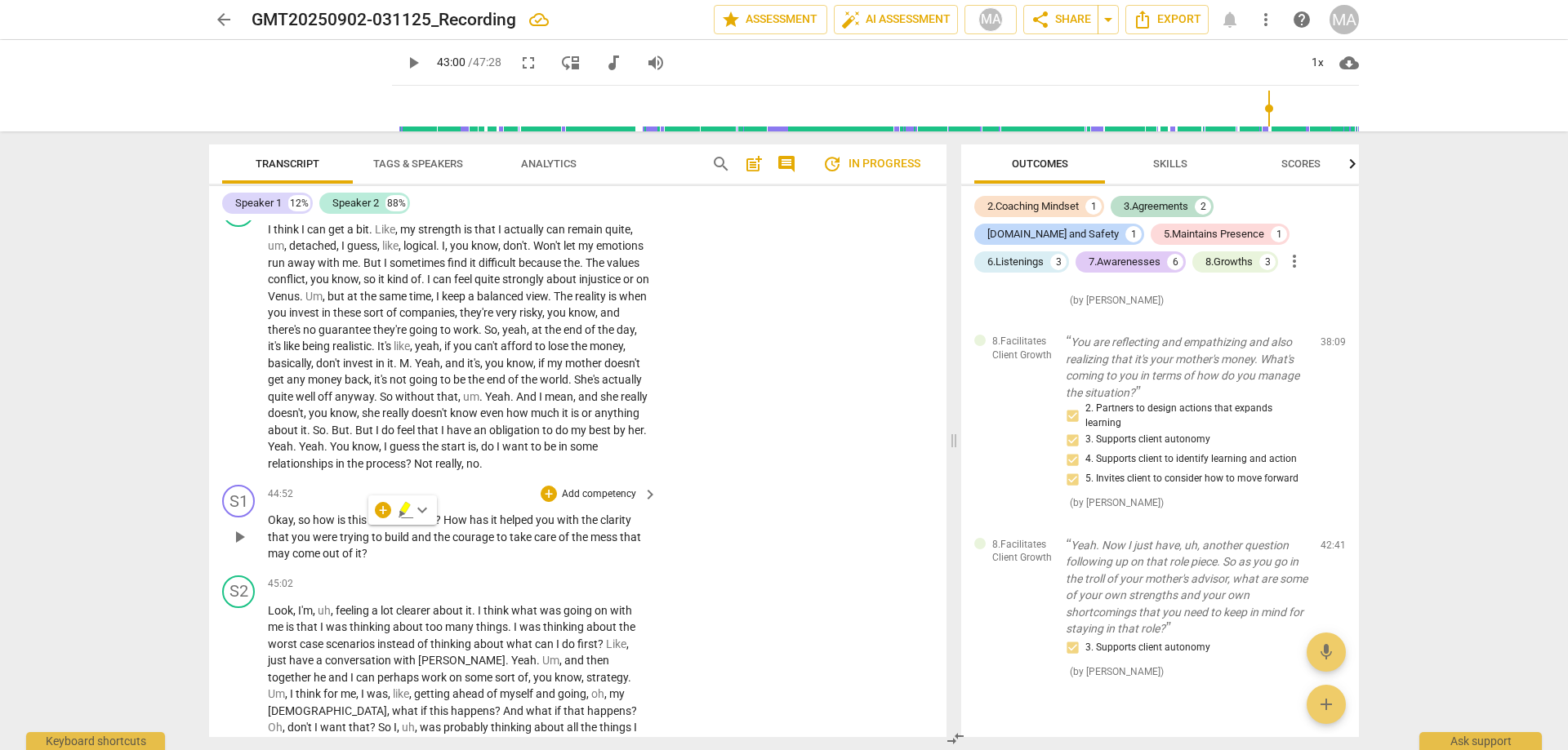
click at [494, 542] on div "S1 play_arrow pause 44:52 + Add competency keyboard_arrow_right Okay , so how i…" at bounding box center [578, 524] width 737 height 91
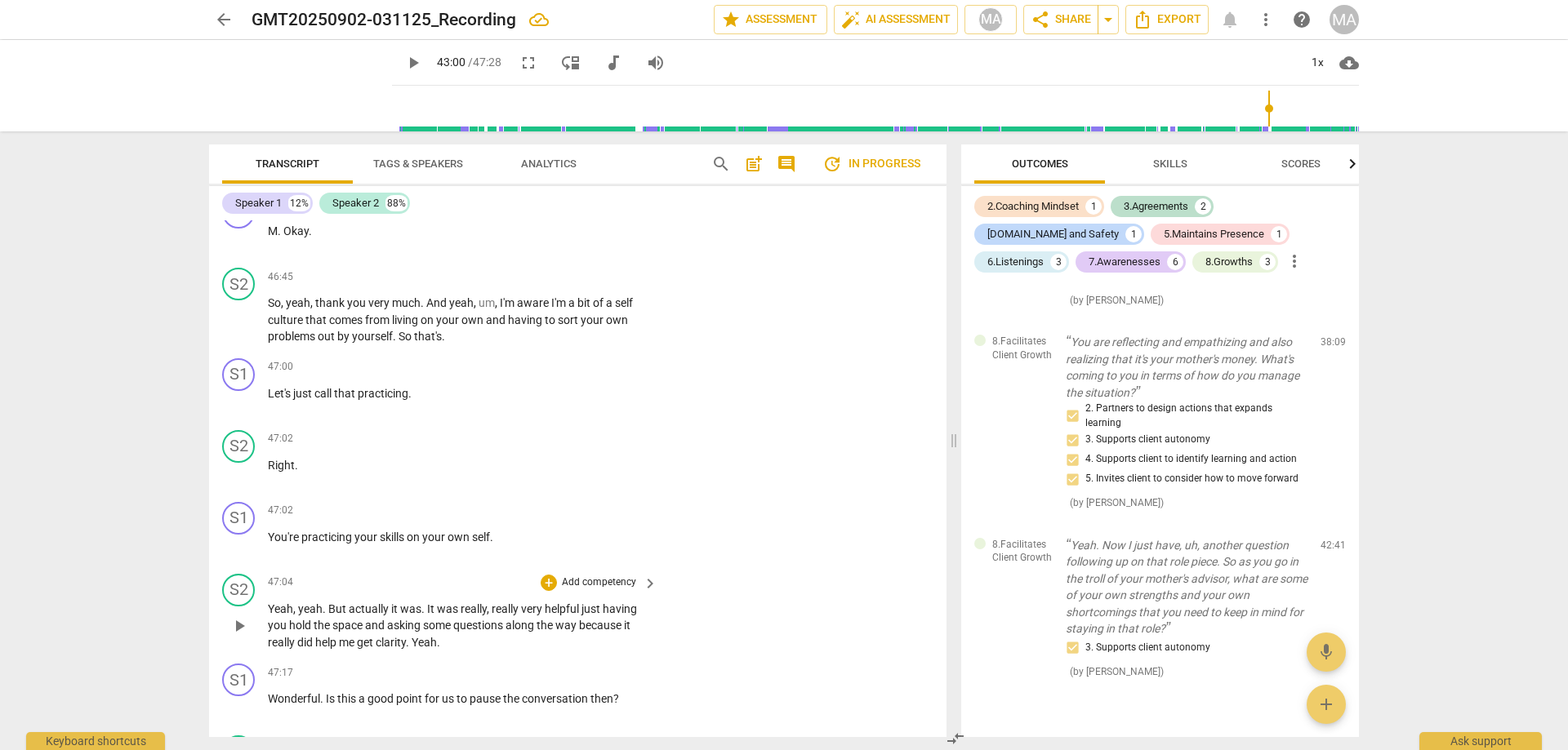
scroll to position [10862, 0]
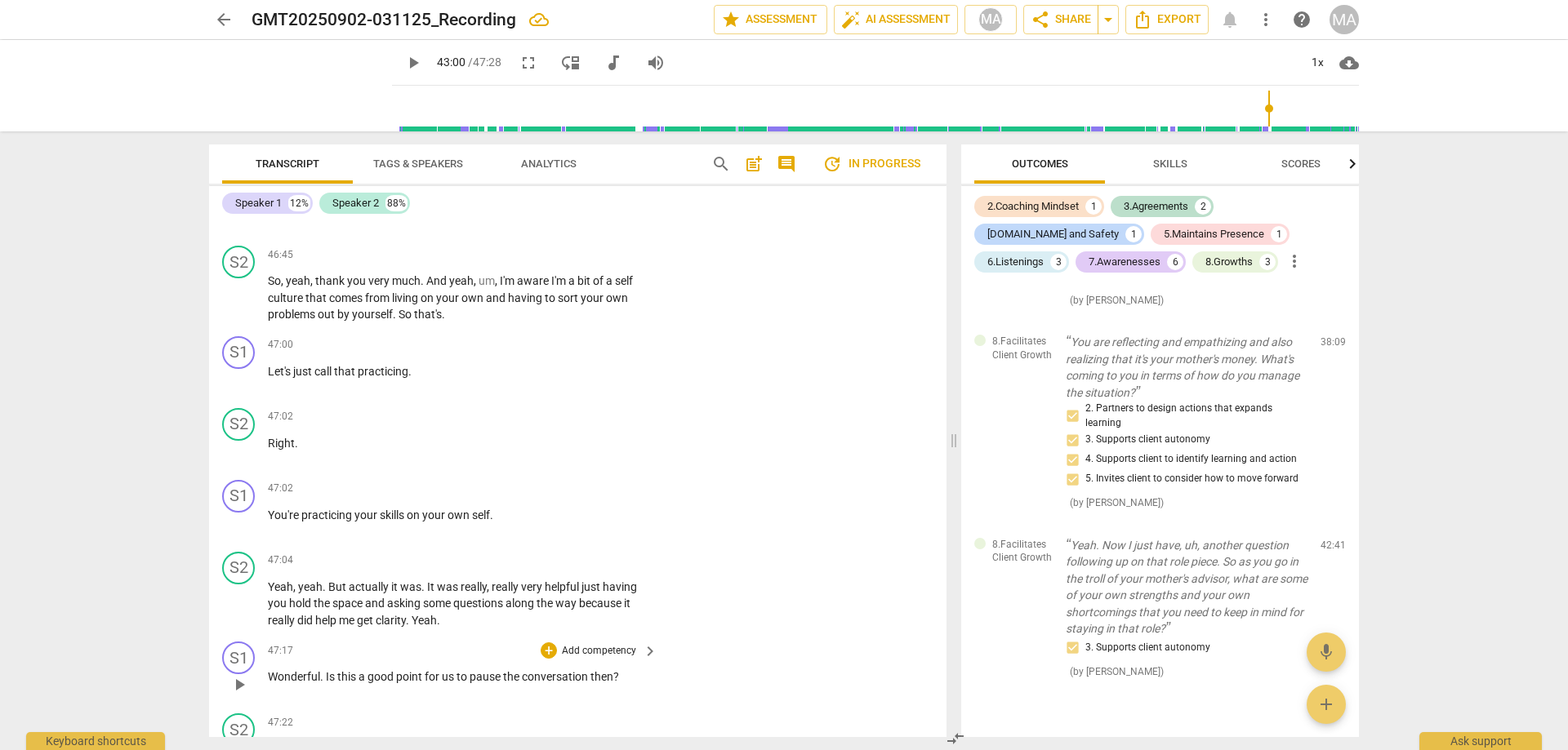
click at [603, 644] on p "Add competency" at bounding box center [598, 651] width 77 height 15
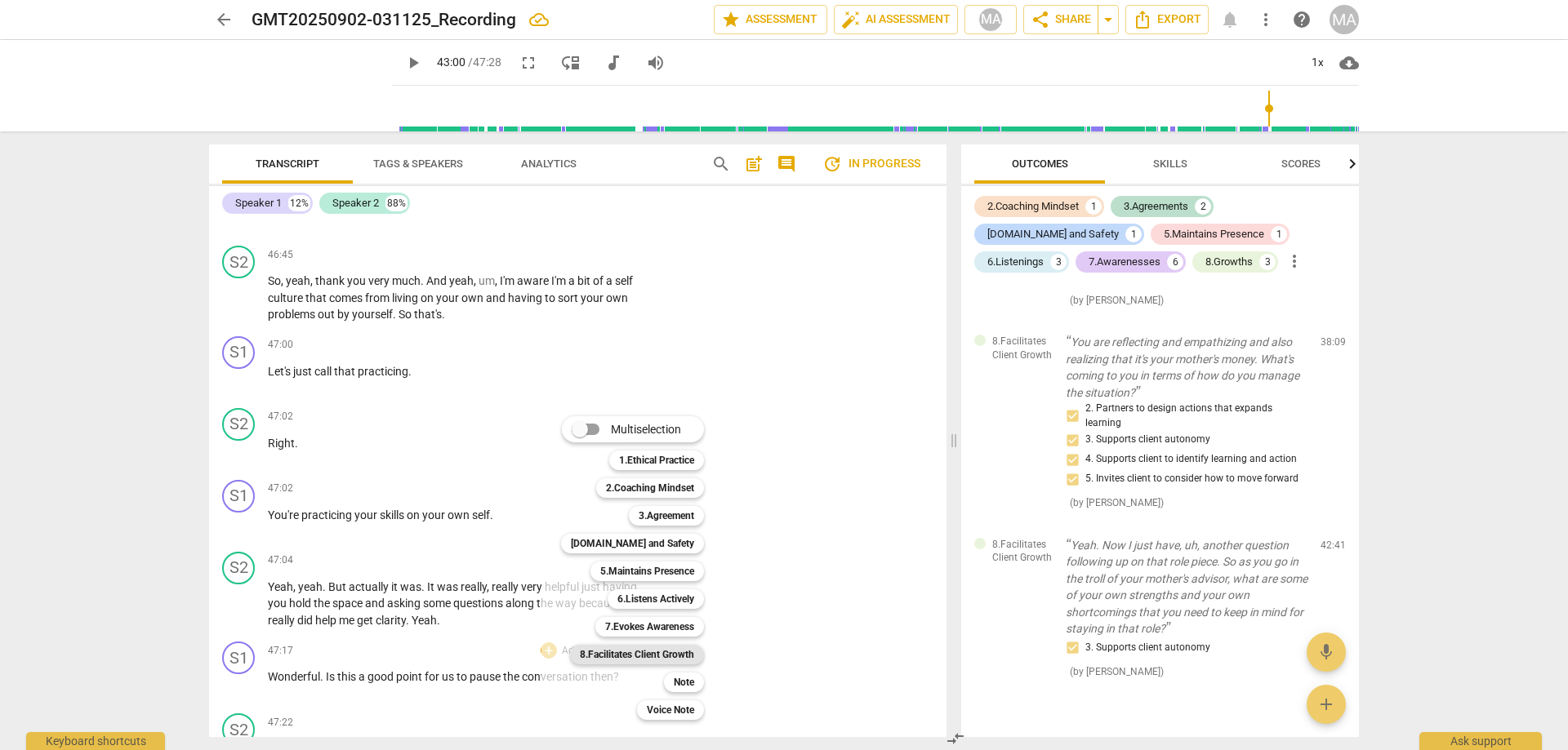
click at [676, 662] on b "8.Facilitates Client Growth" at bounding box center [637, 655] width 114 height 20
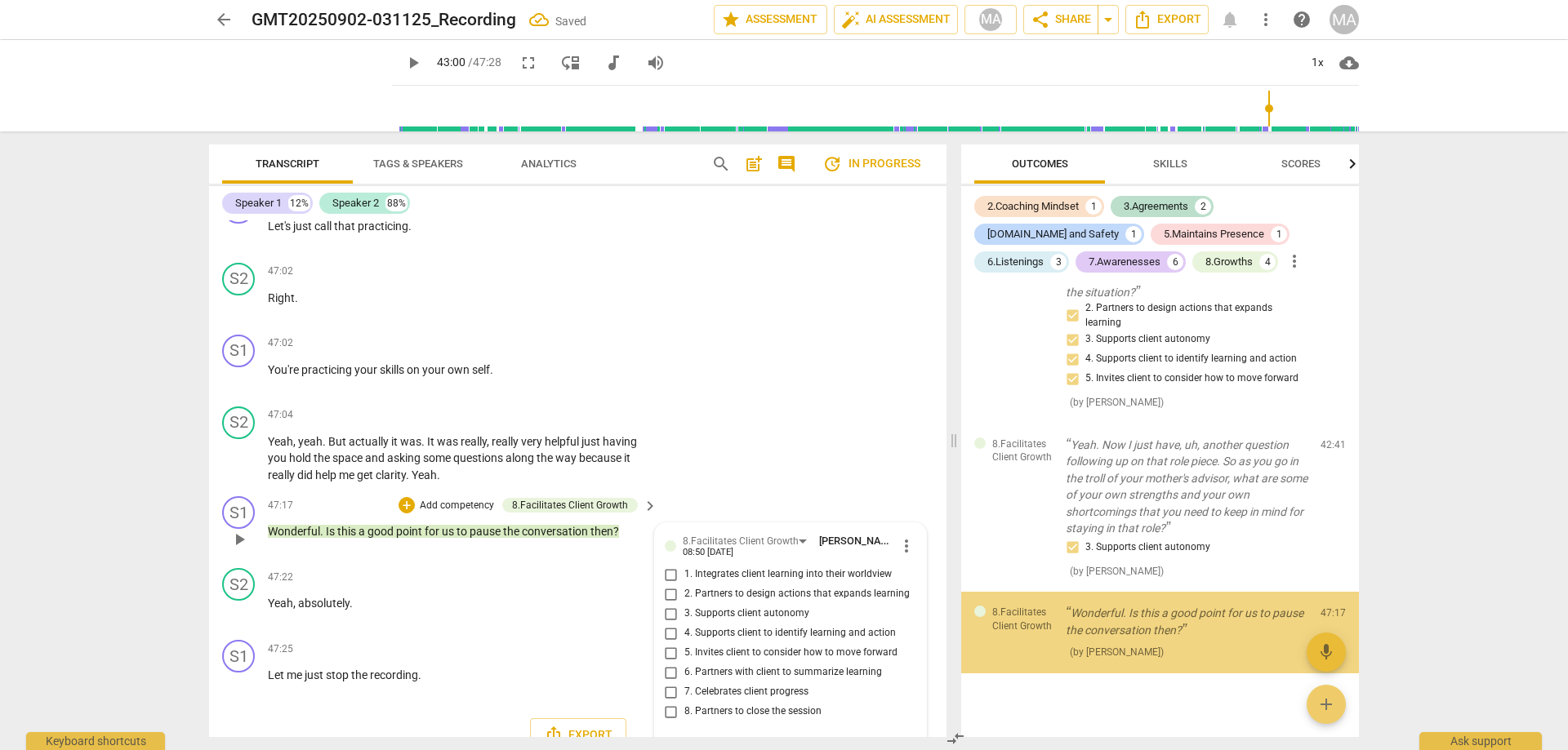
scroll to position [3646, 0]
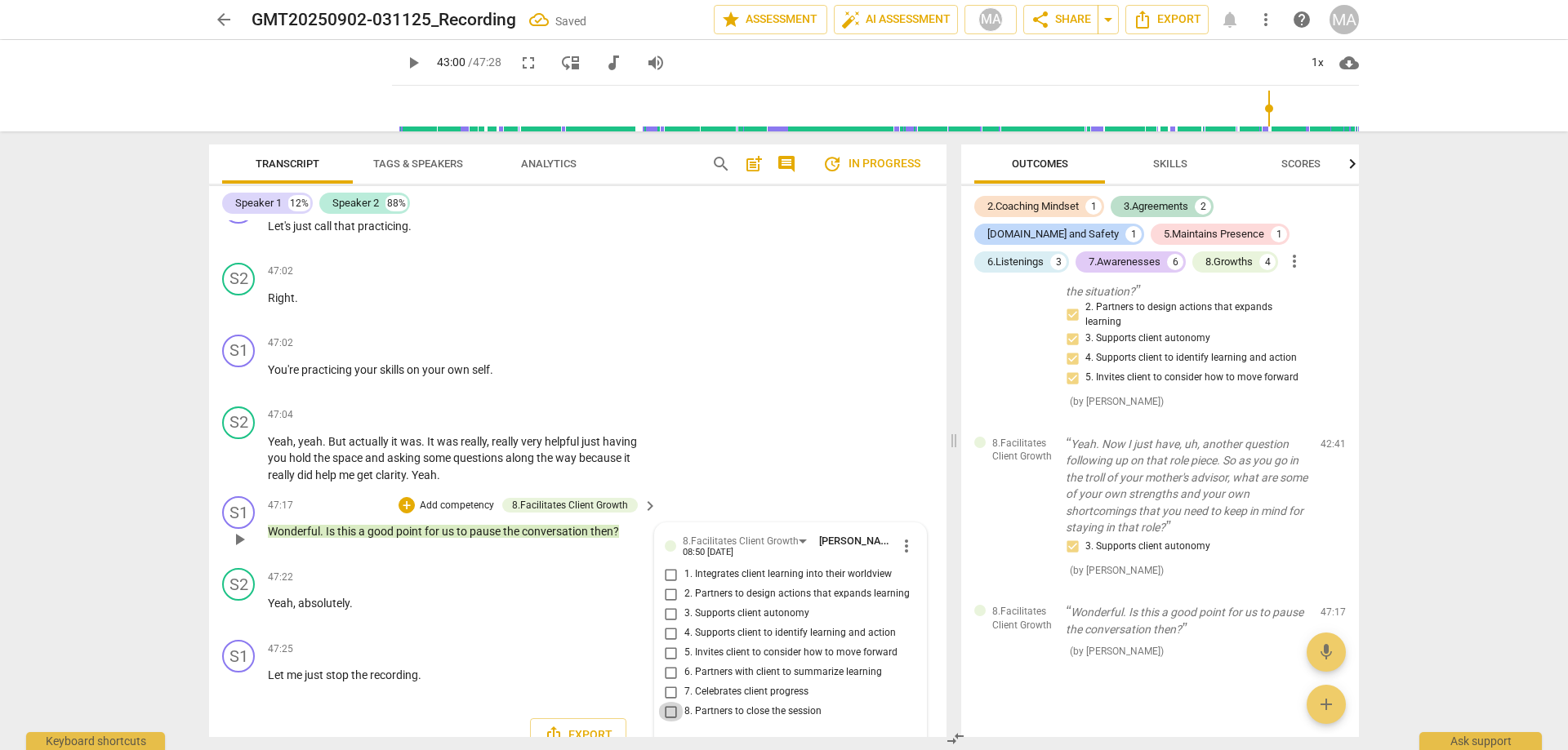
click at [669, 702] on input "8. Partners to close the session" at bounding box center [671, 712] width 26 height 20
checkbox input "true"
click at [317, 705] on div "Export" at bounding box center [578, 735] width 737 height 61
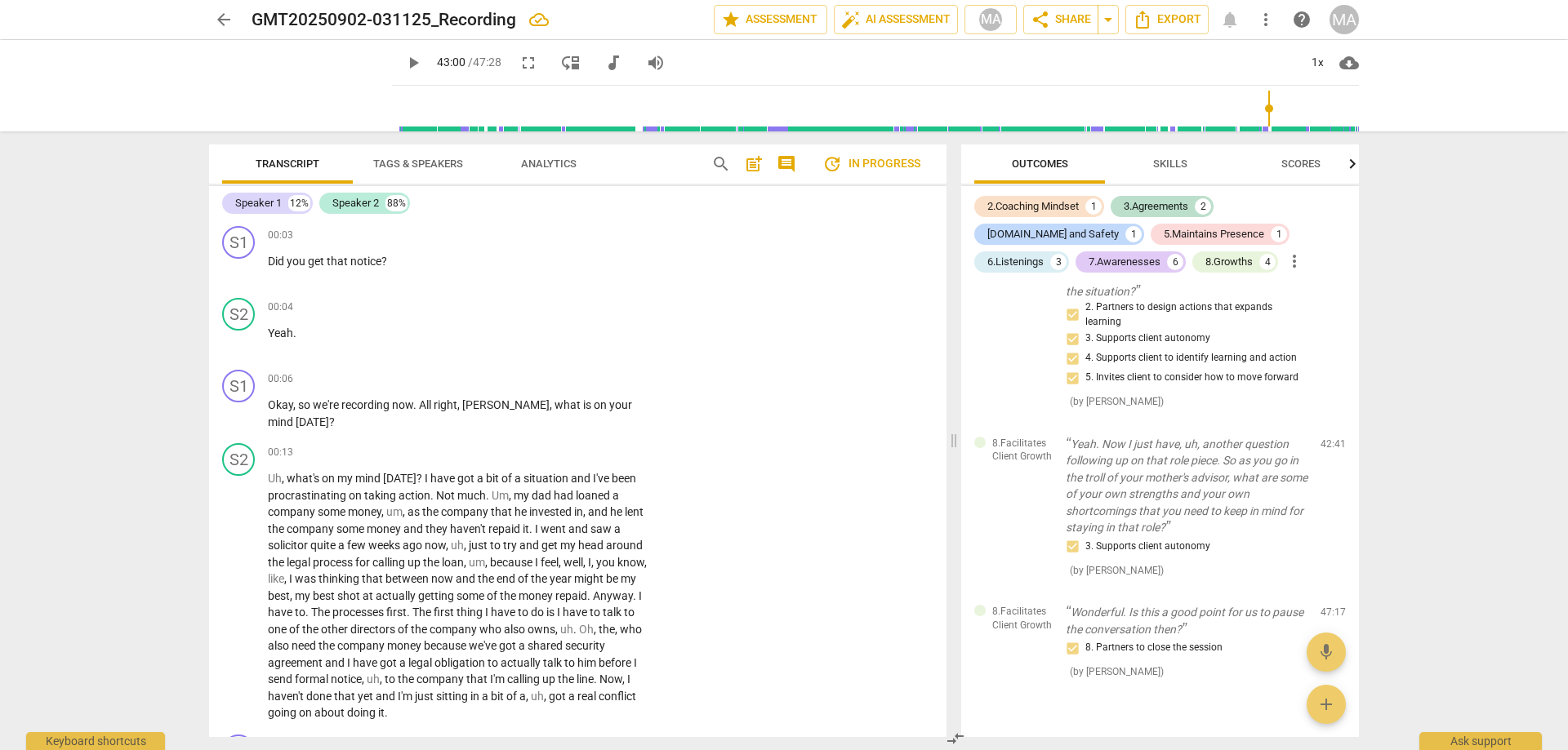
scroll to position [0, 0]
click at [284, 160] on span "Transcript" at bounding box center [287, 164] width 63 height 12
click at [754, 166] on span "post_add" at bounding box center [754, 164] width 20 height 20
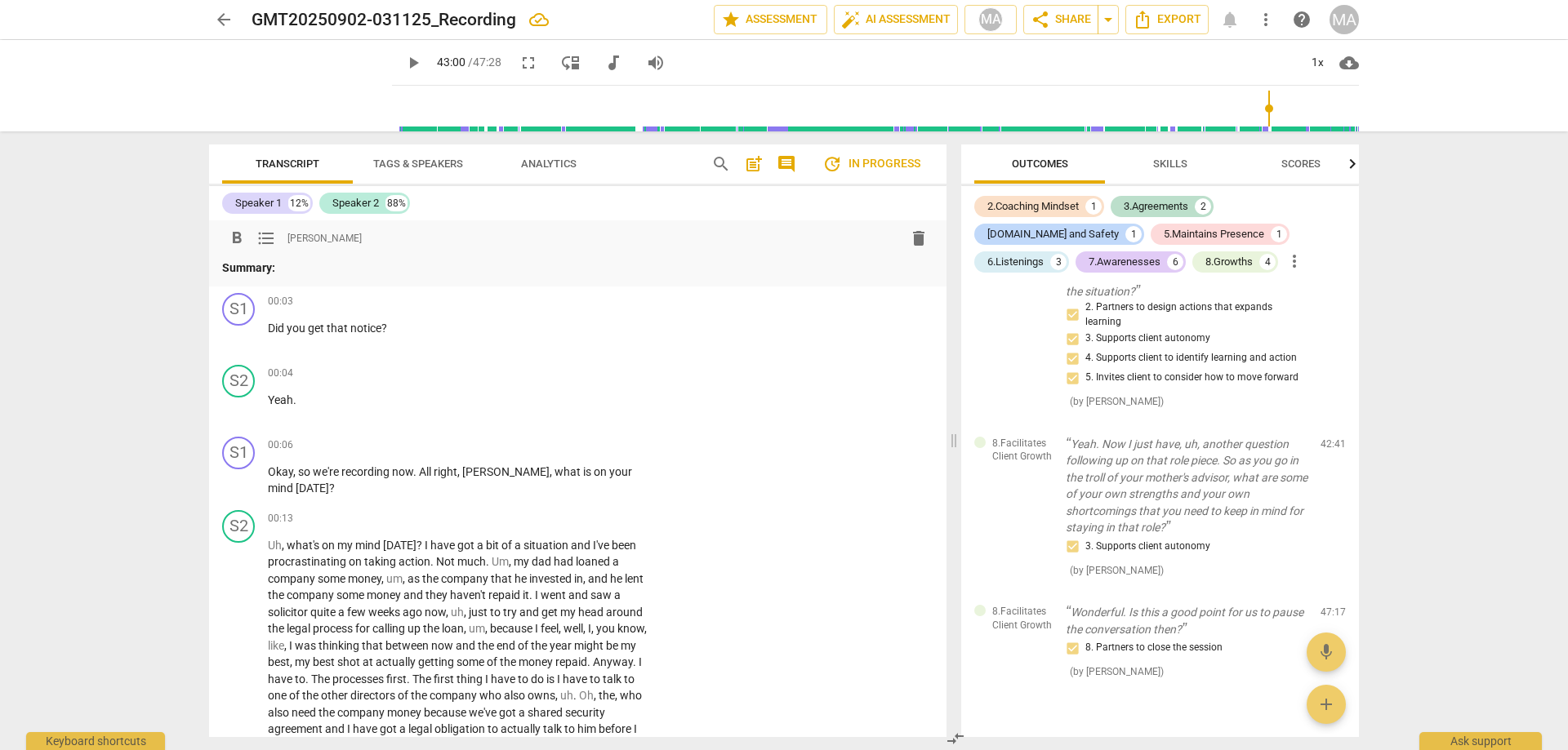
paste div
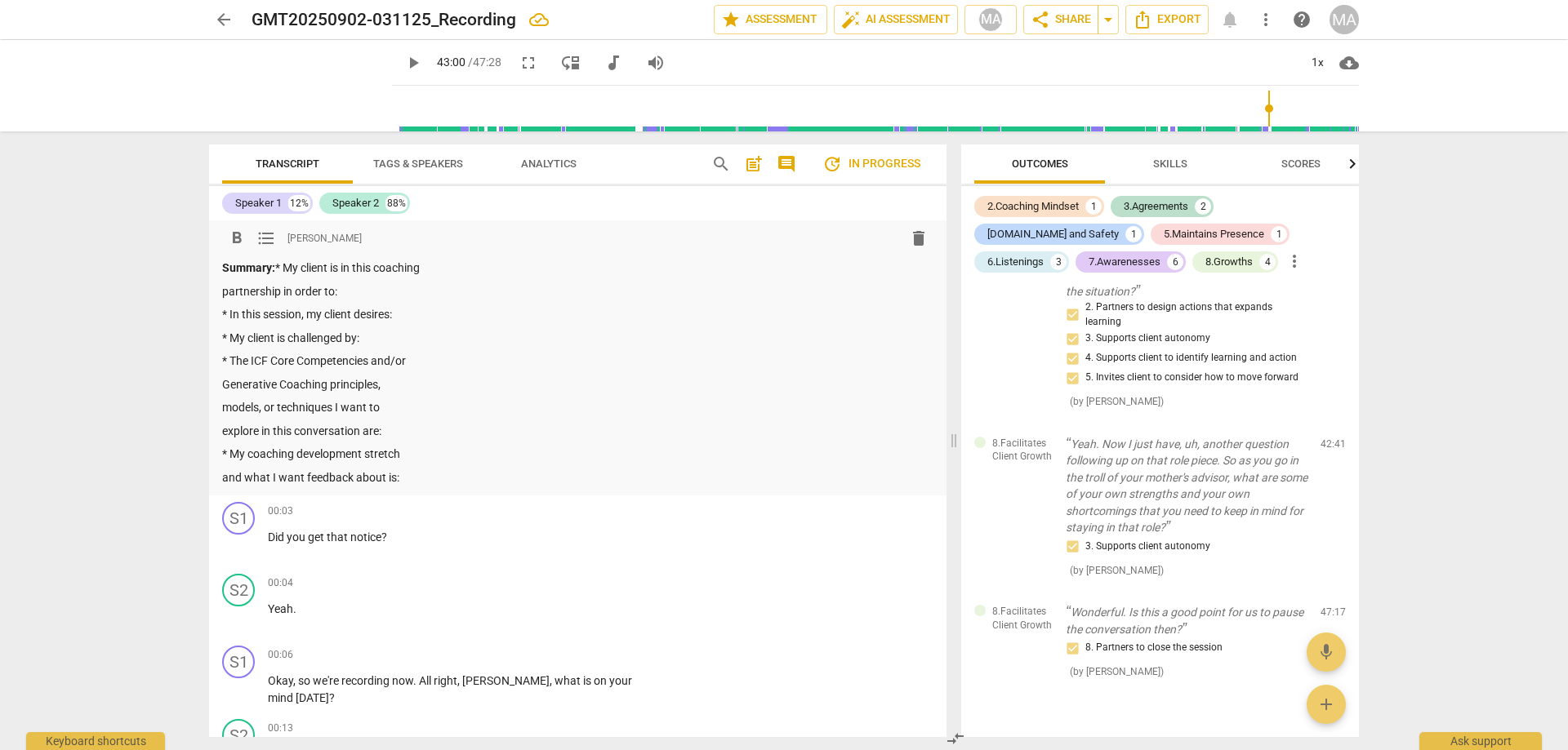
click at [448, 272] on p "Summary: * My client is in this coaching" at bounding box center [578, 268] width 711 height 17
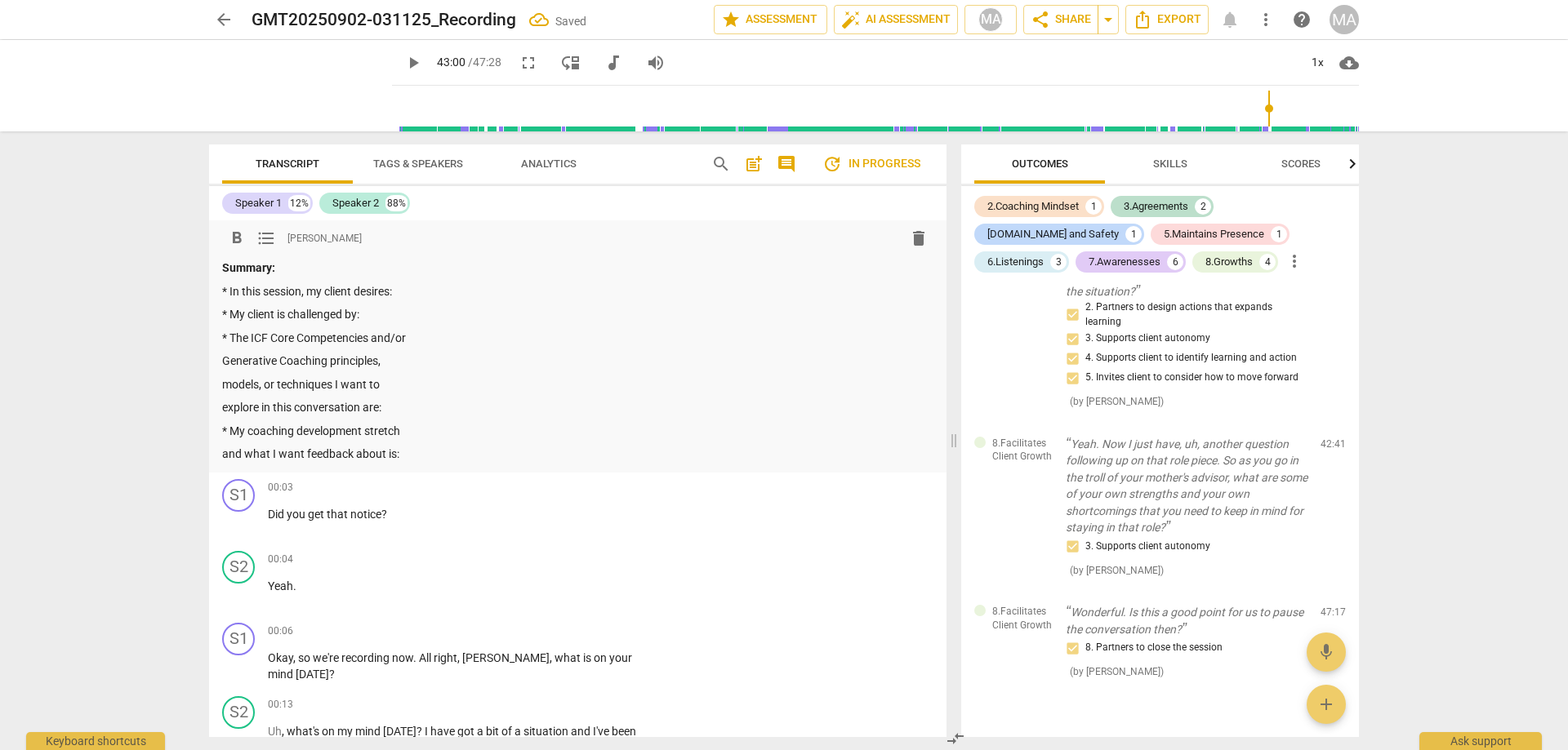
click at [440, 294] on p "* In this session, my client desires:" at bounding box center [578, 292] width 711 height 17
click at [709, 290] on p "* In this session, my client desires: To determine an approach to pull out the …" at bounding box center [578, 292] width 711 height 17
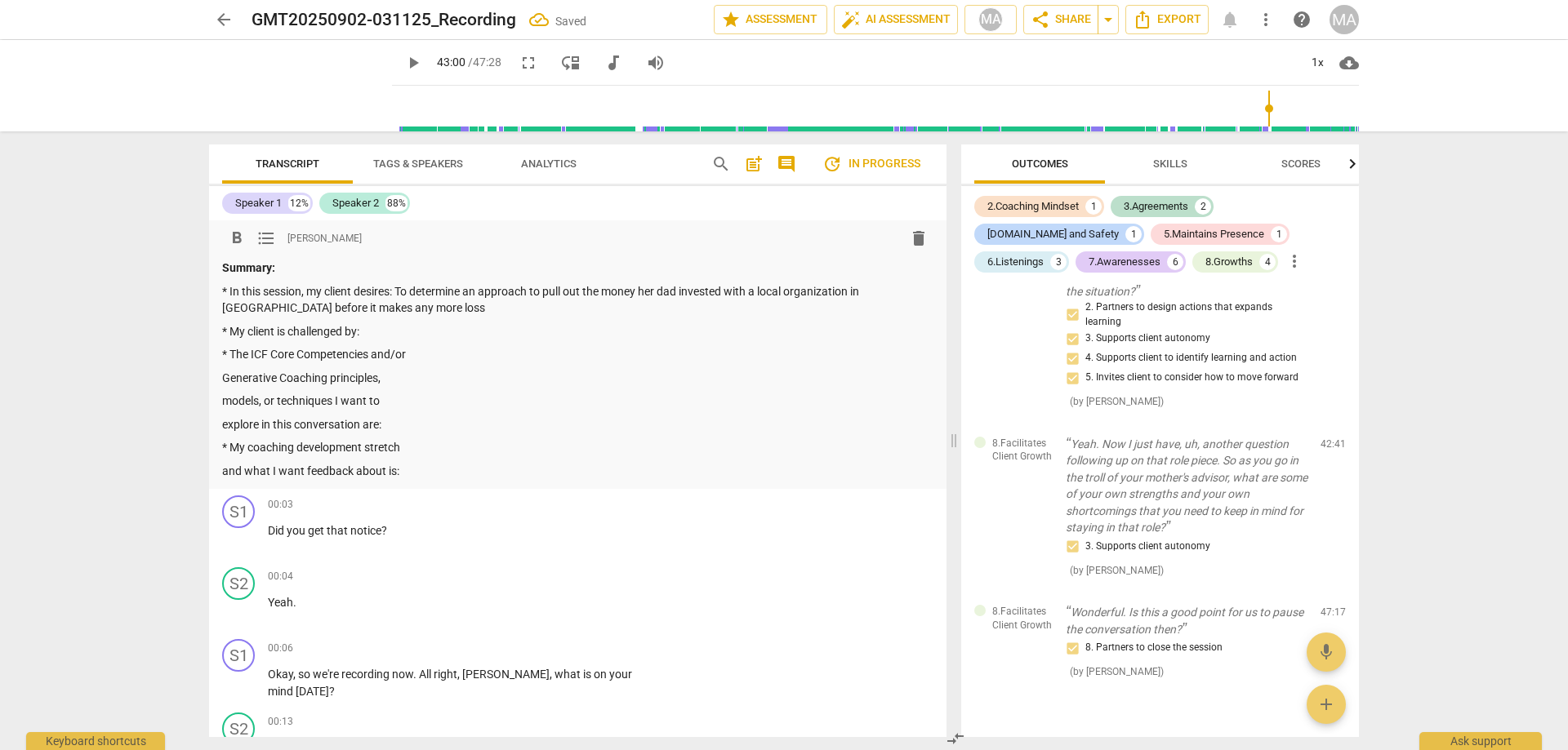
click at [439, 356] on p "* The ICF Core Competencies and/or" at bounding box center [578, 355] width 711 height 17
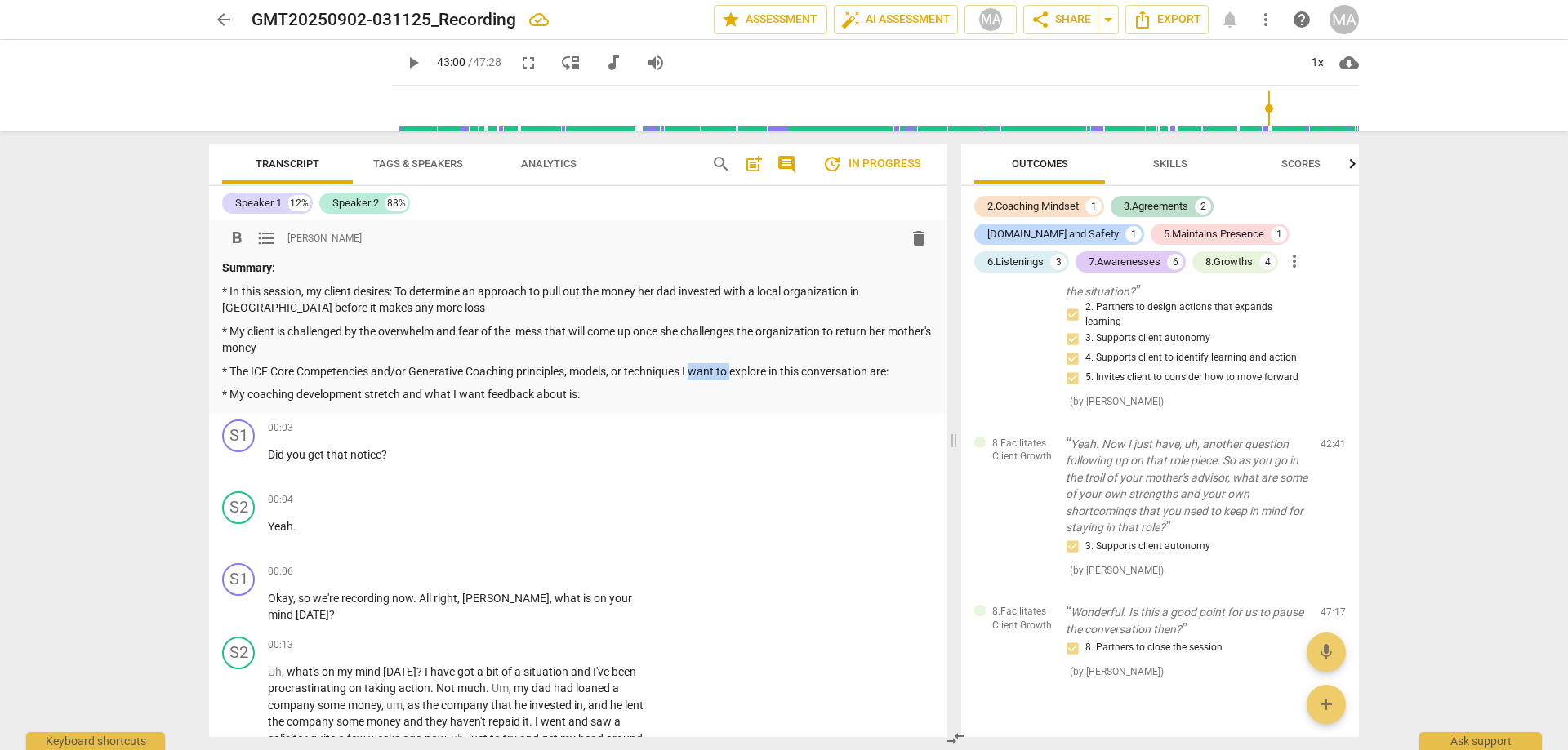
drag, startPoint x: 696, startPoint y: 369, endPoint x: 734, endPoint y: 368, distance: 38.0
click at [734, 368] on p "* The ICF Core Competencies and/or Generative Coaching principles, models, or t…" at bounding box center [578, 372] width 711 height 17
click at [260, 237] on span "format_list_bulleted" at bounding box center [266, 238] width 20 height 20
click at [231, 385] on div "Summary: * In this session, my client desires: To determine an approach to pull…" at bounding box center [578, 331] width 711 height 144
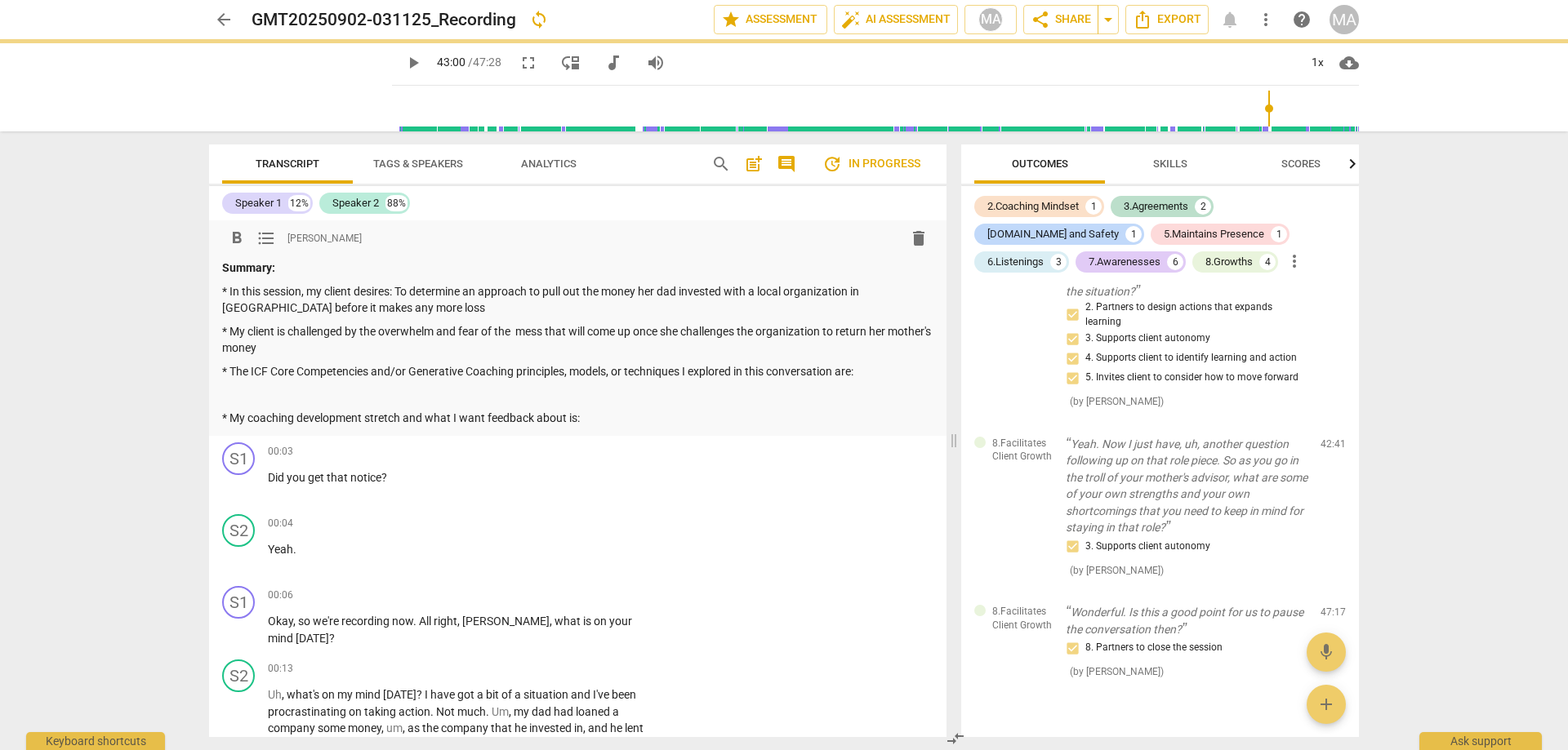
click at [267, 235] on span "format_list_bulleted" at bounding box center [266, 238] width 20 height 20
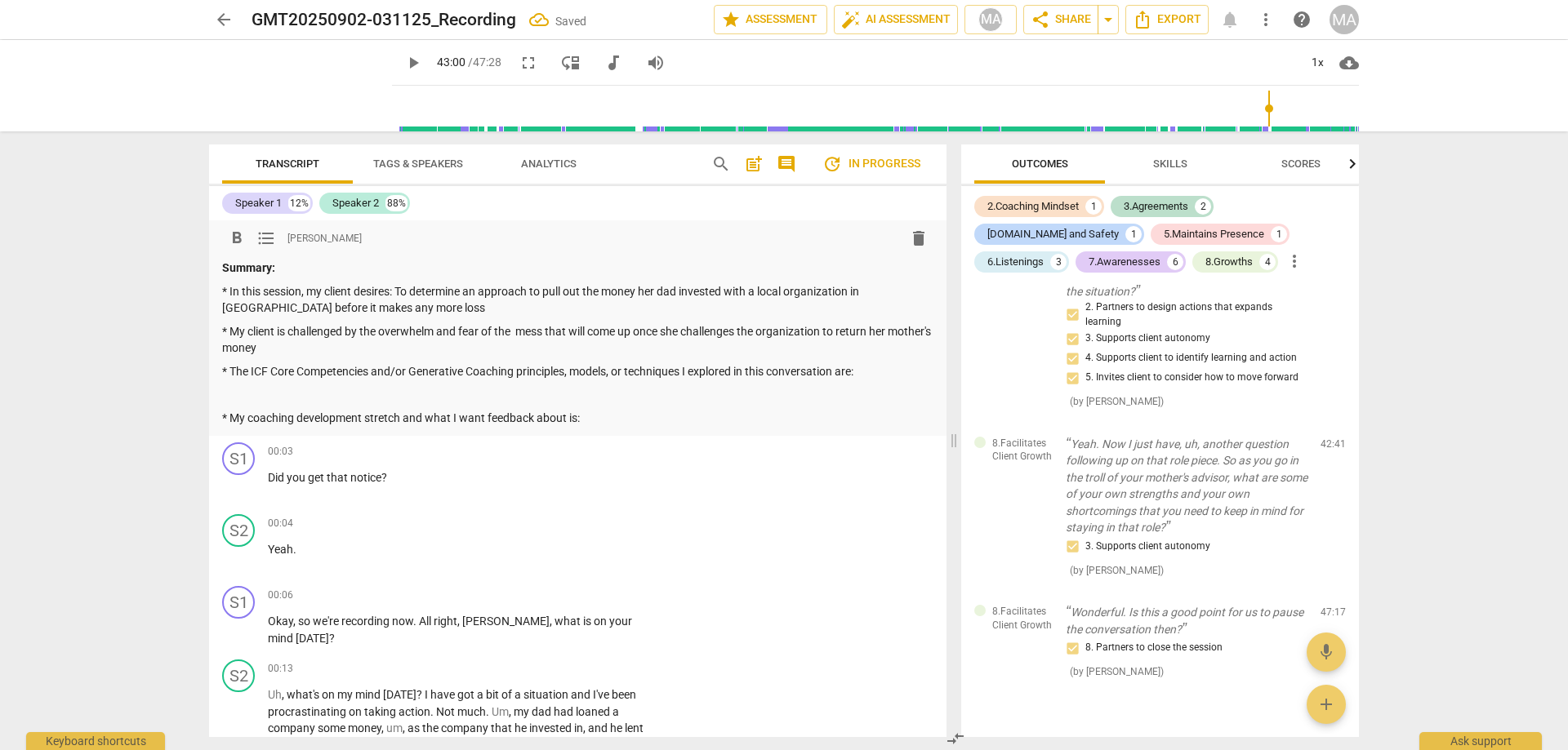
click at [872, 368] on p "* The ICF Core Competencies and/or Generative Coaching principles, models, or t…" at bounding box center [578, 372] width 711 height 17
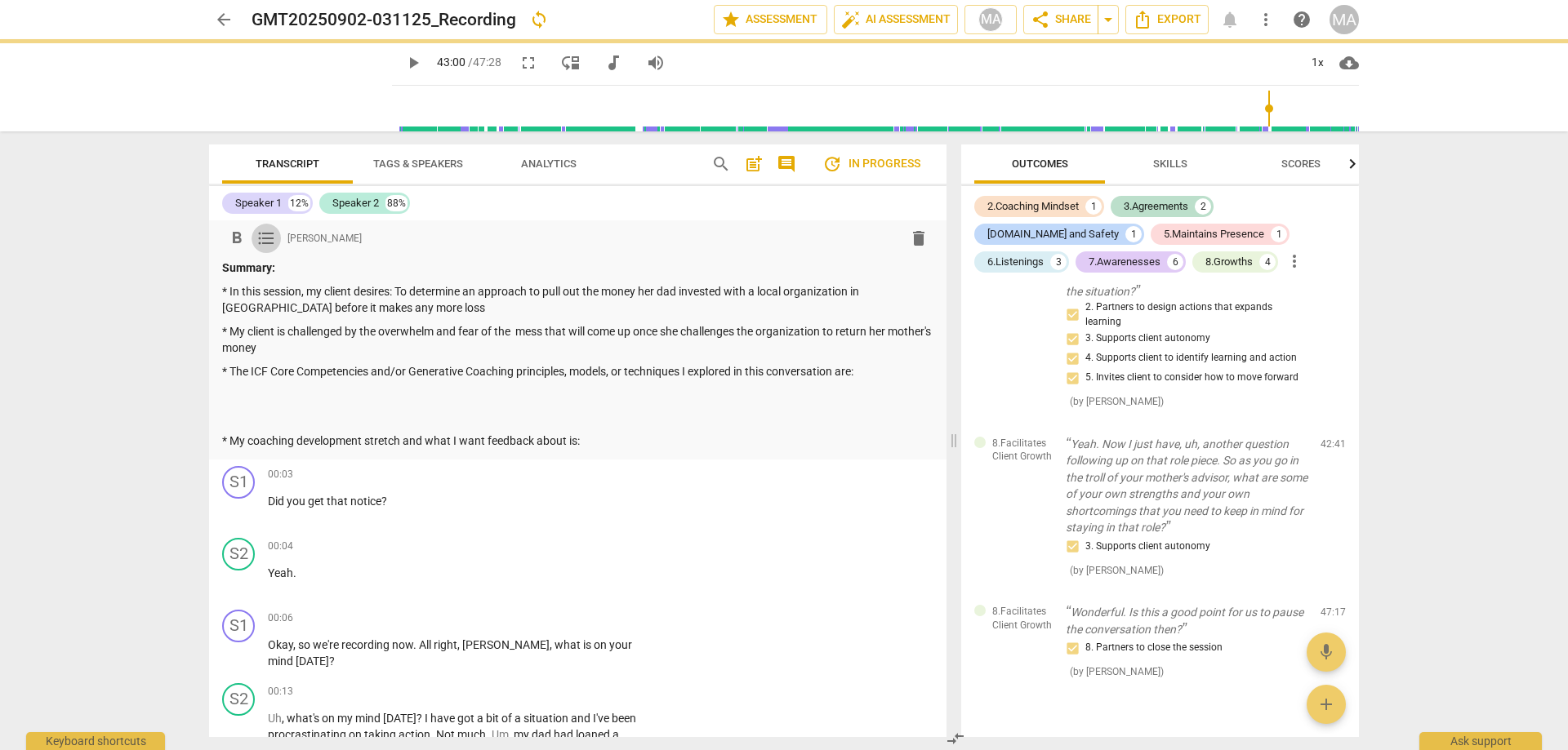
click at [265, 236] on span "format_list_bulleted" at bounding box center [266, 238] width 20 height 20
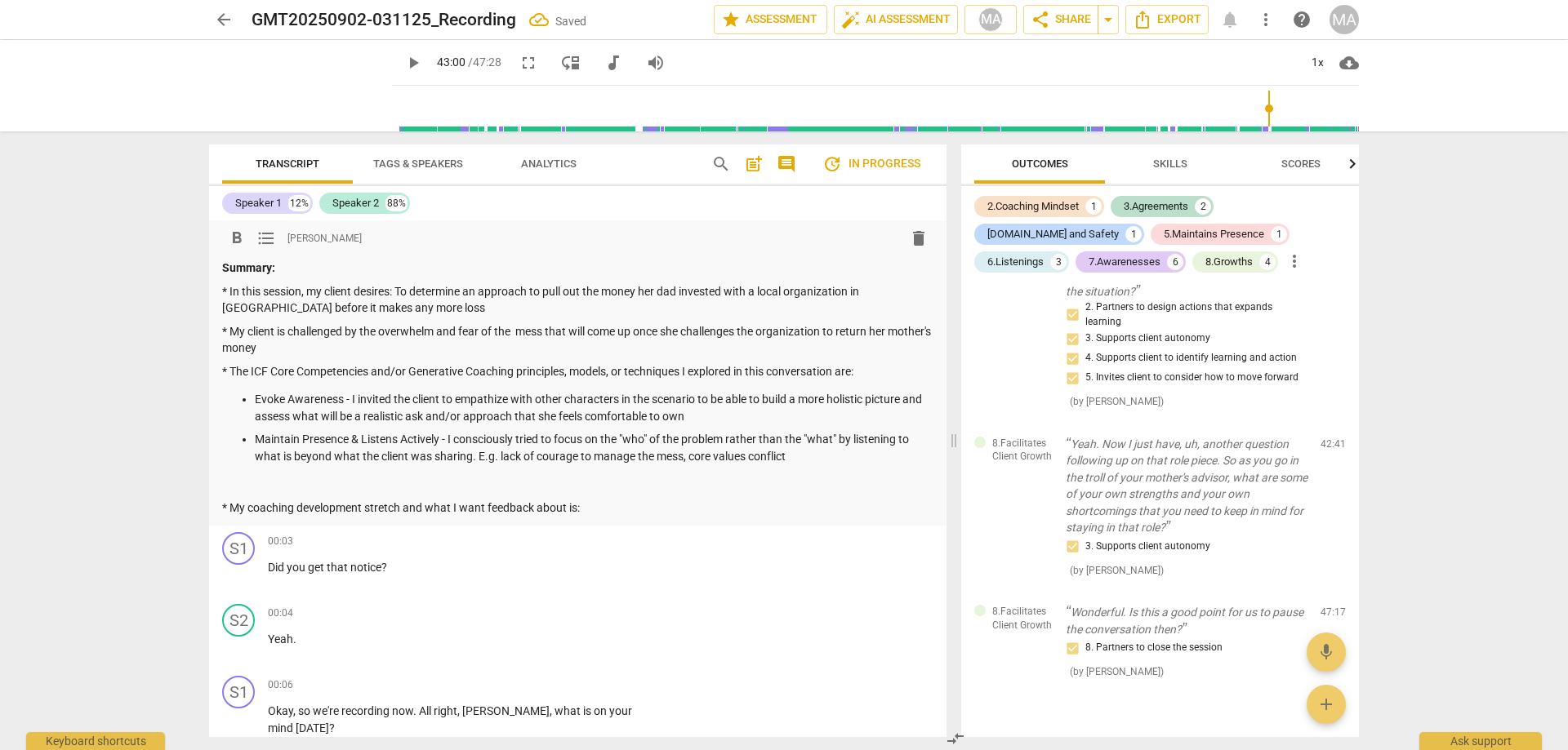
click at [411, 479] on p at bounding box center [578, 485] width 711 height 17
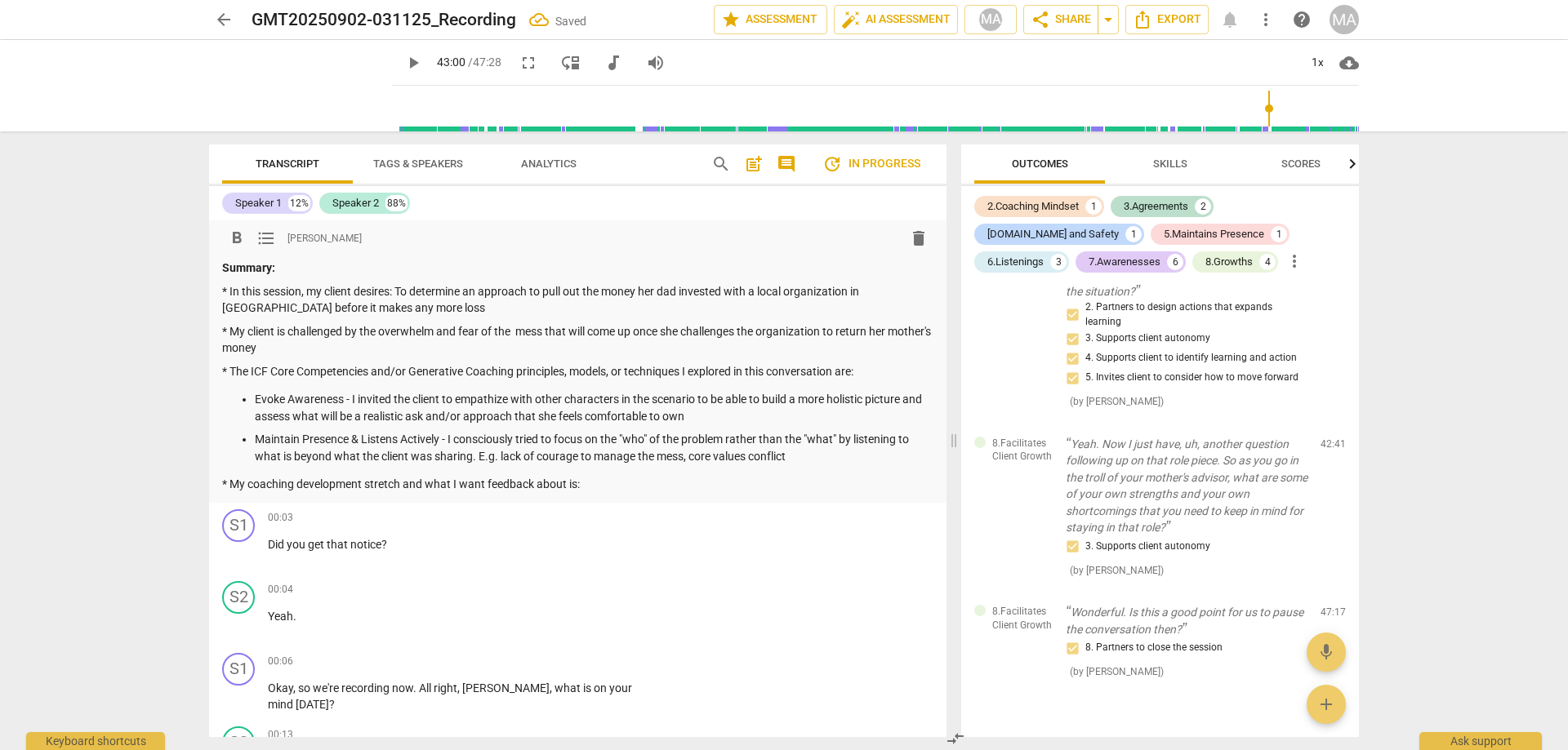
click at [618, 480] on p "* My coaching development stretch and what I want feedback about is:" at bounding box center [578, 485] width 711 height 17
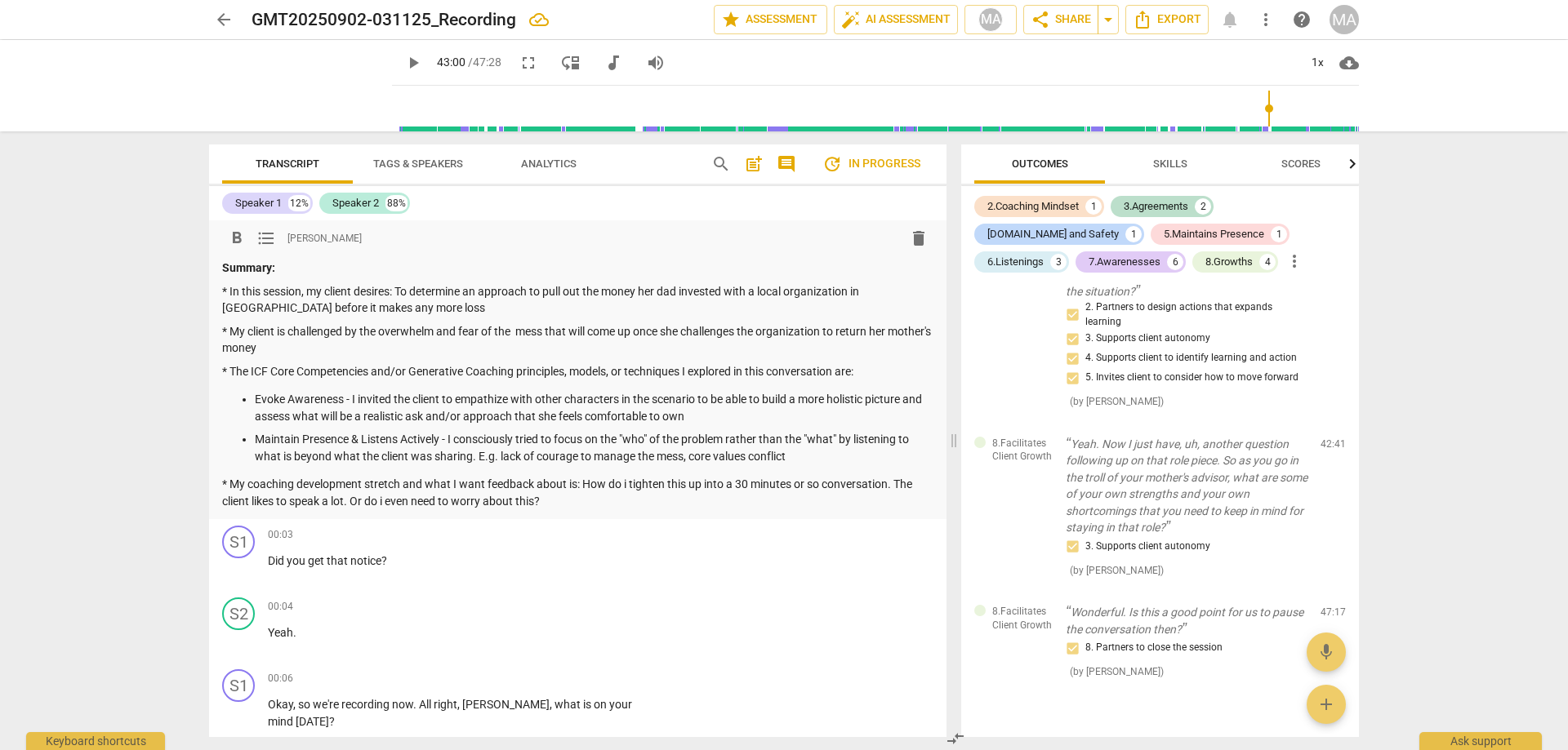
click at [583, 484] on p "* My coaching development stretch and what I want feedback about is: How do i t…" at bounding box center [578, 492] width 711 height 34
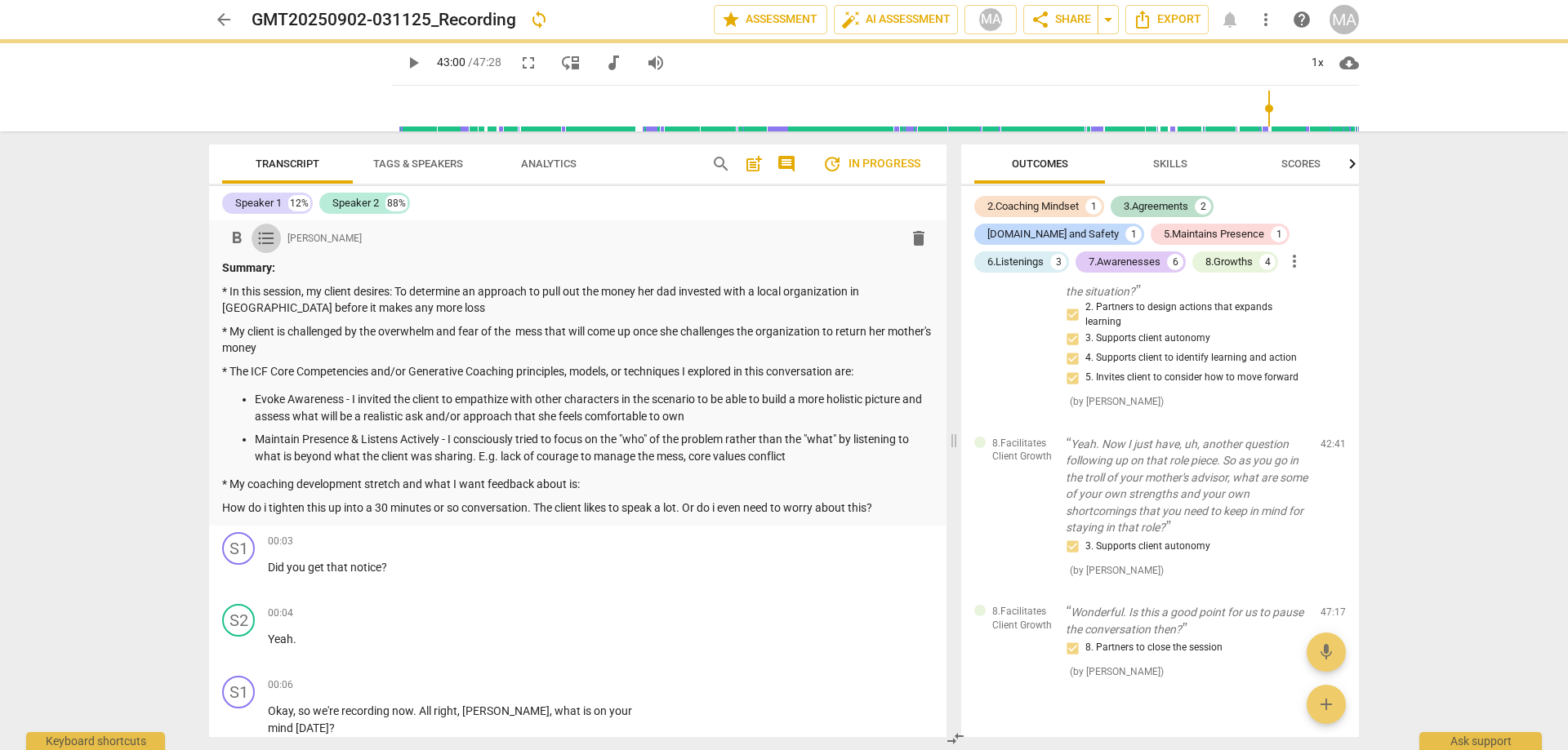
click at [266, 242] on span "format_list_bulleted" at bounding box center [266, 238] width 20 height 20
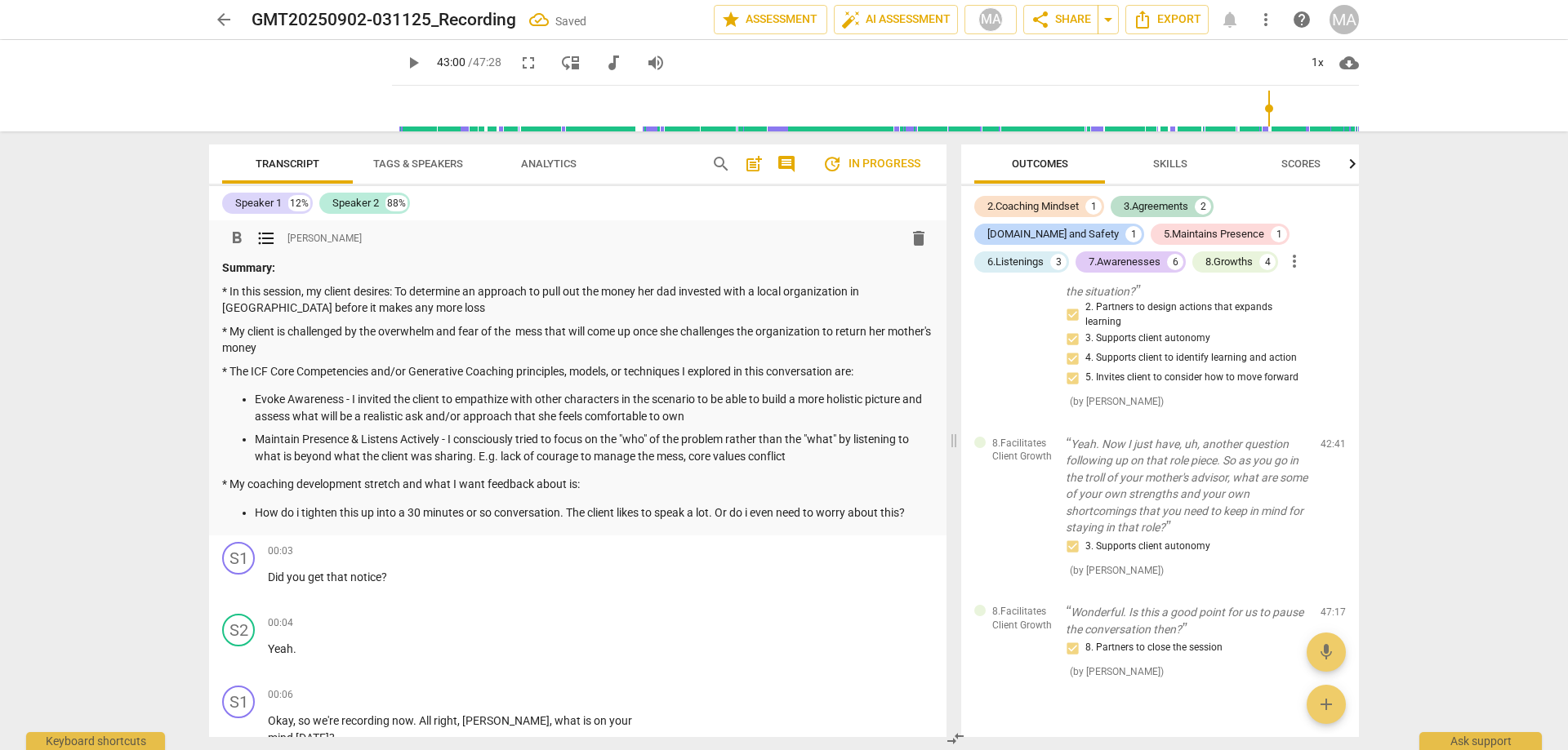
click at [918, 512] on p "How do i tighten this up into a 30 minutes or so conversation. The client likes…" at bounding box center [594, 513] width 678 height 17
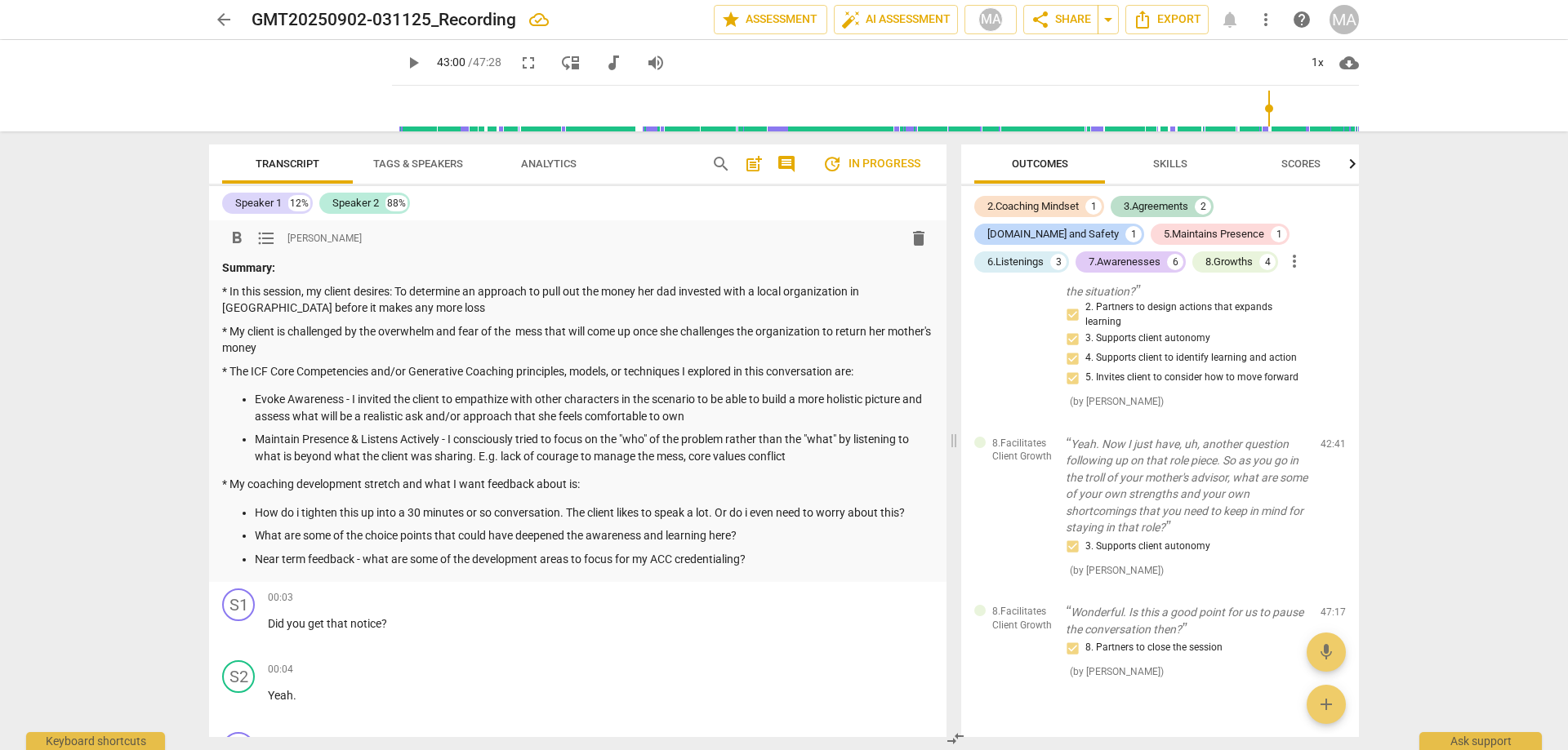
click at [406, 292] on p "* In this session, my client desires: To determine an approach to pull out the …" at bounding box center [578, 300] width 711 height 34
click at [464, 297] on p "* In this session, my client desires to determine an approach to pull out the m…" at bounding box center [578, 300] width 711 height 34
click at [436, 286] on p "* In this session, my client desires to determine an approach to pull out the m…" at bounding box center [578, 300] width 711 height 34
drag, startPoint x: 572, startPoint y: 325, endPoint x: 588, endPoint y: 470, distance: 145.9
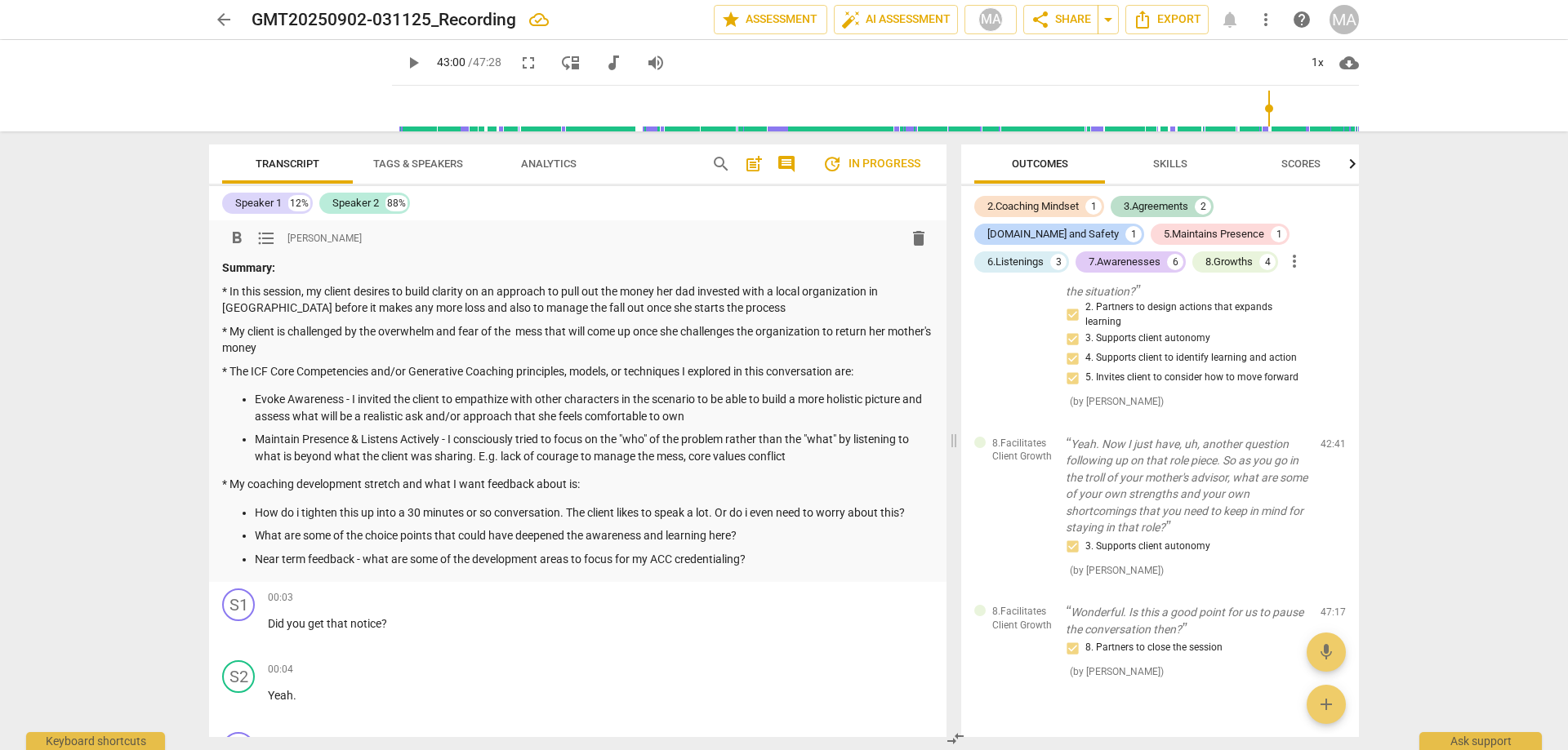
click at [588, 470] on div "Summary: * In this session, my client desires to build clarity on an approach t…" at bounding box center [578, 413] width 711 height 308
click at [355, 344] on p "* My client is challenged by the overwhelm and fear of the mess that will come …" at bounding box center [578, 340] width 711 height 34
click at [397, 441] on p "Maintain Presence & Listens Actively - I consciously tried to focus on the "who…" at bounding box center [594, 447] width 678 height 34
click at [670, 463] on p "Maintain Presence & Listen Actively - I consciously tried to focus on the "who"…" at bounding box center [594, 447] width 678 height 34
click at [467, 454] on p "Maintain Presence & Listen Actively - I consciously tried to focus on the "who"…" at bounding box center [594, 447] width 678 height 34
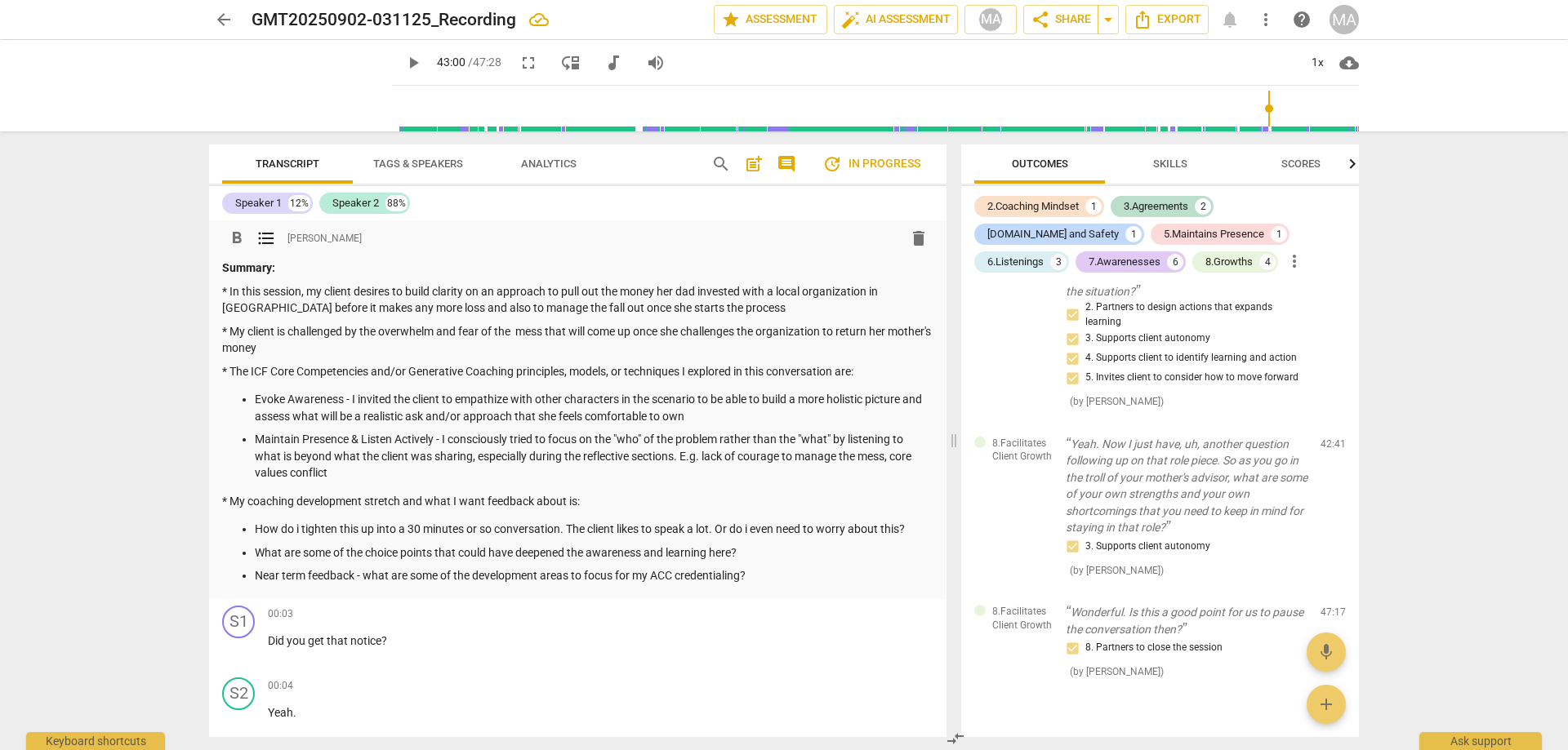
click at [394, 471] on p "Maintain Presence & Listen Actively - I consciously tried to focus on the "who"…" at bounding box center [594, 456] width 678 height 50
click at [299, 529] on p "How do i tighten this up into a 30 minutes or so conversation. The client likes…" at bounding box center [594, 530] width 678 height 17
drag, startPoint x: 729, startPoint y: 498, endPoint x: 923, endPoint y: 617, distance: 227.6
click at [923, 617] on div "format_bold format_list_bulleted [PERSON_NAME] delete Summary: * In this sessio…" at bounding box center [578, 479] width 737 height 517
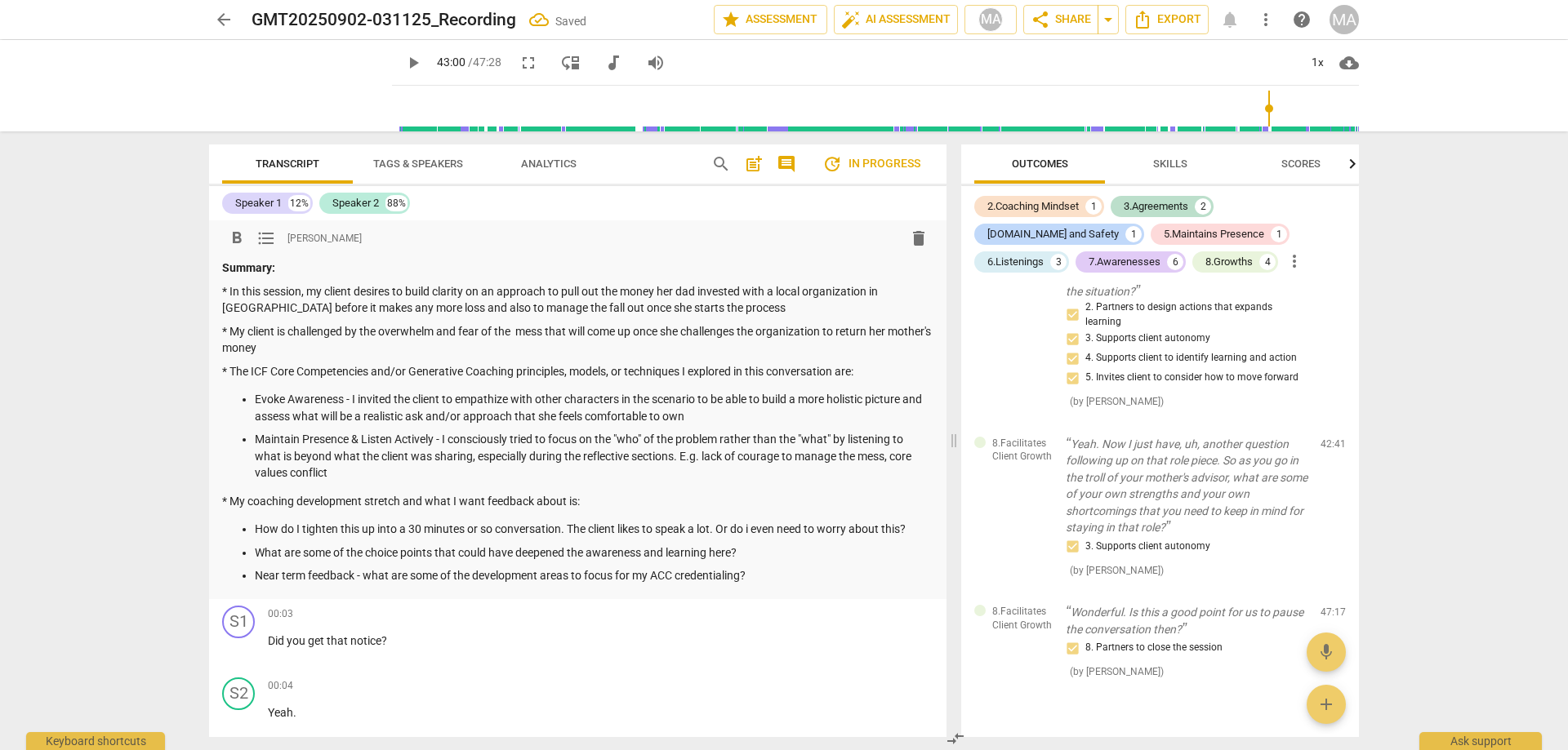
click at [723, 559] on p "What are some of the choice points that could have deepened the awareness and l…" at bounding box center [594, 553] width 678 height 17
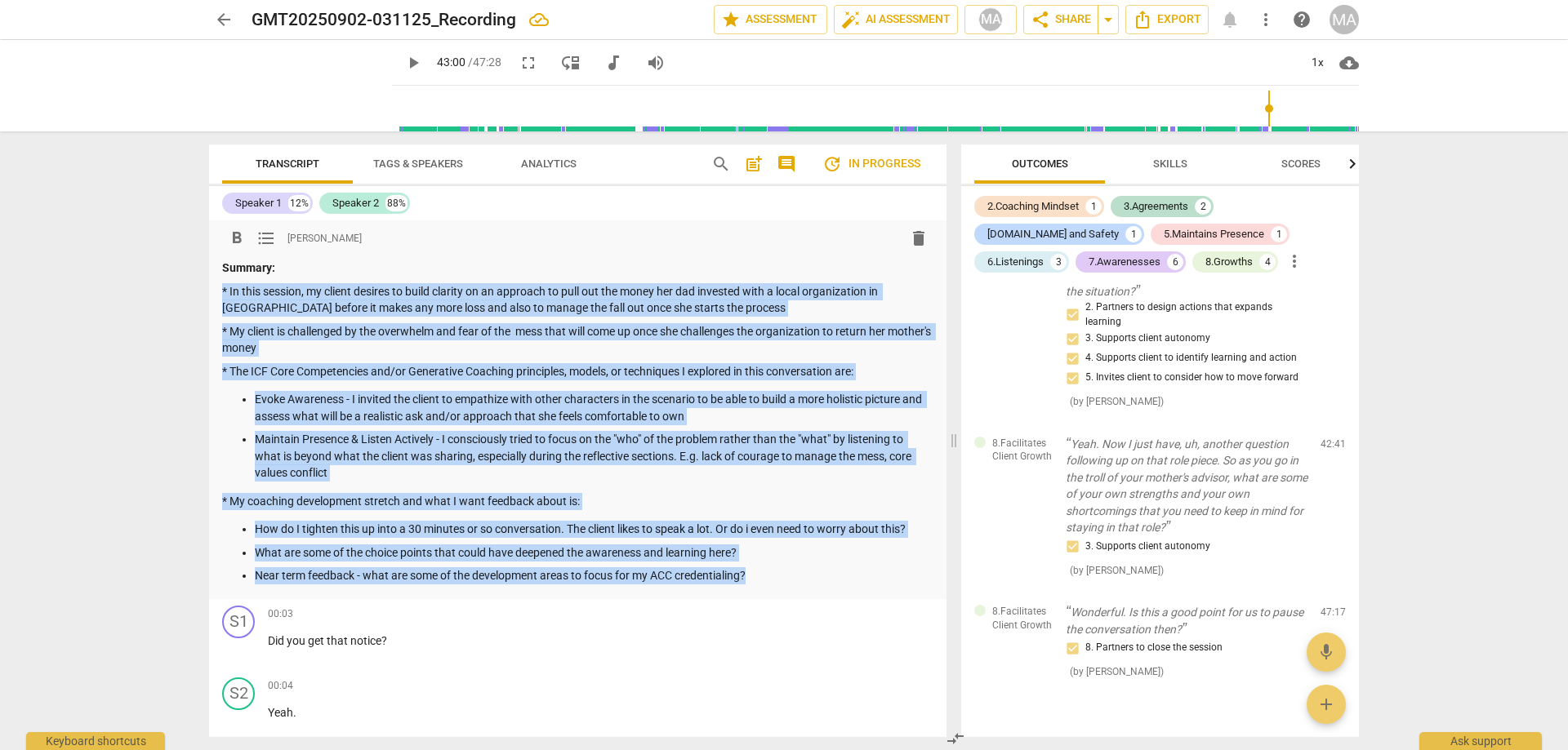
drag, startPoint x: 792, startPoint y: 578, endPoint x: 180, endPoint y: 287, distance: 677.7
click at [209, 287] on div "format_bold format_list_bulleted [PERSON_NAME] delete Summary: * In this sessio…" at bounding box center [578, 479] width 737 height 517
click at [600, 430] on ul "Evoke Awareness - I invited the client to empathize with other characters in th…" at bounding box center [578, 436] width 711 height 91
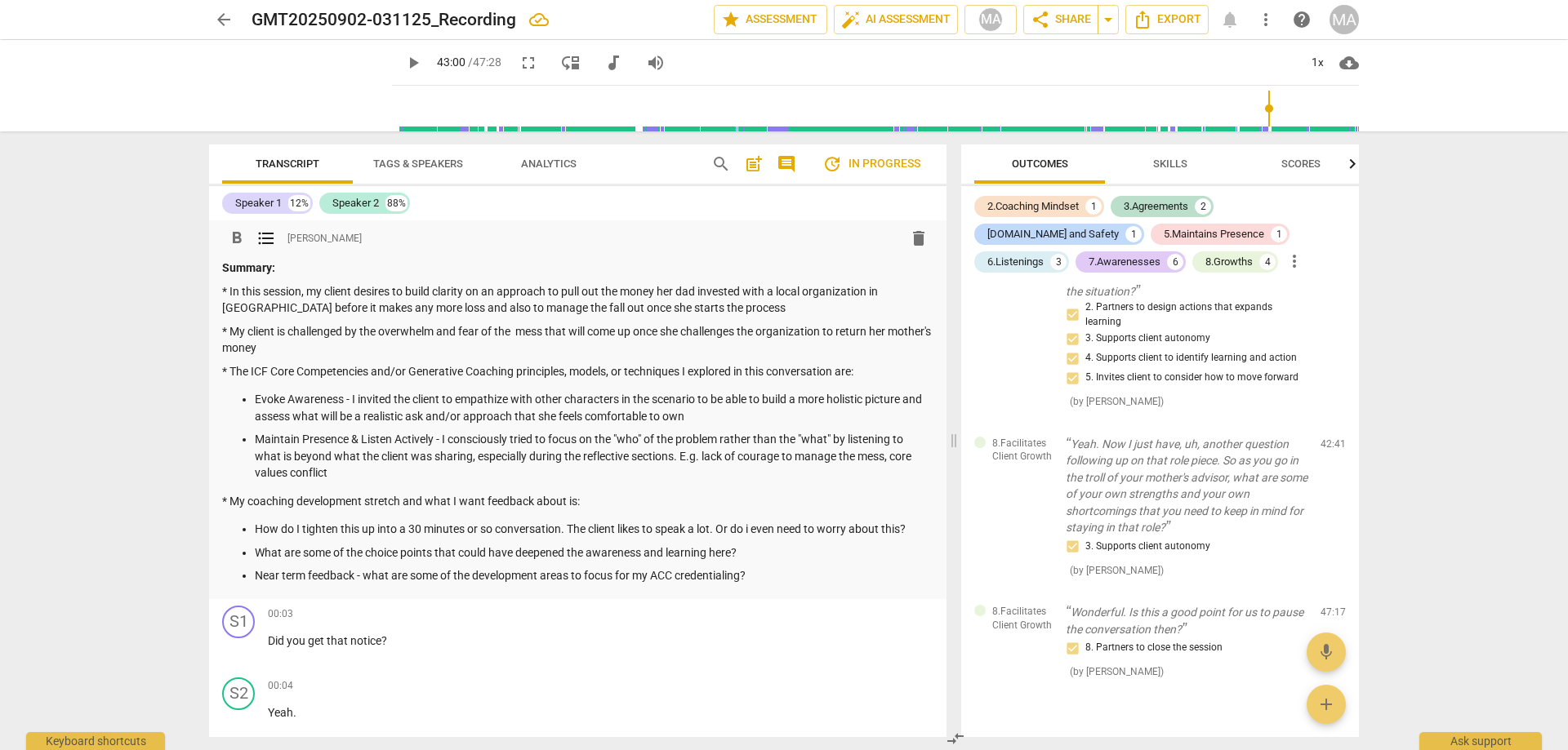
click at [804, 396] on p "Evoke Awareness - I invited the client to empathize with other characters in th…" at bounding box center [594, 408] width 678 height 34
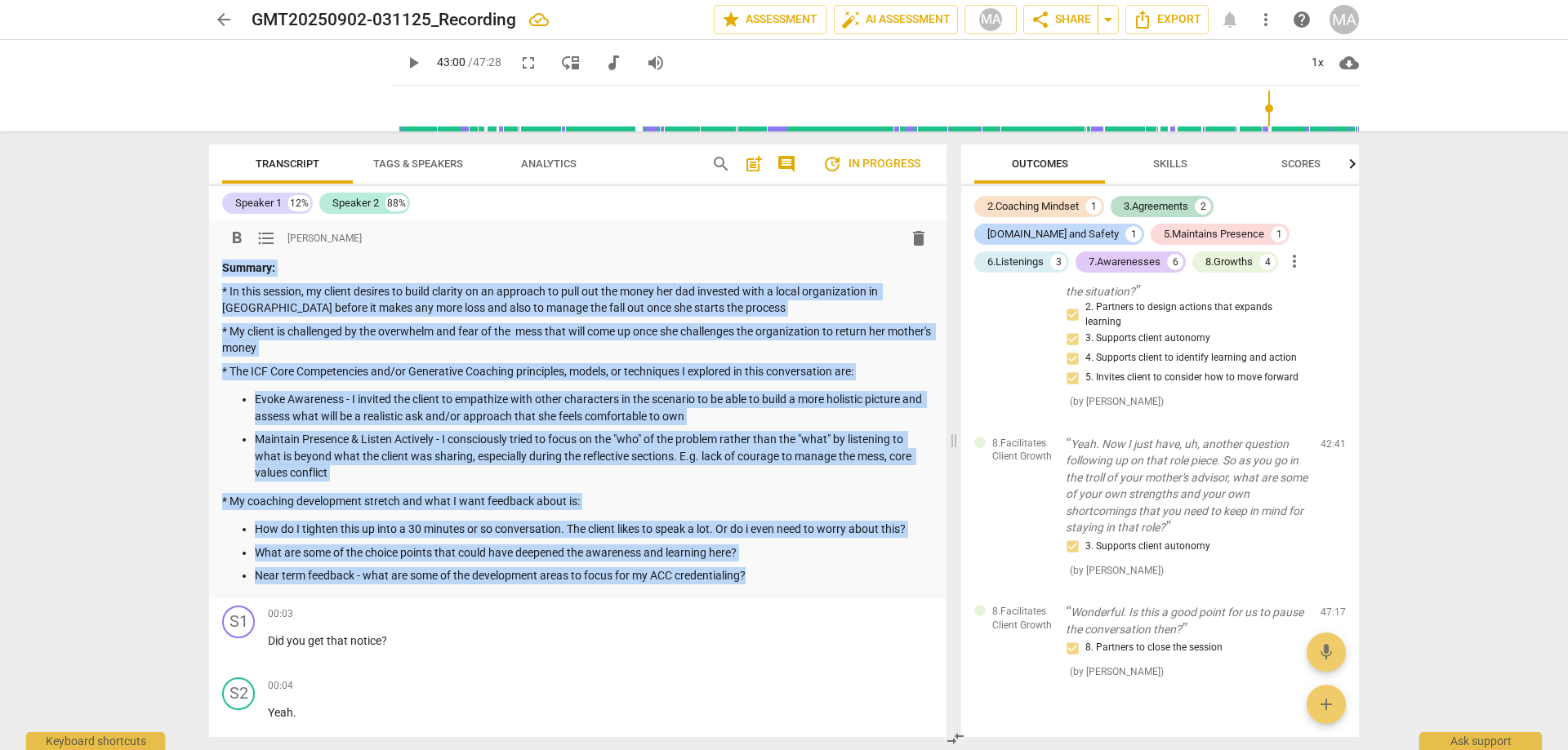
copy div "Summary: * In this session, my client desires to build clarity on an approach t…"
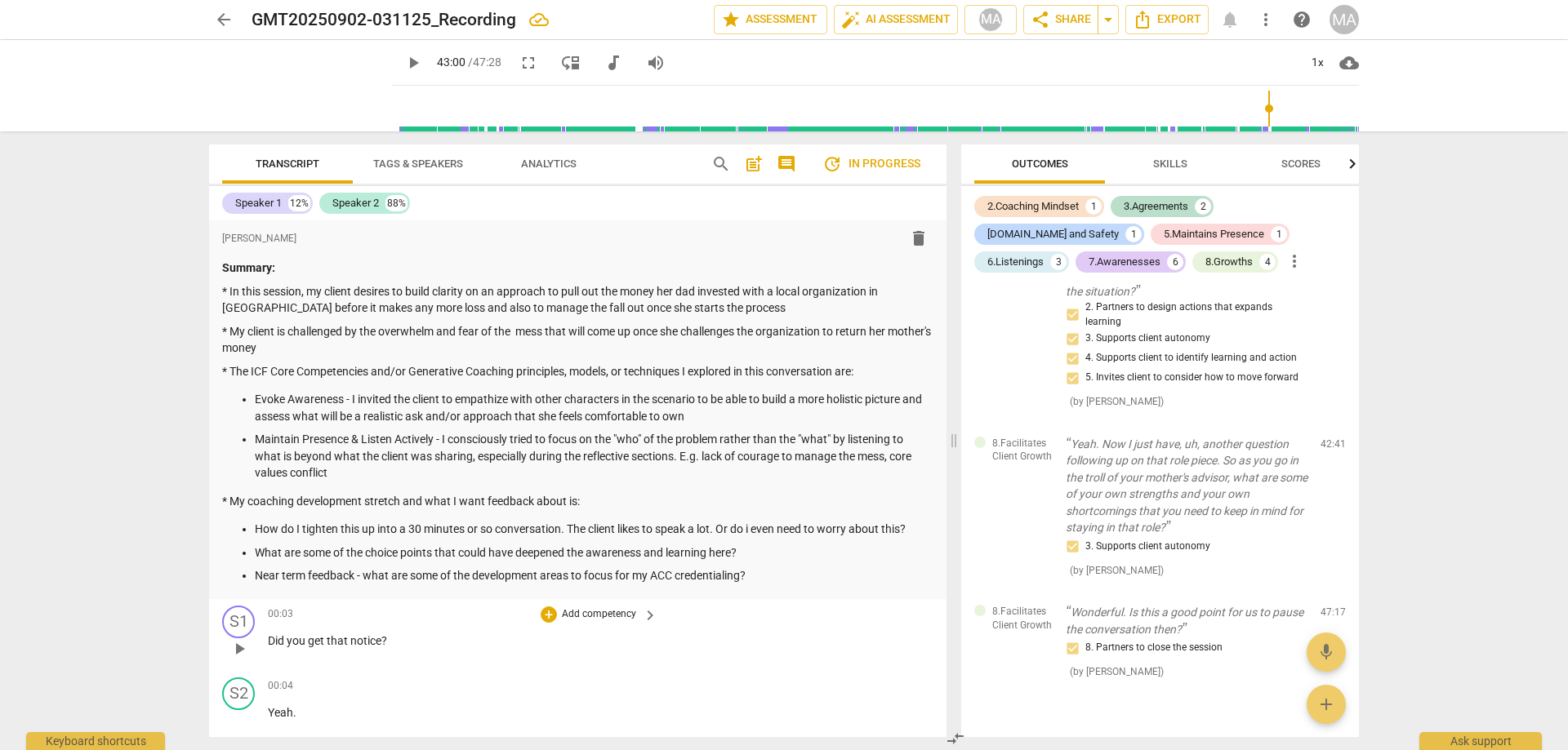
click at [858, 621] on div "S1 play_arrow pause 00:03 + Add competency keyboard_arrow_right Did you get tha…" at bounding box center [578, 635] width 737 height 72
click at [548, 185] on div "Transcript Tags & Speakers Analytics search post_add comment update In progress…" at bounding box center [578, 441] width 737 height 593
click at [552, 176] on button "Analytics" at bounding box center [548, 164] width 131 height 39
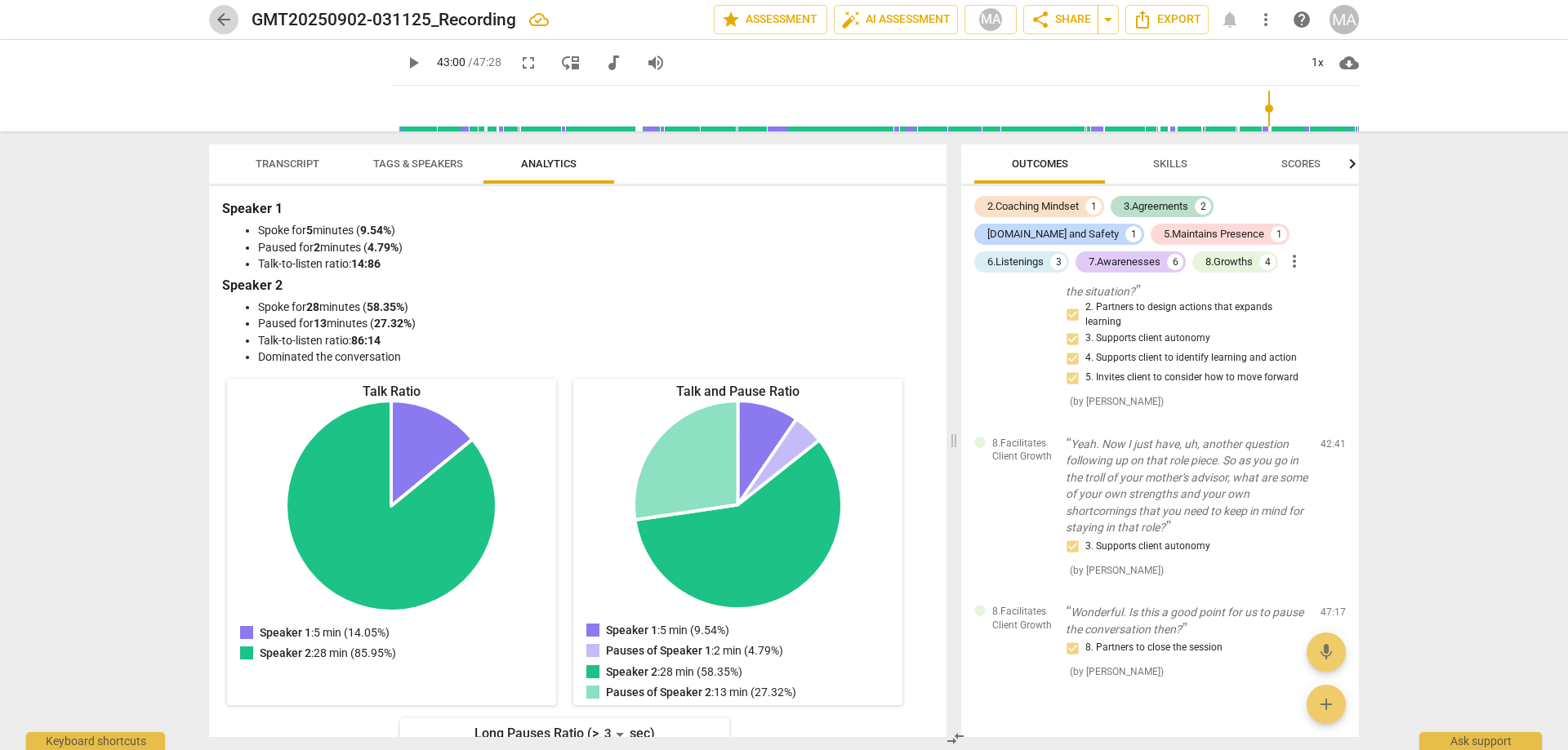
click at [220, 17] on span "arrow_back" at bounding box center [224, 19] width 20 height 20
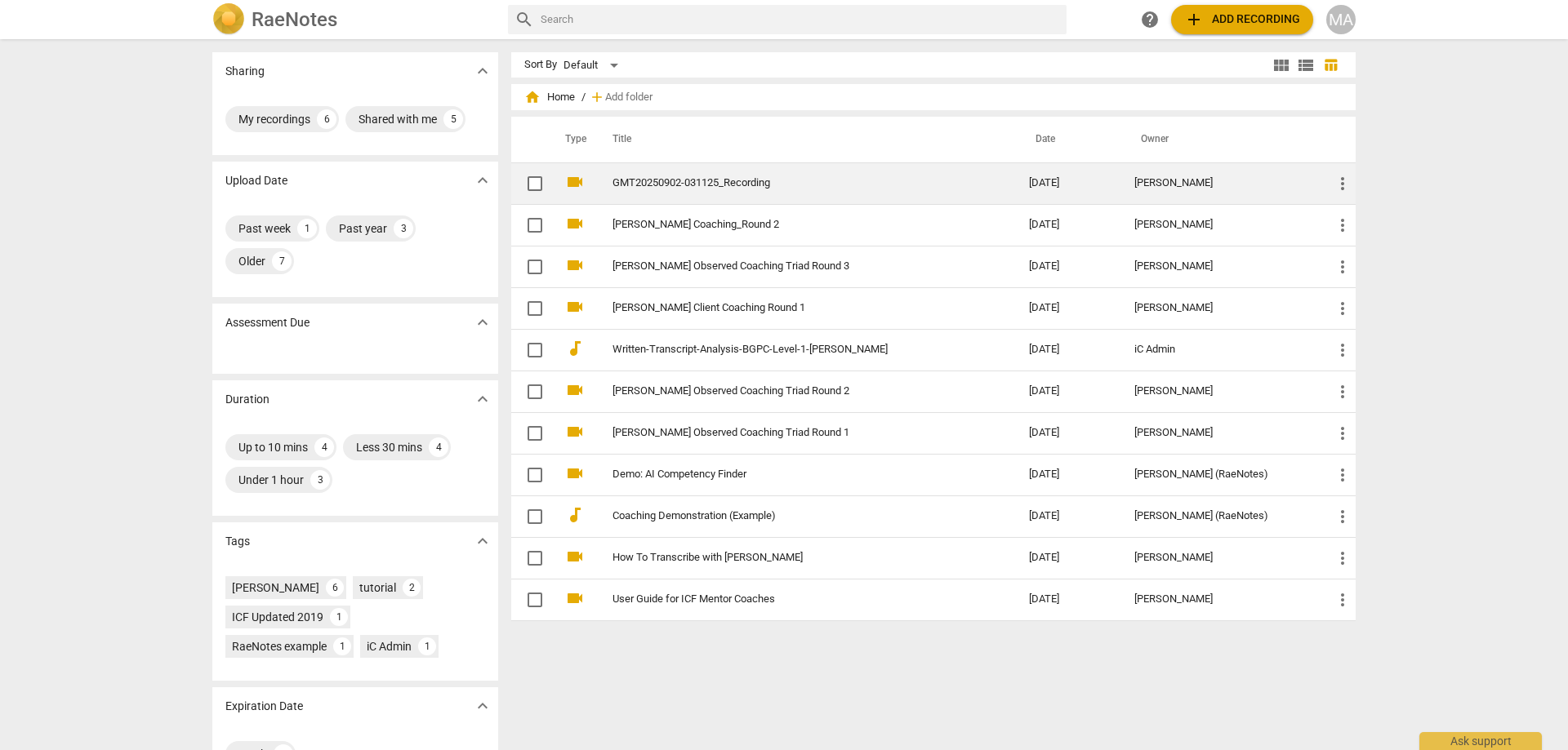
click at [742, 186] on link "GMT20250902-031125_Recording" at bounding box center [791, 183] width 357 height 12
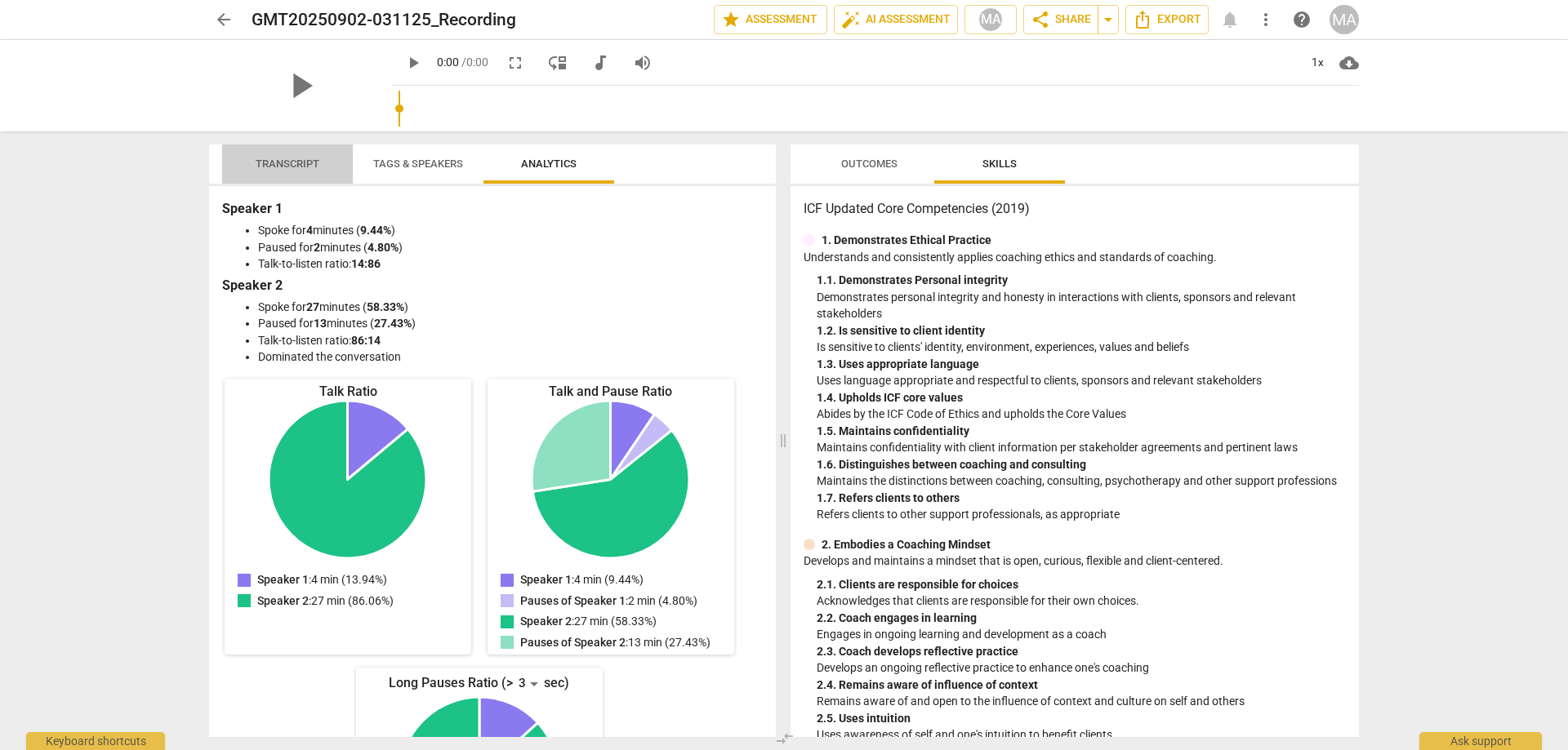
click at [284, 77] on div "arrow_back GMT20250902-031125_Recording edit star Assessment auto_fix_high AI A…" at bounding box center [784, 375] width 1568 height 750
click at [290, 179] on button "Transcript" at bounding box center [287, 164] width 131 height 39
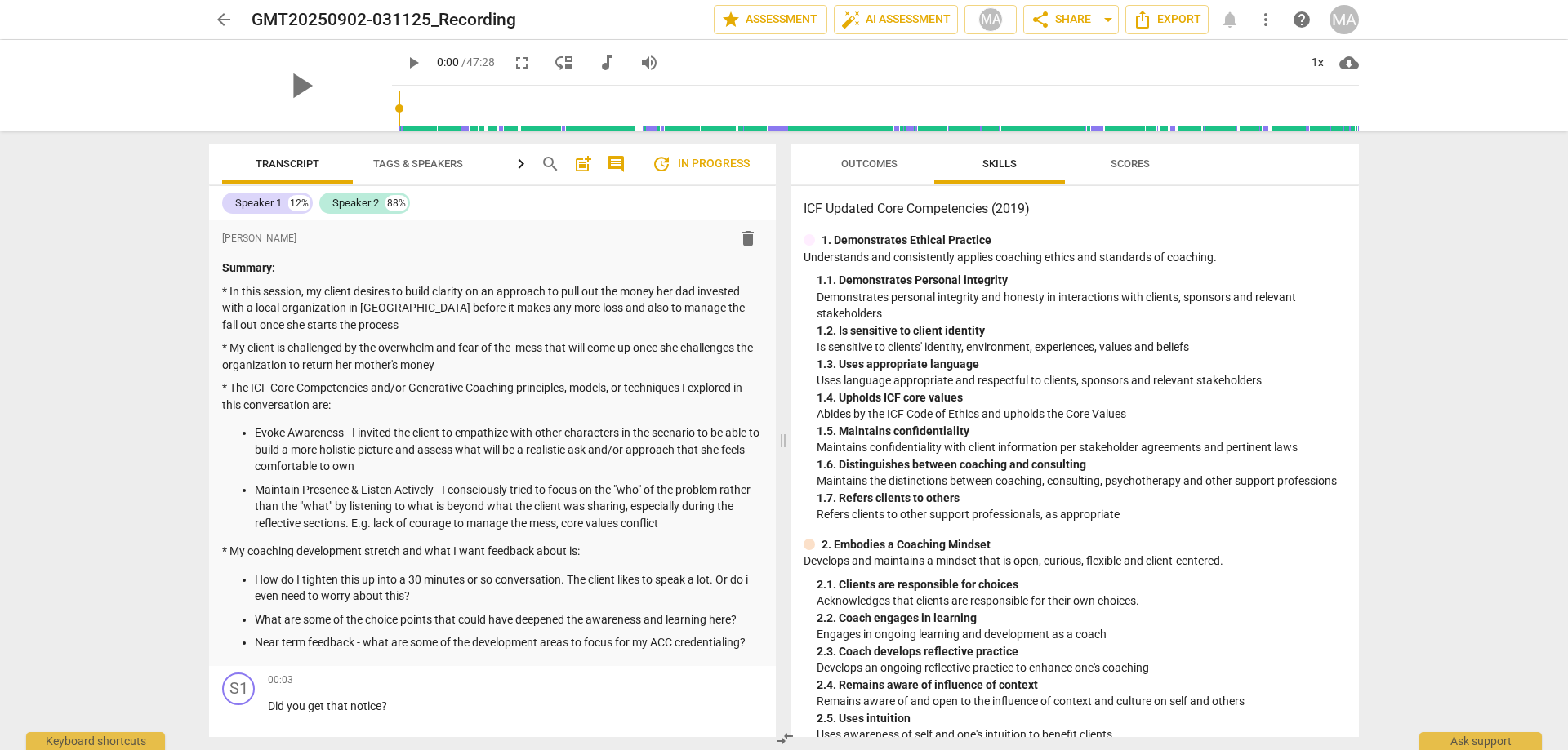
click at [222, 24] on span "arrow_back" at bounding box center [224, 19] width 20 height 20
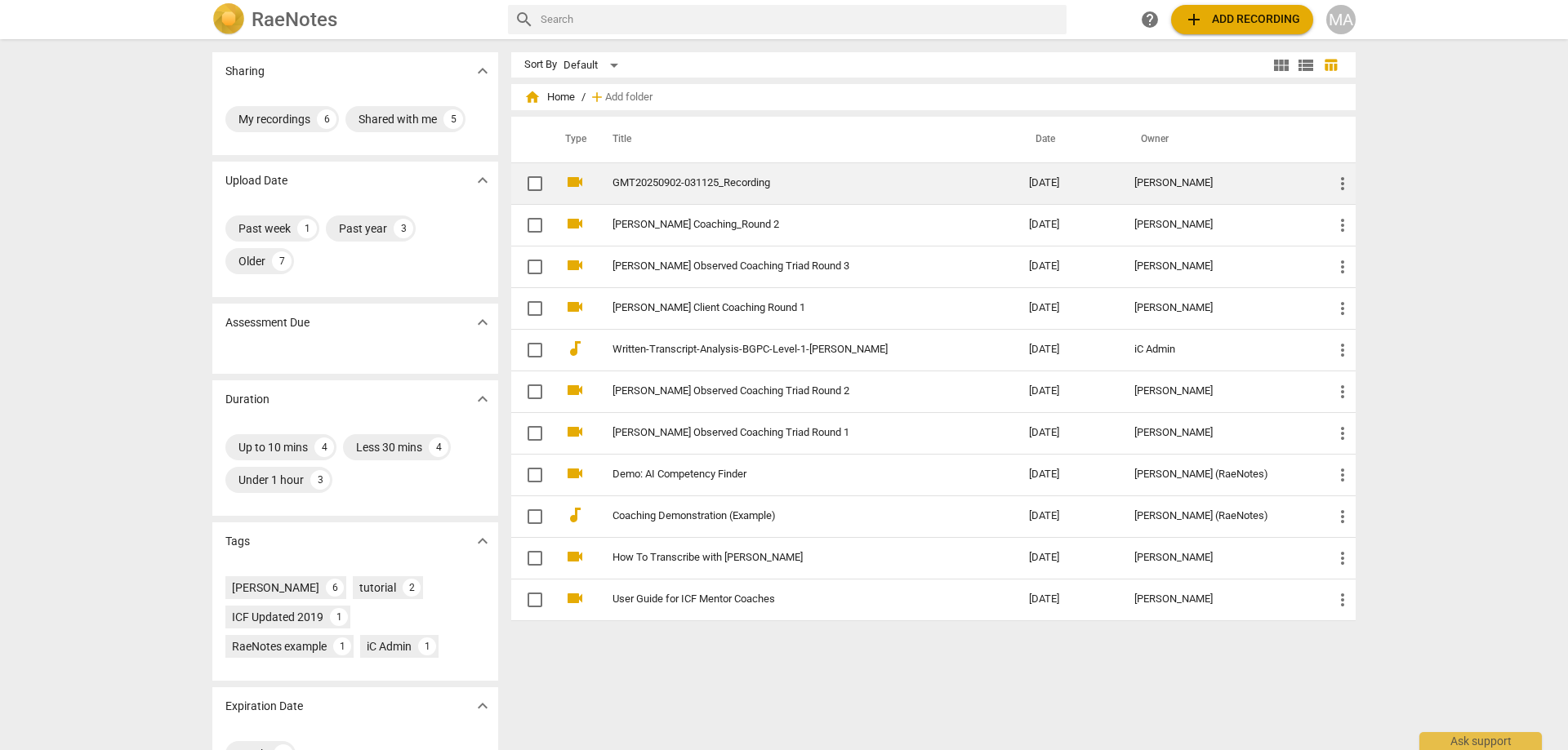
click at [1333, 182] on span "more_vert" at bounding box center [1342, 184] width 20 height 20
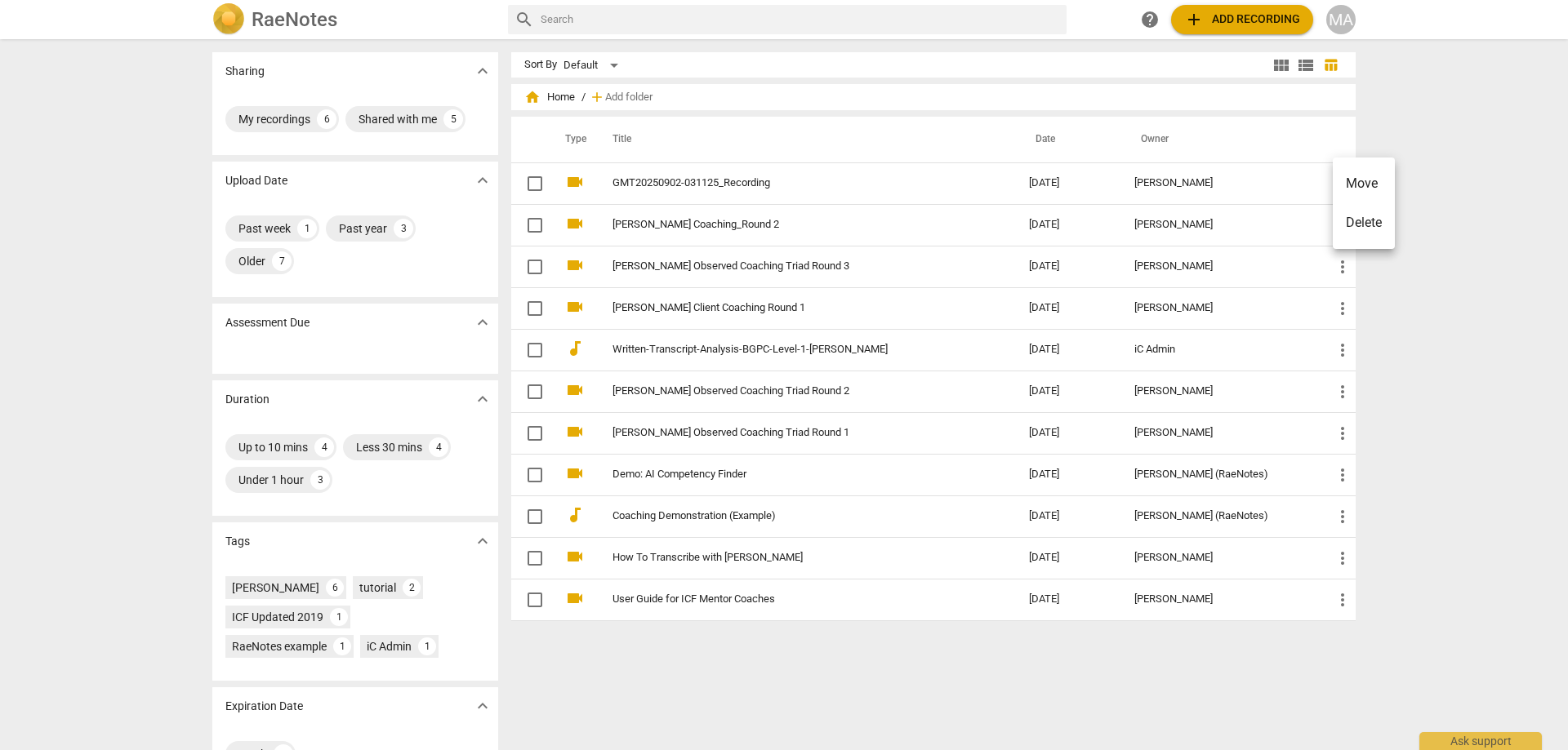
click at [535, 185] on div at bounding box center [784, 375] width 1568 height 750
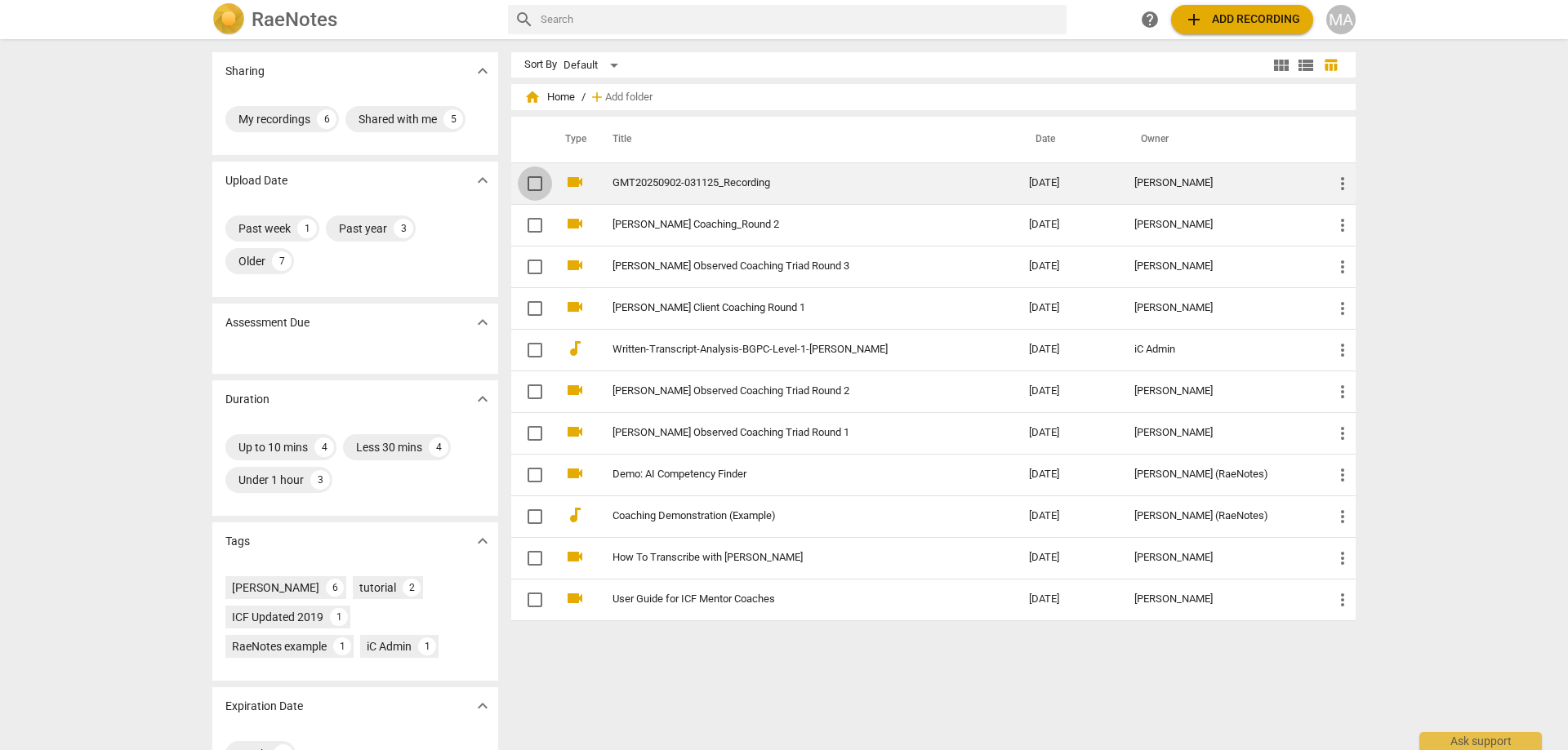
click at [532, 186] on input "checkbox" at bounding box center [535, 184] width 35 height 20
checkbox input "false"
click at [734, 181] on link "GMT20250902-031125_Recording" at bounding box center [791, 183] width 357 height 12
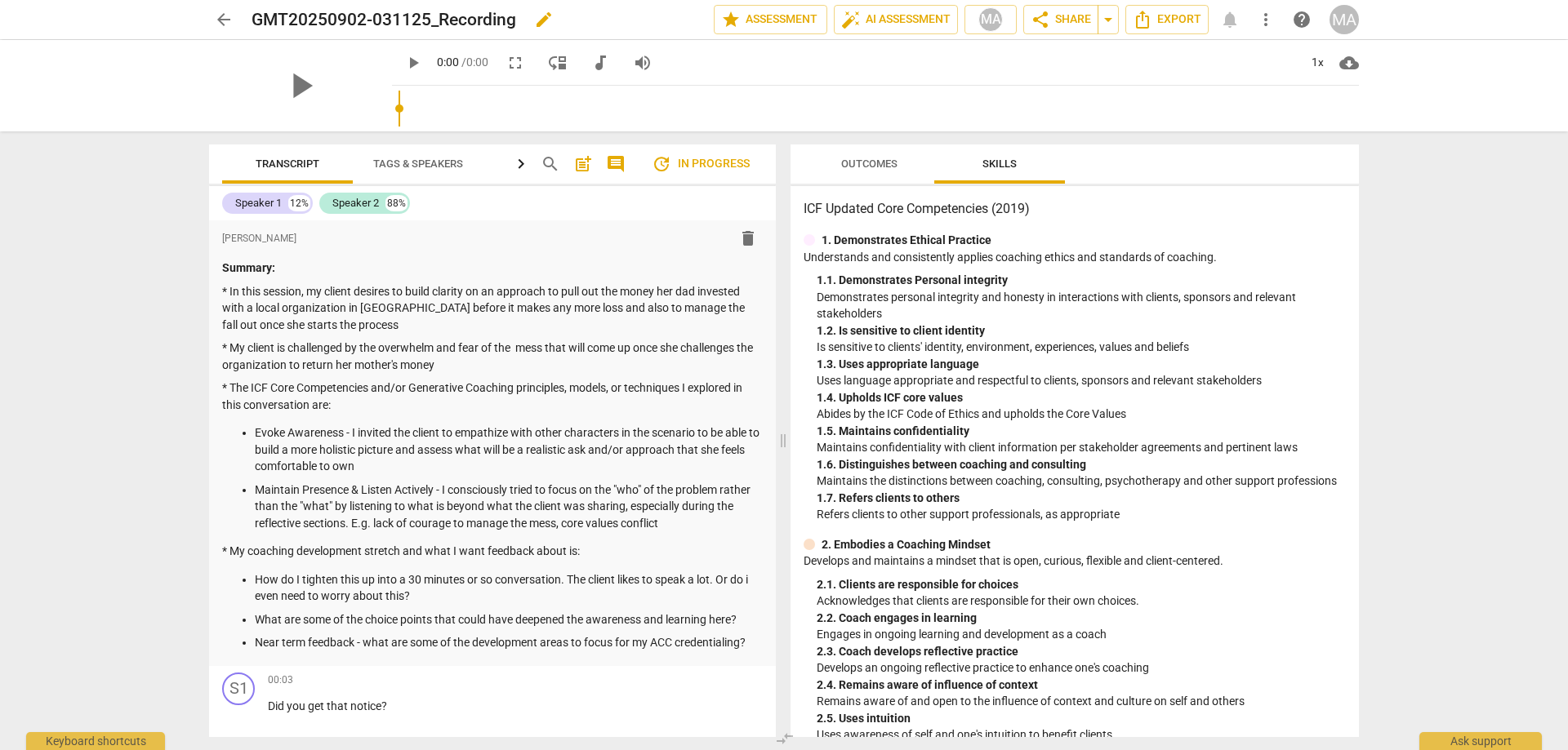
click at [363, 21] on h2 "GMT20250902-031125_Recording" at bounding box center [383, 20] width 265 height 21
click at [545, 13] on span "edit" at bounding box center [544, 19] width 20 height 20
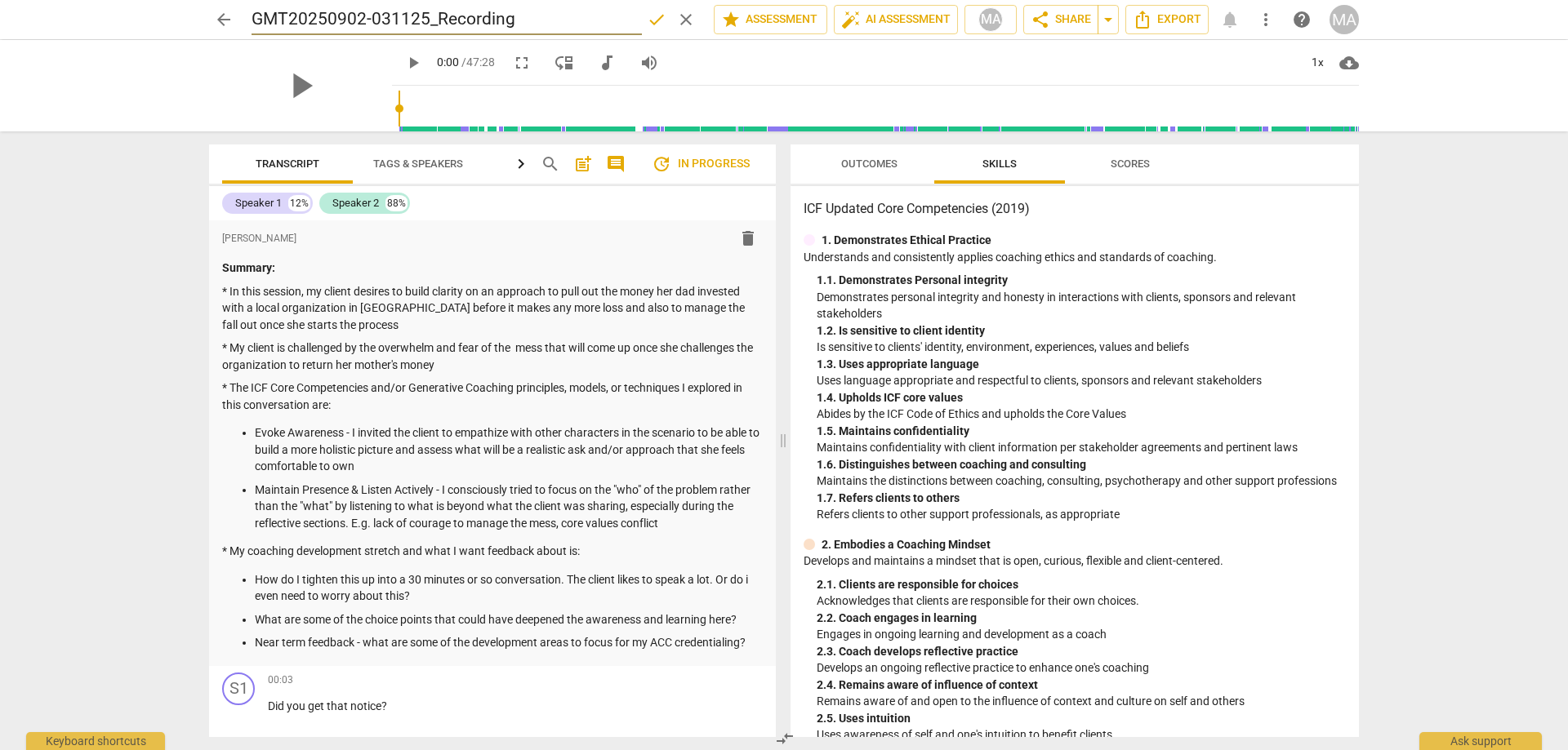
click at [432, 17] on input "GMT20250902-031125_Recording" at bounding box center [447, 20] width 390 height 31
drag, startPoint x: 524, startPoint y: 19, endPoint x: -62, endPoint y: 19, distance: 586.0
click at [252, 19] on input "GMT20250902-031125_Recording" at bounding box center [447, 20] width 390 height 31
click at [221, 18] on span "arrow_back" at bounding box center [224, 19] width 20 height 20
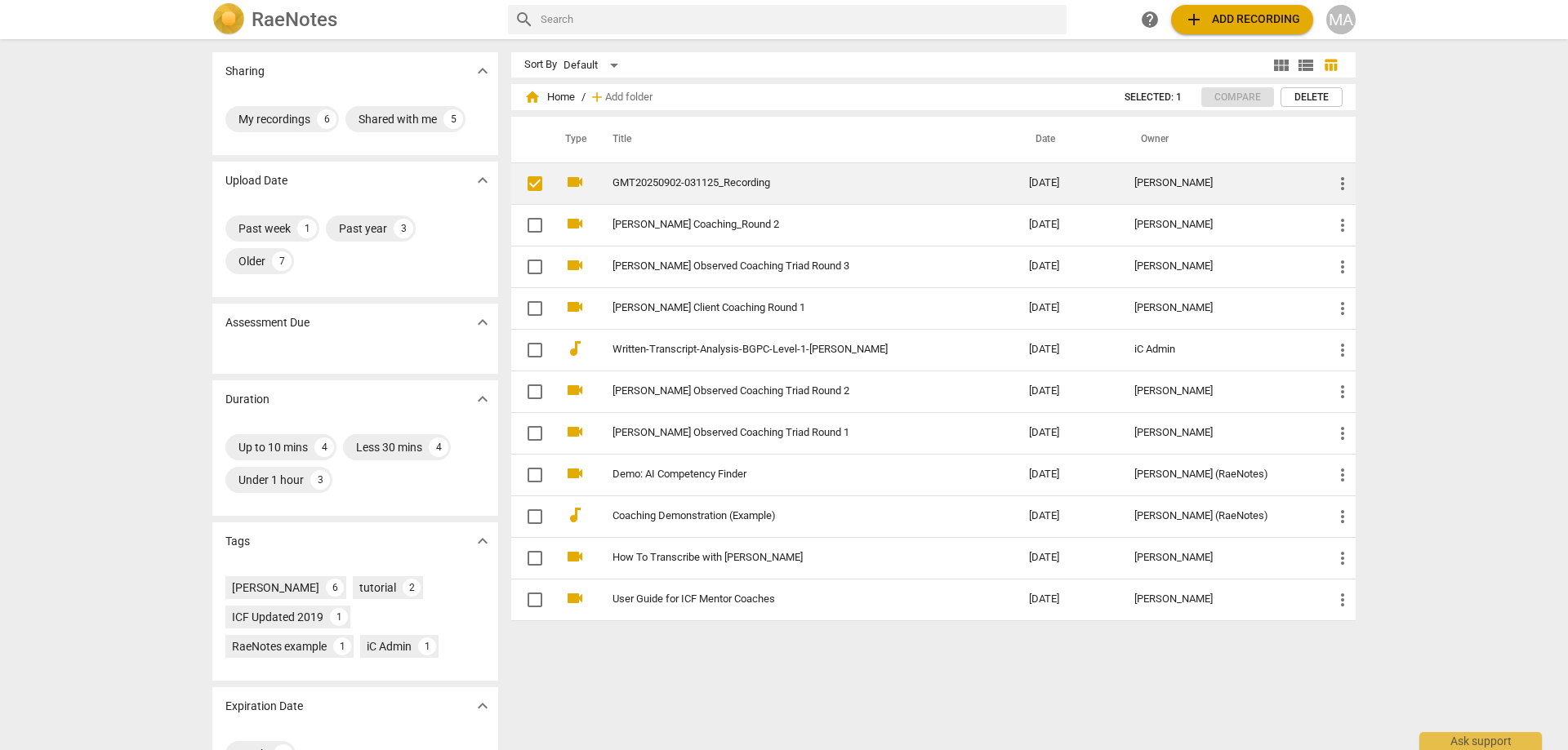
click at [703, 182] on link "GMT20250902-031125_Recording" at bounding box center [791, 183] width 357 height 12
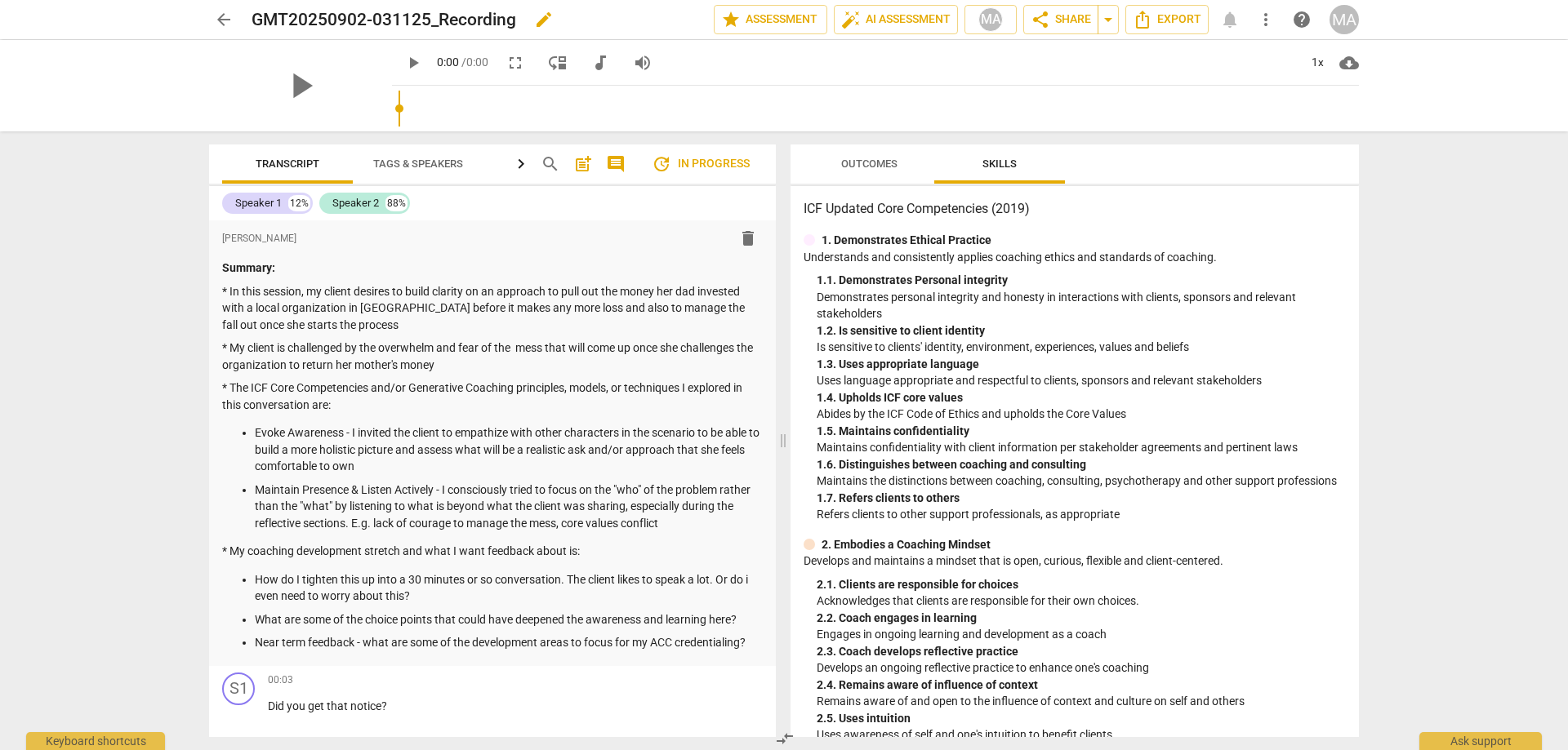
click at [487, 21] on h2 "GMT20250902-031125_Recording" at bounding box center [383, 20] width 265 height 21
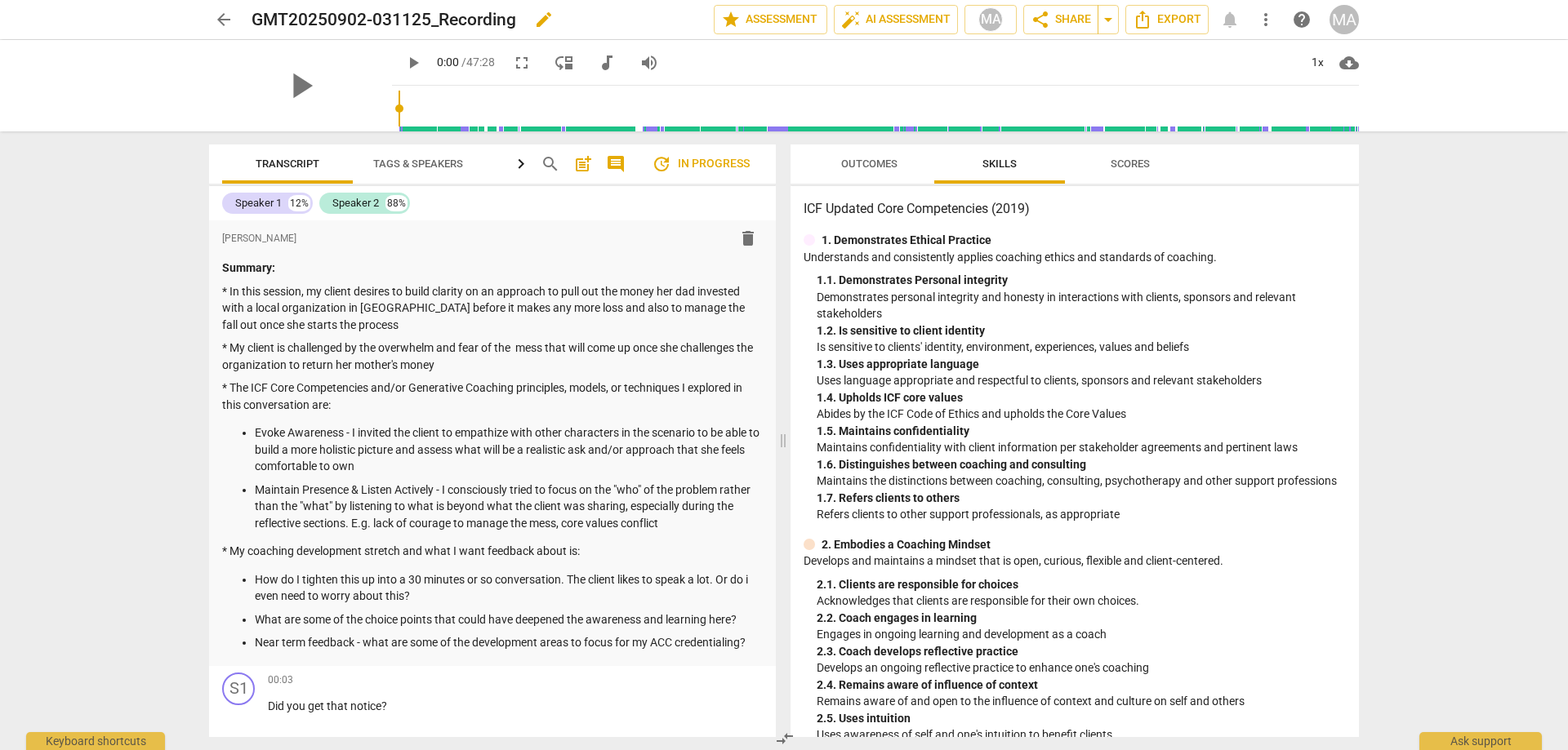
click at [511, 19] on h2 "GMT20250902-031125_Recording" at bounding box center [383, 20] width 265 height 21
click at [546, 10] on span "edit" at bounding box center [544, 19] width 20 height 20
drag, startPoint x: 525, startPoint y: 21, endPoint x: 36, endPoint y: -1, distance: 489.5
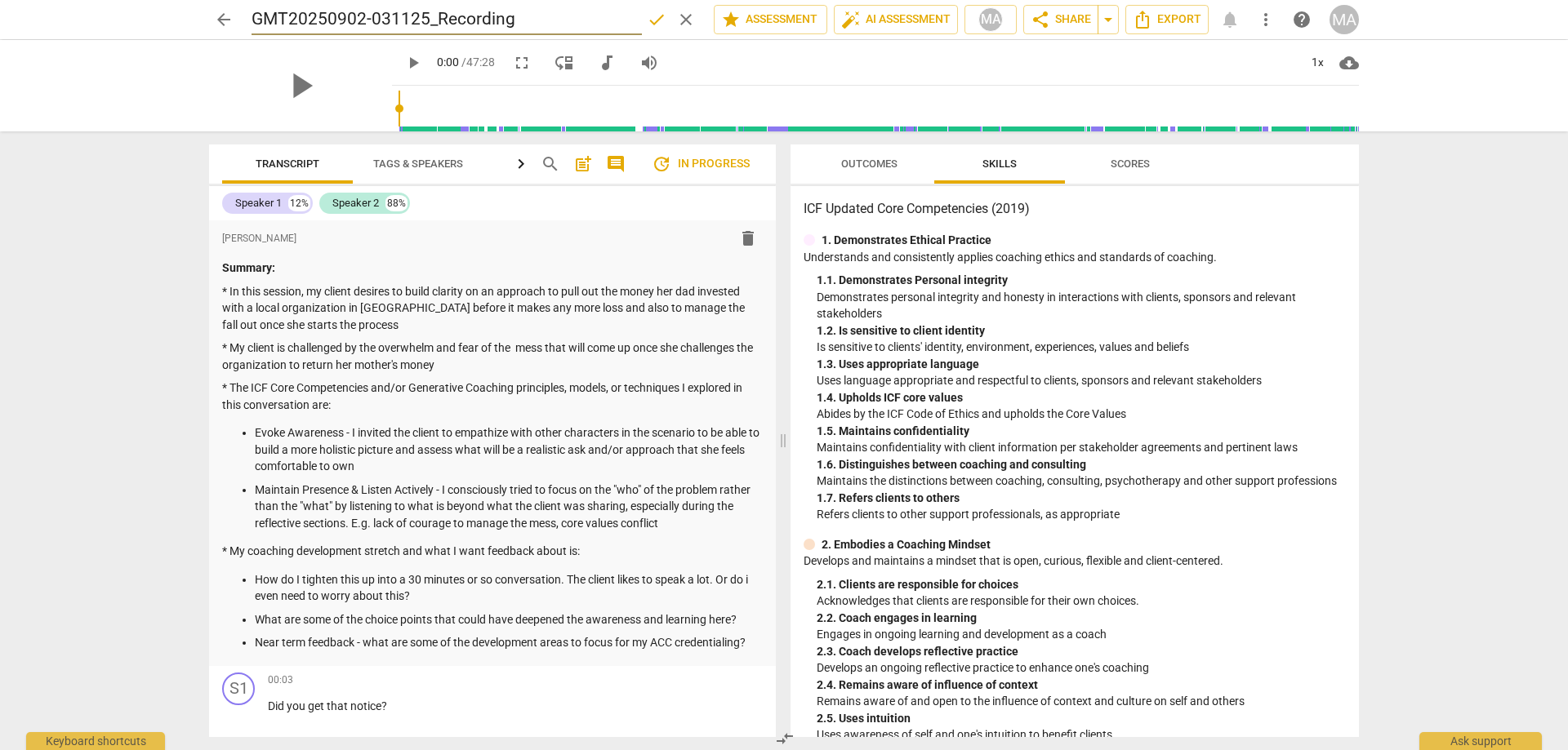
click at [252, 4] on input "GMT20250902-031125_Recording" at bounding box center [447, 20] width 390 height 31
type input "[PERSON_NAME] Coaching_Round 3"
click at [654, 20] on span "done" at bounding box center [657, 19] width 20 height 20
click at [521, 343] on p "* My client is challenged by the overwhelm and fear of the mess that will come …" at bounding box center [492, 356] width 540 height 34
click at [232, 21] on span "arrow_back" at bounding box center [224, 19] width 20 height 20
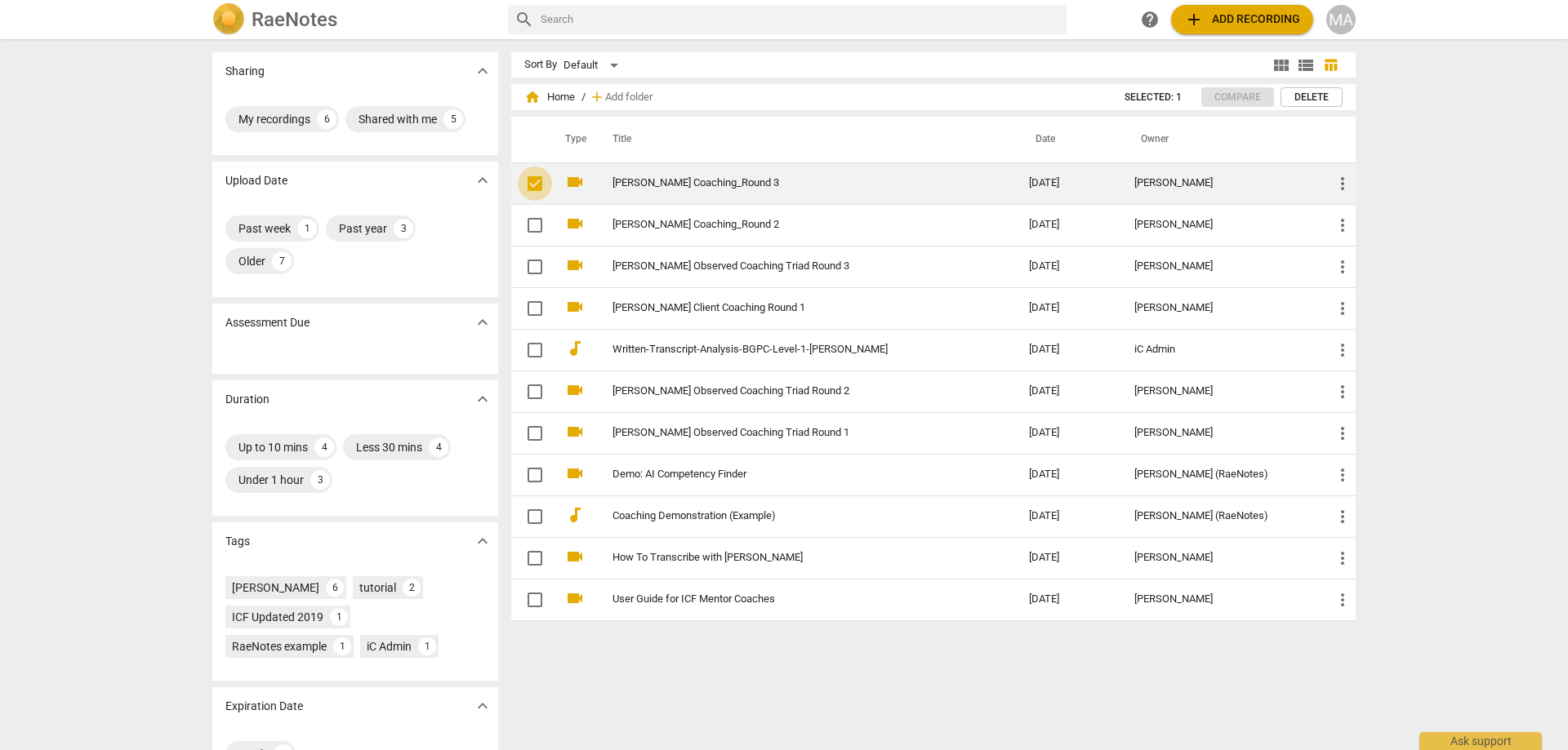
click at [534, 185] on input "checkbox" at bounding box center [535, 184] width 35 height 20
checkbox input "true"
click at [1342, 188] on span "more_vert" at bounding box center [1342, 184] width 20 height 20
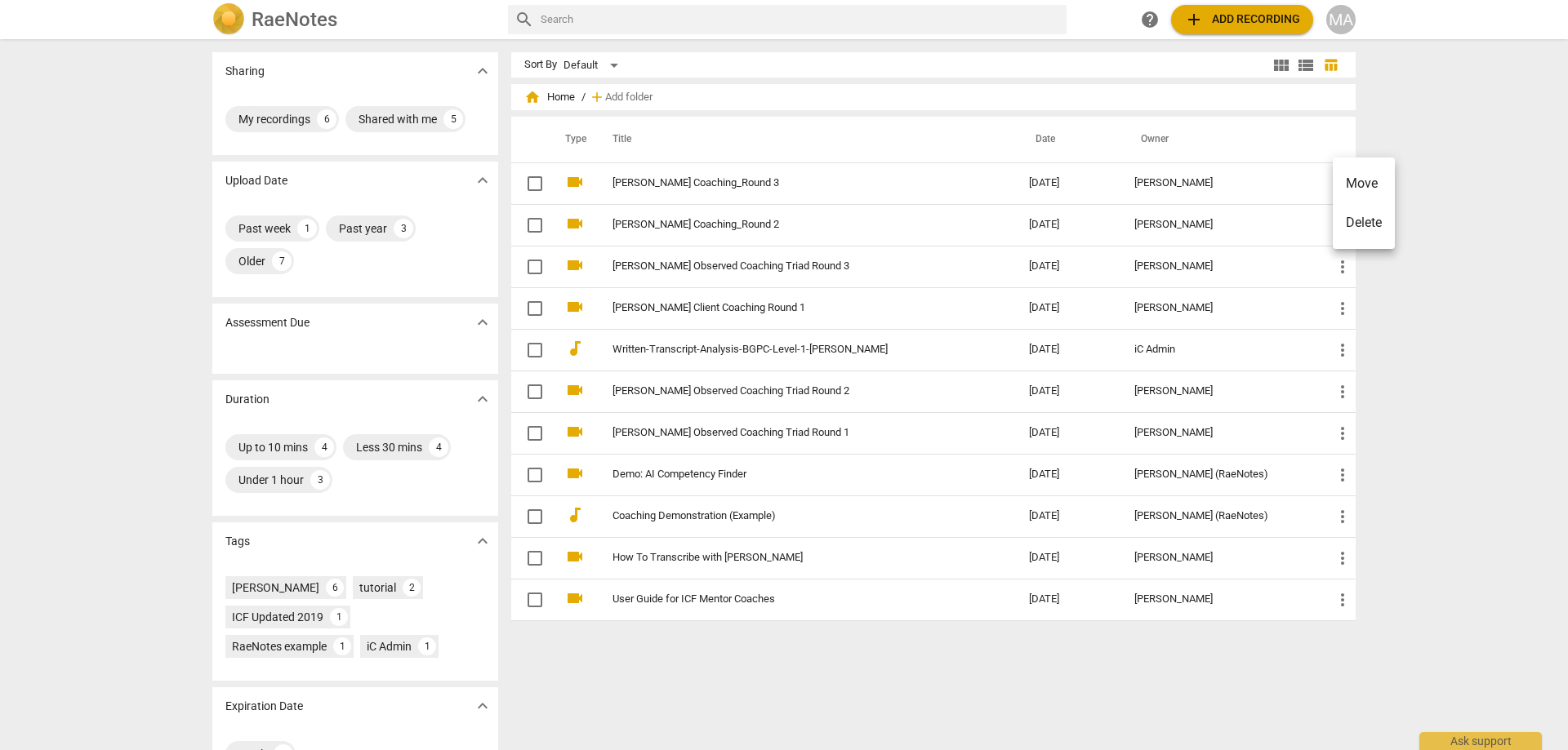
click at [774, 178] on div at bounding box center [784, 375] width 1568 height 750
click at [777, 187] on link "[PERSON_NAME] Coaching_Round 3" at bounding box center [791, 183] width 357 height 12
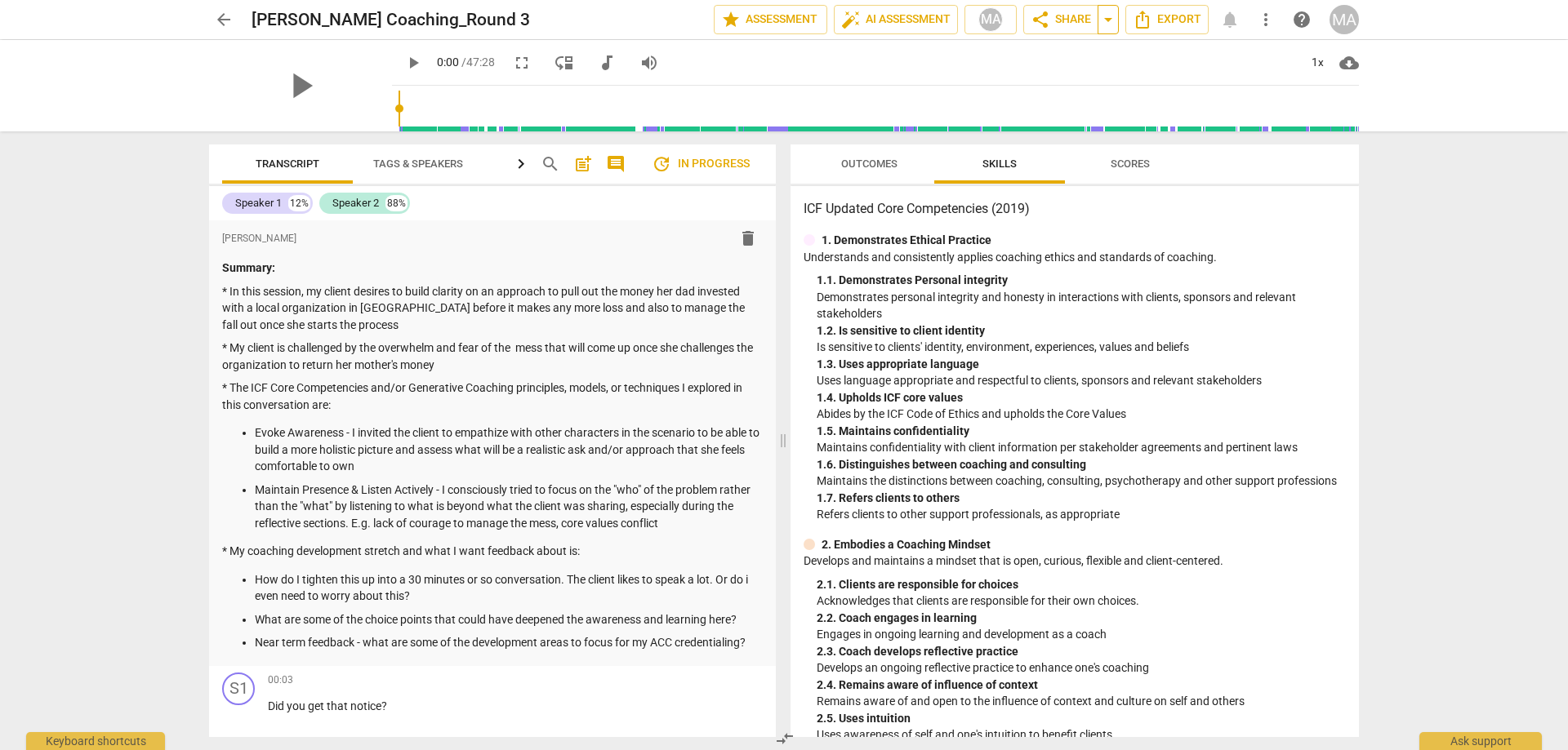
click at [1111, 14] on span "arrow_drop_down" at bounding box center [1107, 19] width 20 height 20
click at [1054, 47] on span "Copy link" at bounding box center [1055, 50] width 59 height 16
